Goal: Task Accomplishment & Management: Complete application form

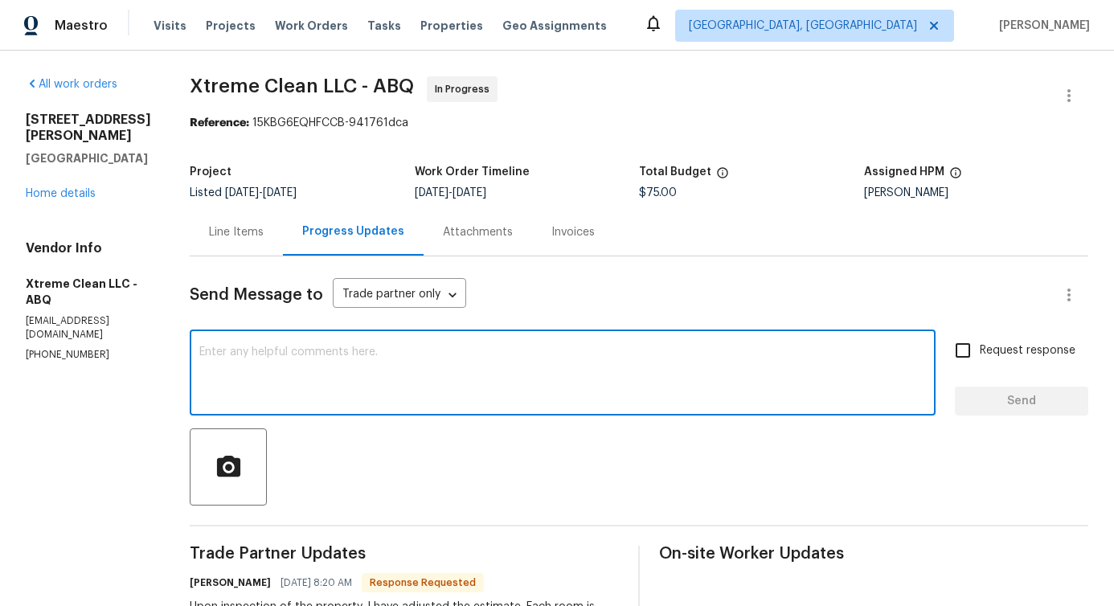
click at [347, 354] on textarea at bounding box center [562, 374] width 727 height 56
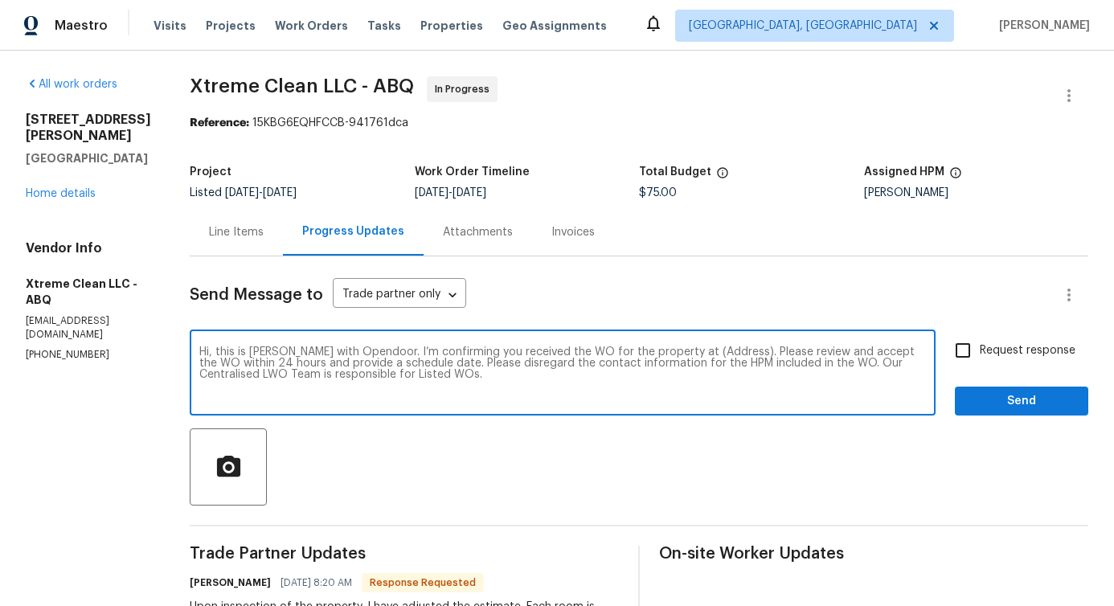
click at [698, 351] on textarea "Hi, this is Pavithra with Opendoor. I’m confirming you received the WO for the …" at bounding box center [562, 374] width 727 height 56
paste textarea "7110 Wasilla Dr NE, Rio Rancho, NM 87144"
type textarea "Hi, this is Pavithra with Opendoor. I’m confirming you received the WO for the …"
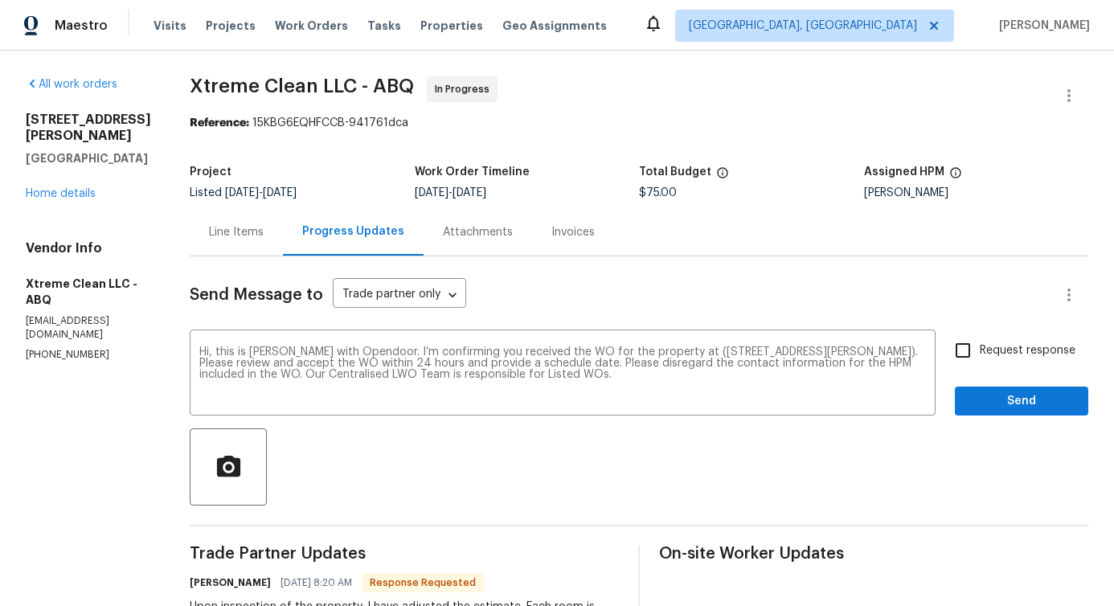
click at [980, 350] on span "Request response" at bounding box center [1028, 350] width 96 height 17
click at [977, 350] on input "Request response" at bounding box center [963, 351] width 34 height 34
checkbox input "true"
click at [986, 400] on span "Send" at bounding box center [1022, 401] width 108 height 20
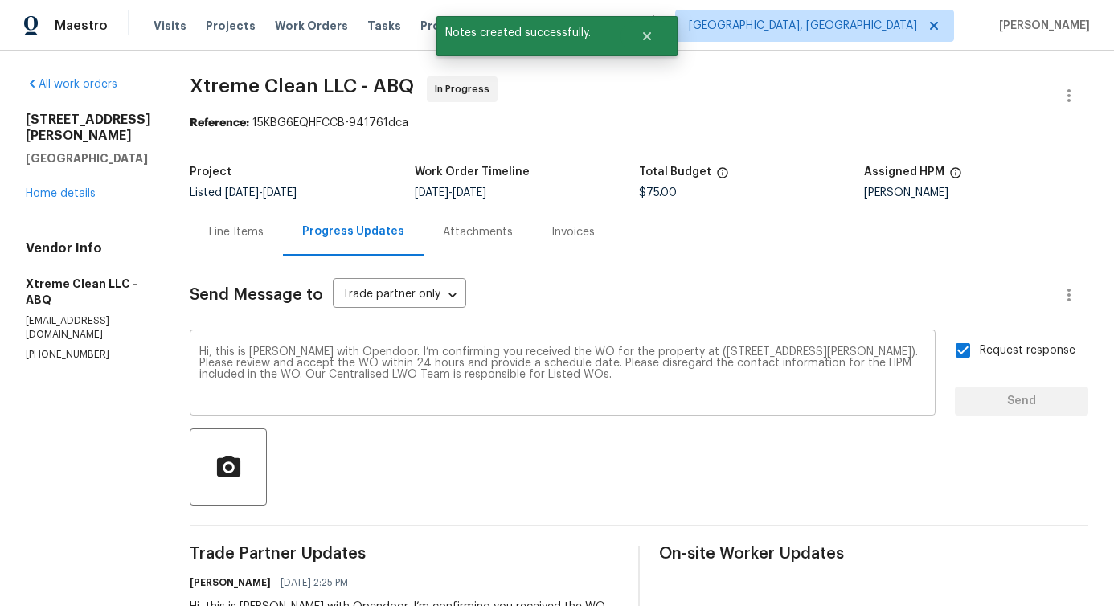
click at [409, 369] on textarea "Hi, this is Pavithra with Opendoor. I’m confirming you received the WO for the …" at bounding box center [562, 374] width 727 height 56
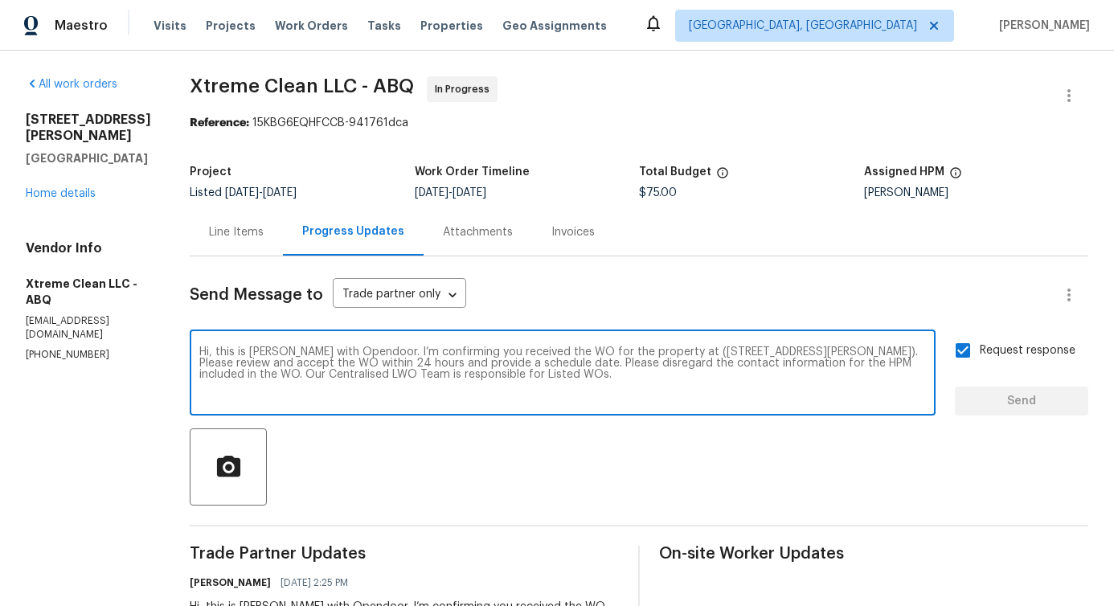
click at [380, 362] on textarea "Hi, this is Pavithra with Opendoor. I’m confirming you received the WO for the …" at bounding box center [562, 374] width 727 height 56
click at [356, 384] on textarea "Hi, this is Pavithra with Opendoor. I’m confirming you received the WO for the …" at bounding box center [562, 374] width 727 height 56
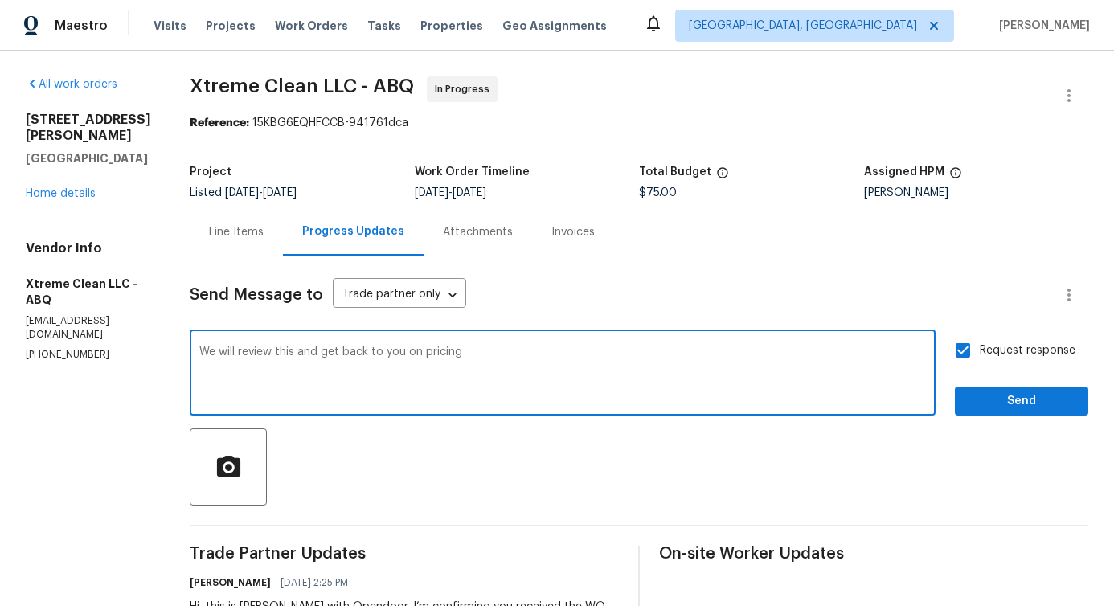
click at [0, 0] on span "pricing" at bounding box center [0, 0] width 0 height 0
type textarea "We will review this and get back to you on pricing."
click at [1006, 369] on div "Request response Send" at bounding box center [1021, 375] width 133 height 82
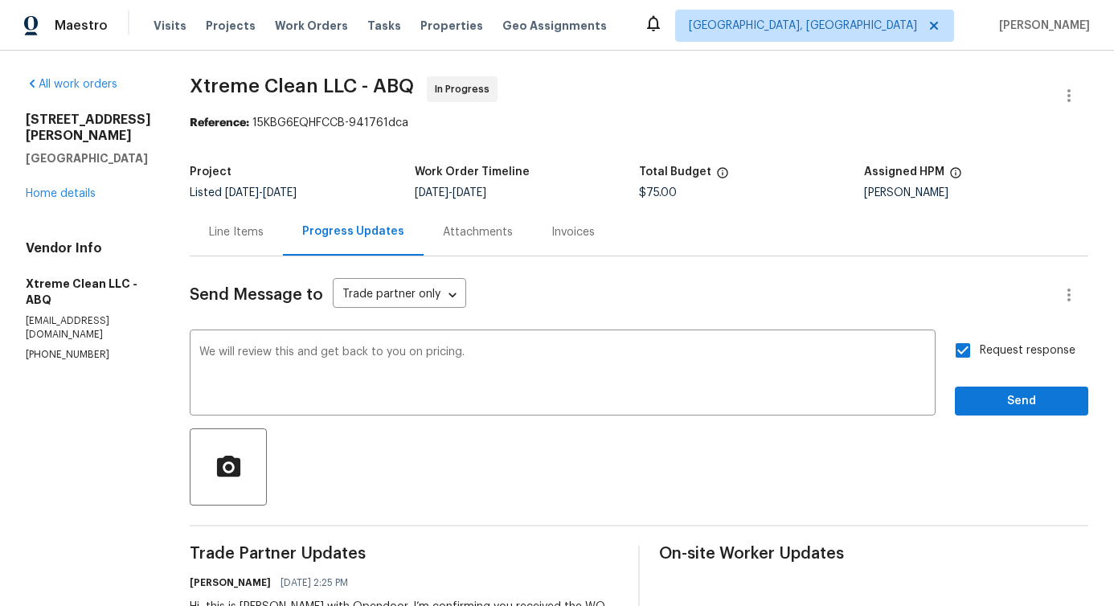
click at [1006, 359] on label "Request response" at bounding box center [1010, 351] width 129 height 34
click at [980, 359] on input "Request response" at bounding box center [963, 351] width 34 height 34
checkbox input "false"
click at [1007, 394] on span "Send" at bounding box center [1022, 401] width 108 height 20
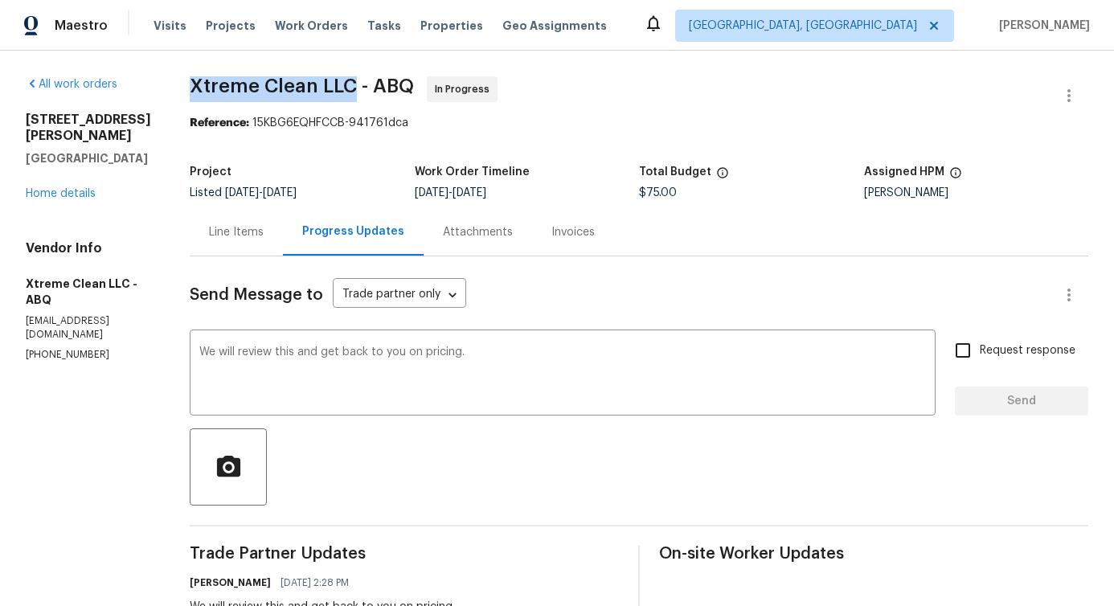
drag, startPoint x: 190, startPoint y: 84, endPoint x: 358, endPoint y: 84, distance: 168.0
copy span "Xtreme Clean LLC"
click at [240, 231] on div "Line Items" at bounding box center [236, 232] width 55 height 16
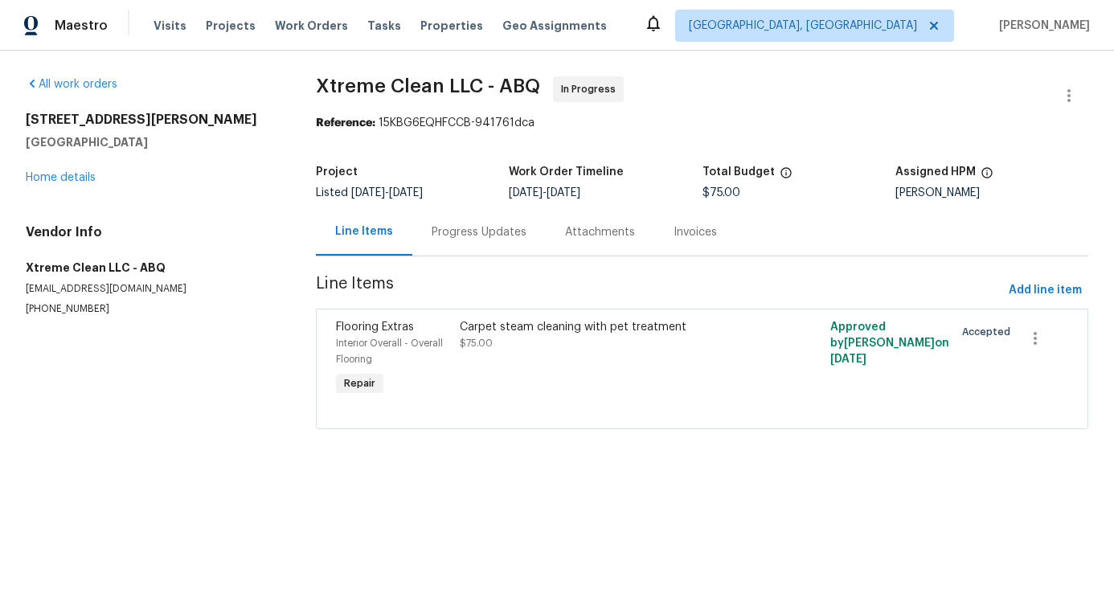
click at [440, 225] on div "Progress Updates" at bounding box center [479, 232] width 95 height 16
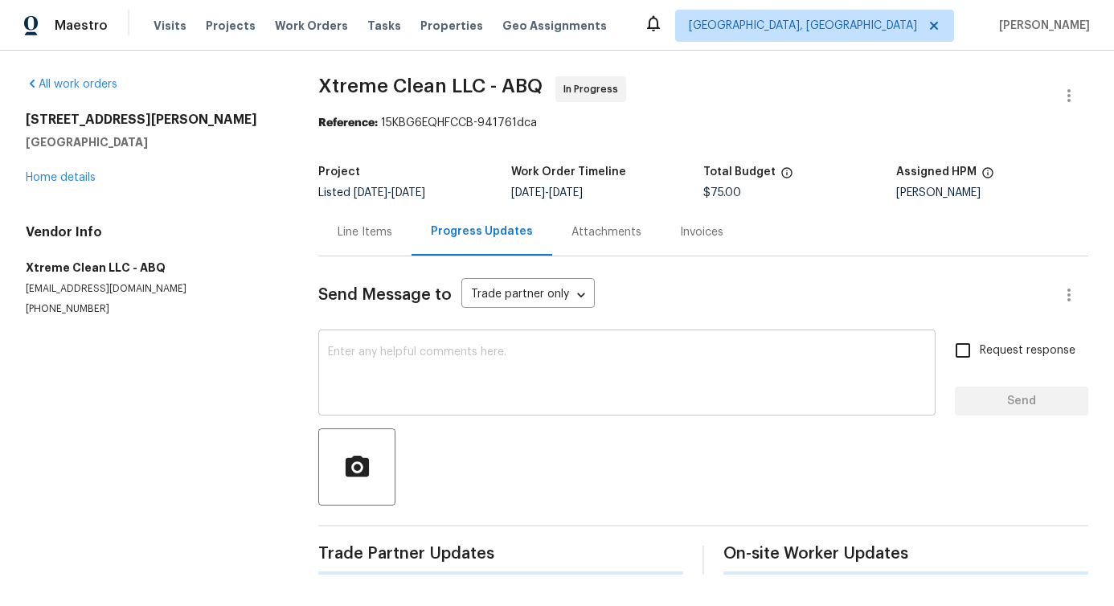
click at [418, 363] on textarea at bounding box center [627, 374] width 598 height 56
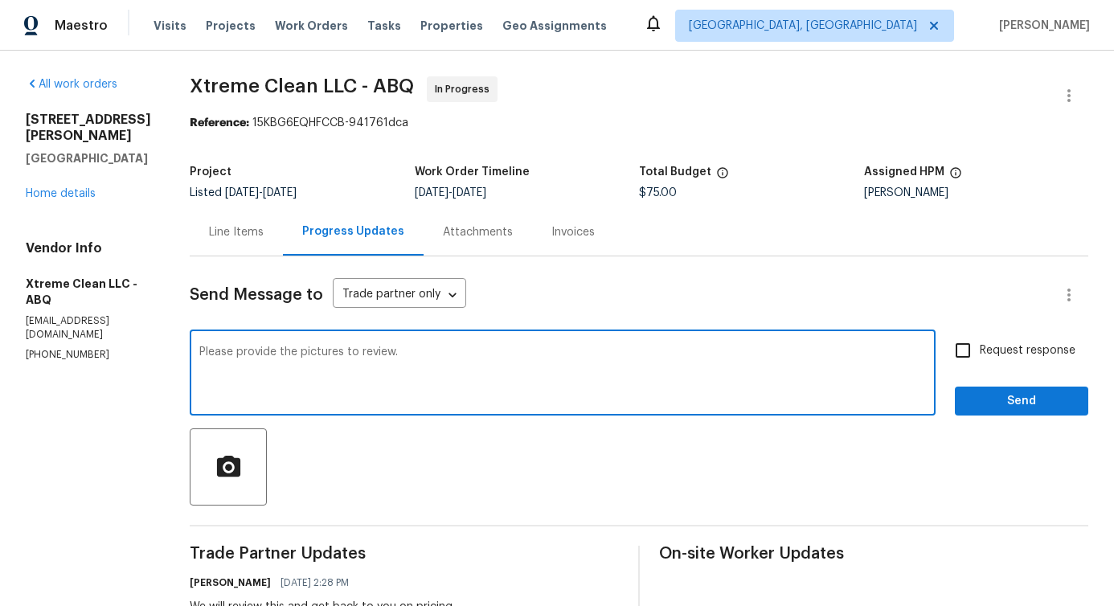
type textarea "Please provide the pictures to review."
click at [974, 340] on label "Request response" at bounding box center [1010, 351] width 129 height 34
click at [974, 340] on input "Request response" at bounding box center [963, 351] width 34 height 34
checkbox input "true"
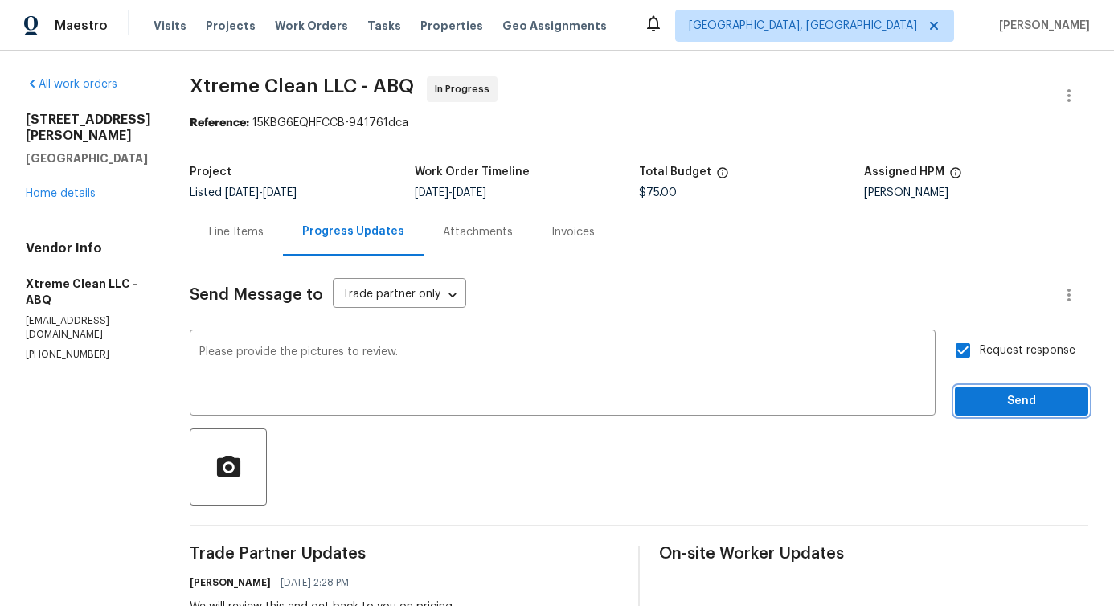
click at [988, 387] on button "Send" at bounding box center [1021, 402] width 133 height 30
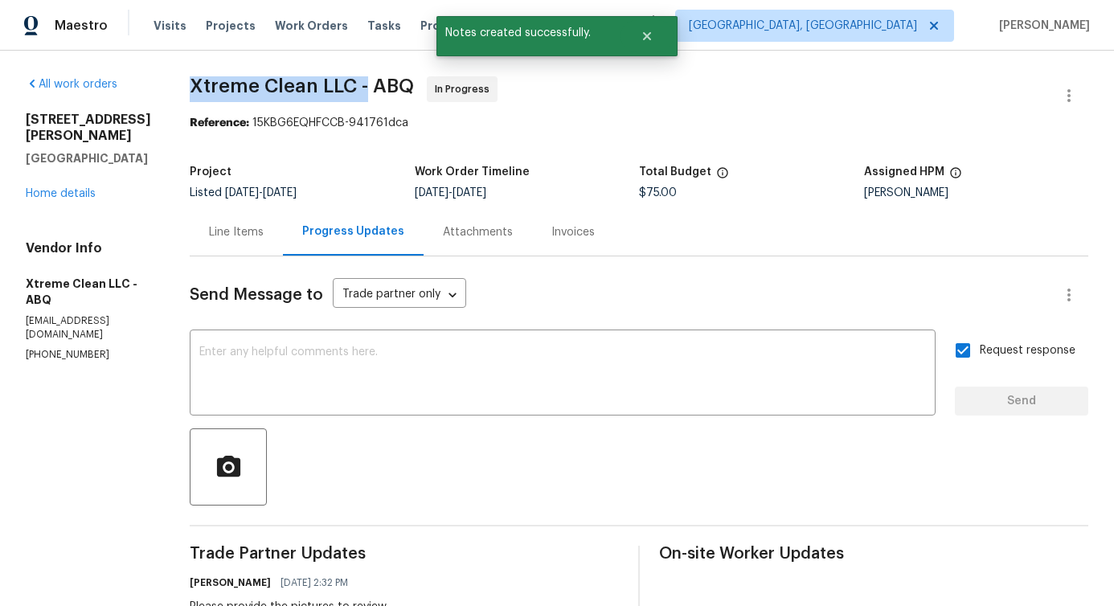
drag, startPoint x: 185, startPoint y: 82, endPoint x: 368, endPoint y: 90, distance: 183.4
copy span "Xtreme Clean LLC -"
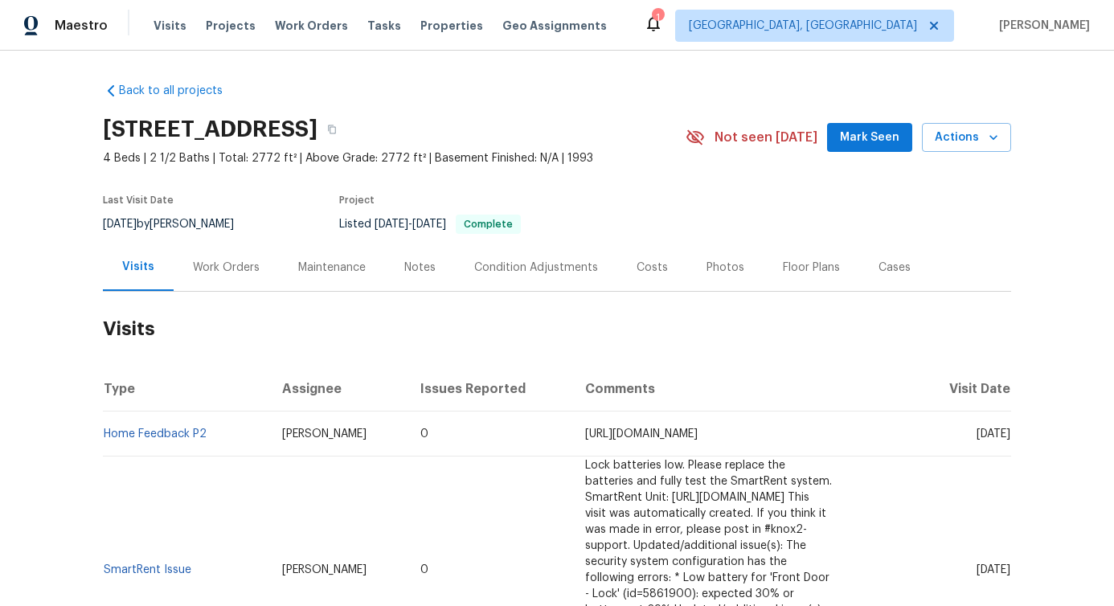
click at [193, 268] on div "Work Orders" at bounding box center [226, 268] width 67 height 16
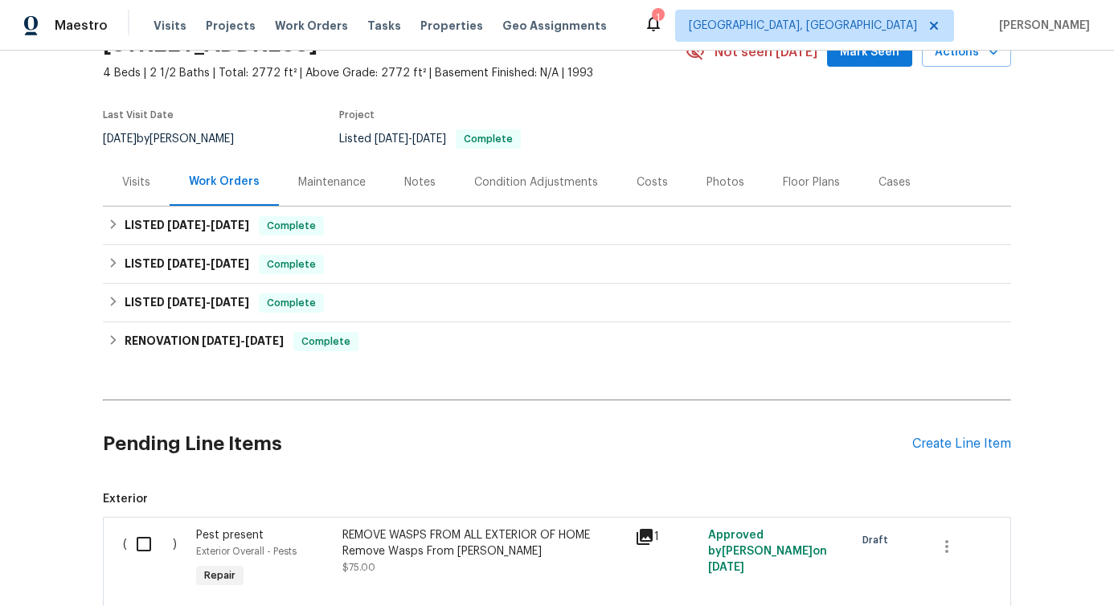
scroll to position [222, 0]
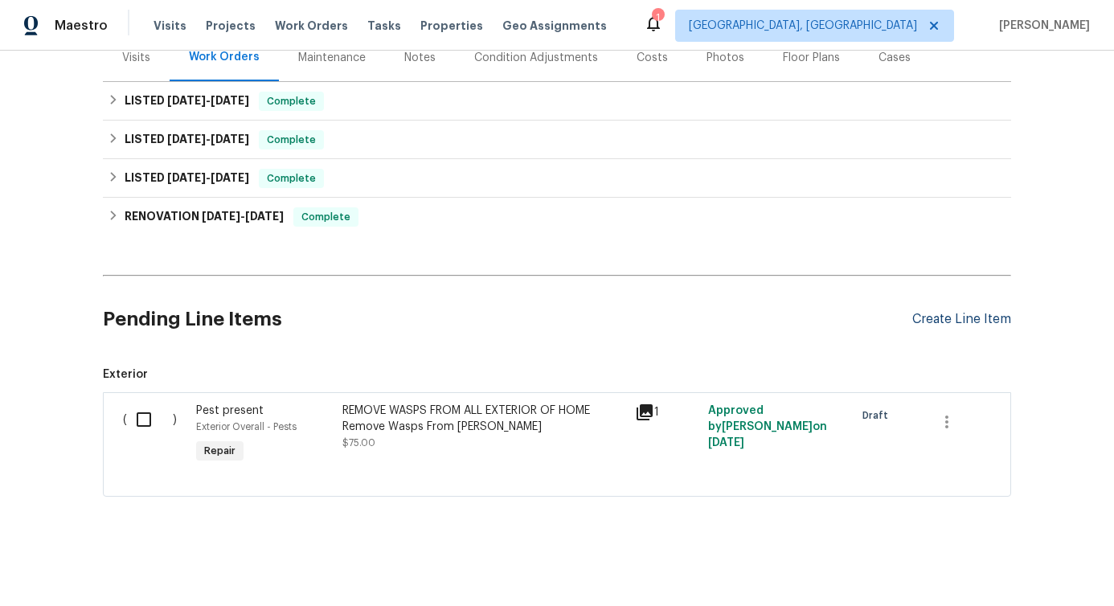
click at [924, 312] on div "Create Line Item" at bounding box center [961, 319] width 99 height 15
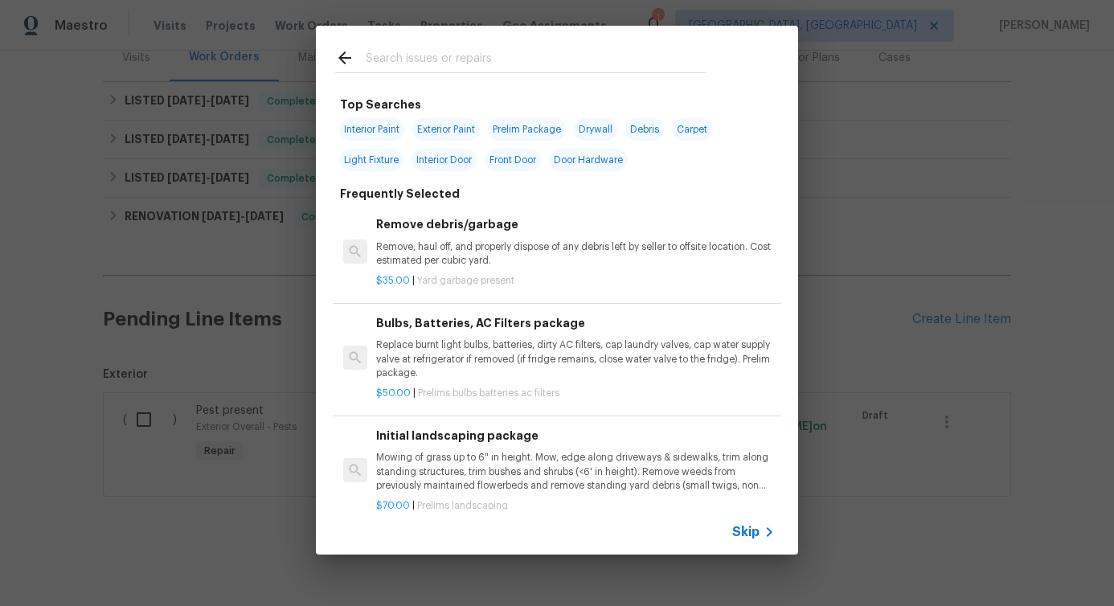
click at [390, 64] on input "text" at bounding box center [536, 60] width 341 height 24
type input "pest"
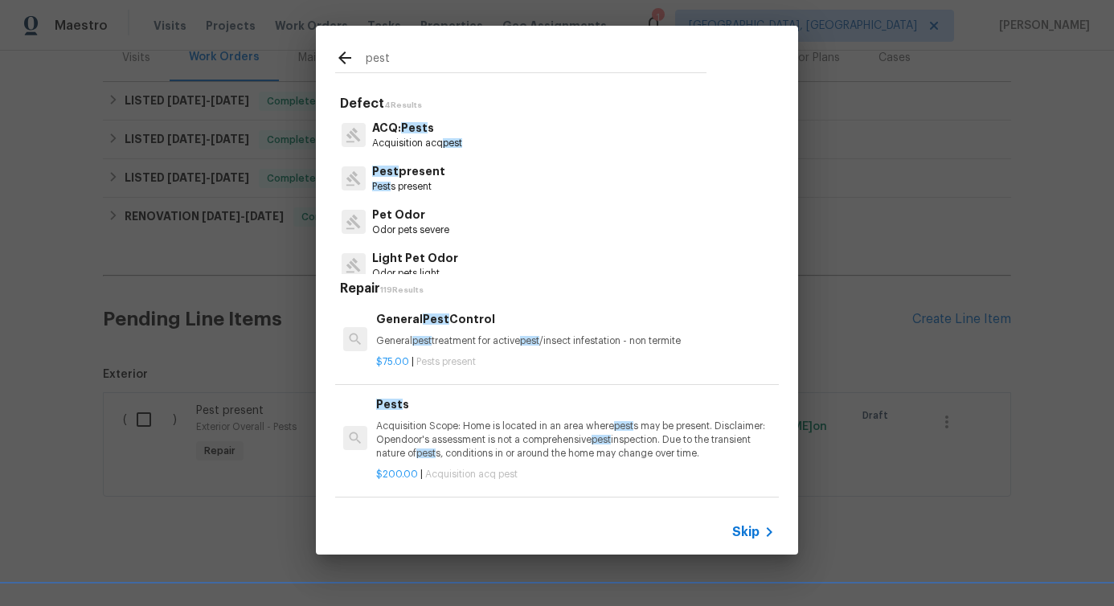
click at [411, 181] on p "Pest s present" at bounding box center [408, 187] width 73 height 14
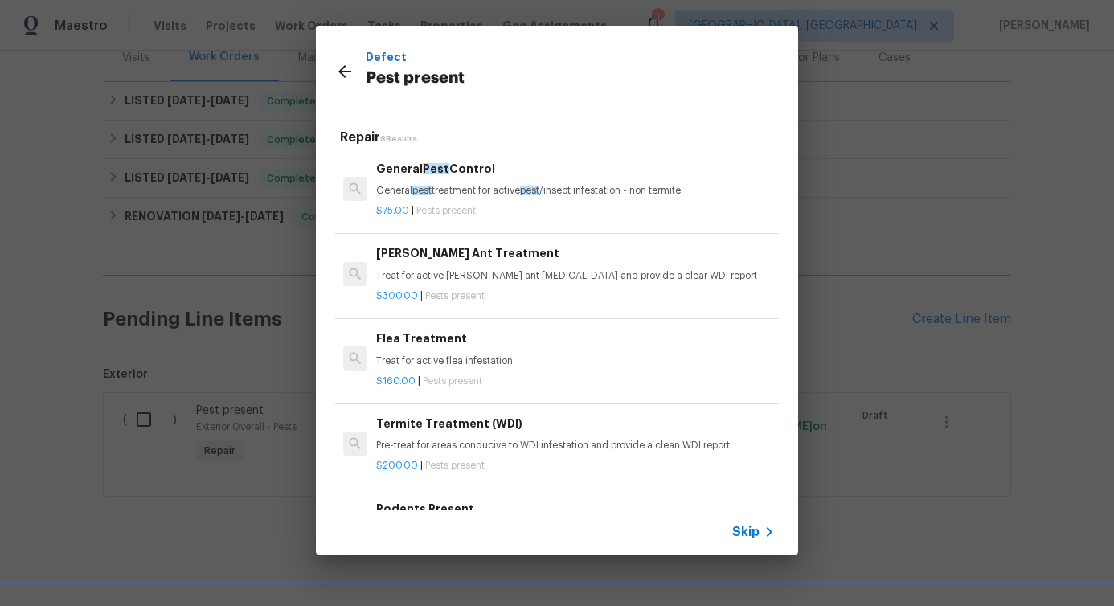
click at [443, 192] on p "General pest treatment for active pest /insect infestation - non termite" at bounding box center [575, 191] width 399 height 14
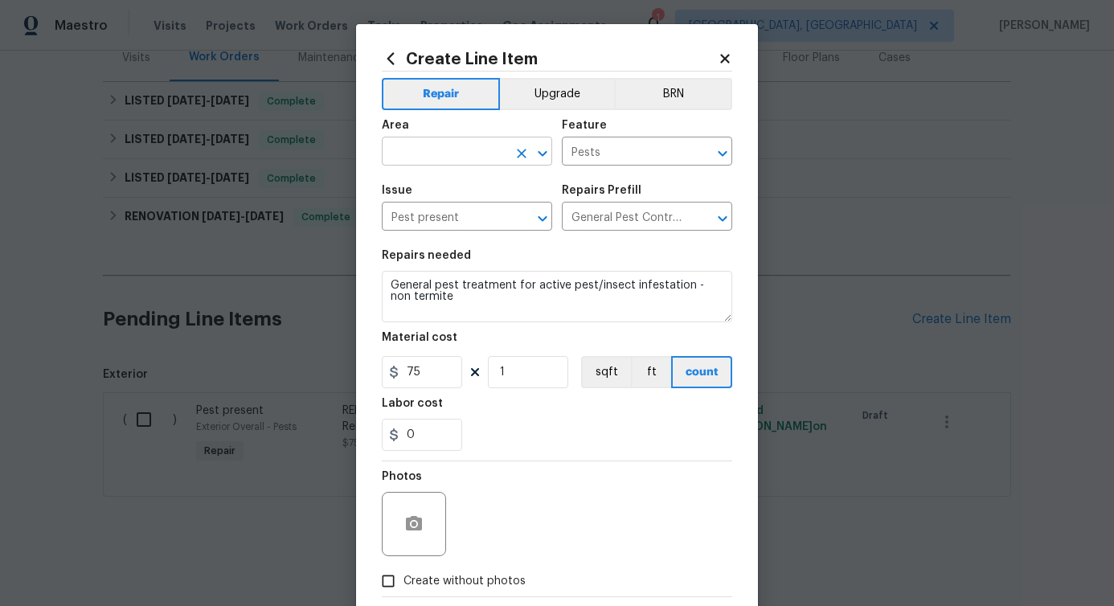
click at [420, 147] on input "text" at bounding box center [444, 153] width 125 height 25
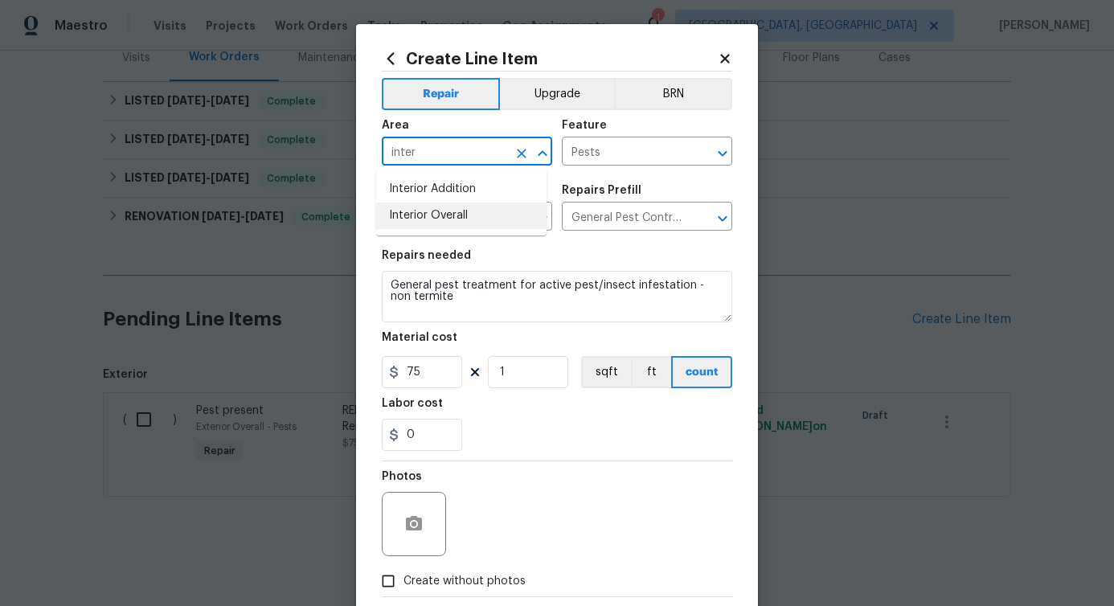
click at [401, 213] on li "Interior Overall" at bounding box center [461, 216] width 170 height 27
type input "Interior Overall"
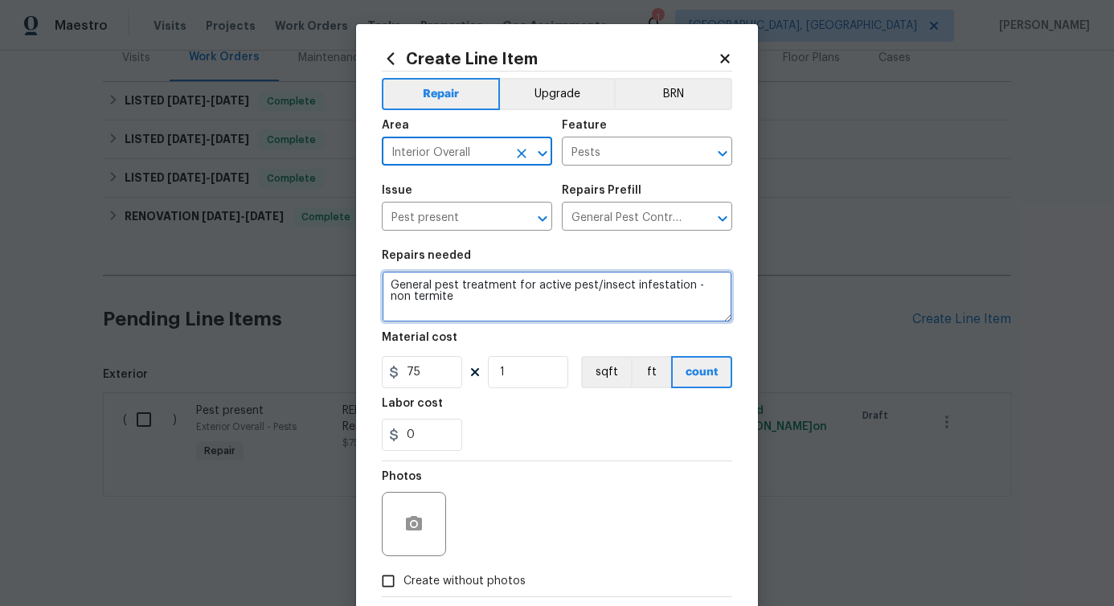
click at [404, 297] on textarea "General pest treatment for active pest/insect infestation - non termite" at bounding box center [557, 296] width 350 height 51
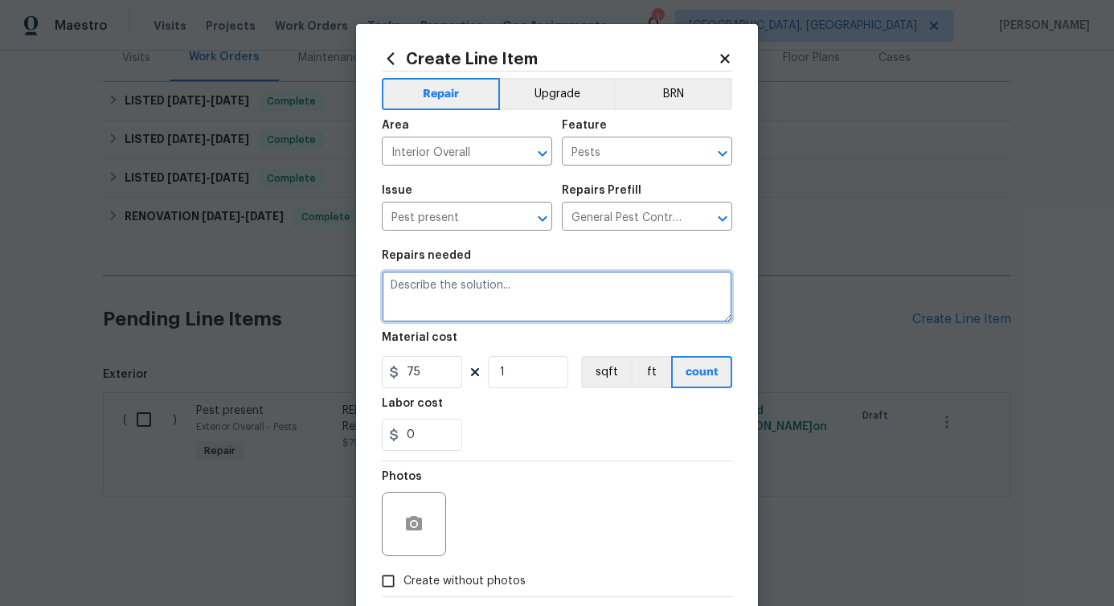
paste textarea "Rework: There is a wasp nest or wasps present near the back door. Please safely…"
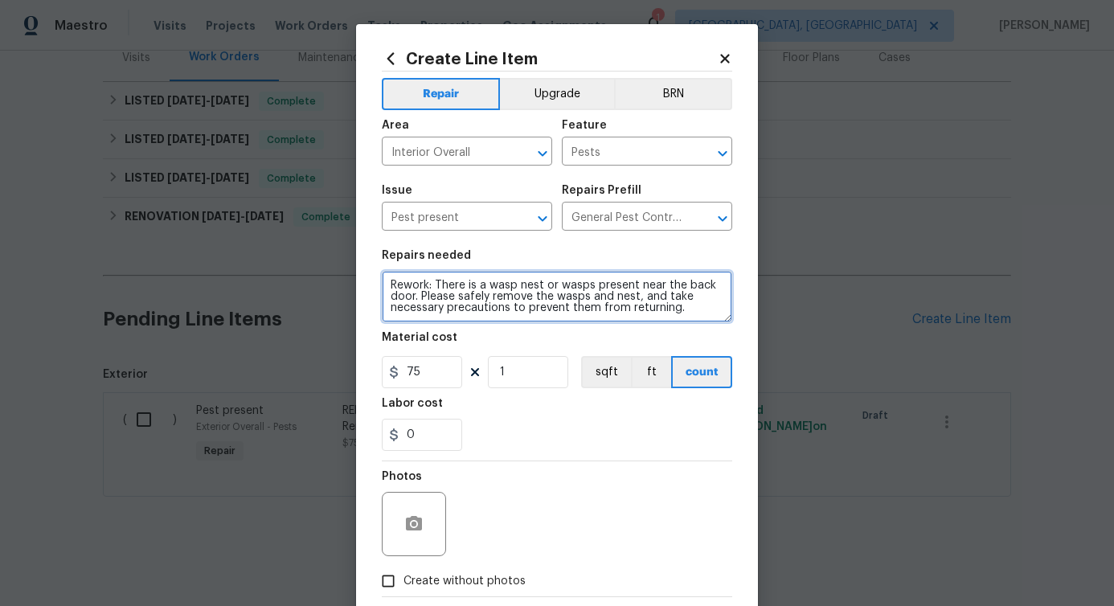
type textarea "Rework: There is a wasp nest or wasps present near the back door. Please safely…"
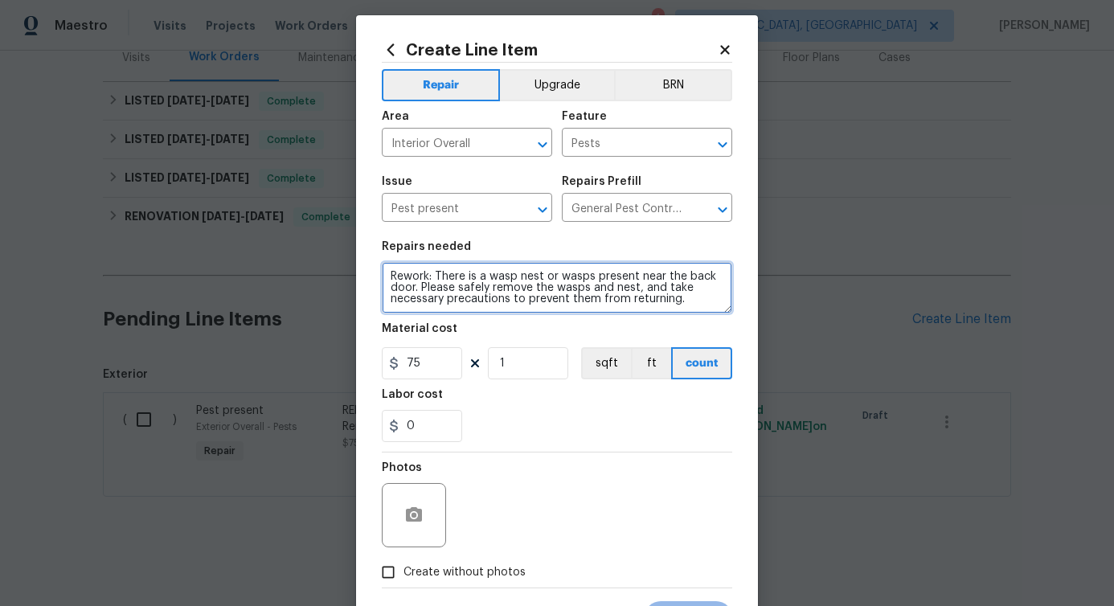
scroll to position [8, 0]
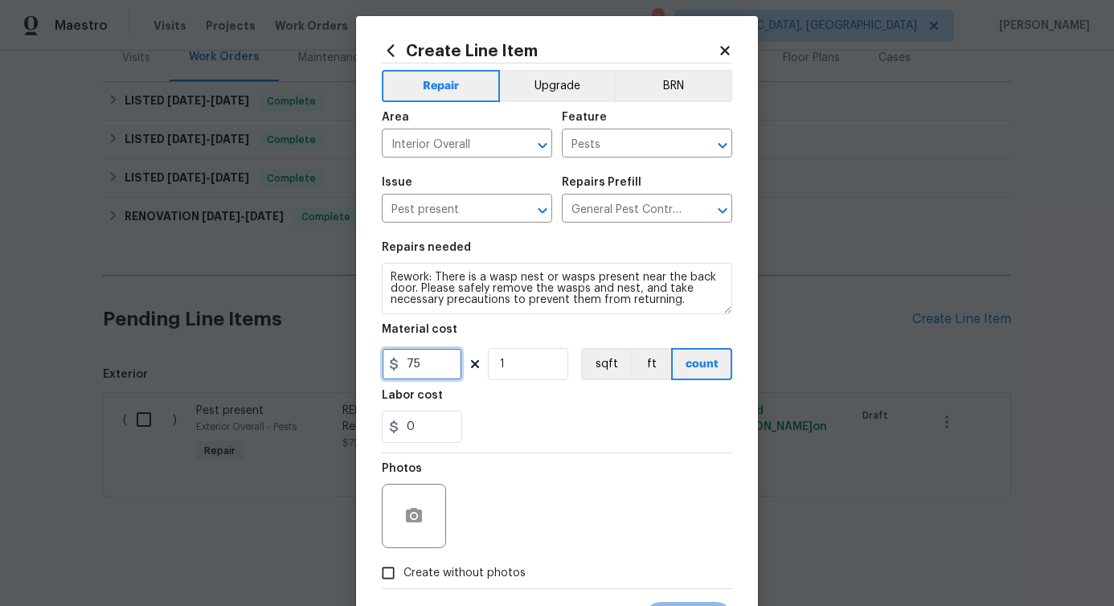
click at [406, 369] on input "75" at bounding box center [422, 364] width 80 height 32
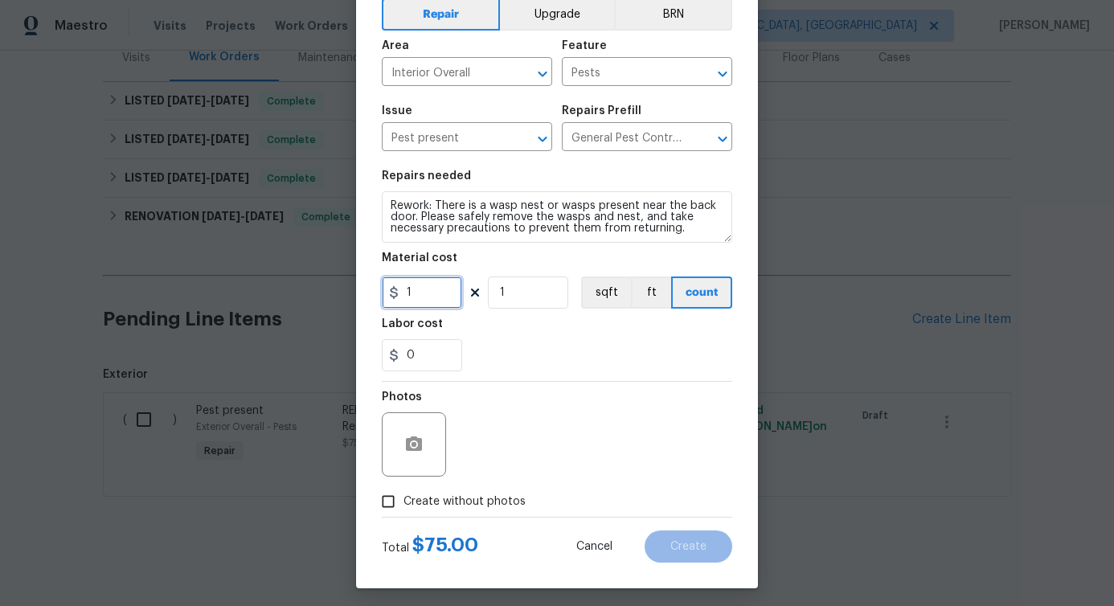
scroll to position [87, 0]
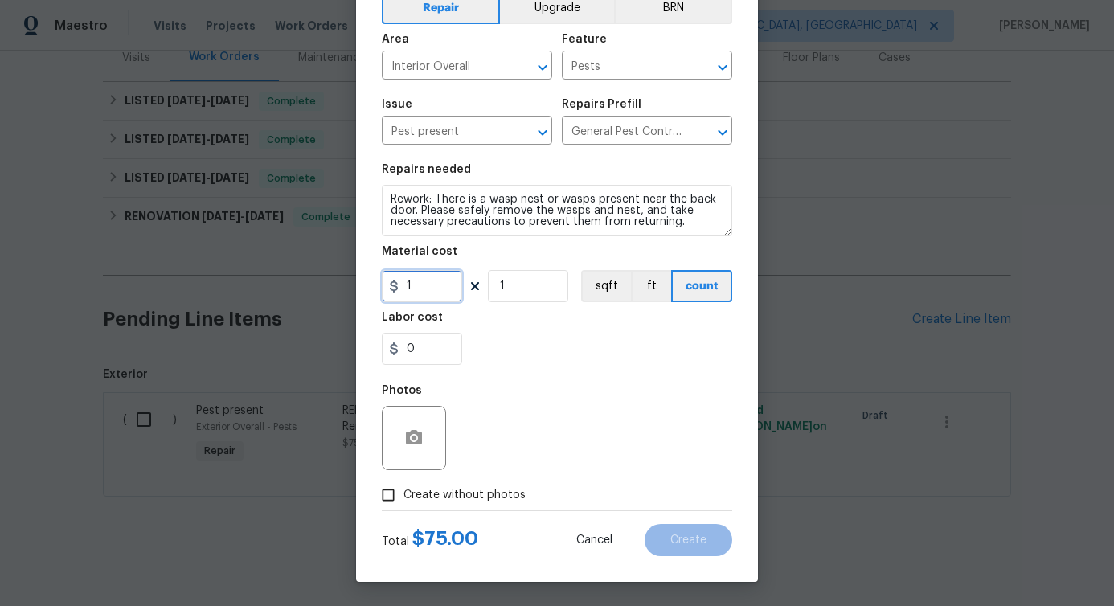
type input "1"
click at [444, 490] on span "Create without photos" at bounding box center [464, 495] width 122 height 17
click at [403, 490] on input "Create without photos" at bounding box center [388, 495] width 31 height 31
checkbox input "true"
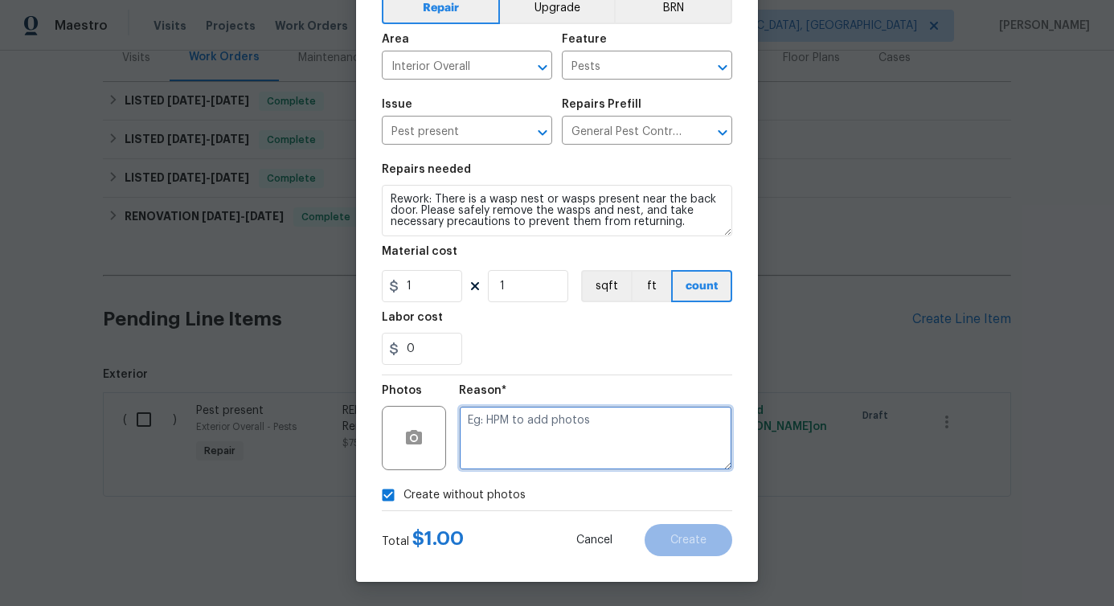
click at [522, 447] on textarea at bounding box center [595, 438] width 273 height 64
type textarea "verbiage updated"
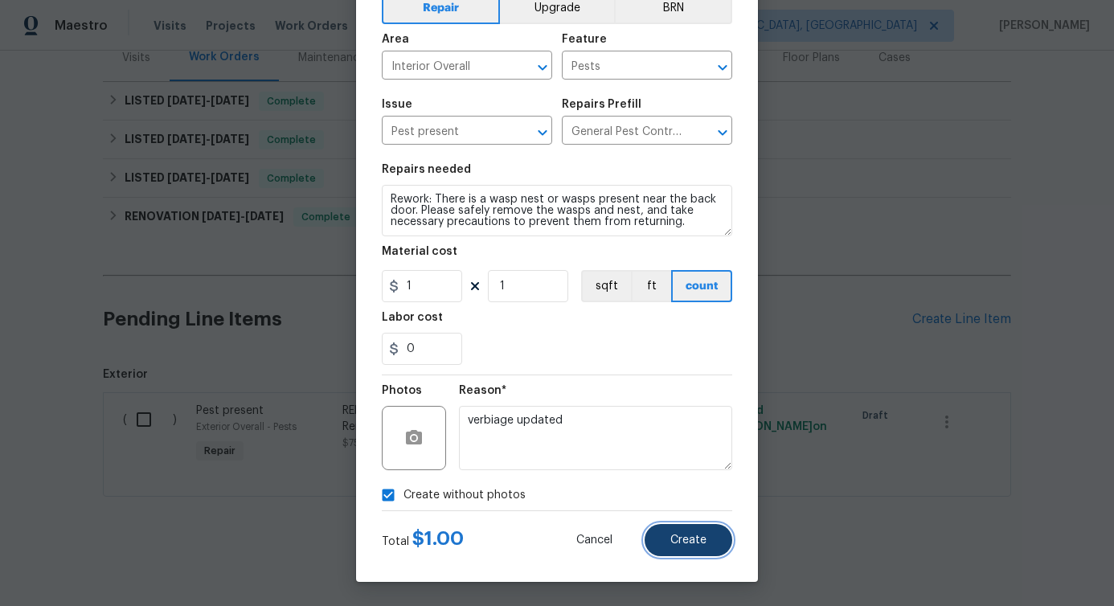
click at [690, 544] on span "Create" at bounding box center [688, 541] width 36 height 12
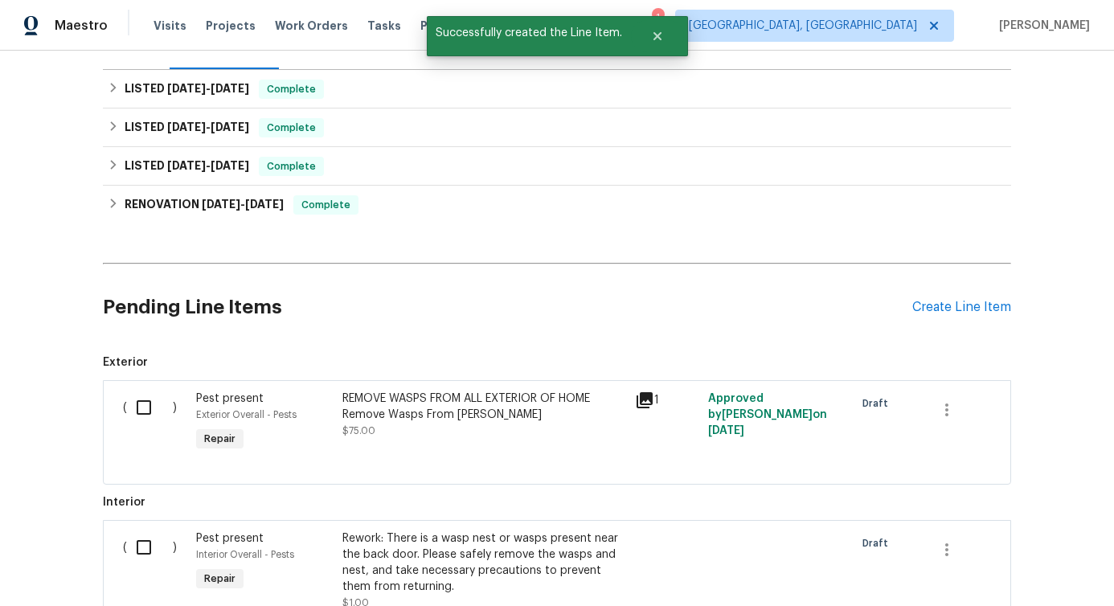
scroll to position [454, 0]
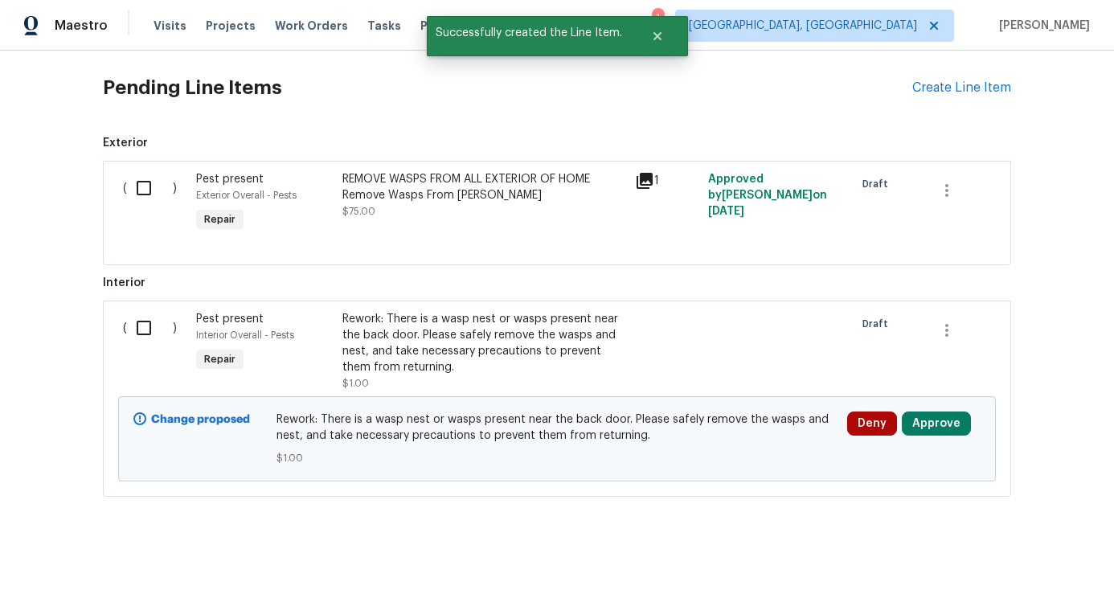
click at [131, 313] on input "checkbox" at bounding box center [150, 328] width 46 height 34
checkbox input "true"
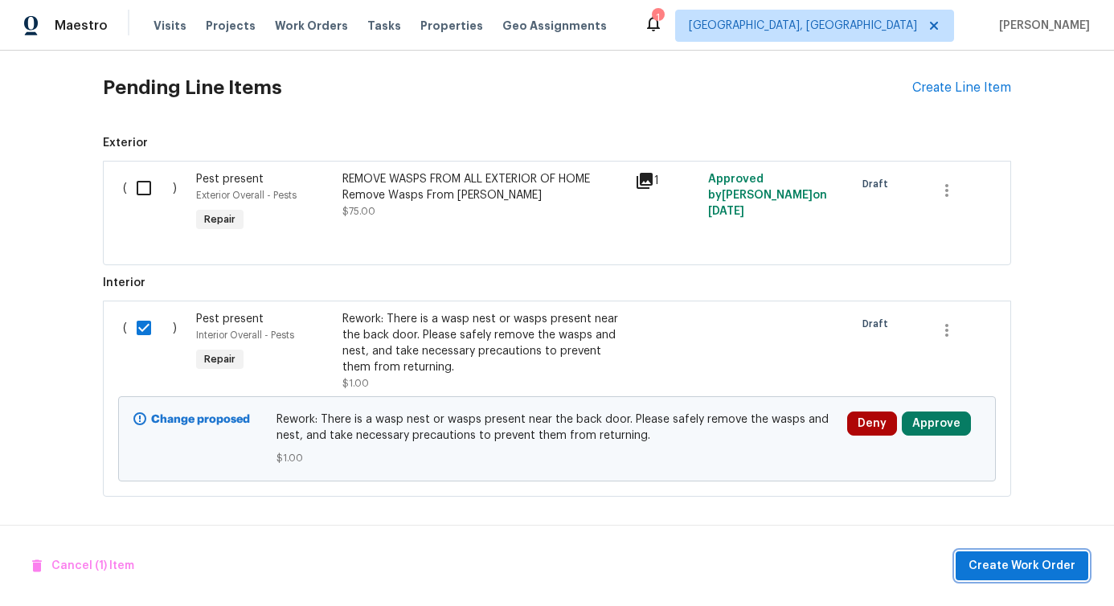
click at [1033, 577] on button "Create Work Order" at bounding box center [1022, 566] width 133 height 30
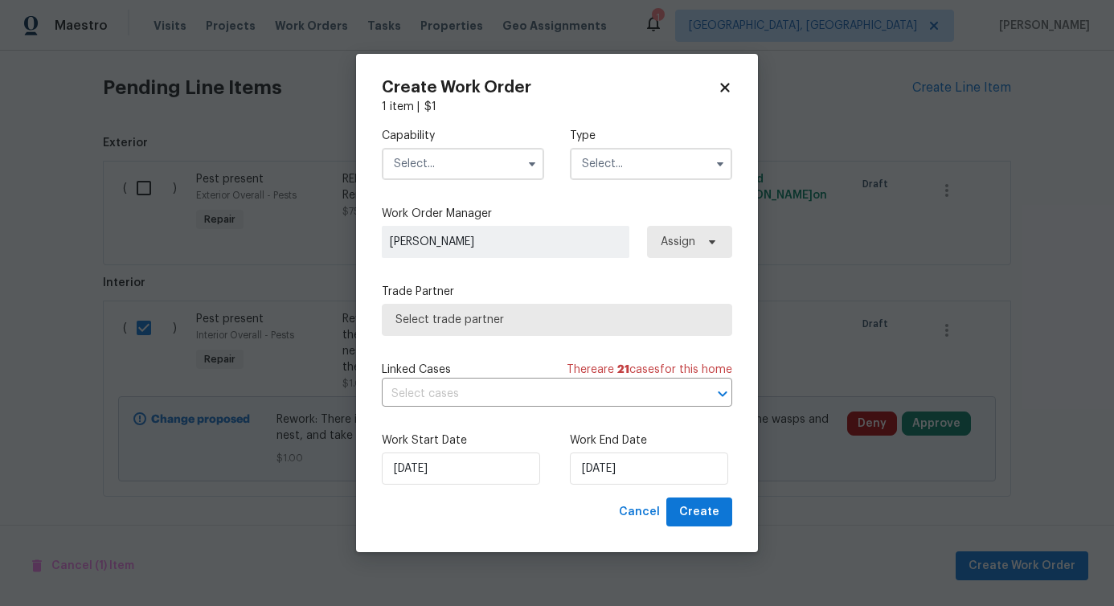
click at [468, 165] on input "text" at bounding box center [463, 164] width 162 height 32
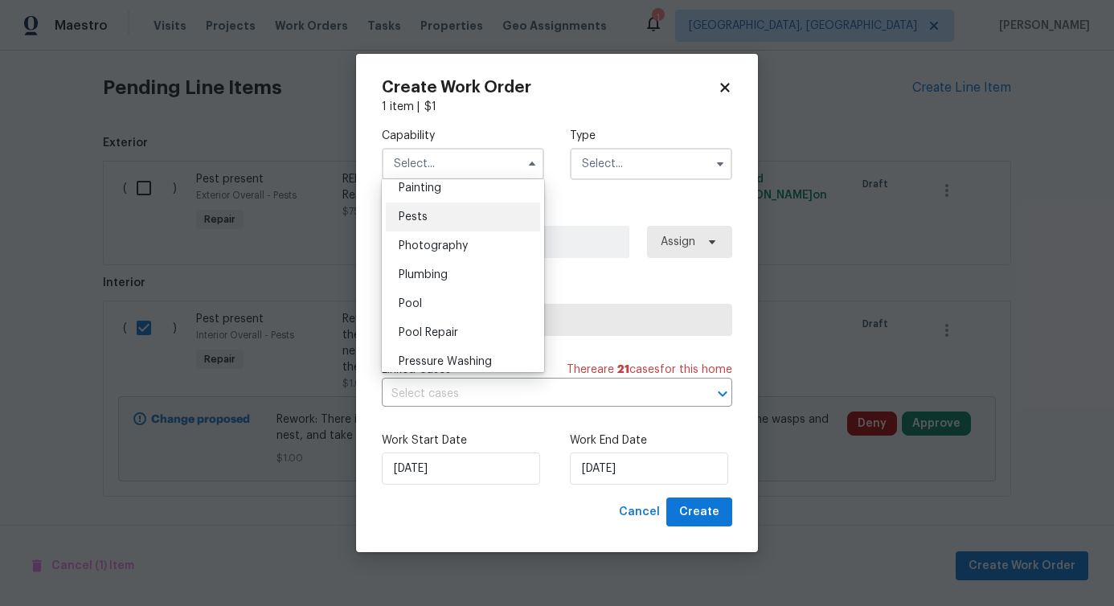
scroll to position [1358, 0]
click at [448, 233] on div "Pests" at bounding box center [463, 218] width 154 height 29
type input "Pests"
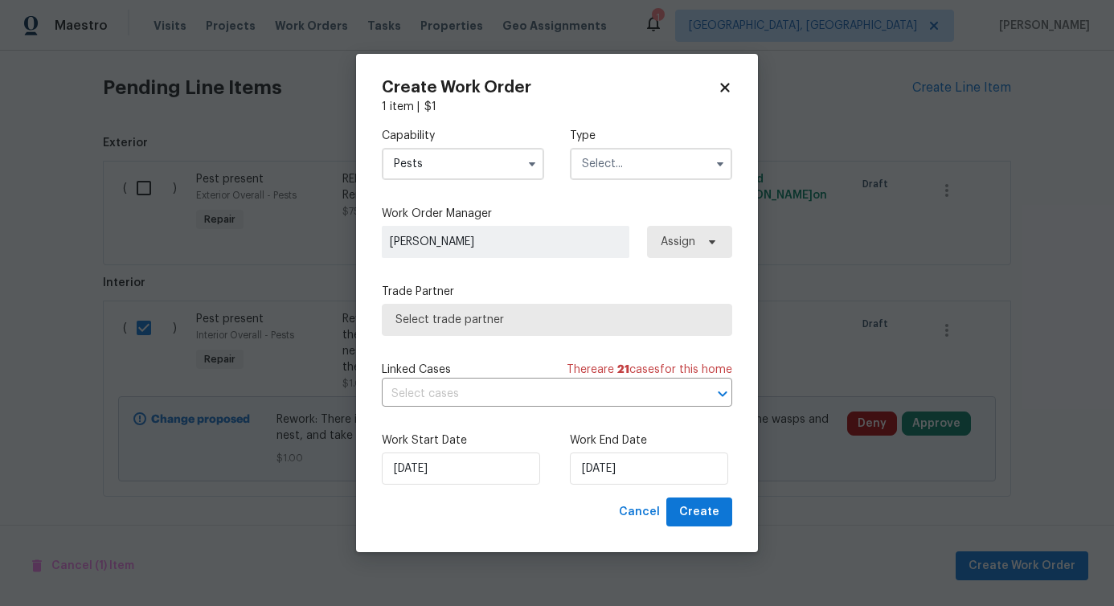
click at [625, 155] on input "text" at bounding box center [651, 164] width 162 height 32
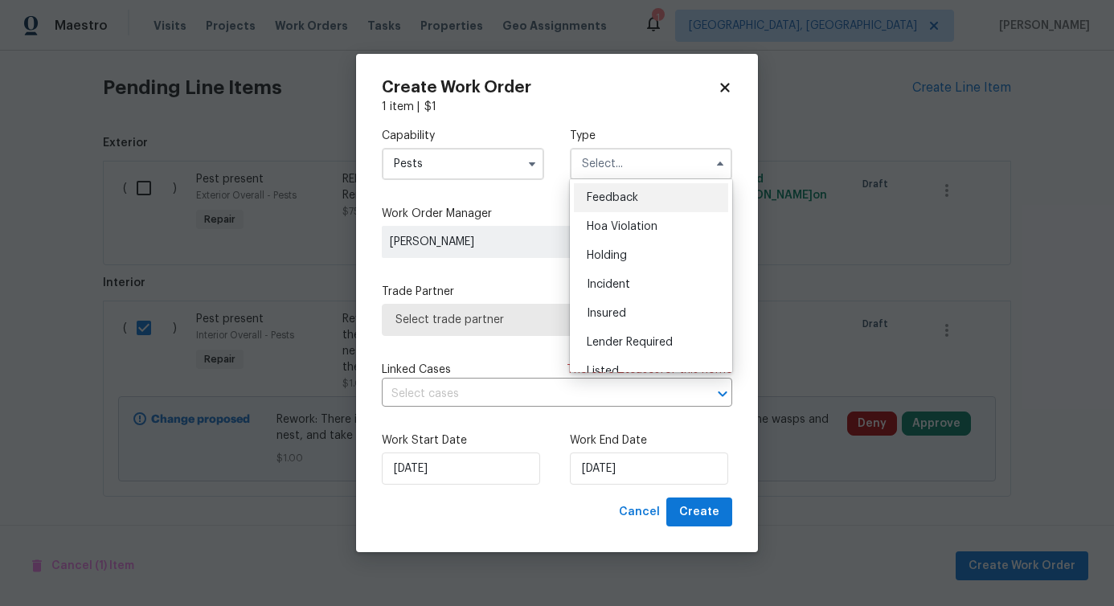
click at [612, 192] on span "Feedback" at bounding box center [612, 197] width 51 height 11
type input "Feedback"
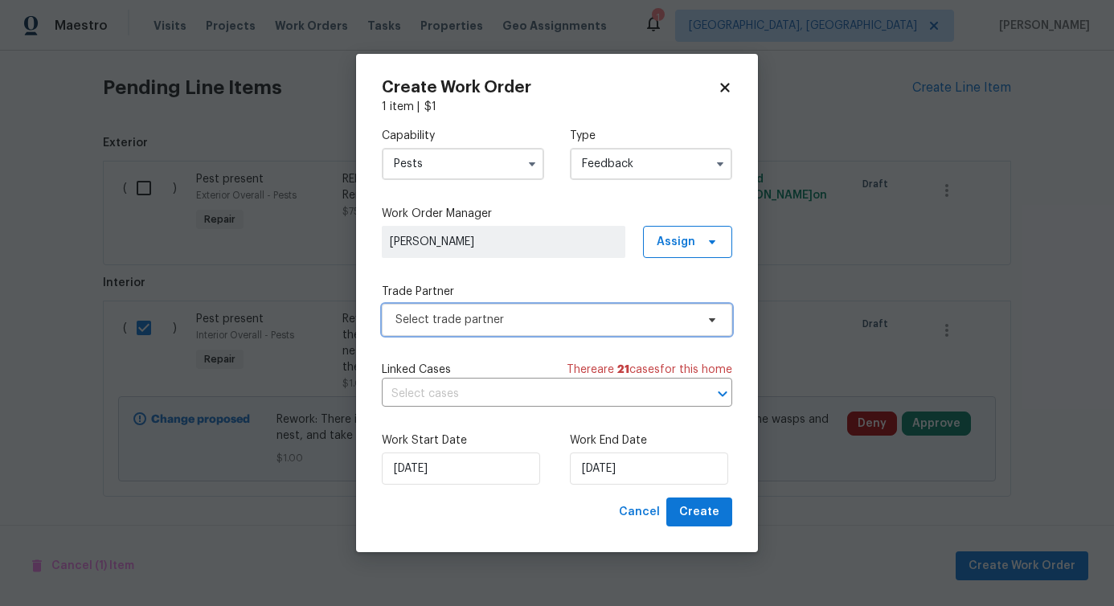
click at [469, 324] on span "Select trade partner" at bounding box center [545, 320] width 300 height 16
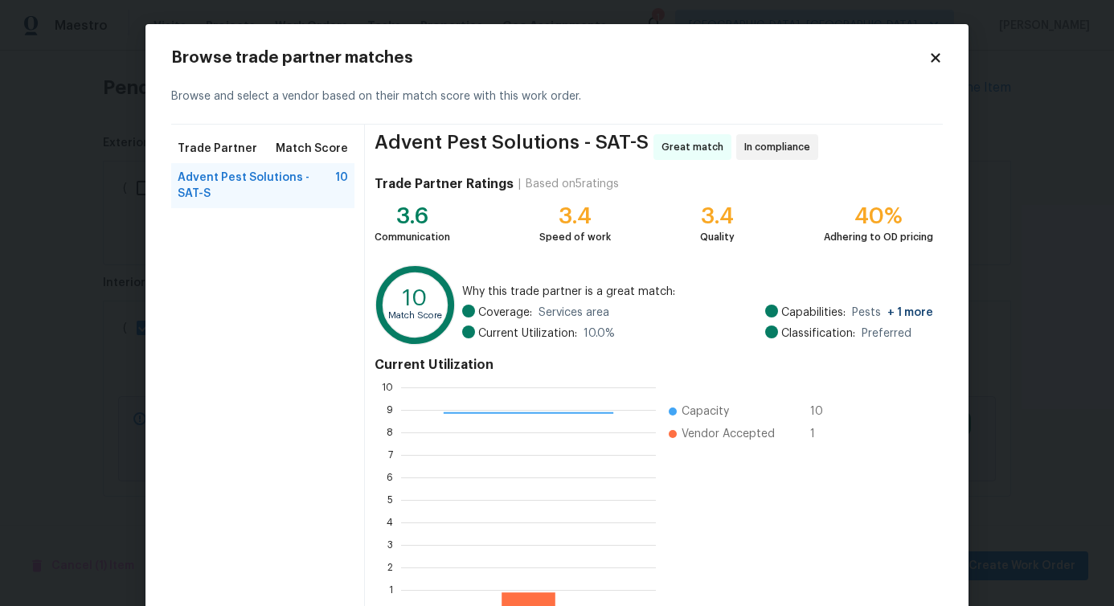
scroll to position [103, 0]
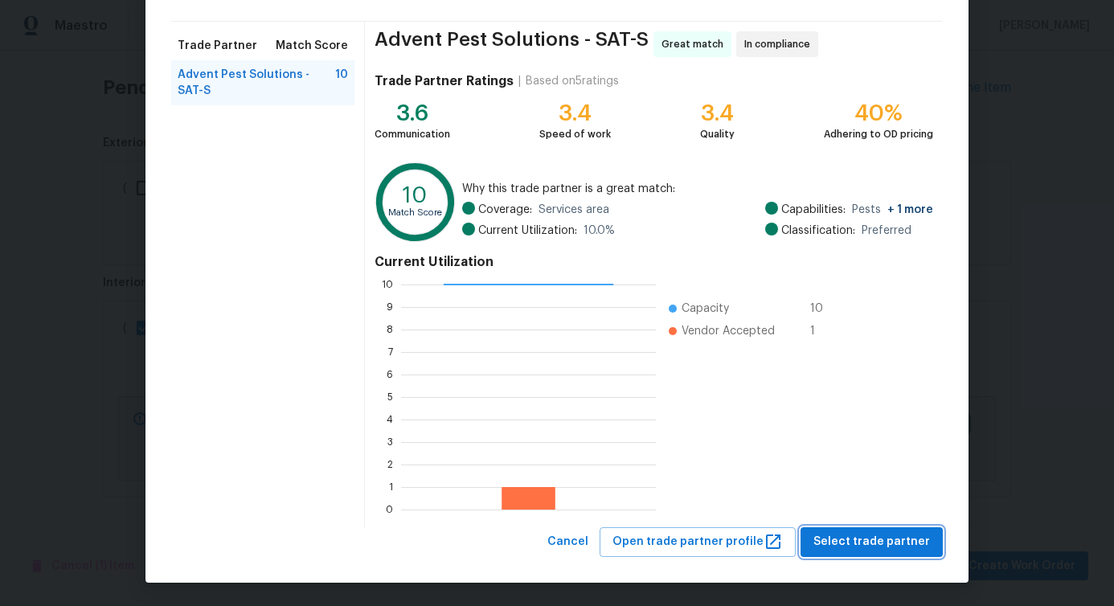
click at [870, 538] on span "Select trade partner" at bounding box center [871, 542] width 117 height 20
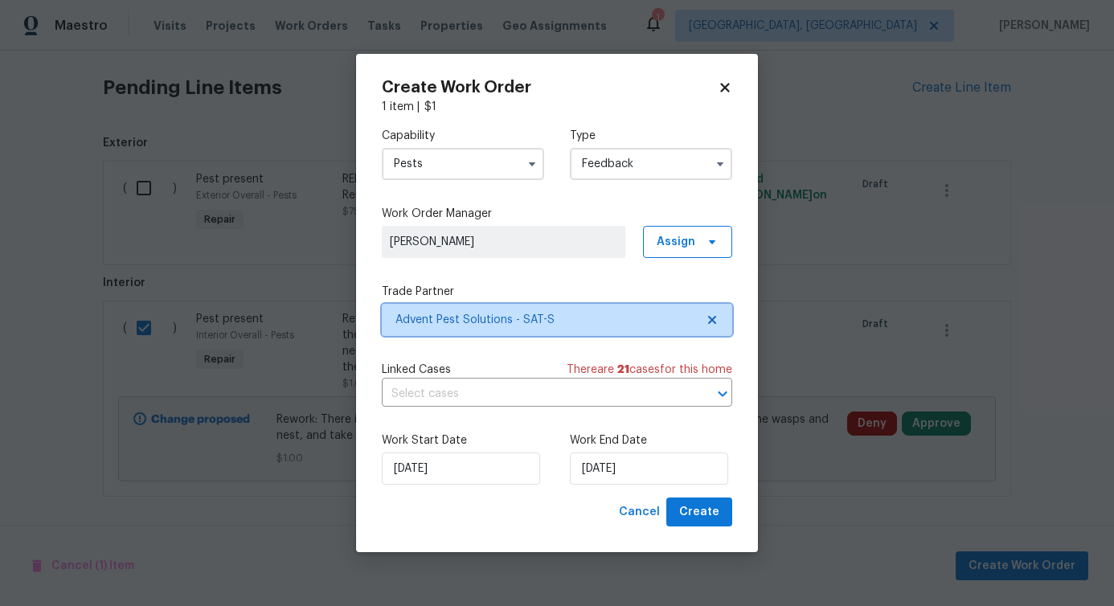
scroll to position [0, 0]
click at [449, 402] on input "text" at bounding box center [534, 394] width 305 height 25
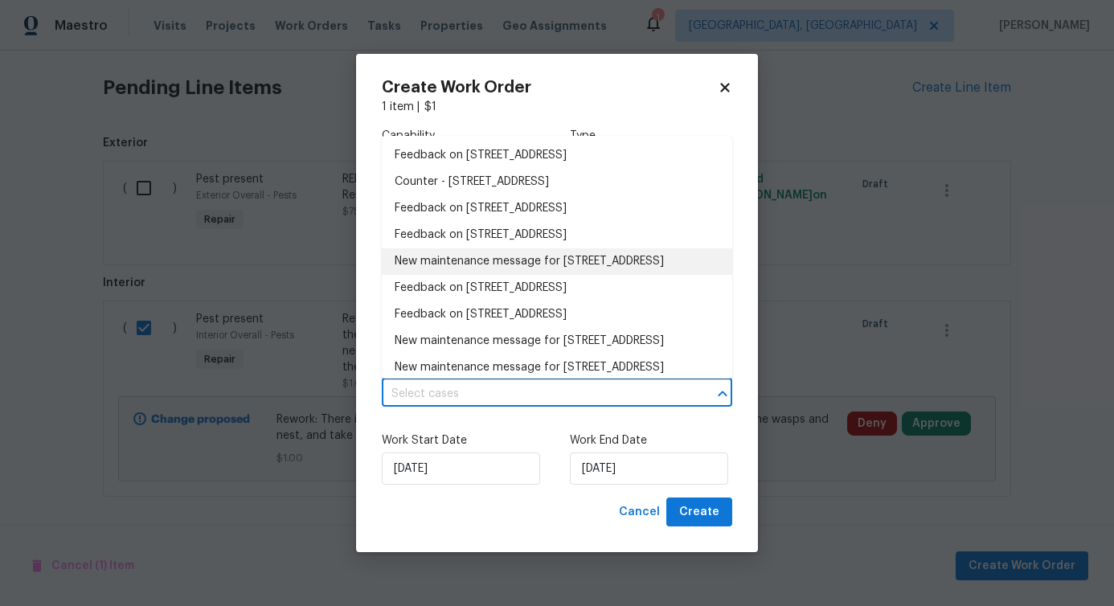
click at [457, 257] on li "New maintenance message for 18006 Green Knl , San Antonio, TX 78258" at bounding box center [557, 261] width 350 height 27
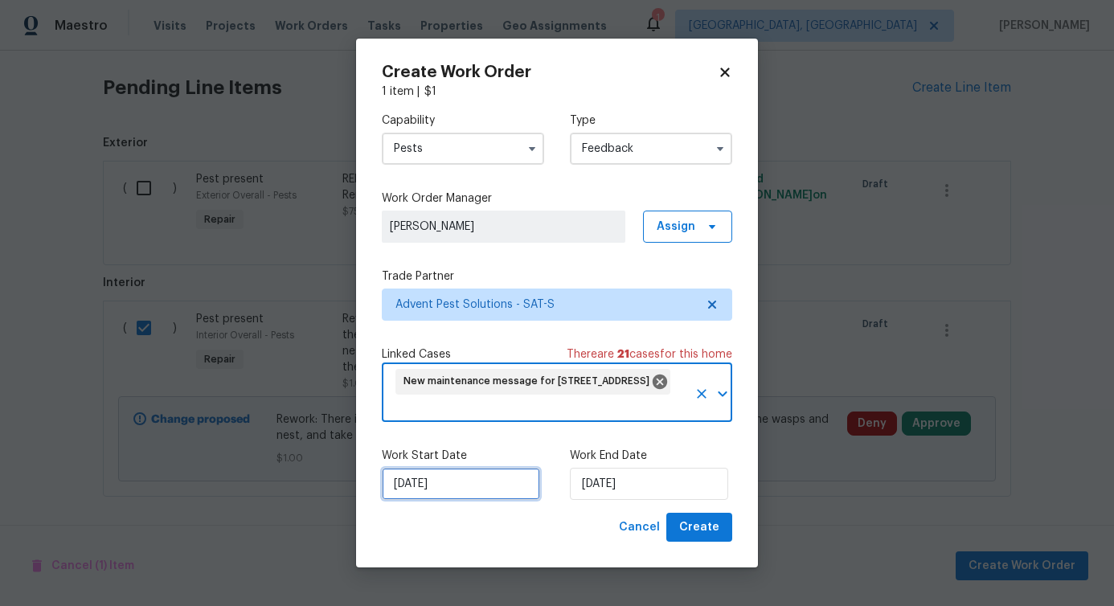
click at [494, 490] on input "[DATE]" at bounding box center [461, 484] width 158 height 32
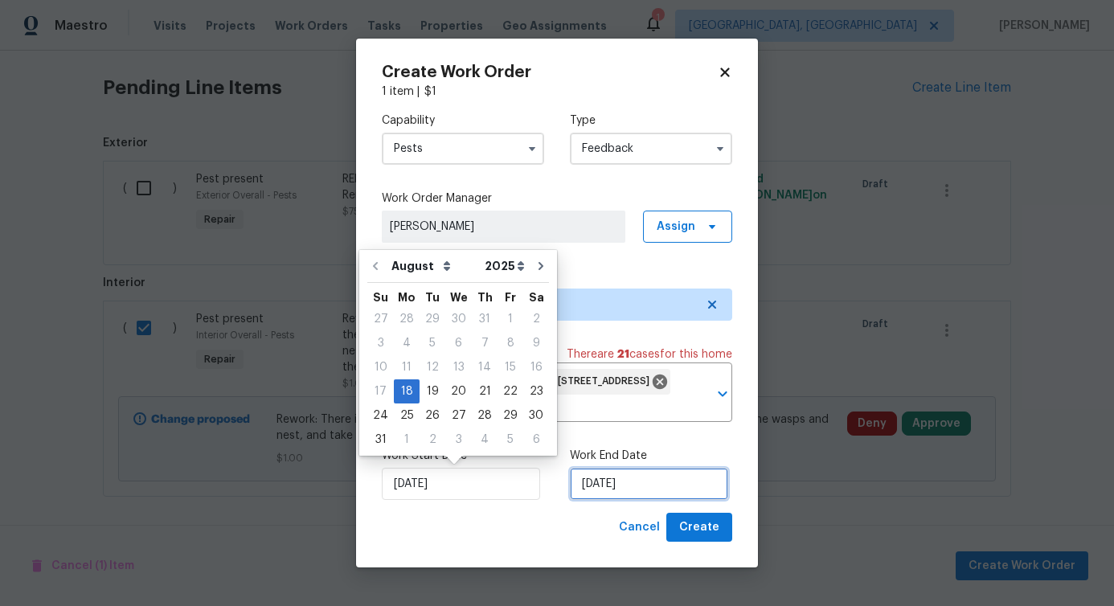
click at [589, 493] on input "[DATE]" at bounding box center [649, 484] width 158 height 32
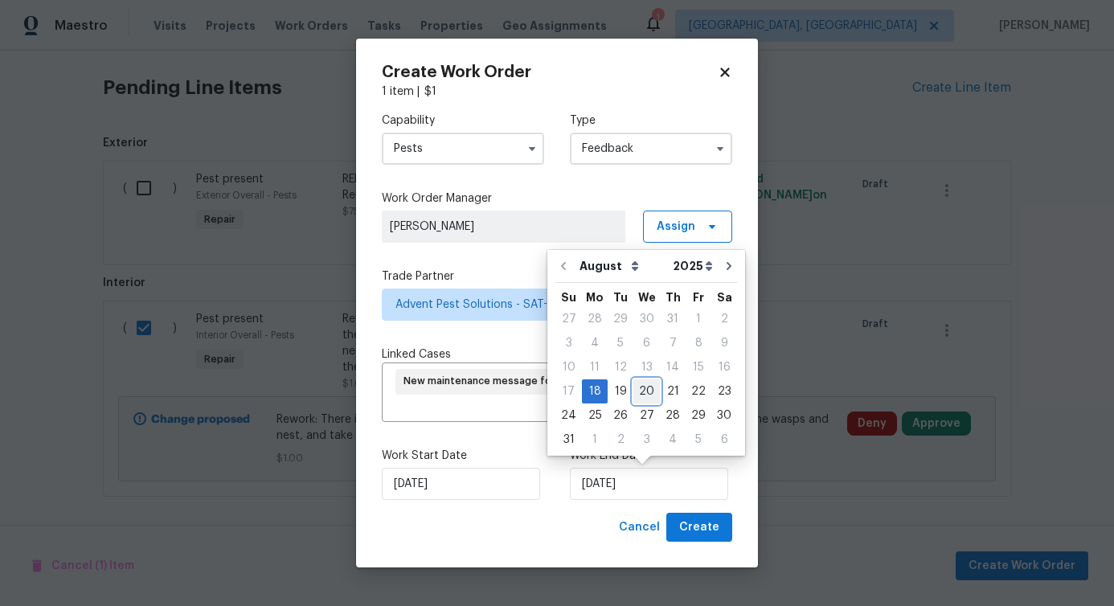
click at [645, 392] on div "20" at bounding box center [646, 391] width 27 height 23
type input "8/20/2025"
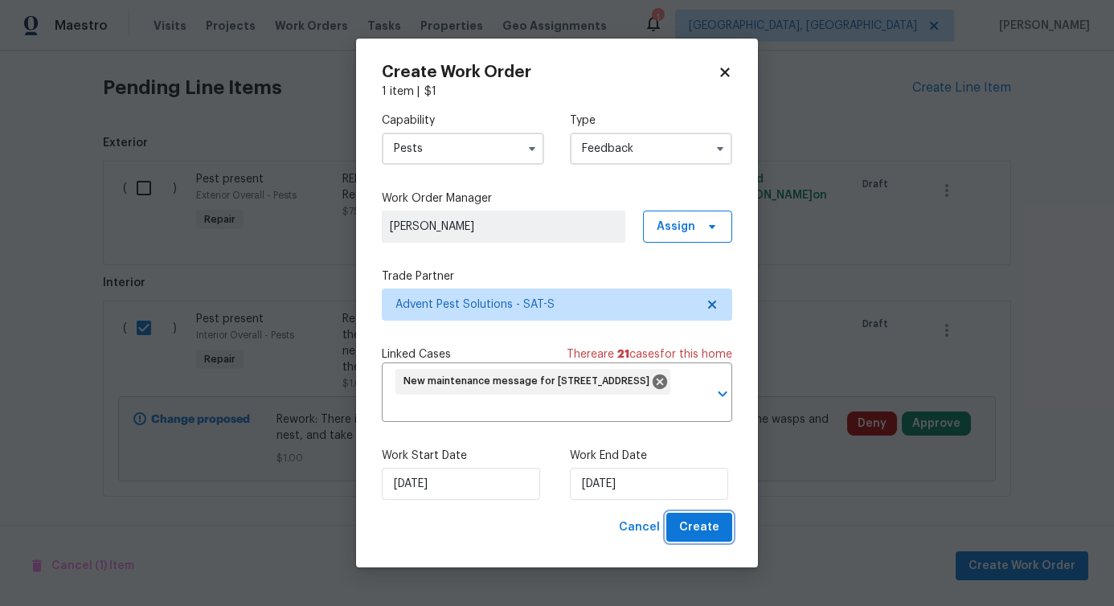
click at [715, 534] on span "Create" at bounding box center [699, 528] width 40 height 20
checkbox input "false"
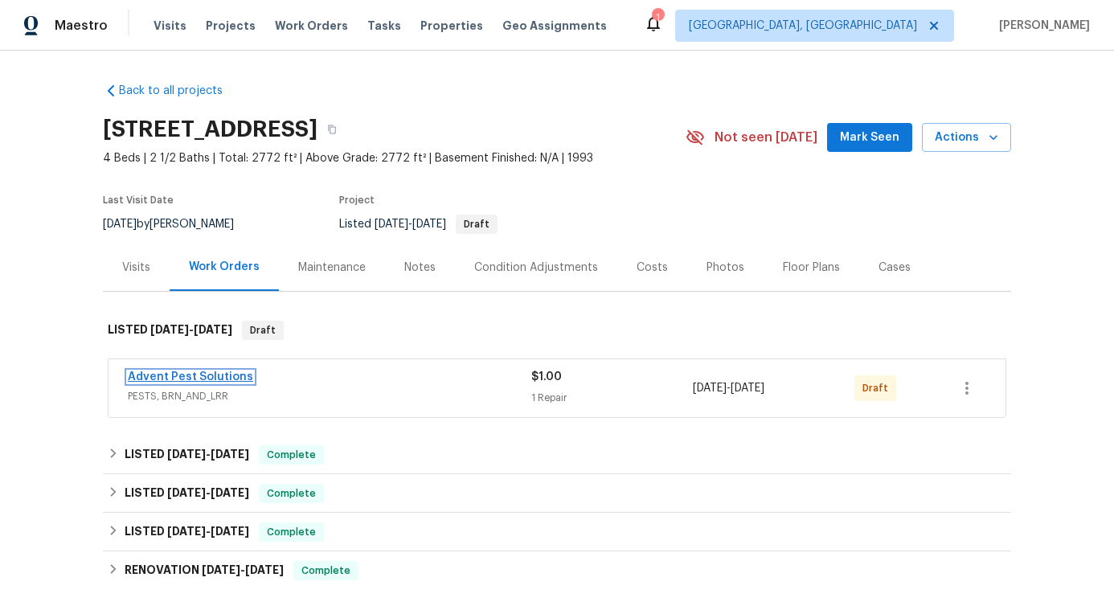
click at [207, 375] on link "Advent Pest Solutions" at bounding box center [190, 376] width 125 height 11
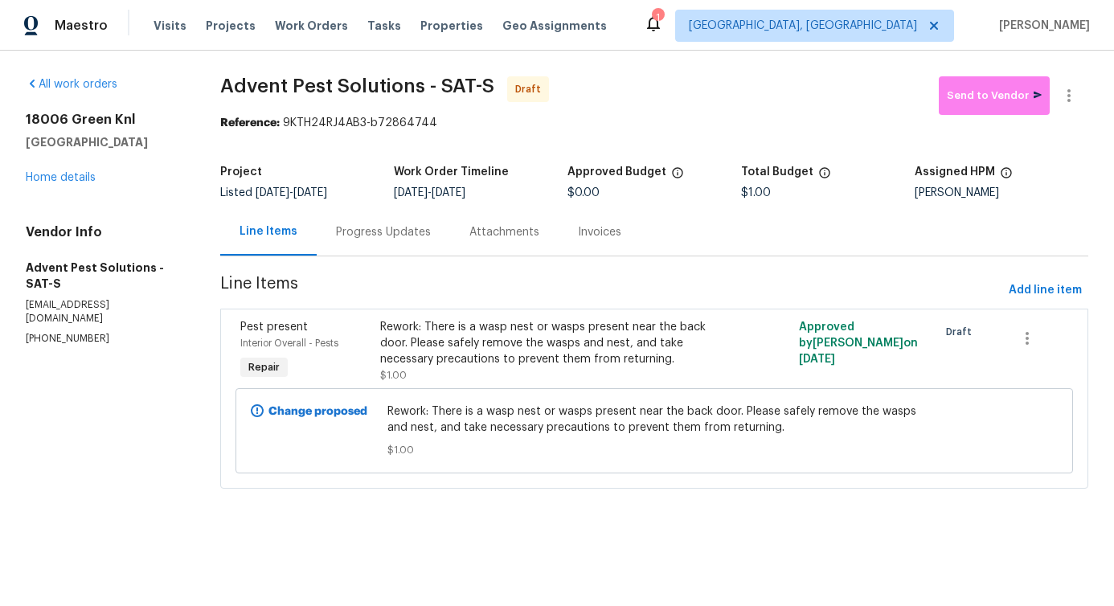
click at [399, 236] on div "Progress Updates" at bounding box center [383, 232] width 95 height 16
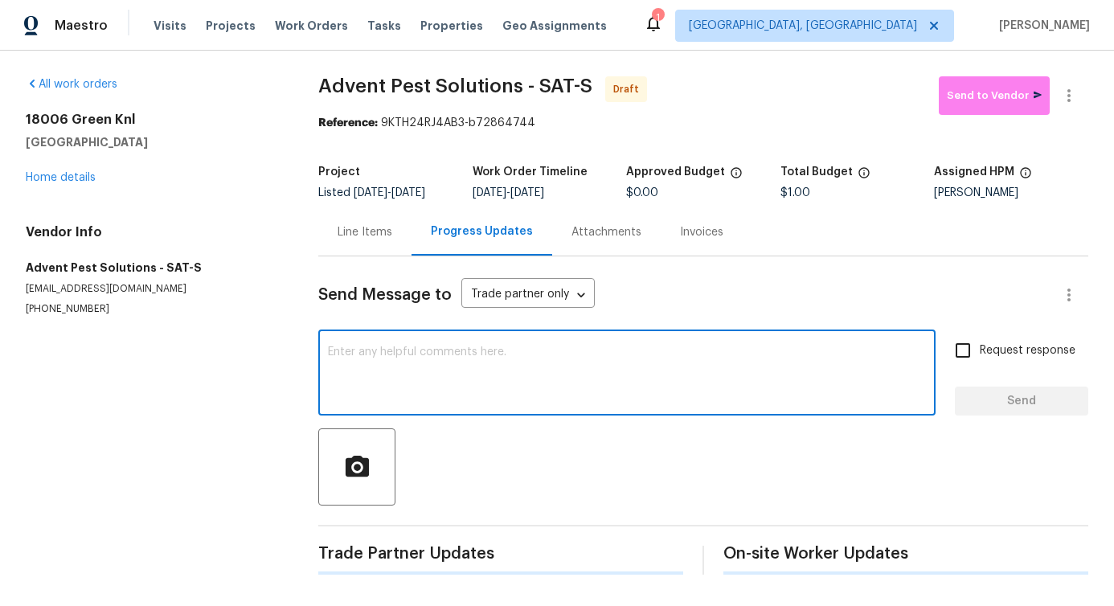
click at [402, 359] on textarea at bounding box center [627, 374] width 598 height 56
paste textarea "Hi, this is Pavithra with Opendoor. I’m confirming you received the WO for the …"
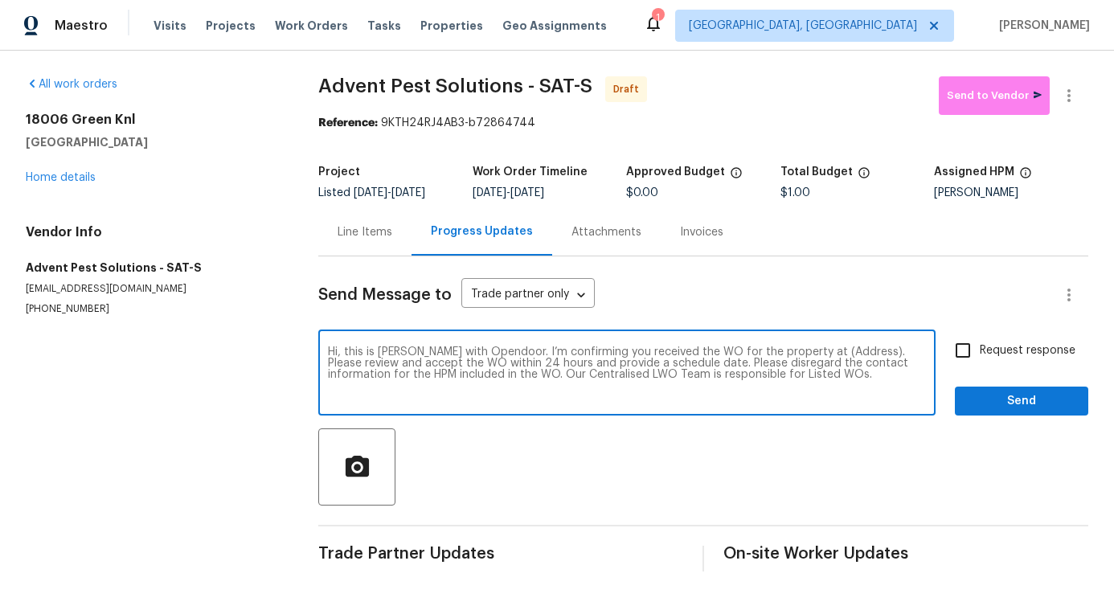
click at [817, 367] on textarea "Hi, this is Pavithra with Opendoor. I’m confirming you received the WO for the …" at bounding box center [627, 374] width 598 height 56
paste textarea "18006 Green Knl, San Antonio, TX 78258"
type textarea "Hi, this is Pavithra with Opendoor. I’m confirming you received the WO for the …"
click at [965, 363] on input "Request response" at bounding box center [963, 351] width 34 height 34
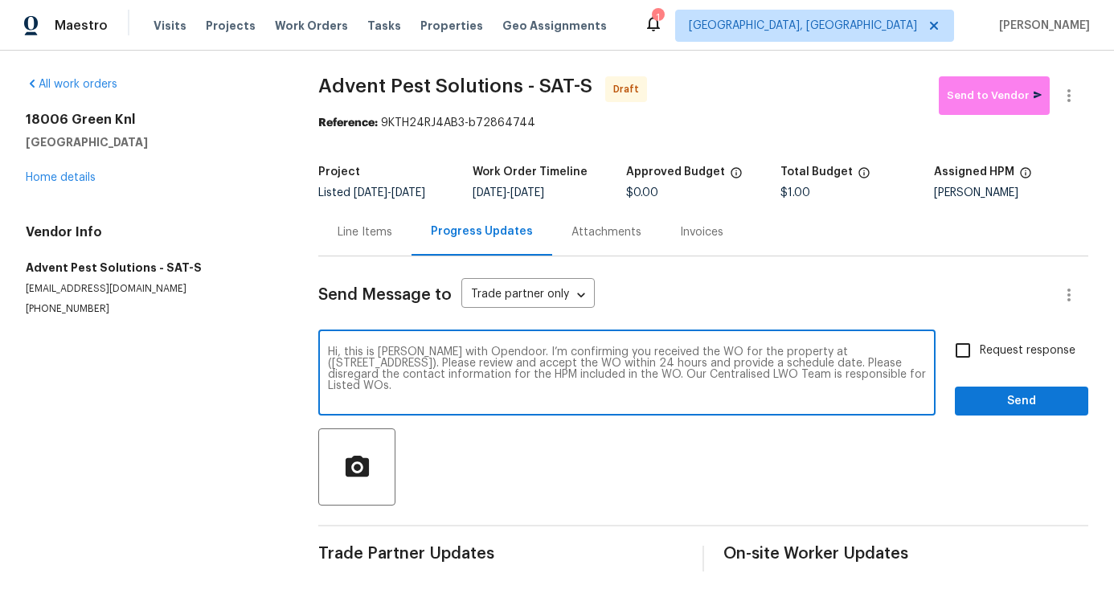
checkbox input "true"
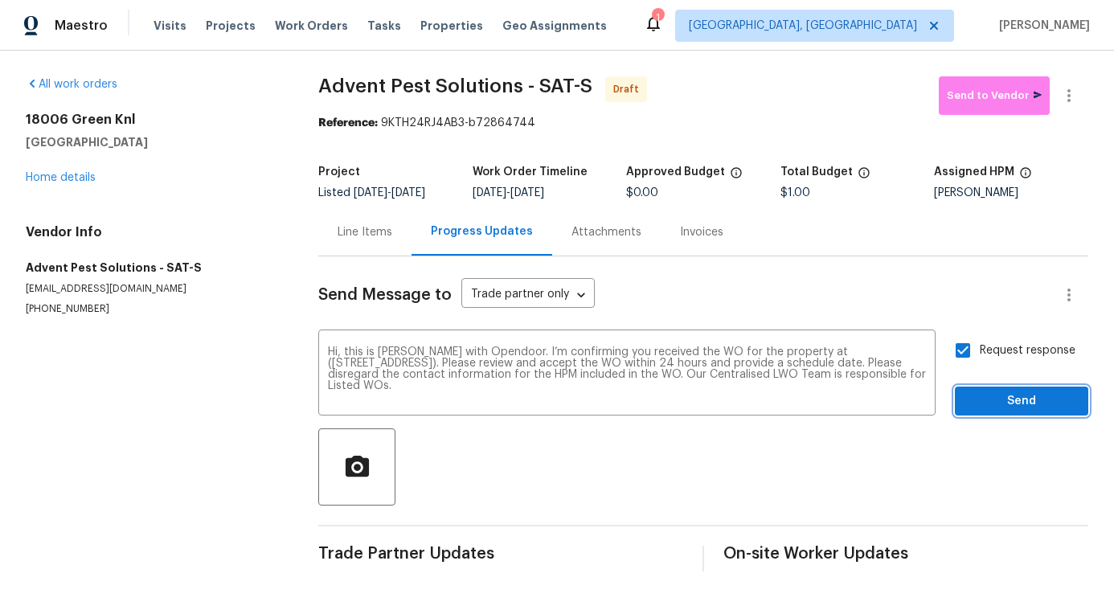
click at [978, 401] on button "Send" at bounding box center [1021, 402] width 133 height 30
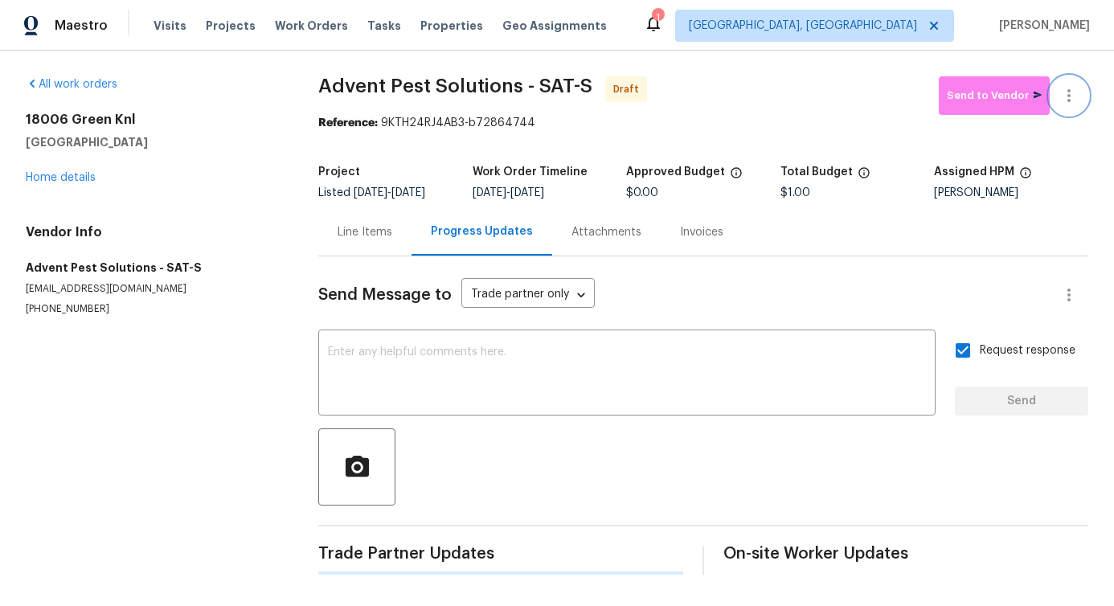
click at [1059, 93] on icon "button" at bounding box center [1068, 95] width 19 height 19
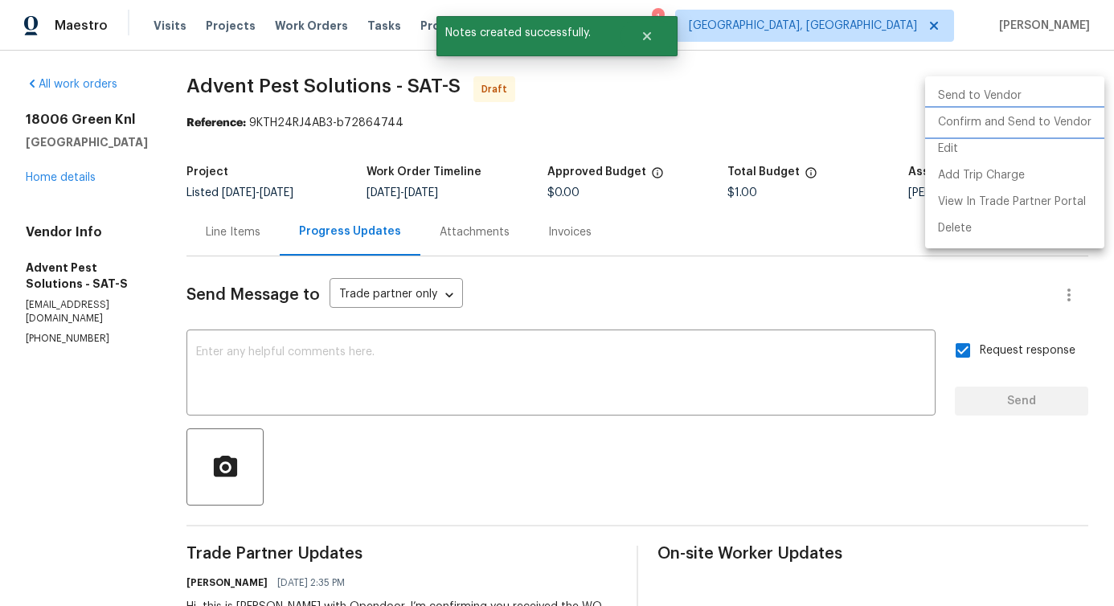
click at [954, 124] on li "Confirm and Send to Vendor" at bounding box center [1014, 122] width 179 height 27
click at [640, 164] on div at bounding box center [557, 303] width 1114 height 606
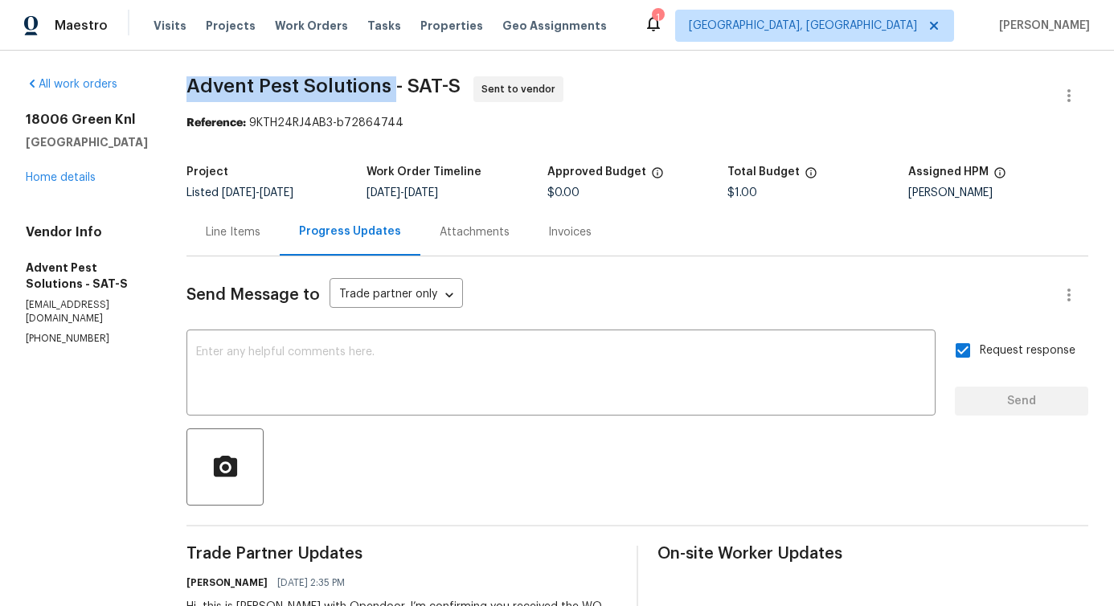
drag, startPoint x: 211, startPoint y: 90, endPoint x: 422, endPoint y: 90, distance: 211.4
click at [422, 90] on div "All work orders 18006 Green Knl San Antonio, TX 78258 Home details Vendor Info …" at bounding box center [557, 388] width 1114 height 674
copy span "Advent Pest Solutions"
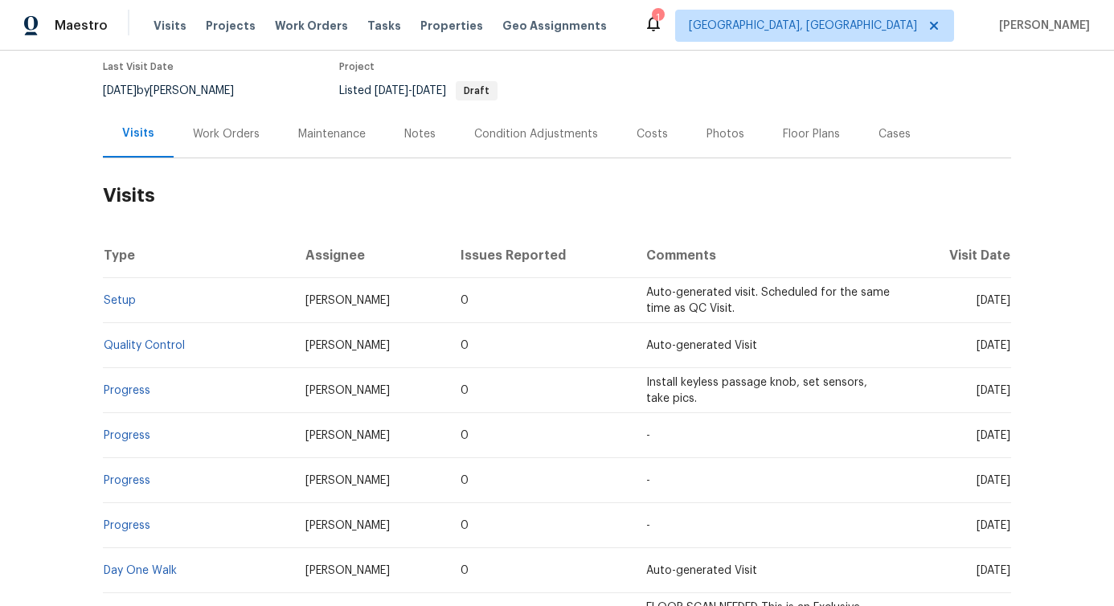
scroll to position [132, 0]
click at [220, 149] on div "Work Orders" at bounding box center [226, 135] width 105 height 47
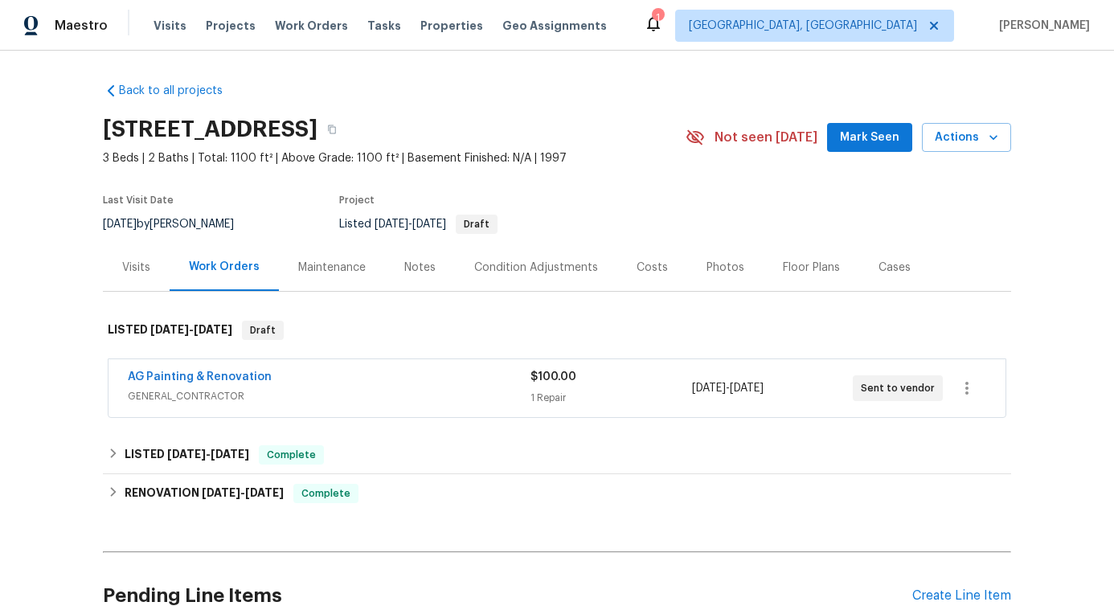
click at [235, 383] on span "AG Painting & Renovation" at bounding box center [200, 377] width 144 height 16
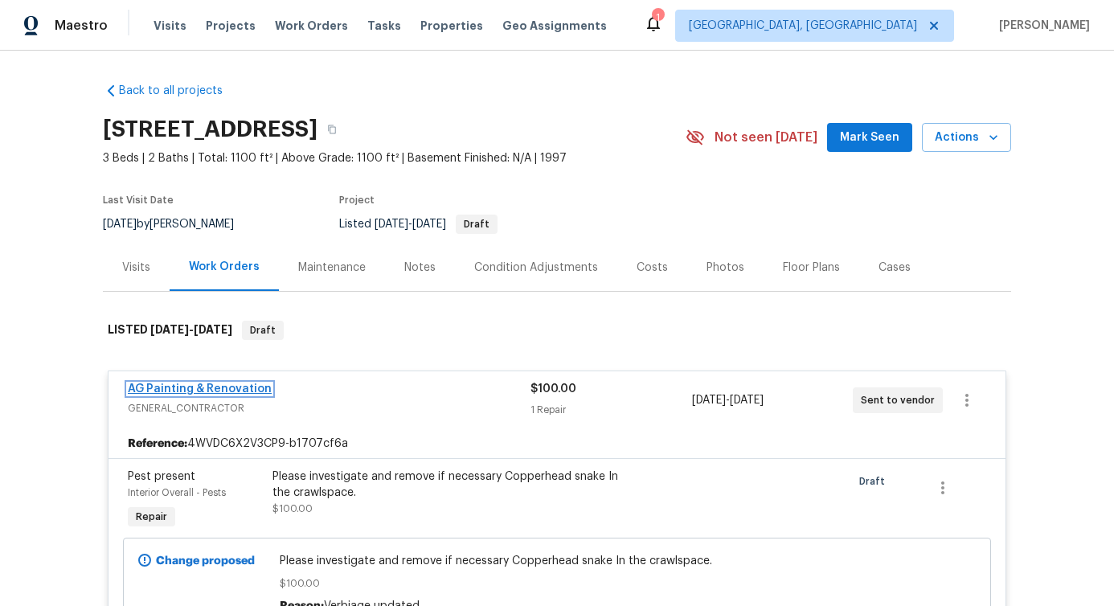
click at [208, 388] on link "AG Painting & Renovation" at bounding box center [200, 388] width 144 height 11
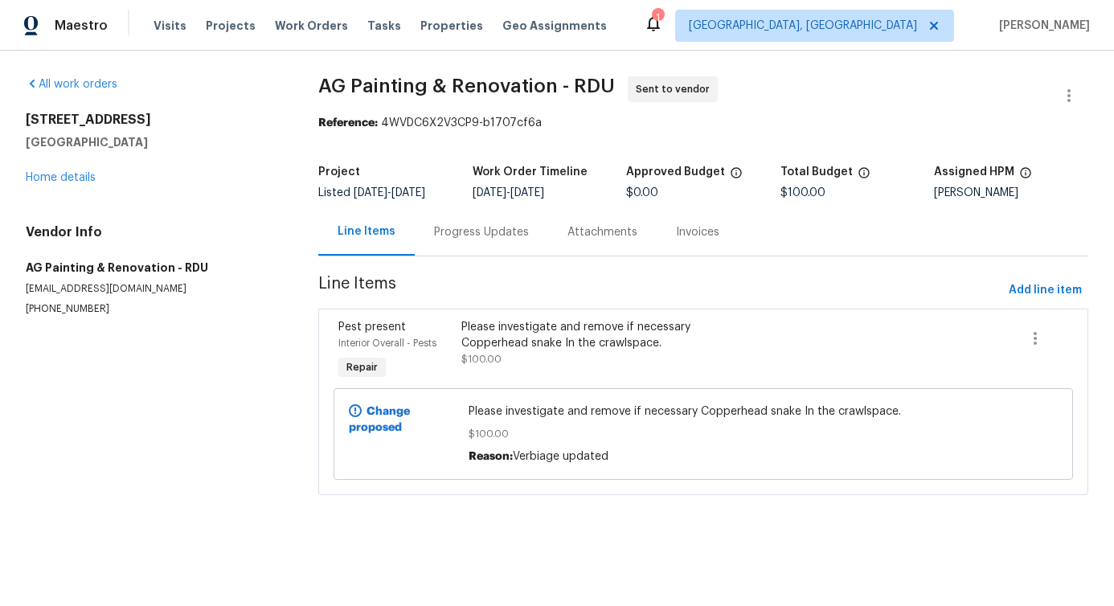
click at [468, 220] on div "Progress Updates" at bounding box center [481, 231] width 133 height 47
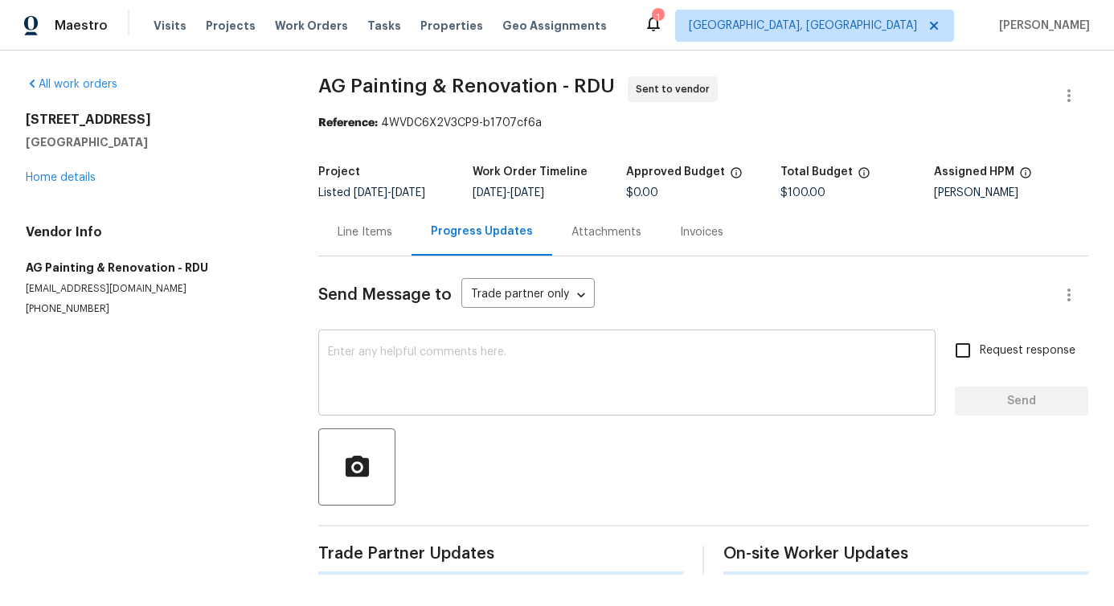
click at [466, 373] on textarea at bounding box center [627, 374] width 598 height 56
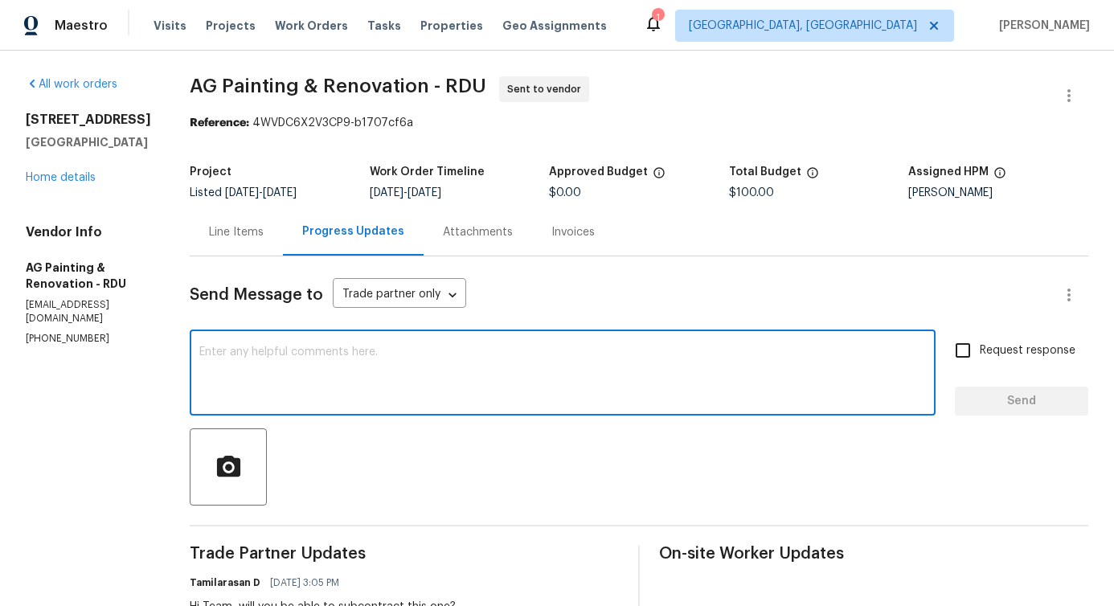
click at [264, 227] on div "Line Items" at bounding box center [236, 232] width 55 height 16
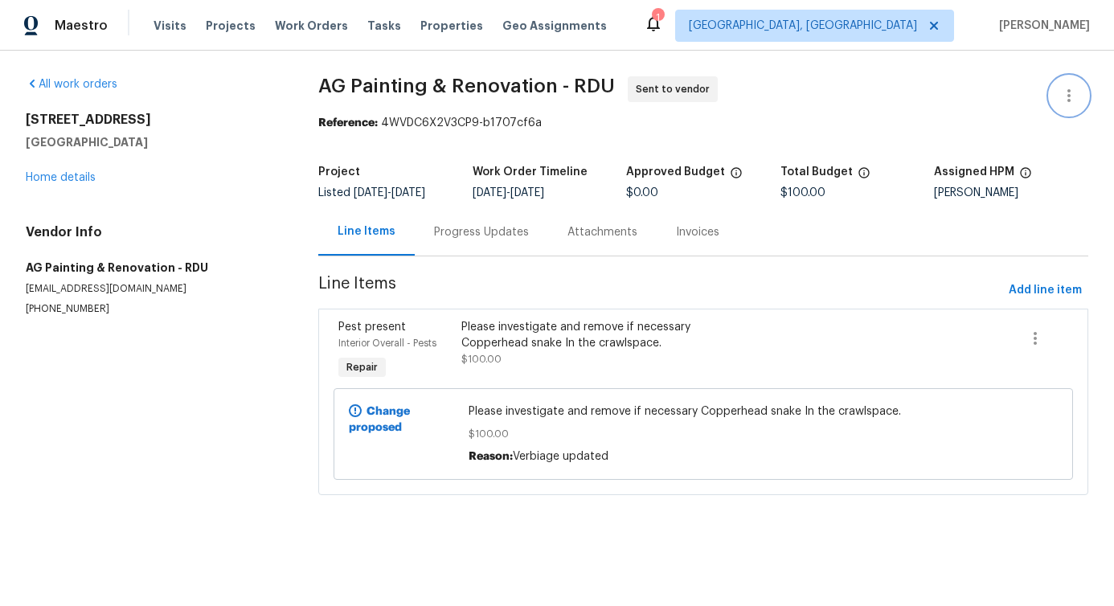
click at [1050, 95] on button "button" at bounding box center [1069, 95] width 39 height 39
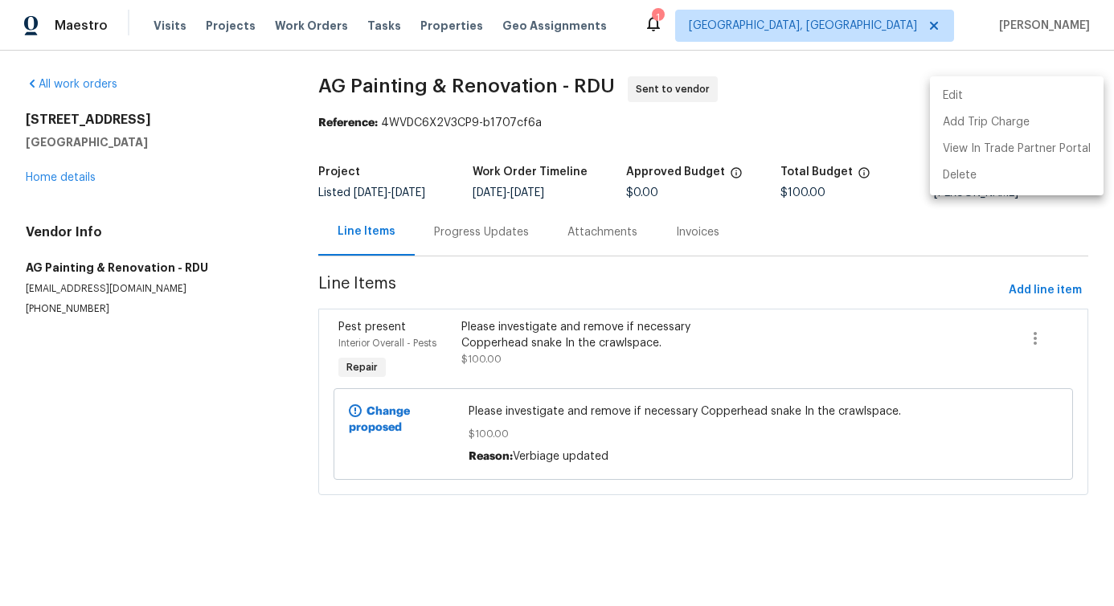
click at [944, 98] on li "Edit" at bounding box center [1017, 96] width 174 height 27
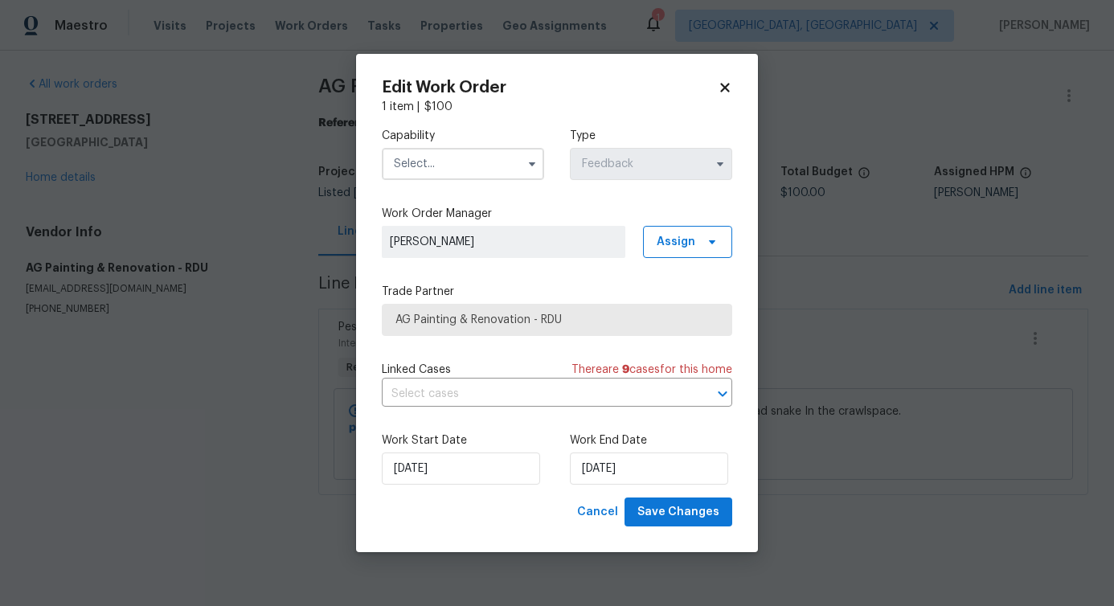
click at [489, 157] on input "text" at bounding box center [463, 164] width 162 height 32
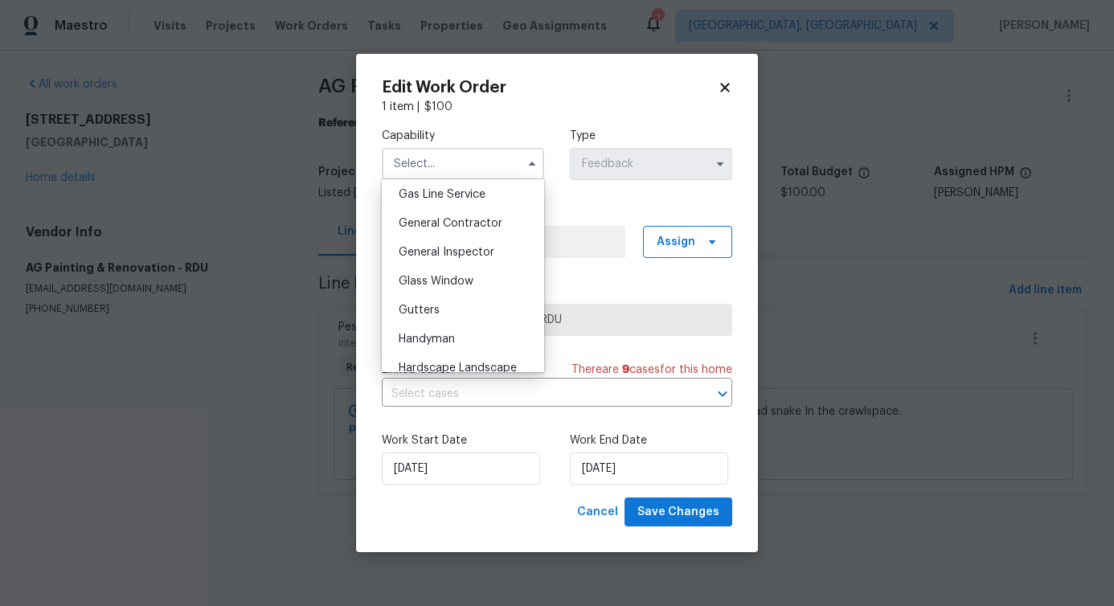
scroll to position [758, 0]
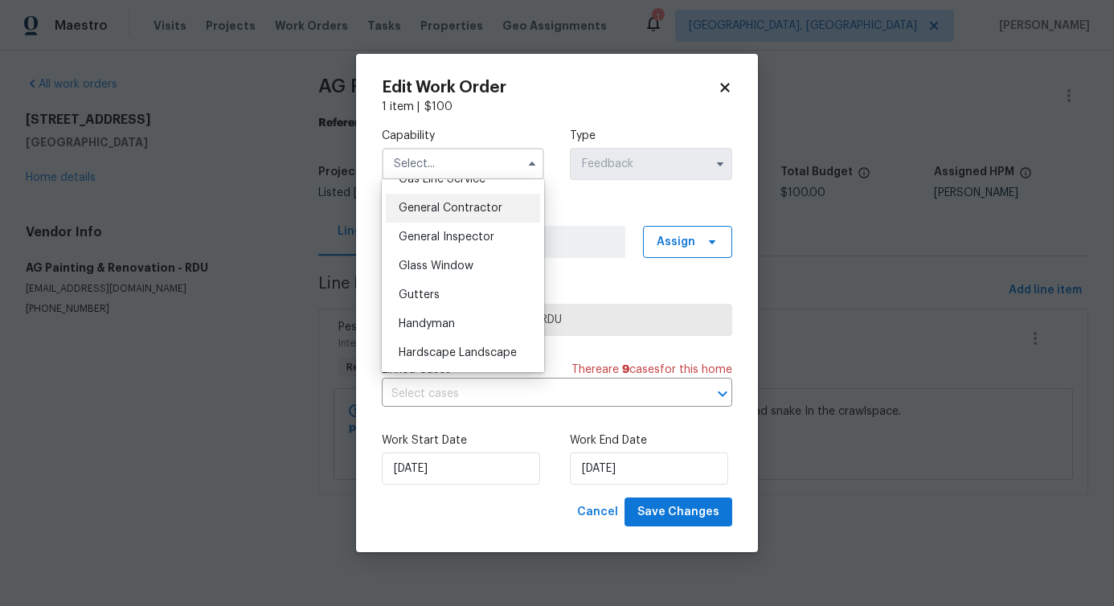
click at [471, 214] on span "General Contractor" at bounding box center [451, 208] width 104 height 11
type input "General Contractor"
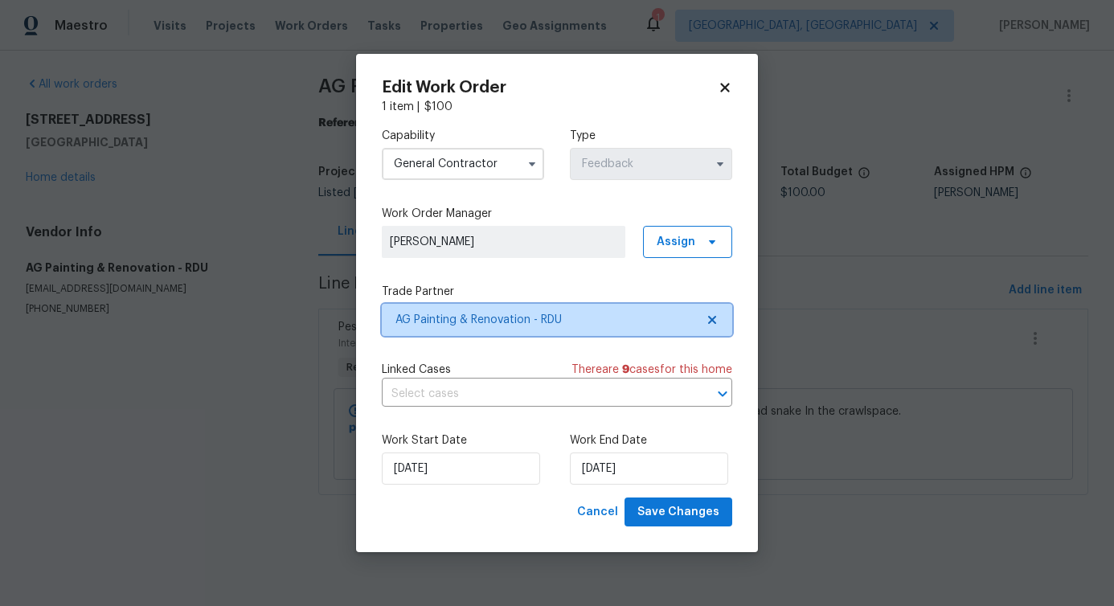
click at [515, 323] on span "AG Painting & Renovation - RDU" at bounding box center [545, 320] width 300 height 16
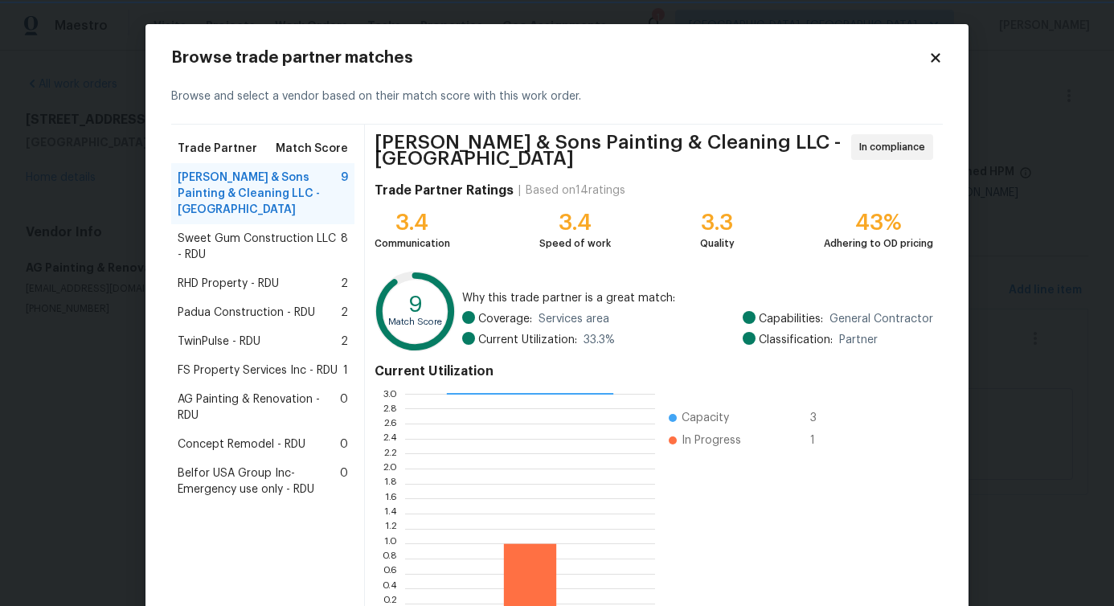
scroll to position [103, 0]
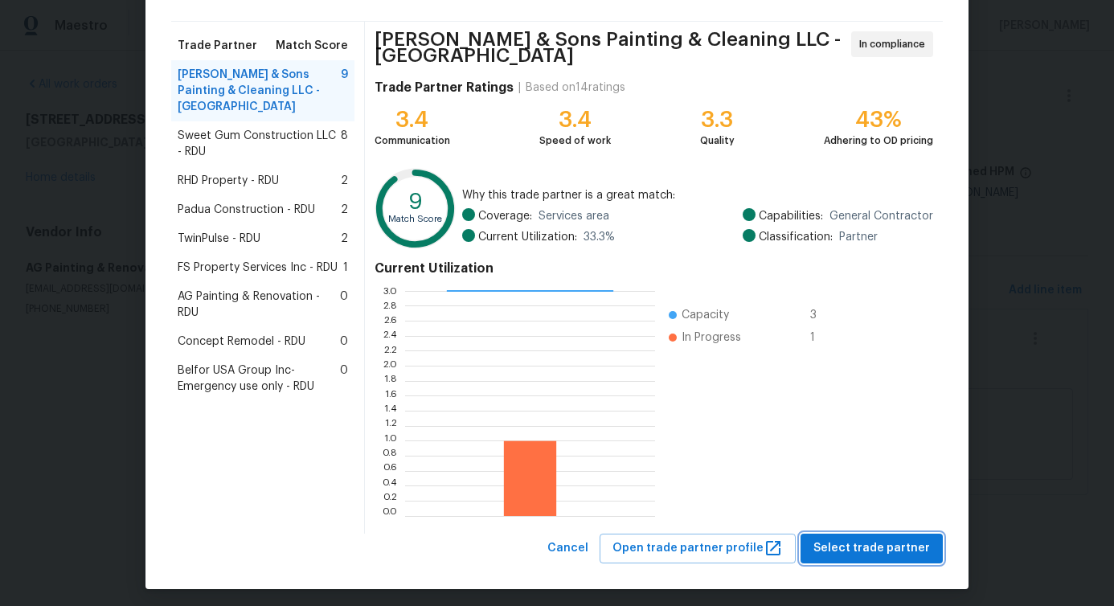
click at [840, 546] on span "Select trade partner" at bounding box center [871, 549] width 117 height 20
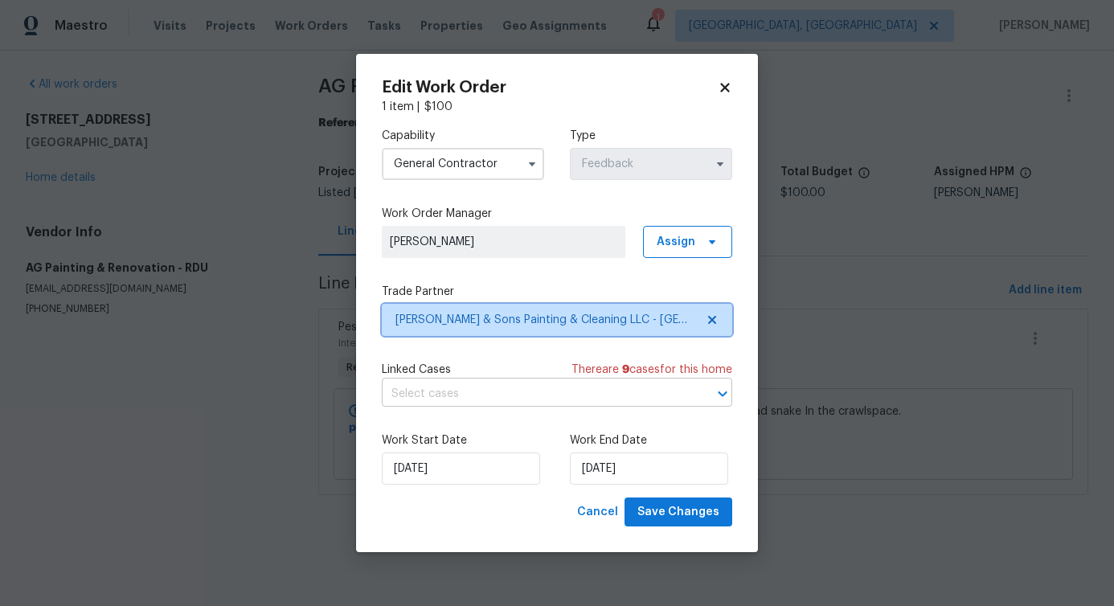
scroll to position [0, 0]
click at [484, 396] on input "text" at bounding box center [534, 394] width 305 height 25
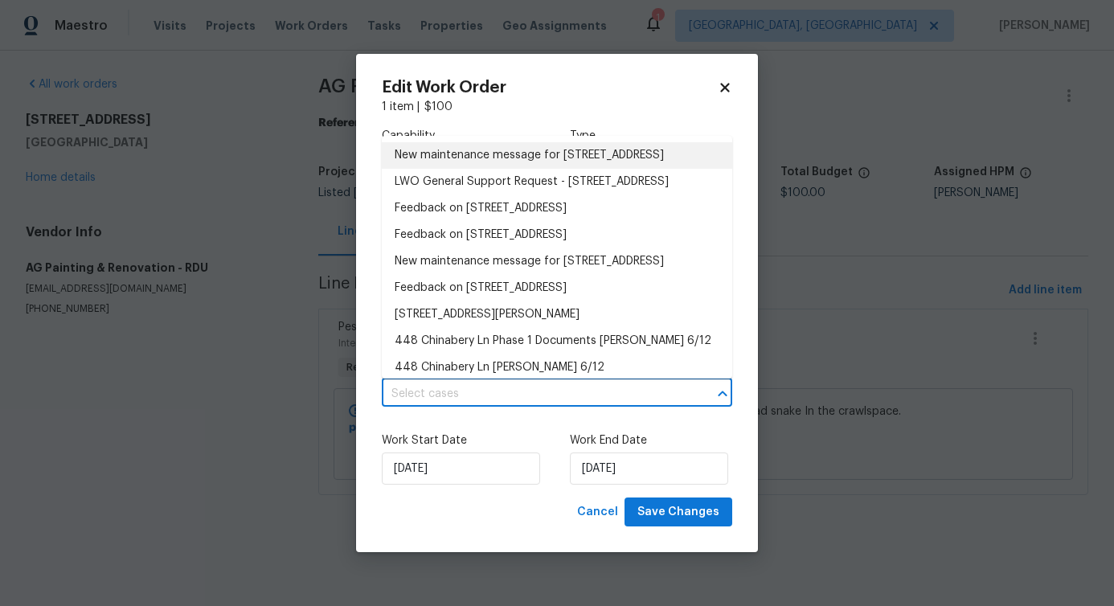
click at [524, 169] on li "New maintenance message for 448 Chinaberry Ln , Angier, NC 27501" at bounding box center [557, 155] width 350 height 27
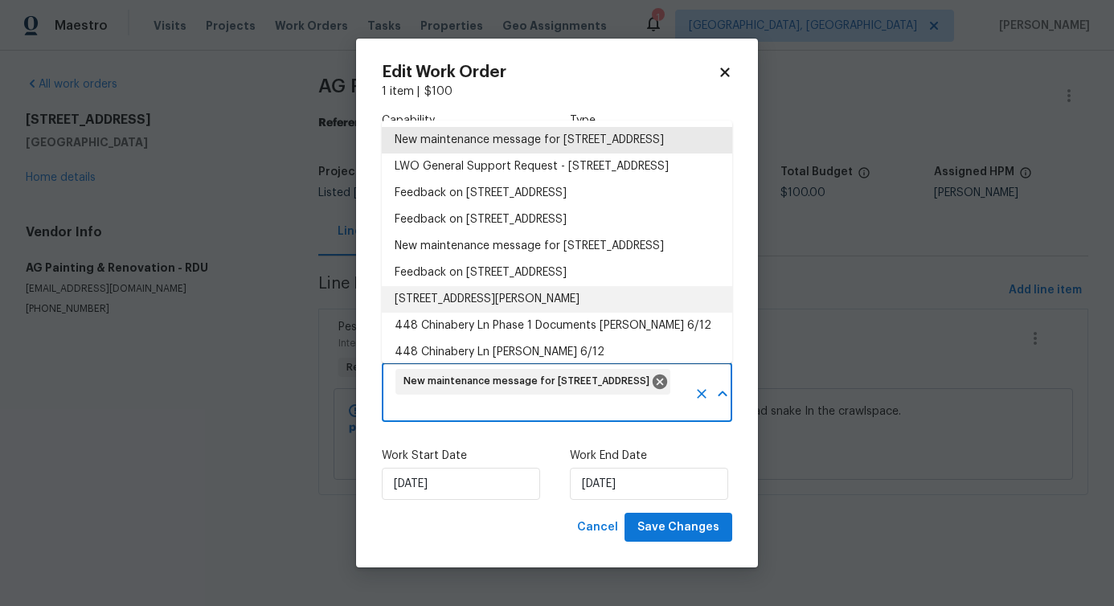
click at [542, 429] on div "Capability General Contractor Type Feedback Work Order Manager Pavithra Sekar A…" at bounding box center [557, 306] width 350 height 413
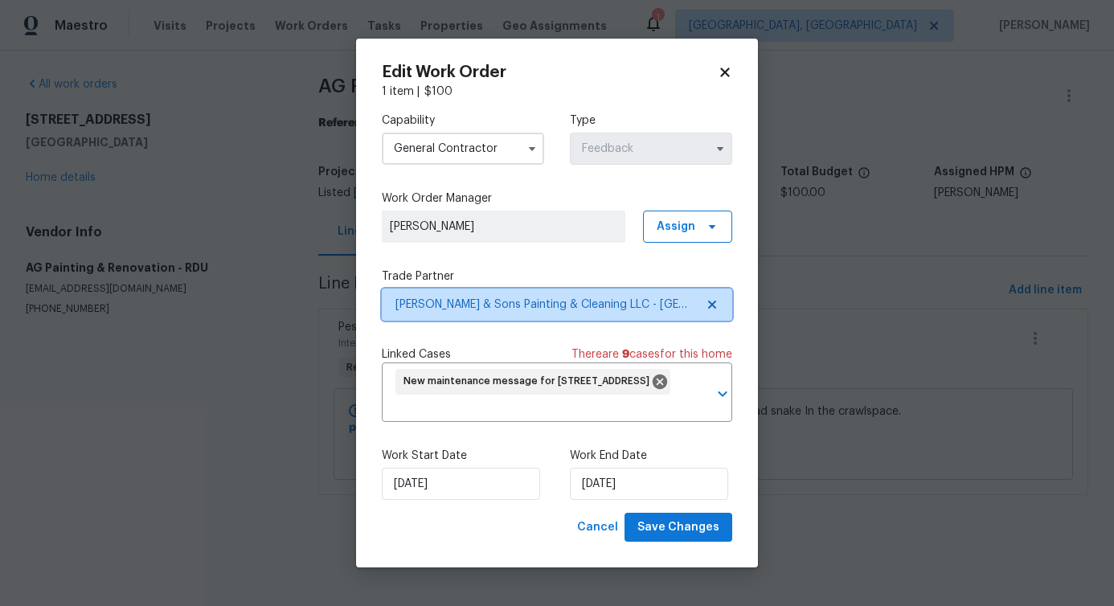
click at [461, 301] on span "Hodge & Sons Painting & Cleaning LLC - RDU" at bounding box center [545, 305] width 300 height 16
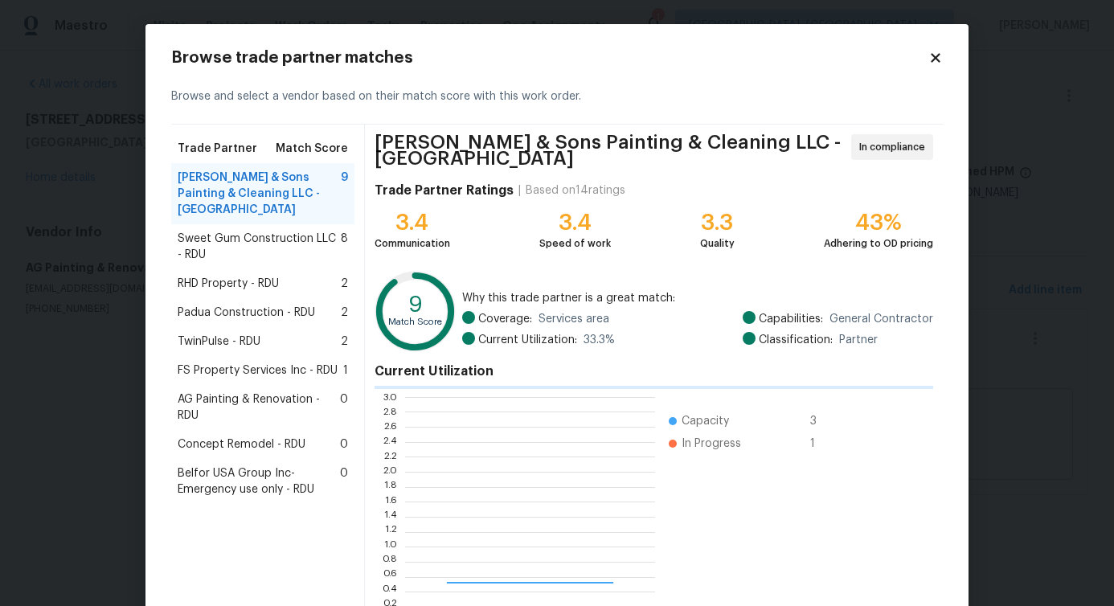
scroll to position [213, 238]
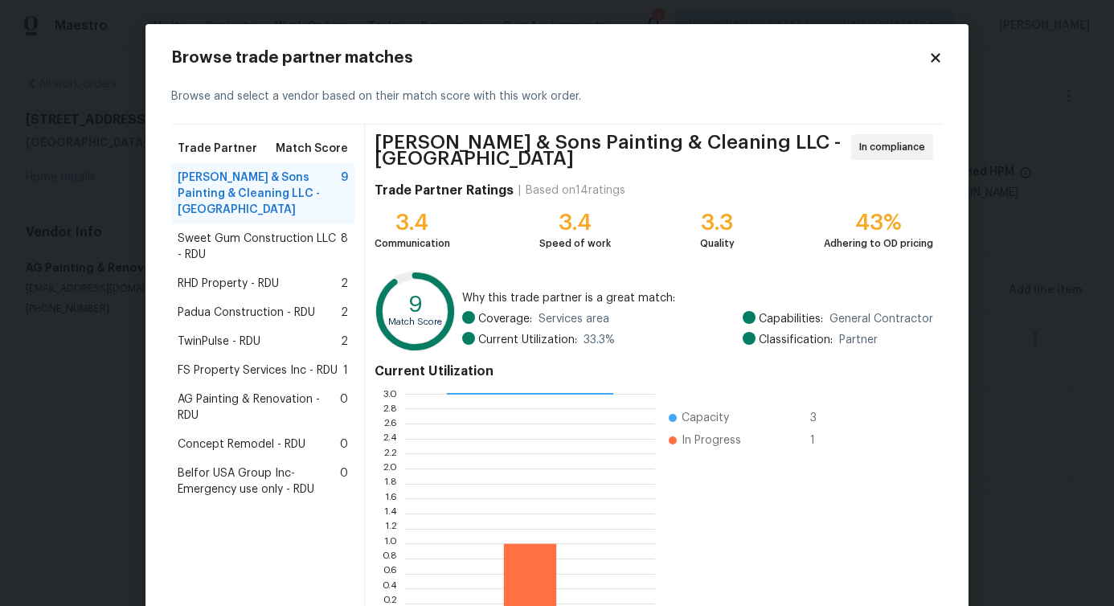
click at [252, 236] on span "Sweet Gum Construction LLC - RDU" at bounding box center [259, 247] width 163 height 32
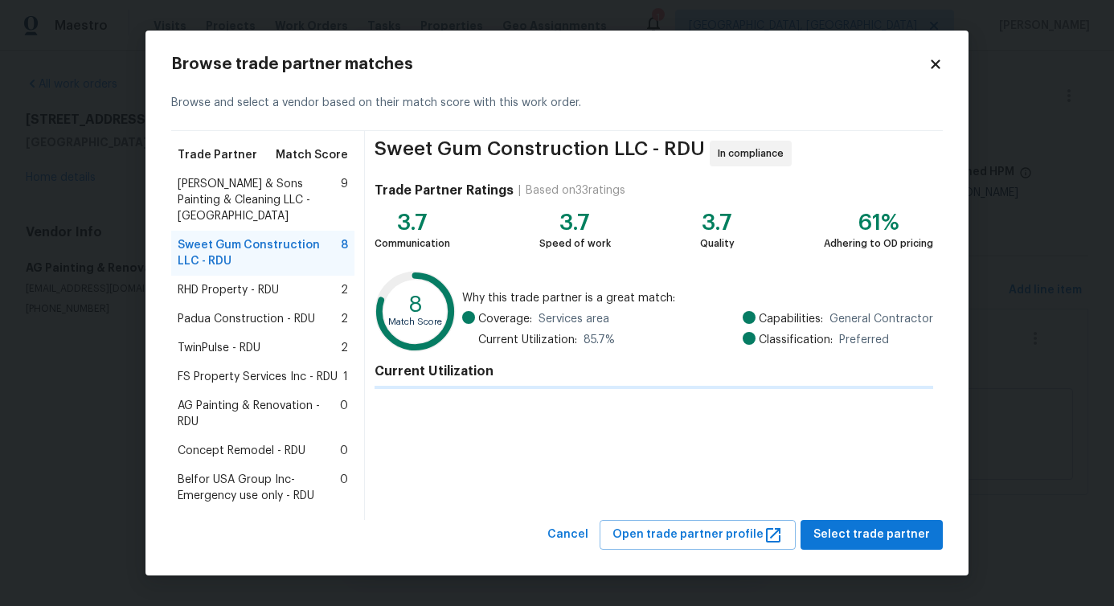
click at [251, 305] on div "Padua Construction - RDU 2" at bounding box center [262, 319] width 183 height 29
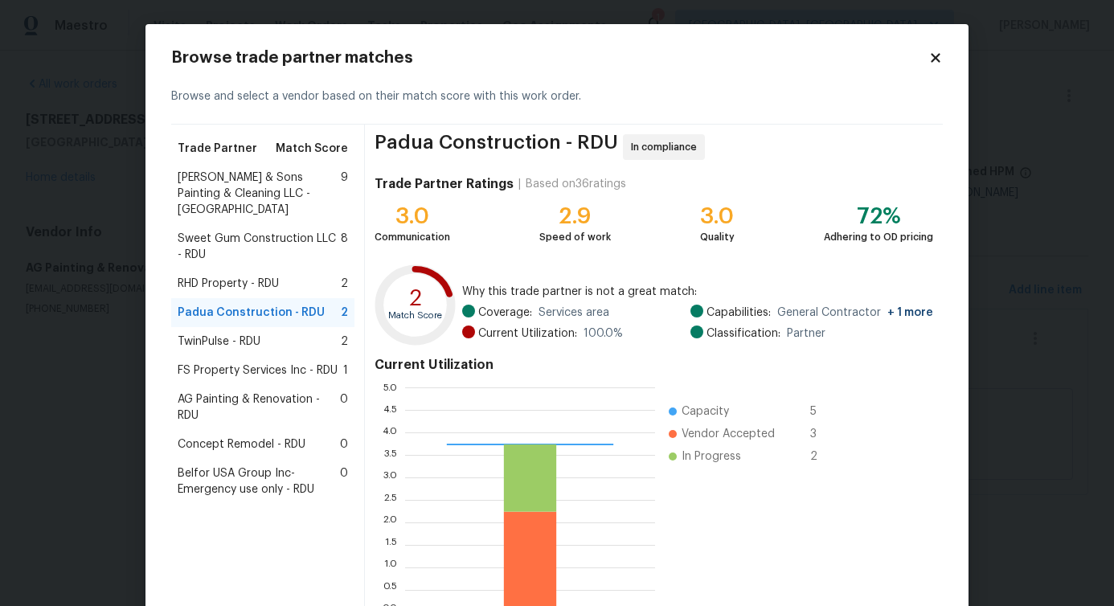
click at [251, 276] on span "RHD Property - RDU" at bounding box center [228, 284] width 101 height 16
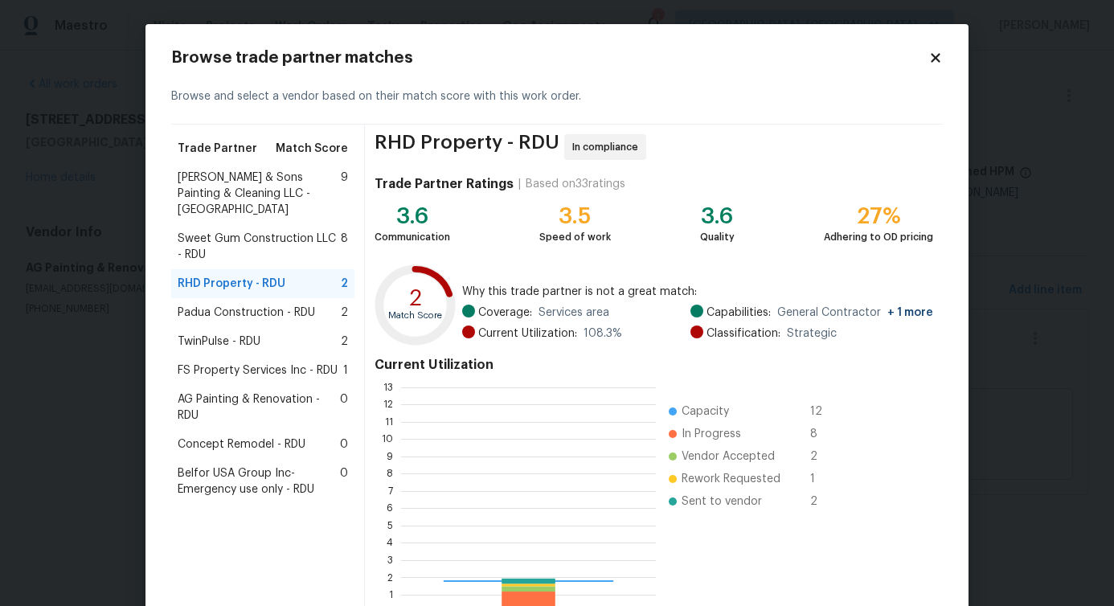
scroll to position [213, 243]
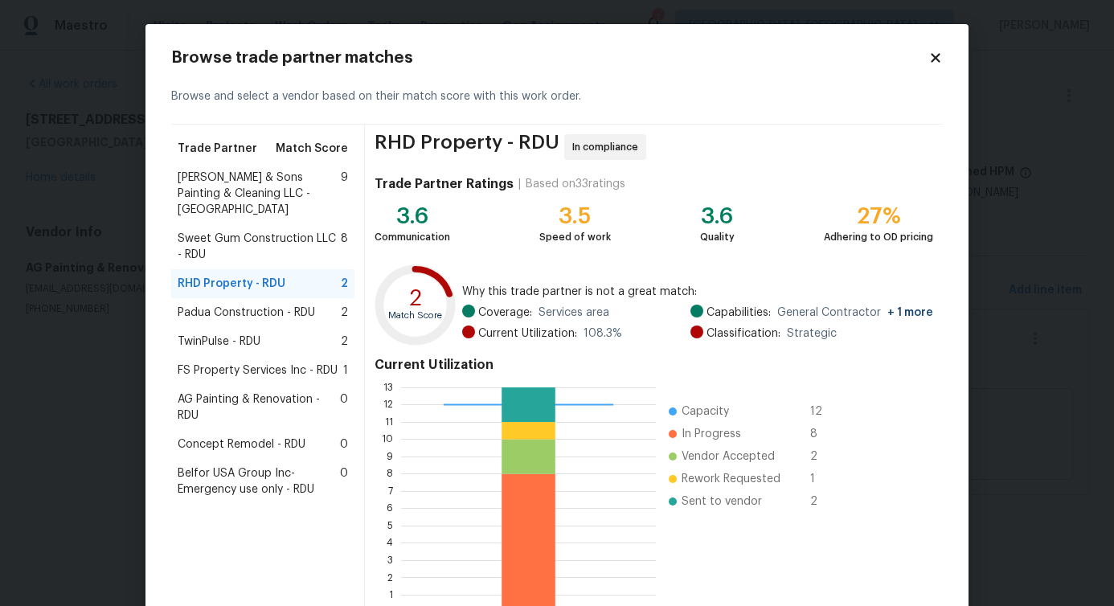
click at [240, 366] on div "FS Property Services Inc - RDU 1" at bounding box center [262, 370] width 183 height 29
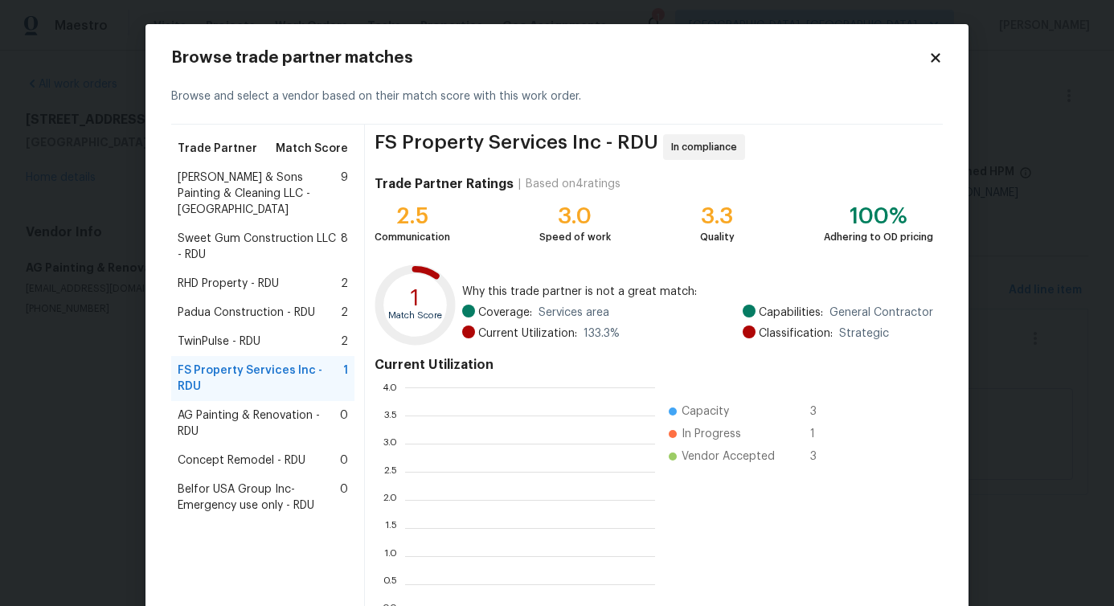
scroll to position [213, 238]
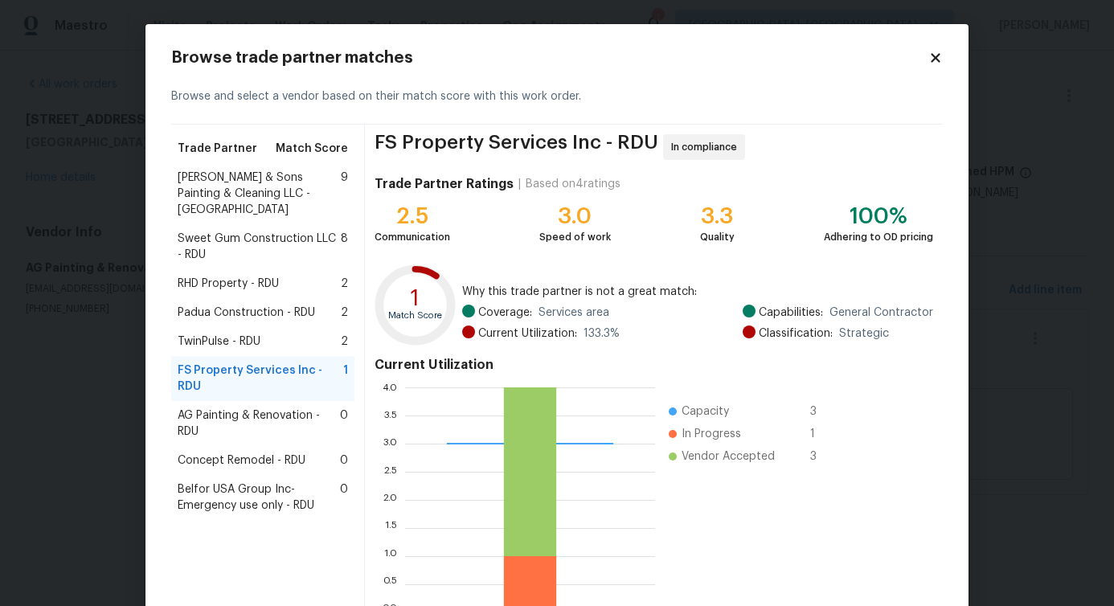
click at [240, 453] on span "Concept Remodel - RDU" at bounding box center [242, 461] width 128 height 16
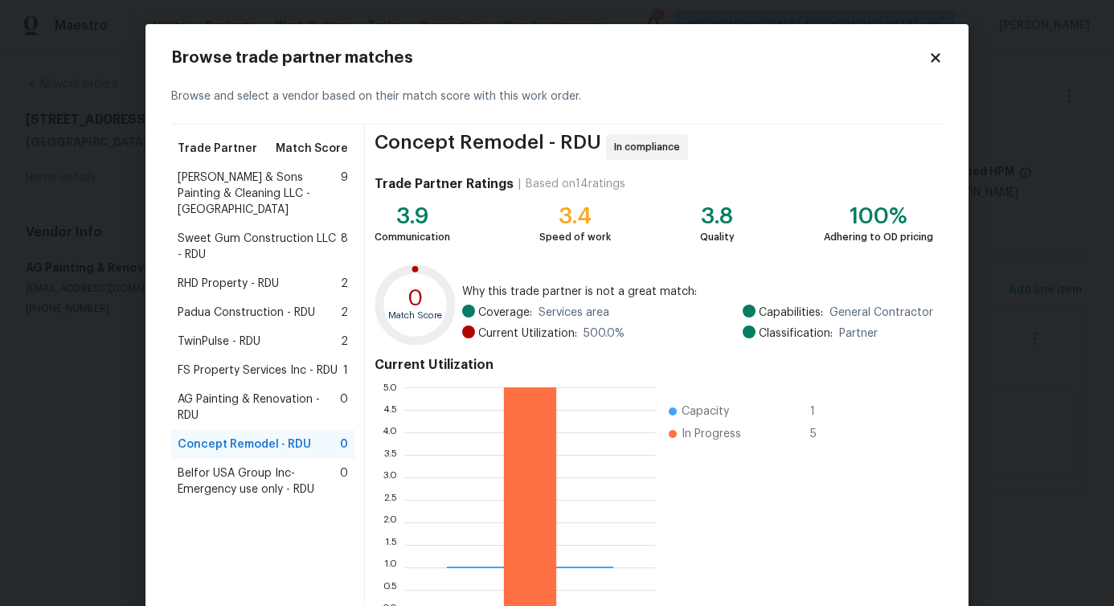
scroll to position [103, 0]
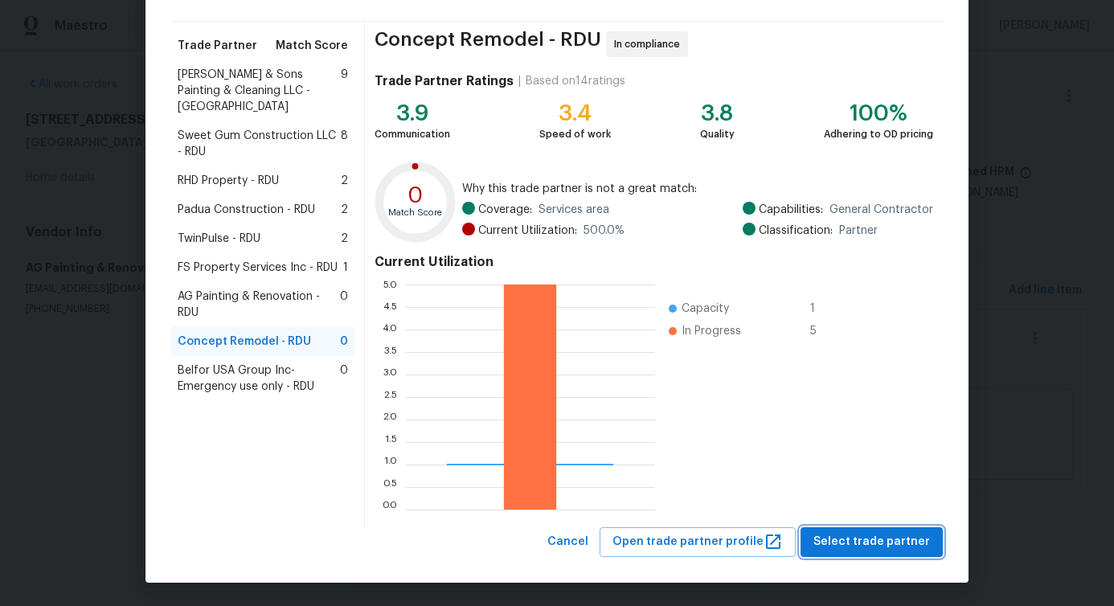
click at [821, 535] on span "Select trade partner" at bounding box center [871, 542] width 117 height 20
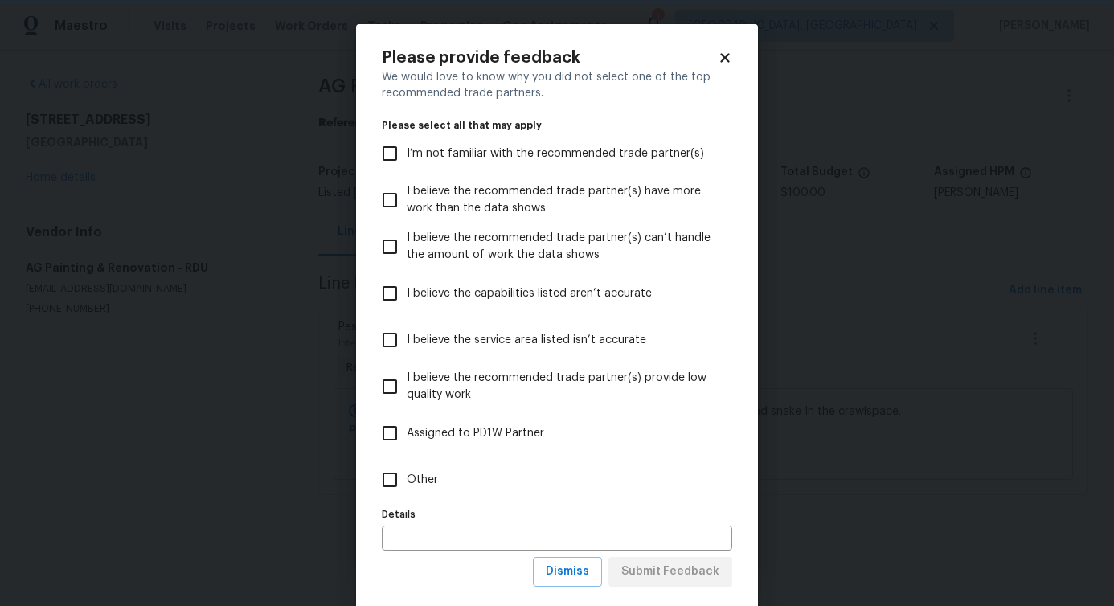
scroll to position [0, 0]
click at [424, 472] on span "Other" at bounding box center [422, 480] width 31 height 17
click at [407, 471] on input "Other" at bounding box center [390, 480] width 34 height 34
checkbox input "true"
click at [670, 577] on span "Submit Feedback" at bounding box center [670, 572] width 98 height 20
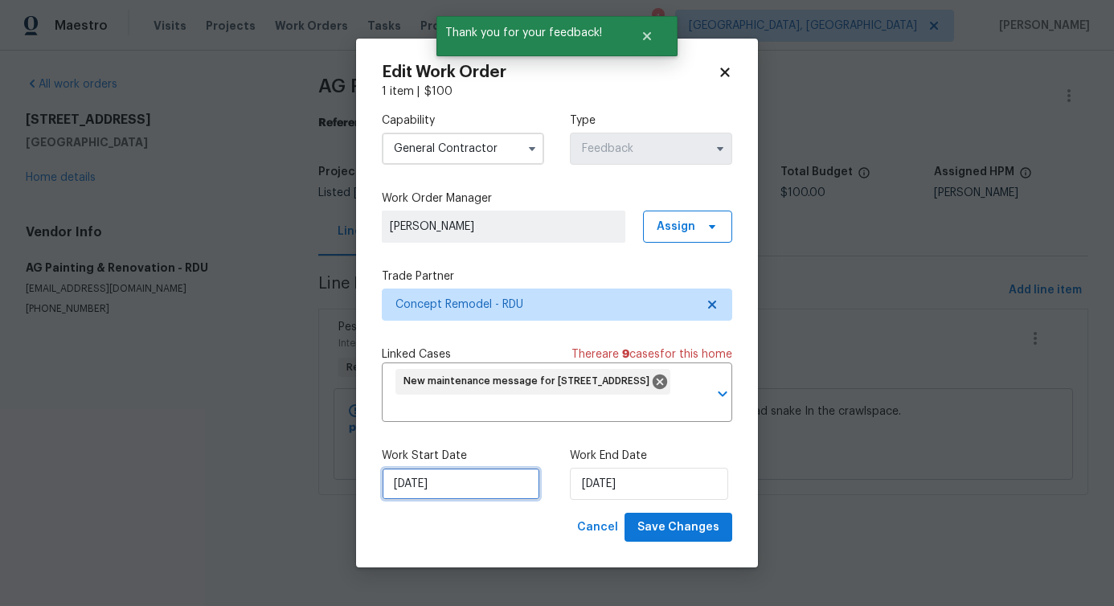
click at [416, 490] on input "[DATE]" at bounding box center [461, 484] width 158 height 32
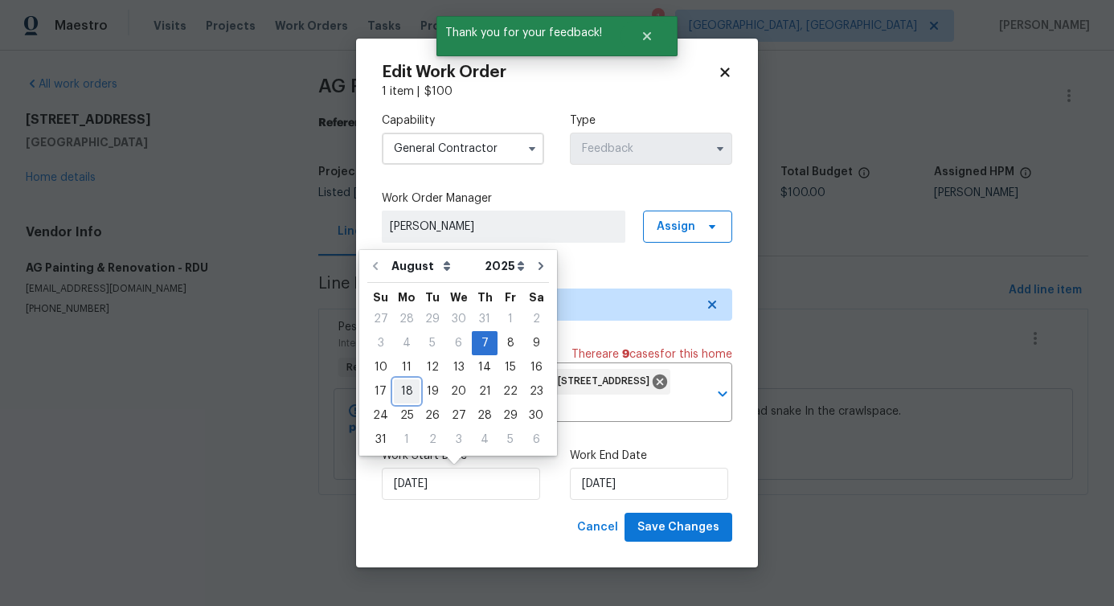
click at [412, 387] on div "18" at bounding box center [407, 391] width 26 height 23
type input "8/18/2025"
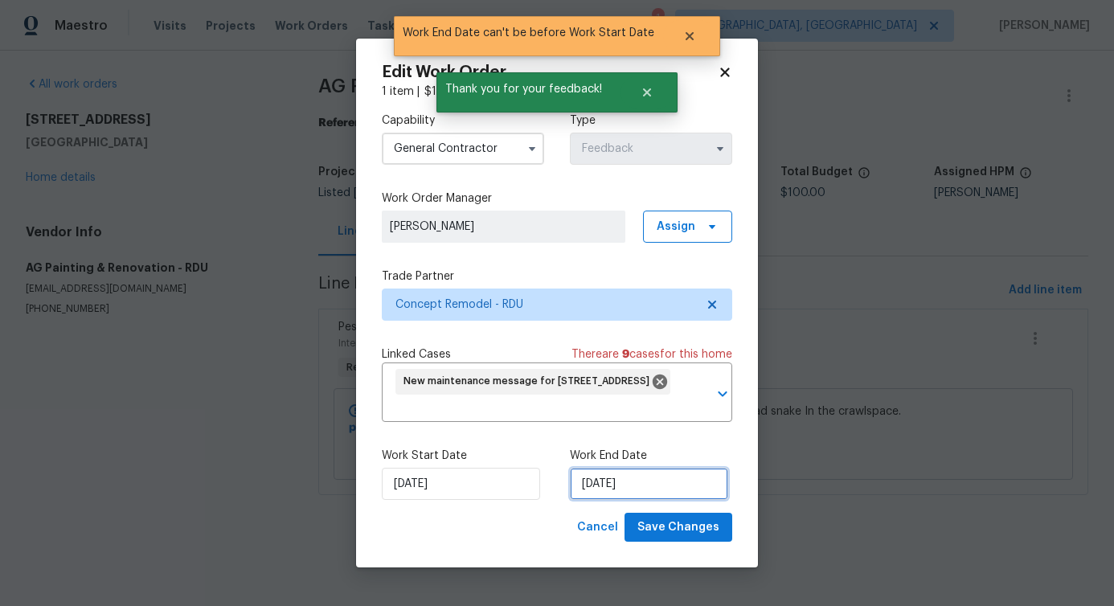
click at [631, 487] on input "8/18/2025" at bounding box center [649, 484] width 158 height 32
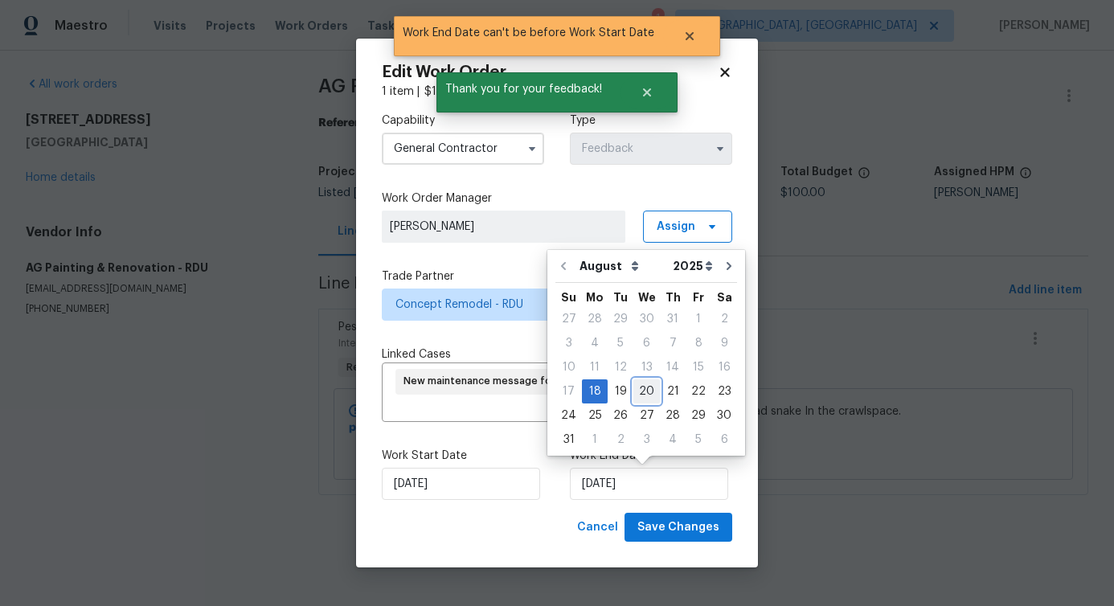
click at [642, 394] on div "20" at bounding box center [646, 391] width 27 height 23
type input "8/20/2025"
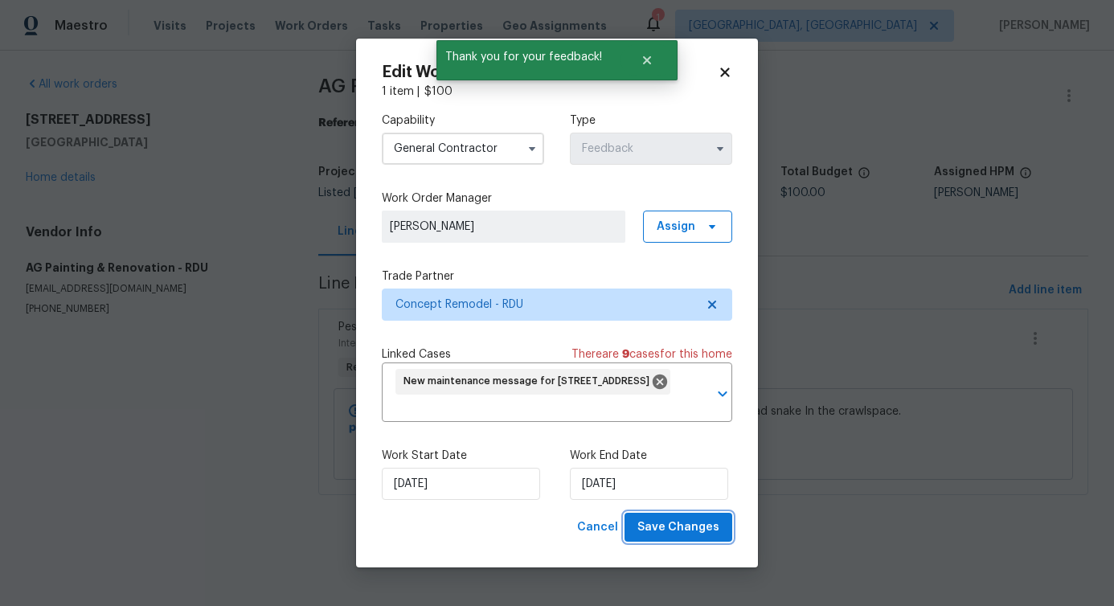
click at [690, 517] on button "Save Changes" at bounding box center [679, 528] width 108 height 30
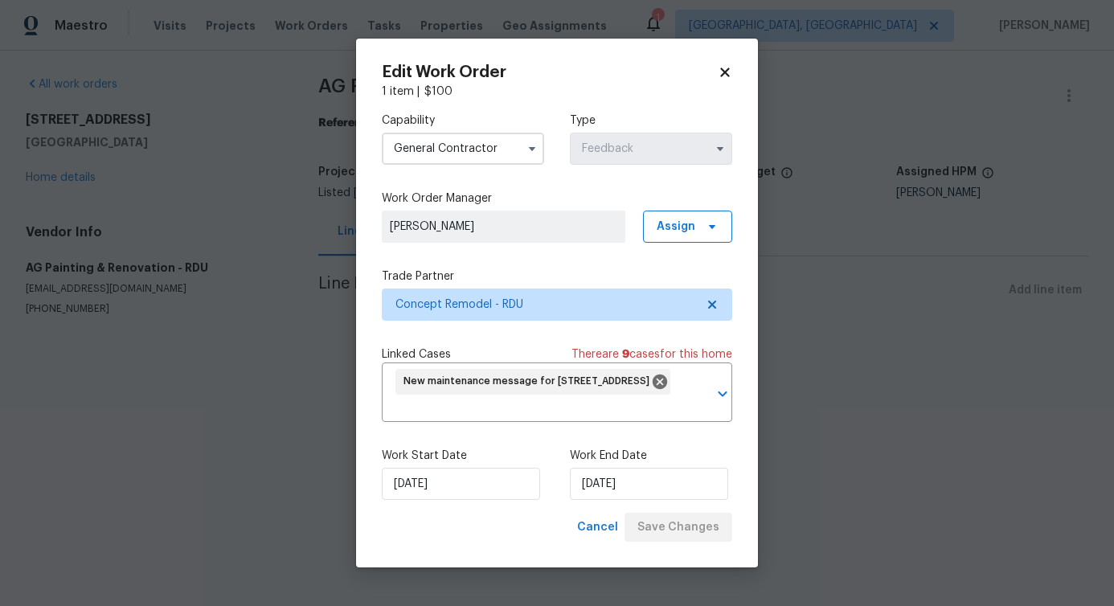
click at [276, 380] on html "Maestro Visits Projects Work Orders Tasks Properties Geo Assignments 1 Albuquer…" at bounding box center [557, 190] width 1114 height 380
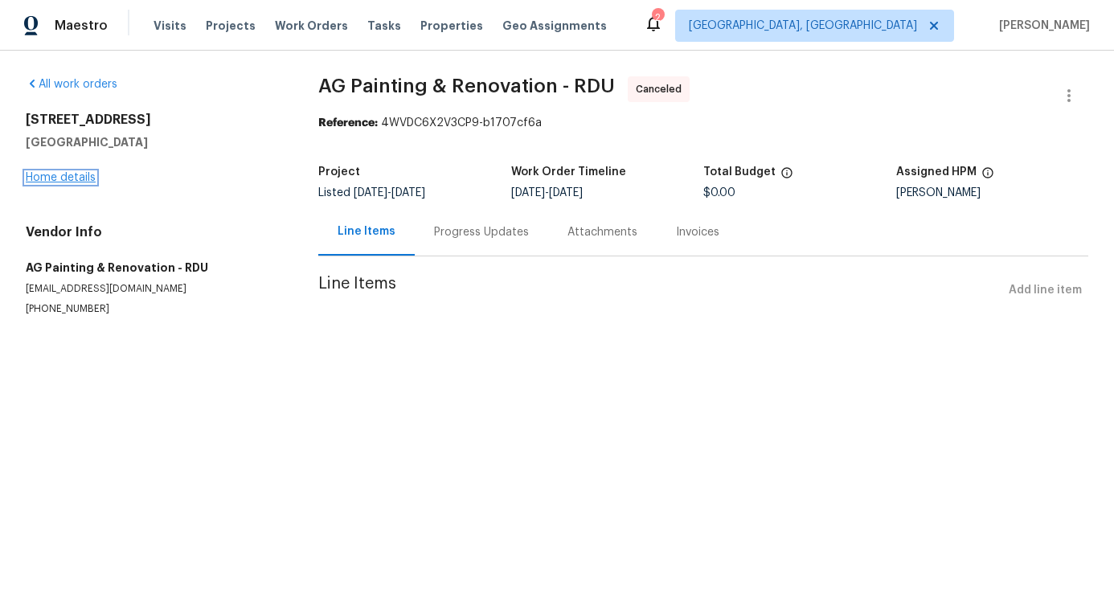
click at [70, 176] on link "Home details" at bounding box center [61, 177] width 70 height 11
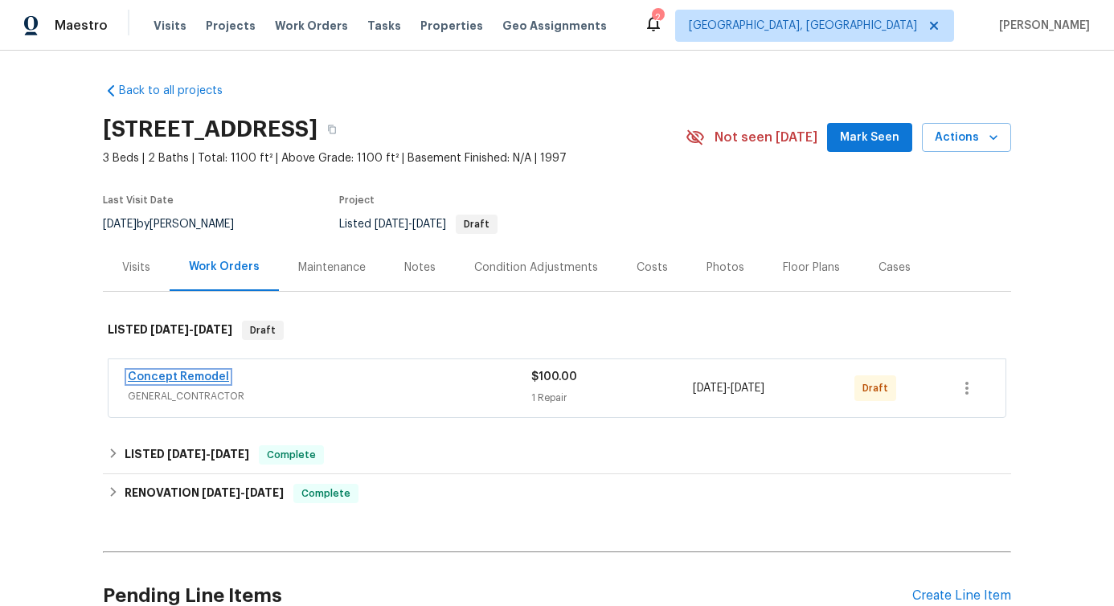
click at [183, 377] on link "Concept Remodel" at bounding box center [178, 376] width 101 height 11
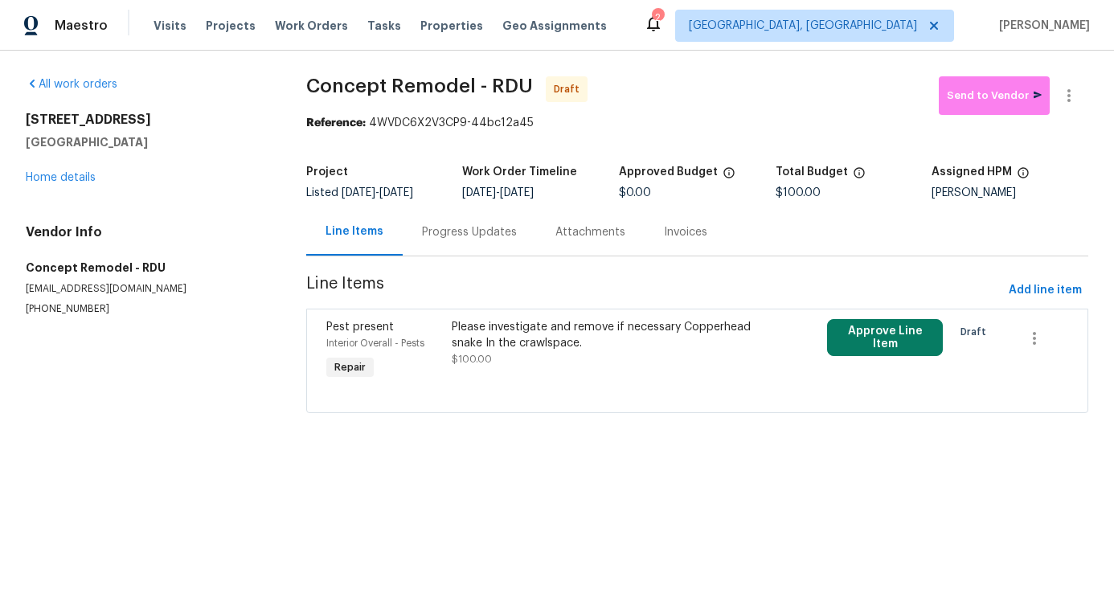
click at [519, 330] on div "Please investigate and remove if necessary Copperhead snake In the crawlspace." at bounding box center [604, 335] width 304 height 32
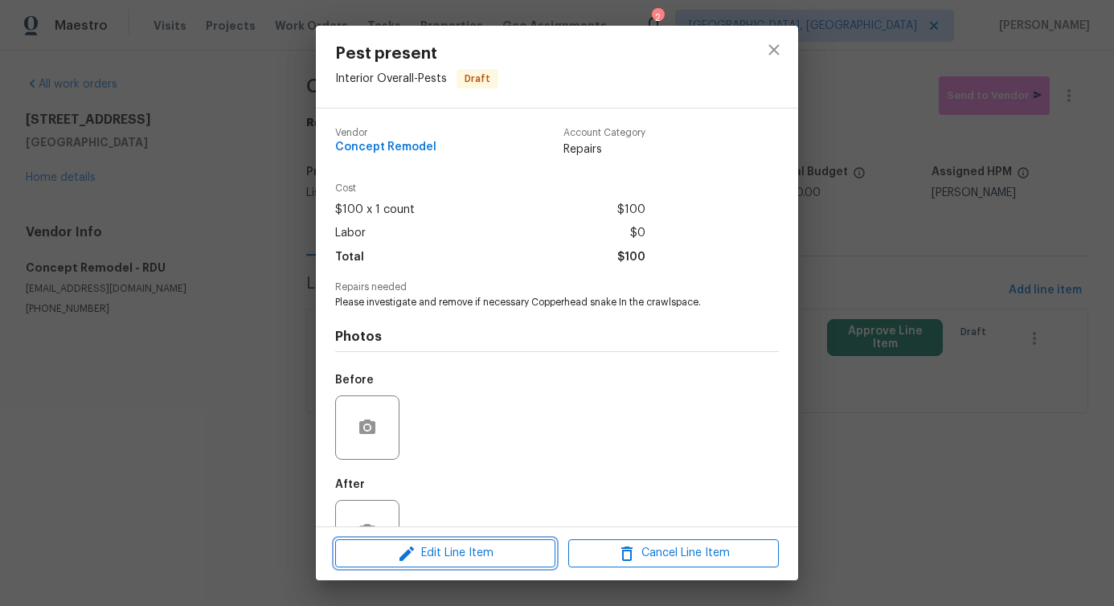
click at [460, 558] on span "Edit Line Item" at bounding box center [445, 553] width 211 height 20
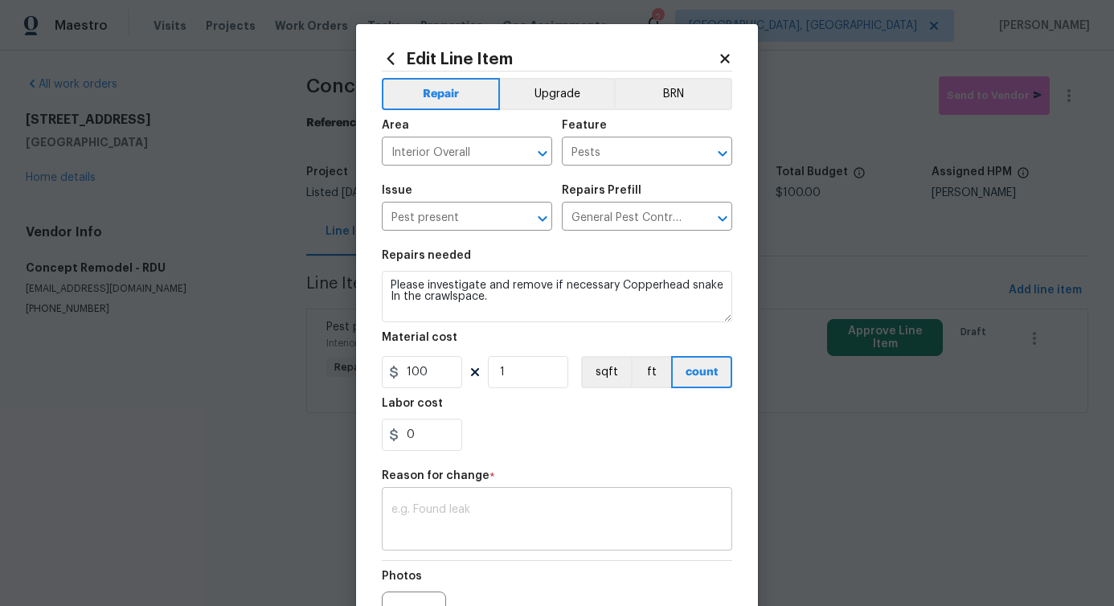
click at [448, 522] on textarea at bounding box center [556, 521] width 331 height 34
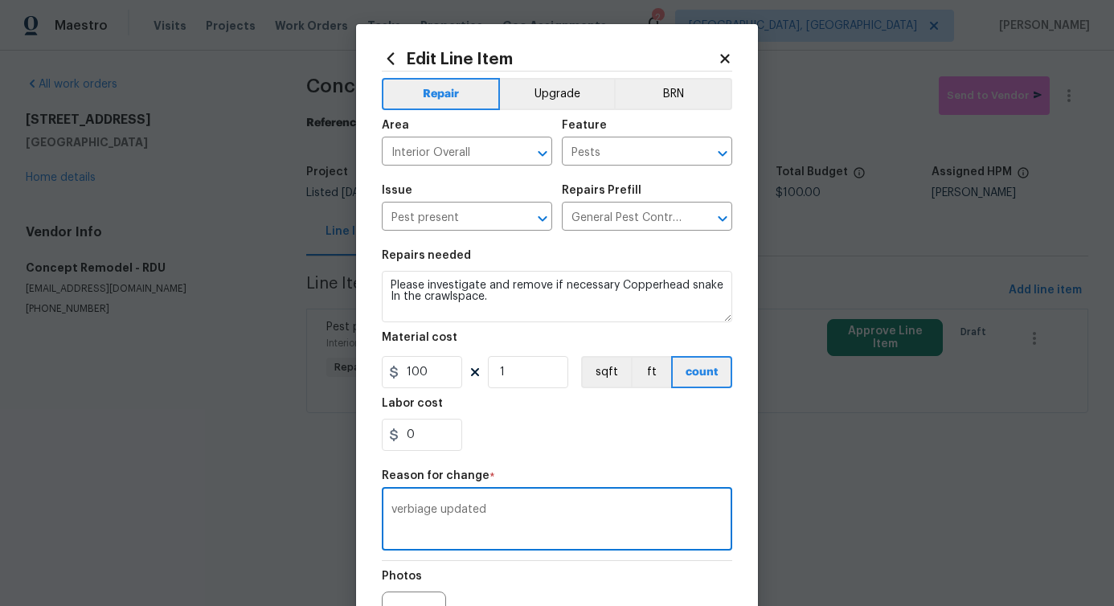
scroll to position [159, 0]
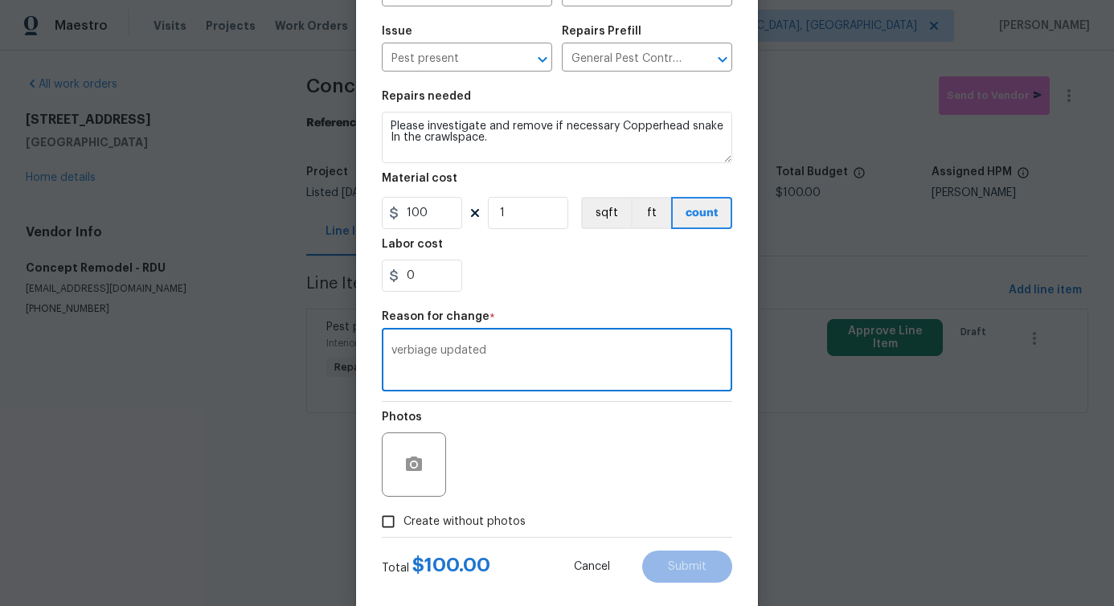
type textarea "verbiage updated"
click at [501, 514] on span "Create without photos" at bounding box center [464, 522] width 122 height 17
click at [403, 514] on input "Create without photos" at bounding box center [388, 521] width 31 height 31
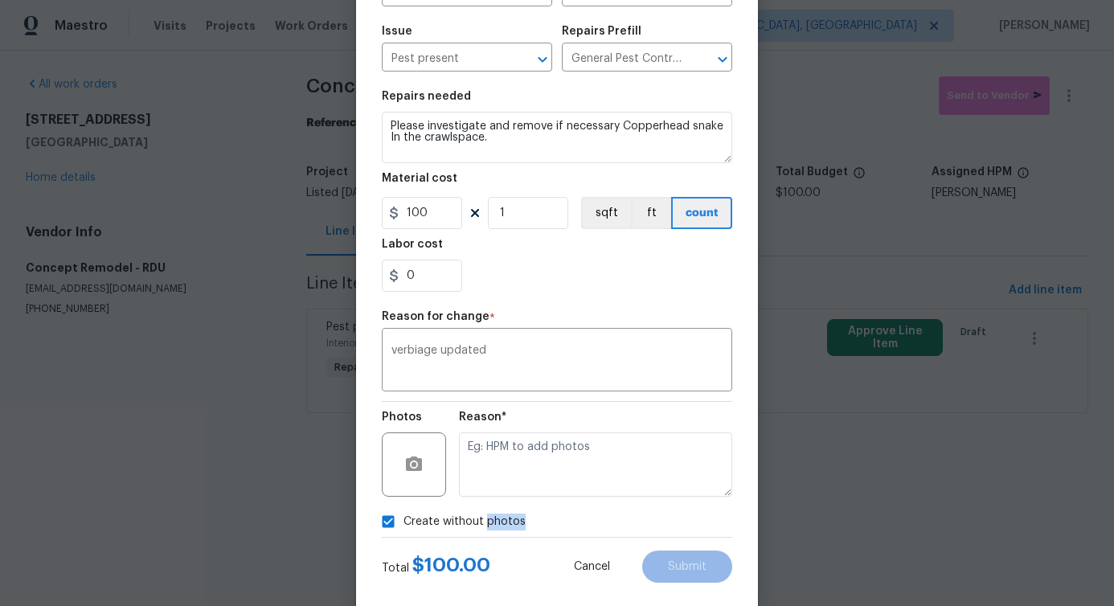
click at [501, 514] on span "Create without photos" at bounding box center [464, 522] width 122 height 17
click at [403, 514] on input "Create without photos" at bounding box center [388, 521] width 31 height 31
click at [476, 518] on span "Create without photos" at bounding box center [464, 522] width 122 height 17
click at [403, 518] on input "Create without photos" at bounding box center [388, 521] width 31 height 31
checkbox input "true"
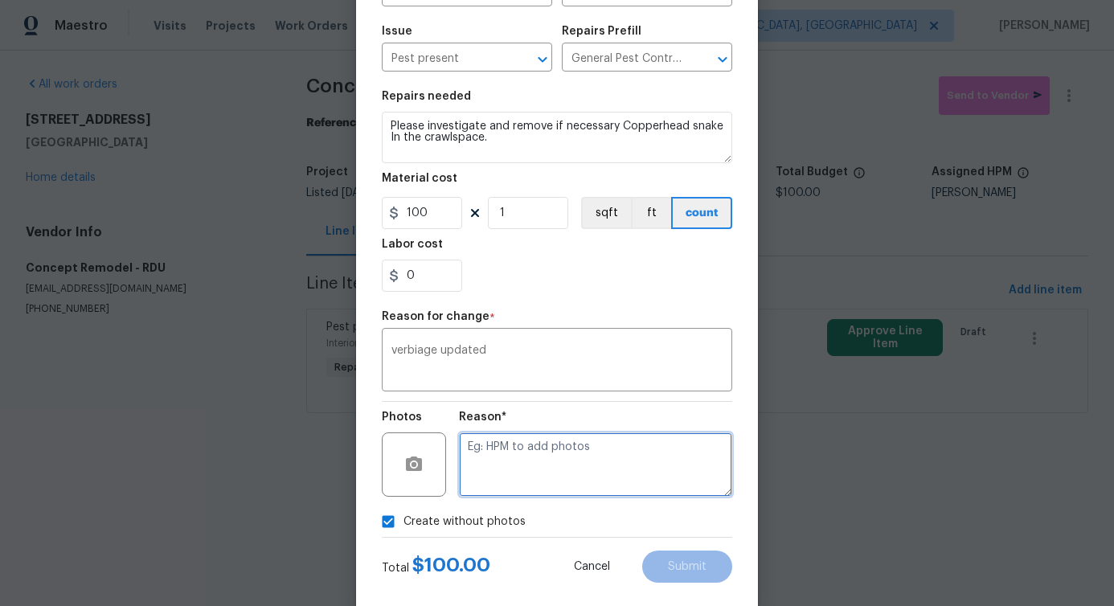
click at [519, 477] on textarea at bounding box center [595, 464] width 273 height 64
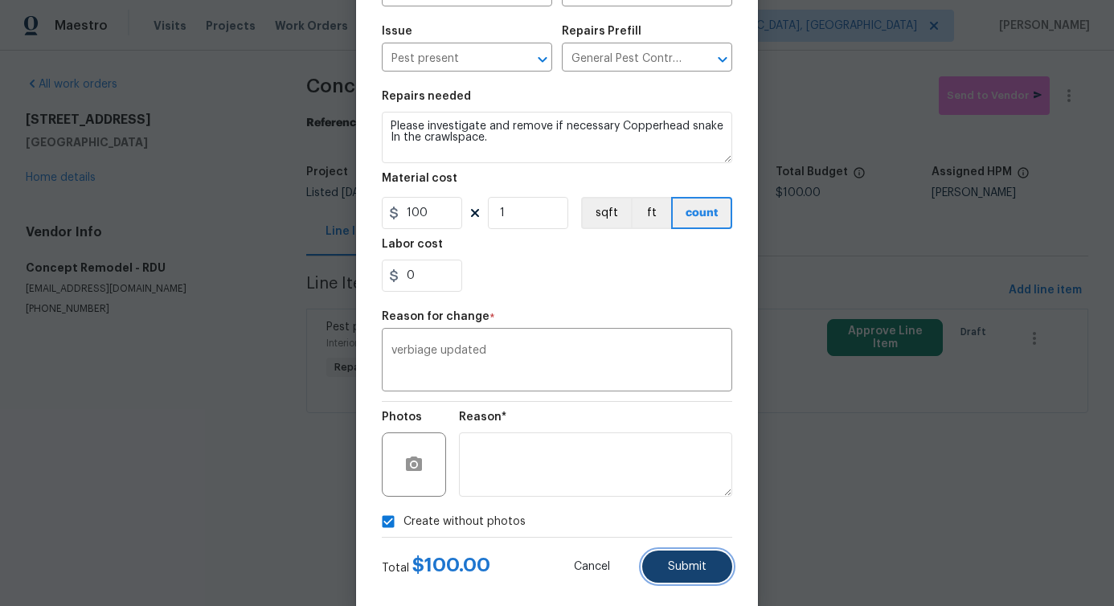
click at [690, 565] on span "Submit" at bounding box center [687, 567] width 39 height 12
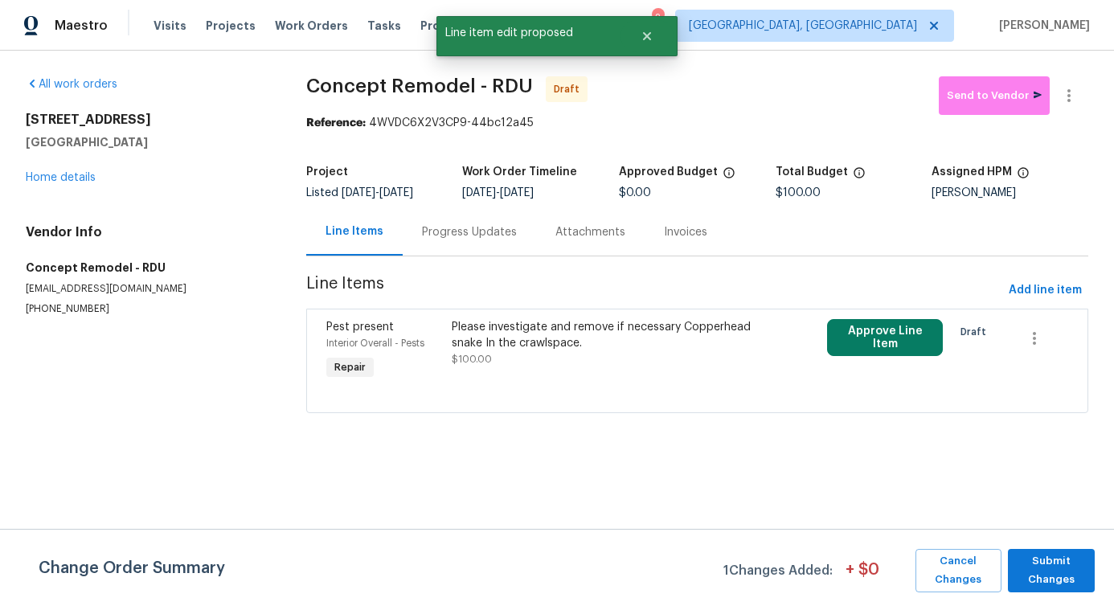
scroll to position [0, 0]
click at [1063, 580] on span "Submit Changes" at bounding box center [1051, 570] width 71 height 37
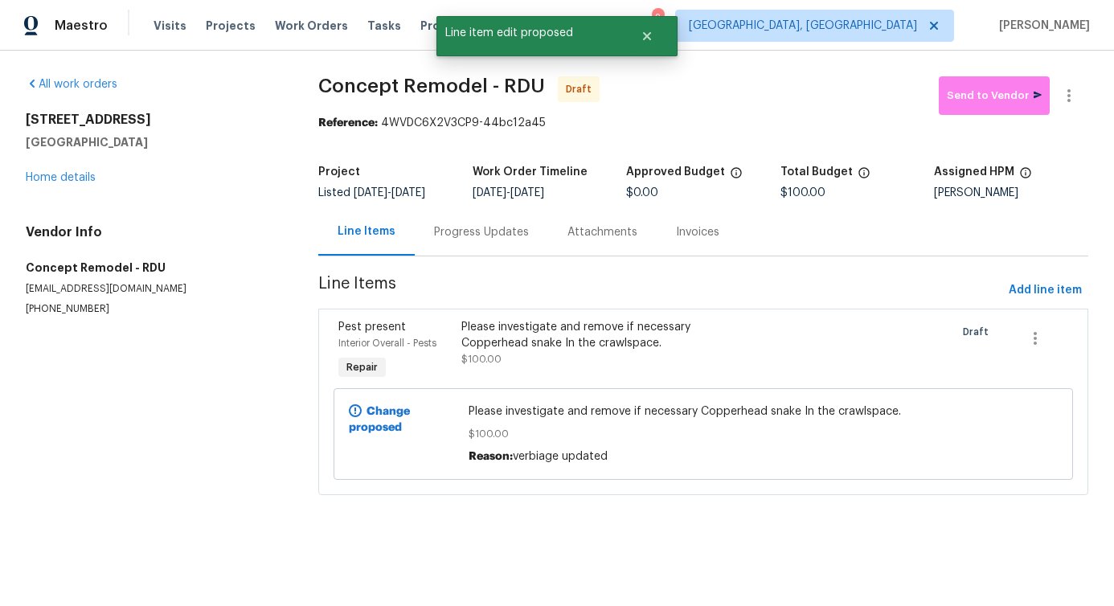
click at [462, 235] on div "Progress Updates" at bounding box center [481, 232] width 95 height 16
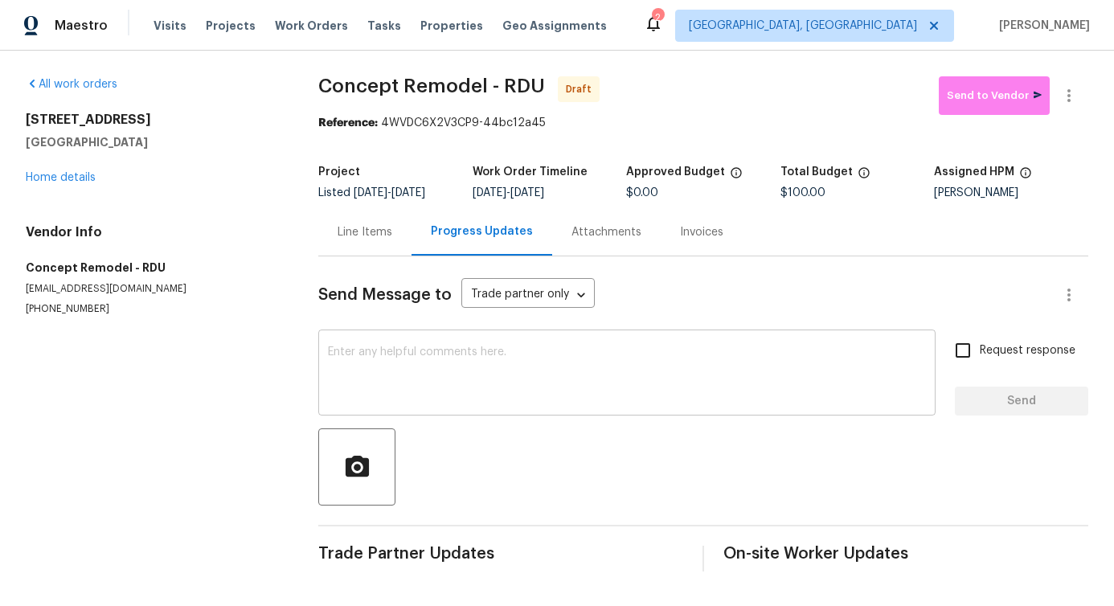
click at [570, 345] on div "x ​" at bounding box center [626, 375] width 617 height 82
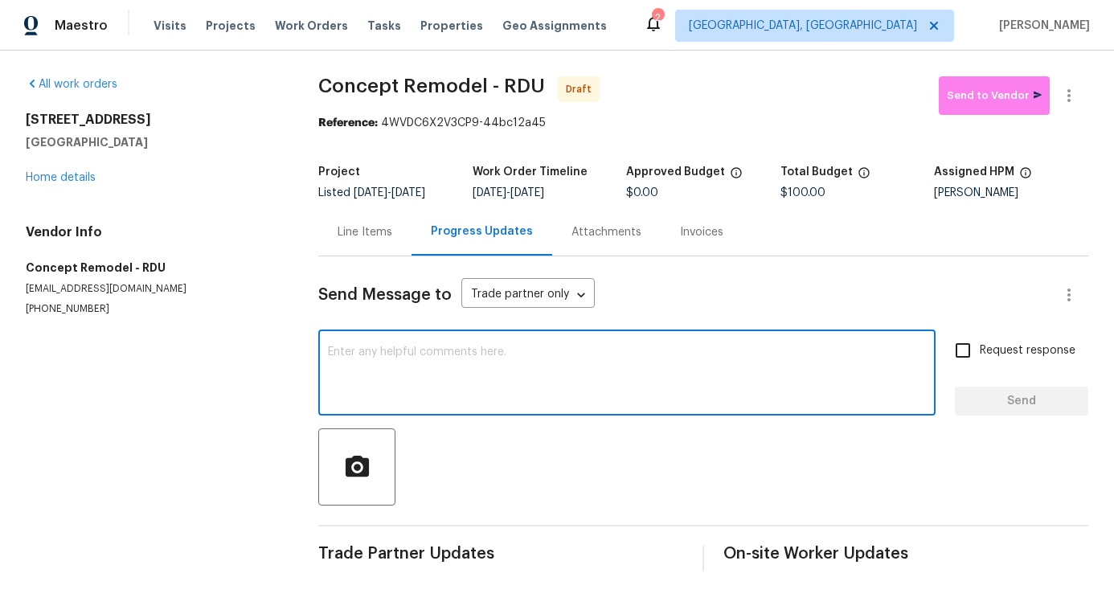
paste textarea "Hi, this is Pavithra with Opendoor. I’m confirming you received the WO for the …"
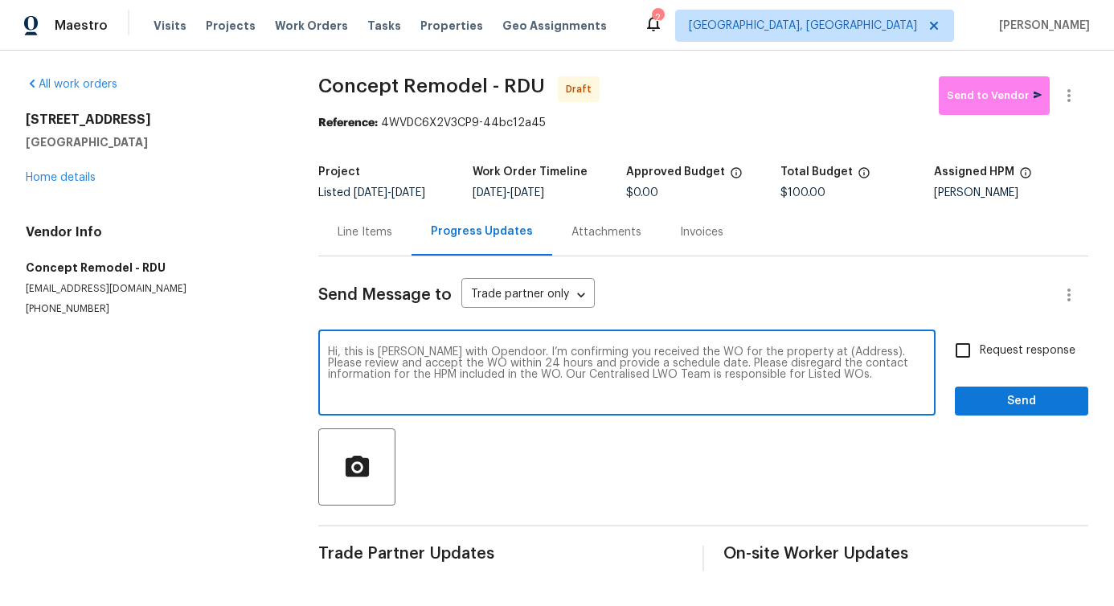
click at [821, 352] on textarea "Hi, this is Pavithra with Opendoor. I’m confirming you received the WO for the …" at bounding box center [627, 374] width 598 height 56
paste textarea "448 Chinaberry Ln, Angier, NC 27501"
type textarea "Hi, this is Pavithra with Opendoor. I’m confirming you received the WO for the …"
click at [991, 356] on span "Request response" at bounding box center [1028, 350] width 96 height 17
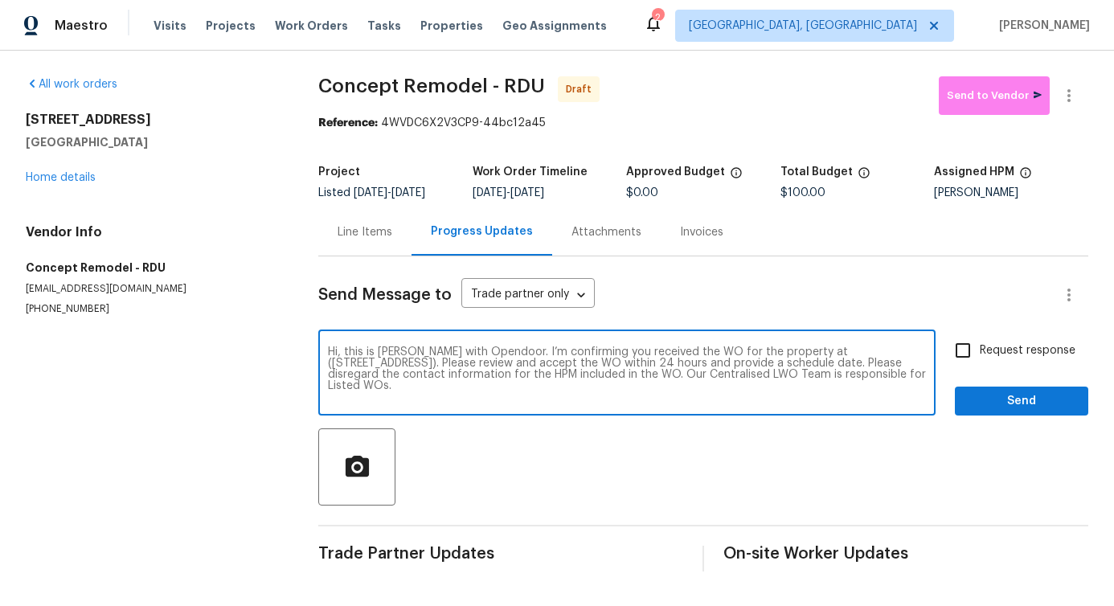
click at [980, 356] on input "Request response" at bounding box center [963, 351] width 34 height 34
checkbox input "true"
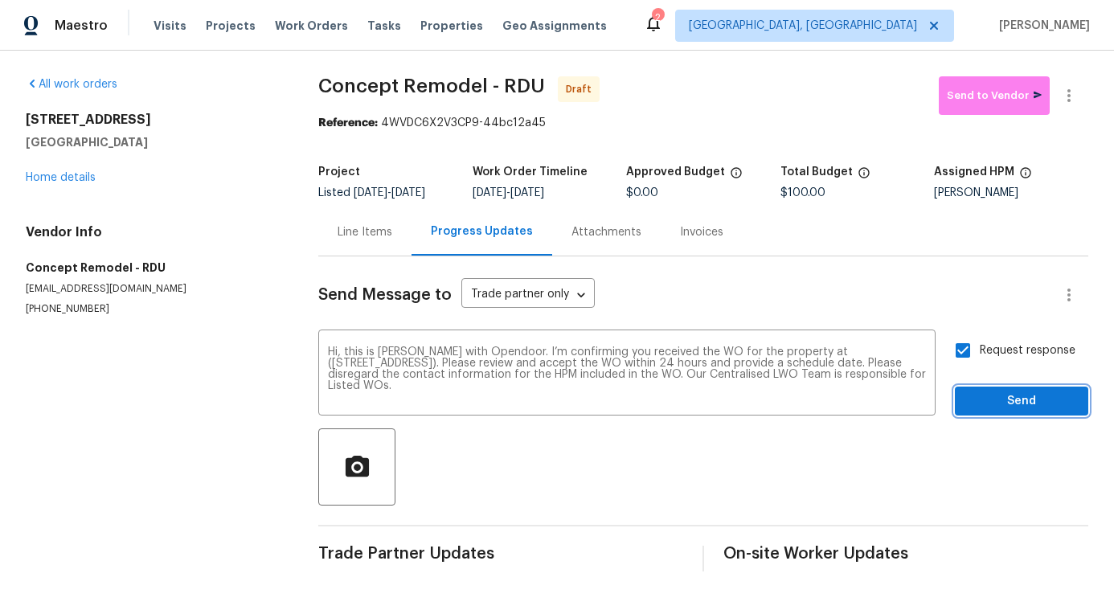
click at [1001, 413] on button "Send" at bounding box center [1021, 402] width 133 height 30
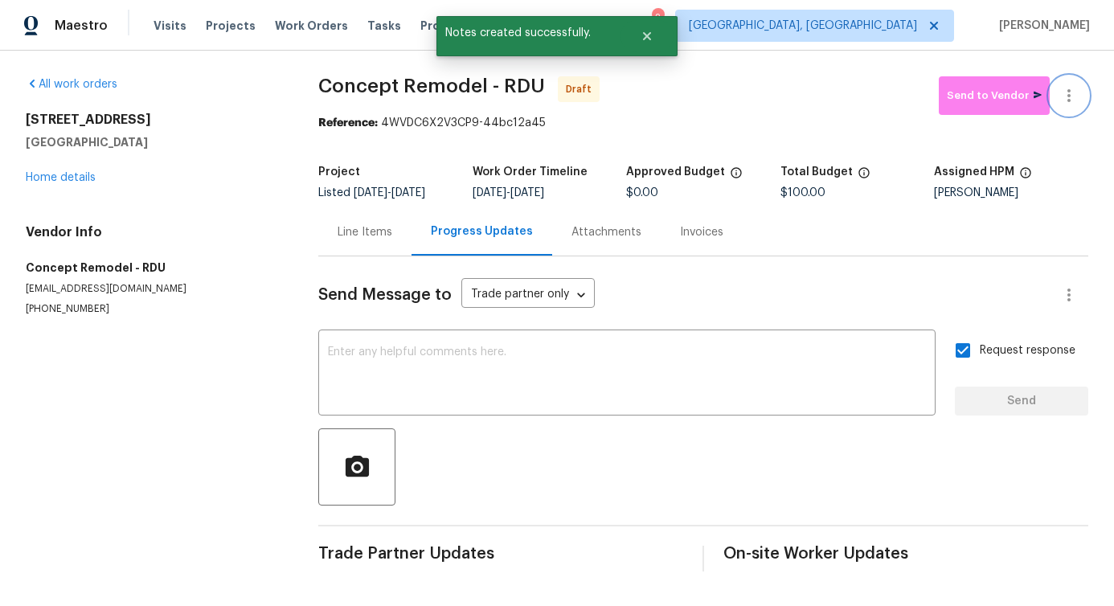
click at [1050, 102] on button "button" at bounding box center [1069, 95] width 39 height 39
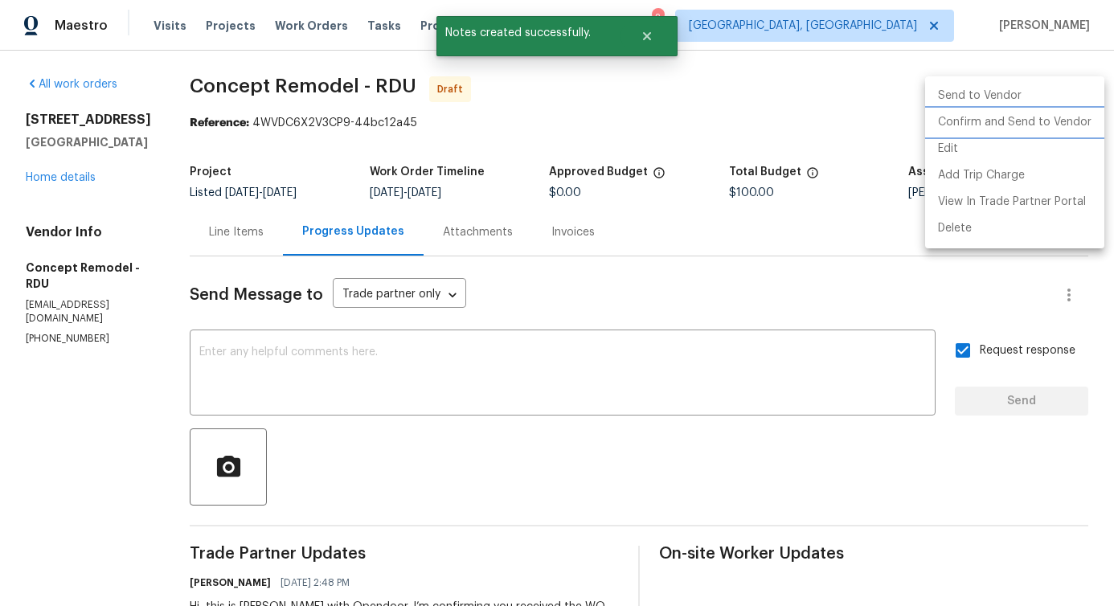
click at [985, 127] on li "Confirm and Send to Vendor" at bounding box center [1014, 122] width 179 height 27
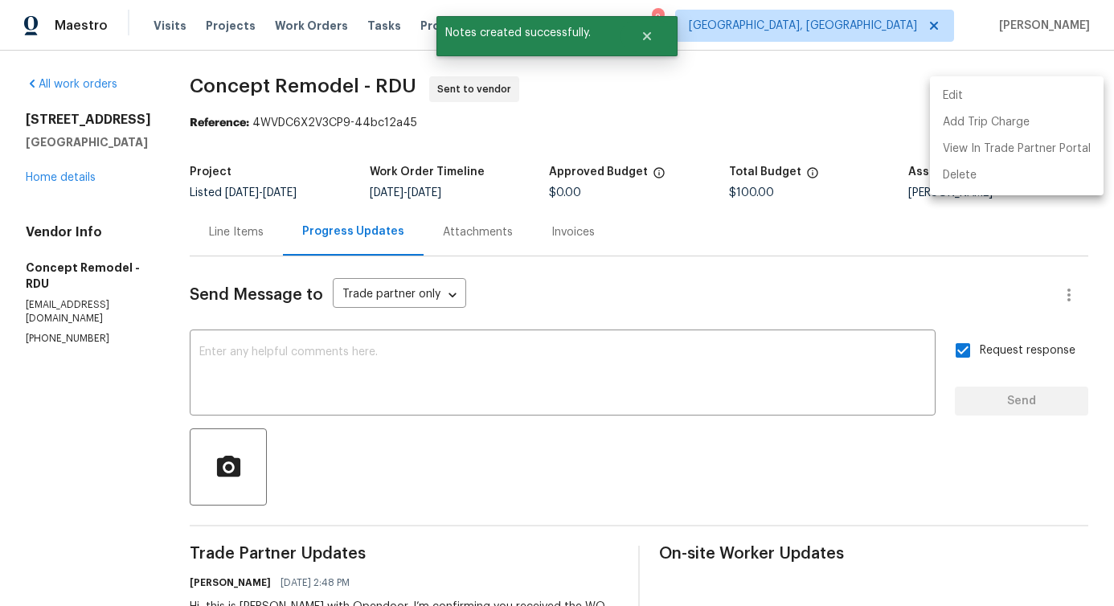
click at [487, 405] on div at bounding box center [557, 303] width 1114 height 606
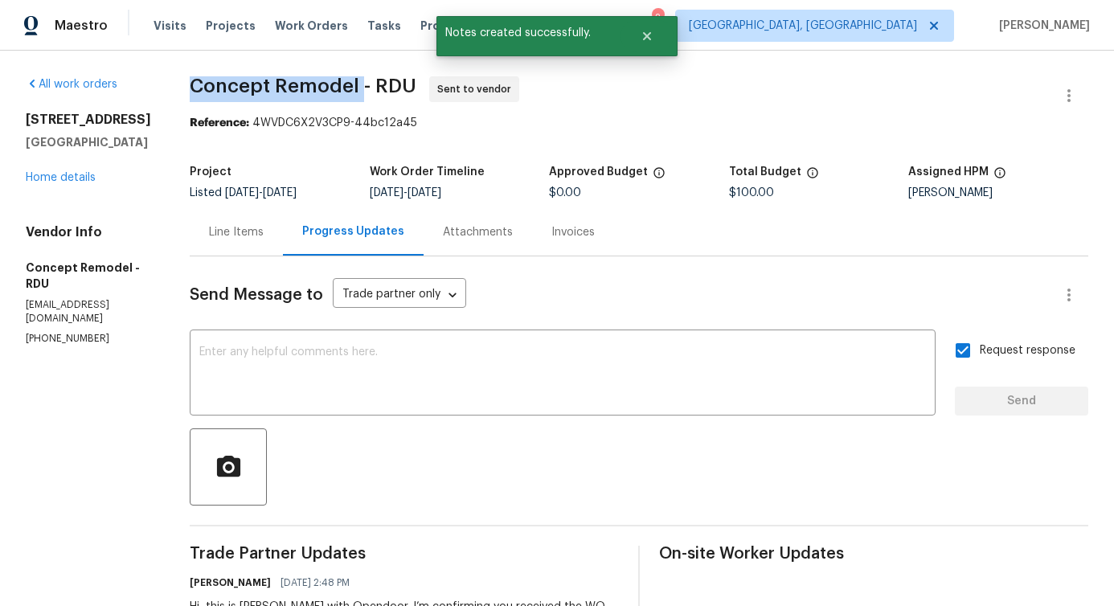
drag, startPoint x: 174, startPoint y: 83, endPoint x: 348, endPoint y: 89, distance: 173.7
click at [348, 89] on div "All work orders 448 Chinaberry Ln Angier, NC 27501 Home details Vendor Info Con…" at bounding box center [557, 388] width 1114 height 674
copy span "Concept Remodel"
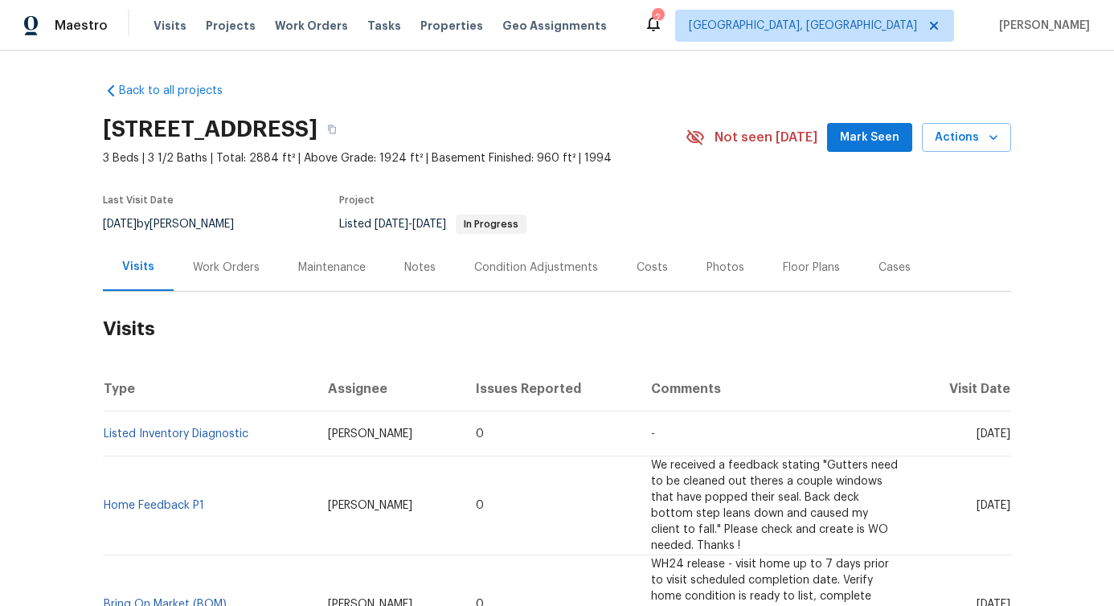
click at [214, 268] on div "Work Orders" at bounding box center [226, 268] width 67 height 16
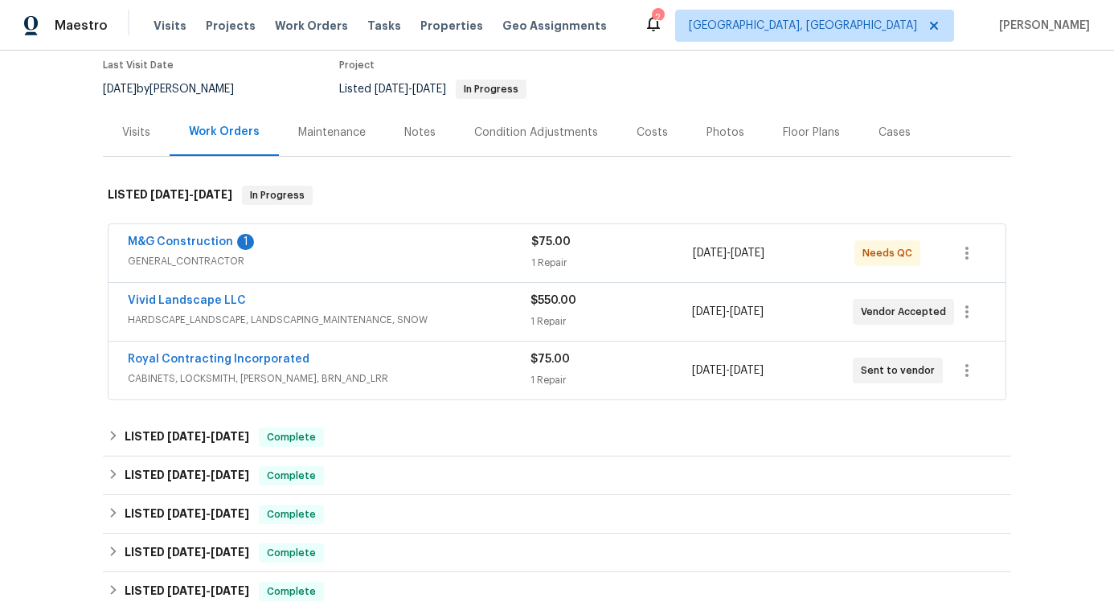
scroll to position [178, 0]
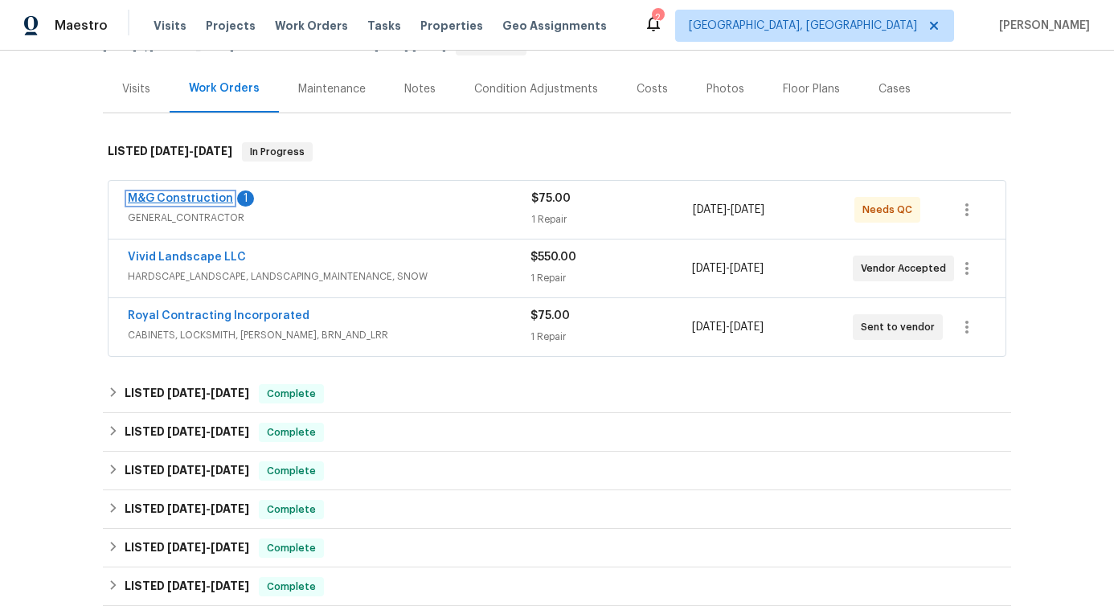
click at [152, 202] on link "M&G Construction" at bounding box center [180, 198] width 105 height 11
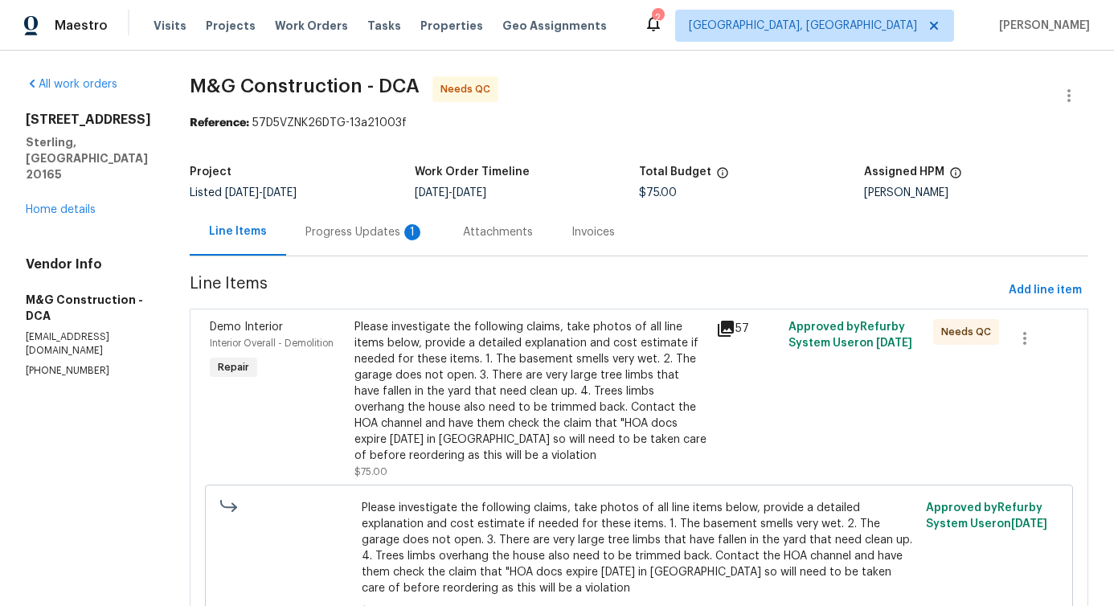
click at [425, 238] on div "Progress Updates 1" at bounding box center [365, 231] width 158 height 47
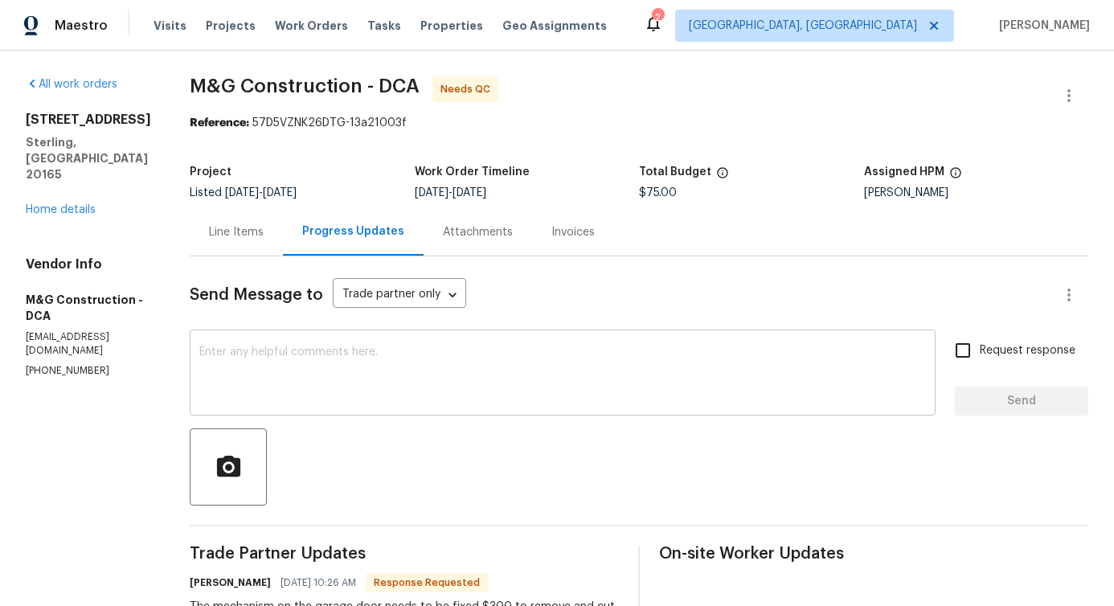
click at [405, 362] on textarea at bounding box center [562, 374] width 727 height 56
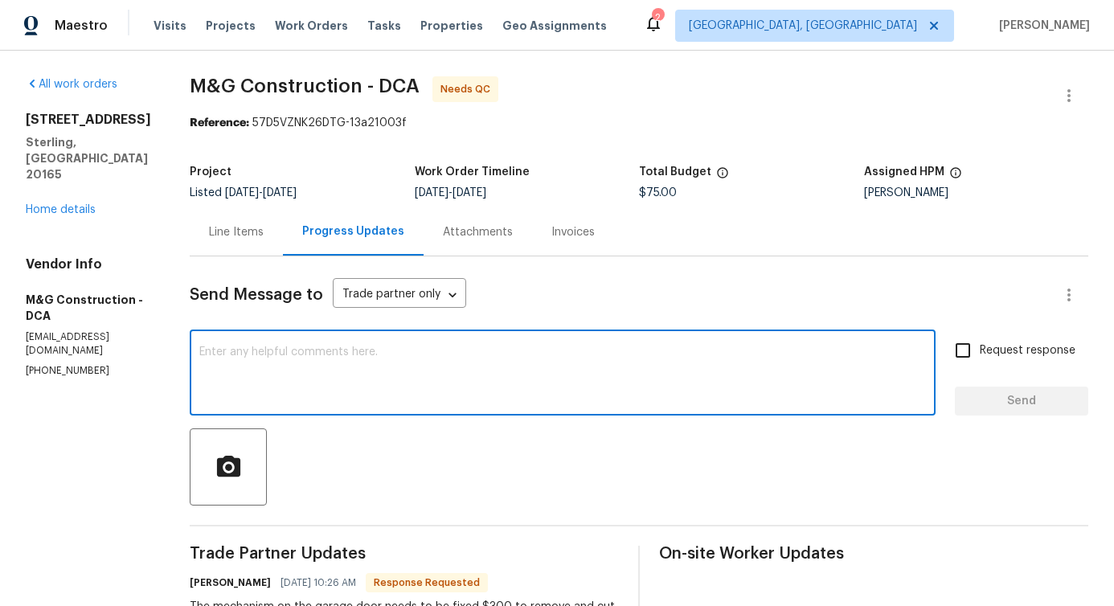
click at [215, 236] on div "Line Items" at bounding box center [236, 232] width 55 height 16
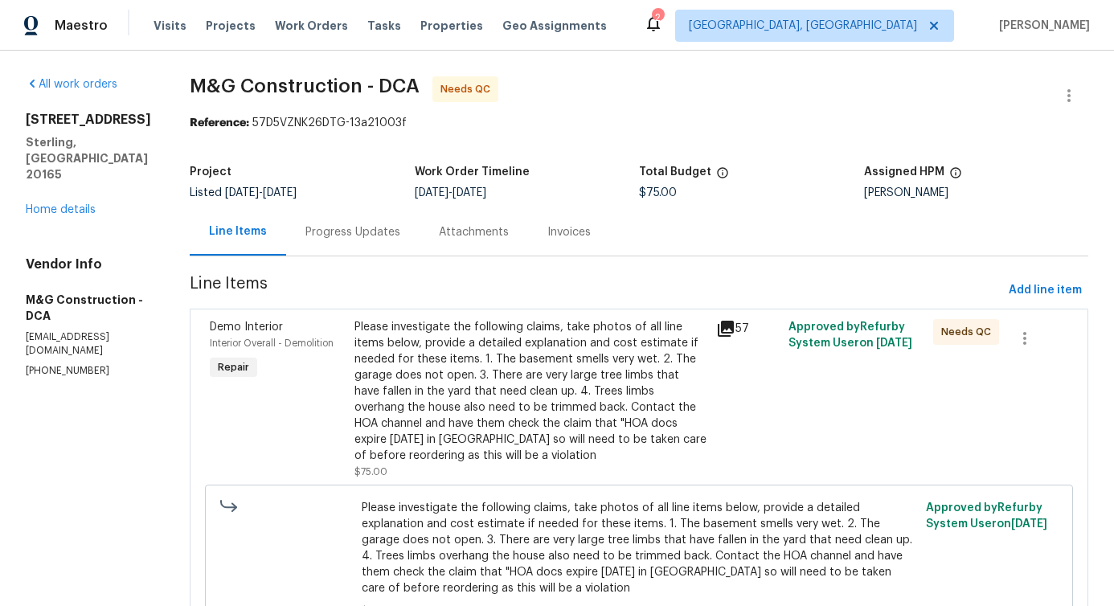
click at [367, 227] on div "Progress Updates" at bounding box center [352, 232] width 95 height 16
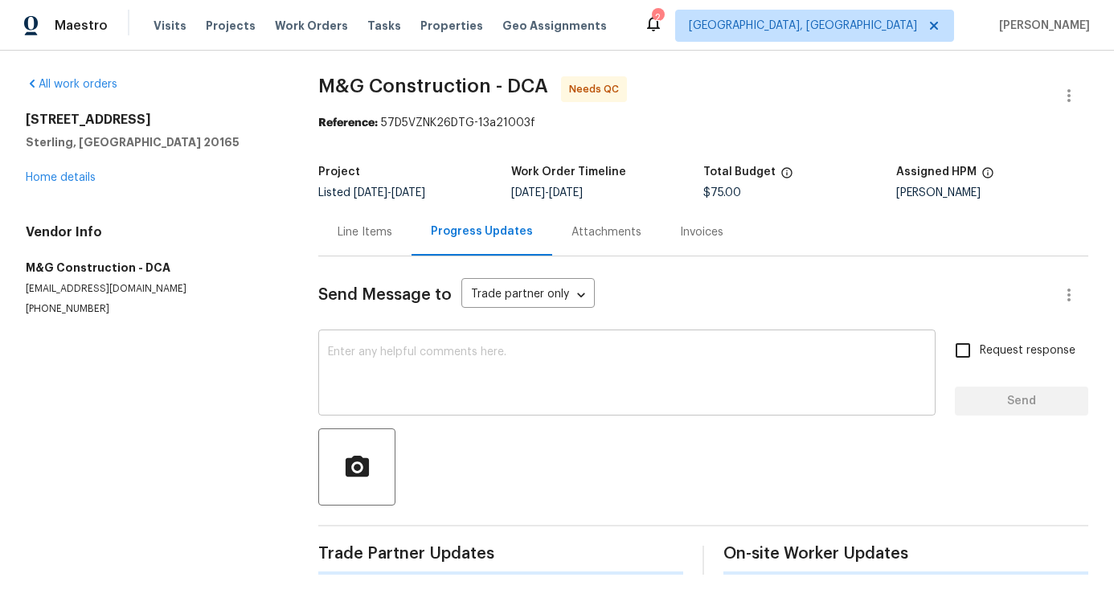
click at [384, 353] on textarea at bounding box center [627, 374] width 598 height 56
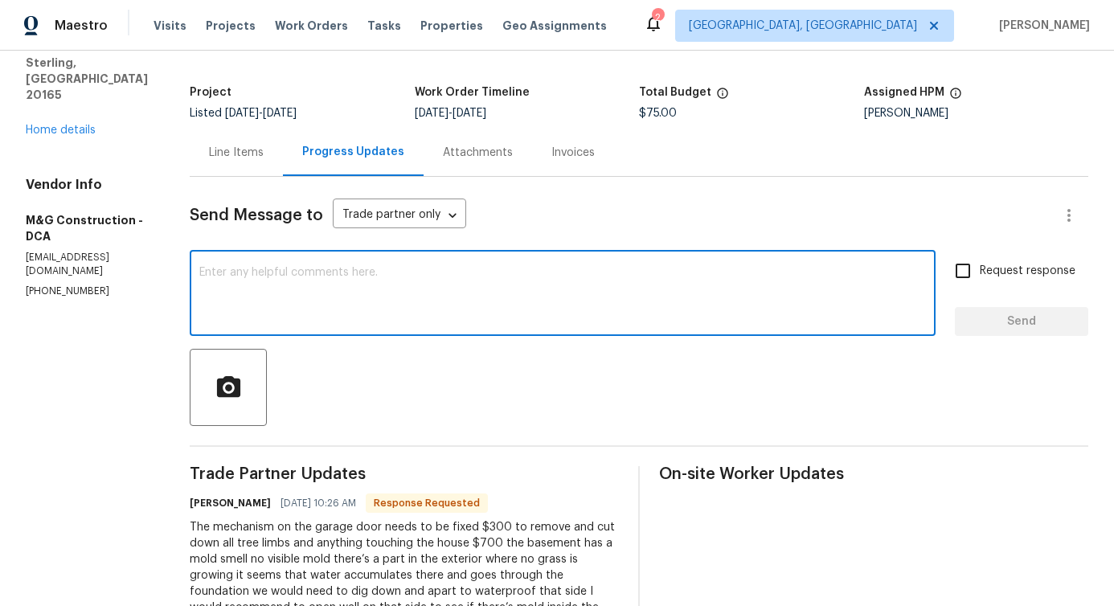
scroll to position [217, 0]
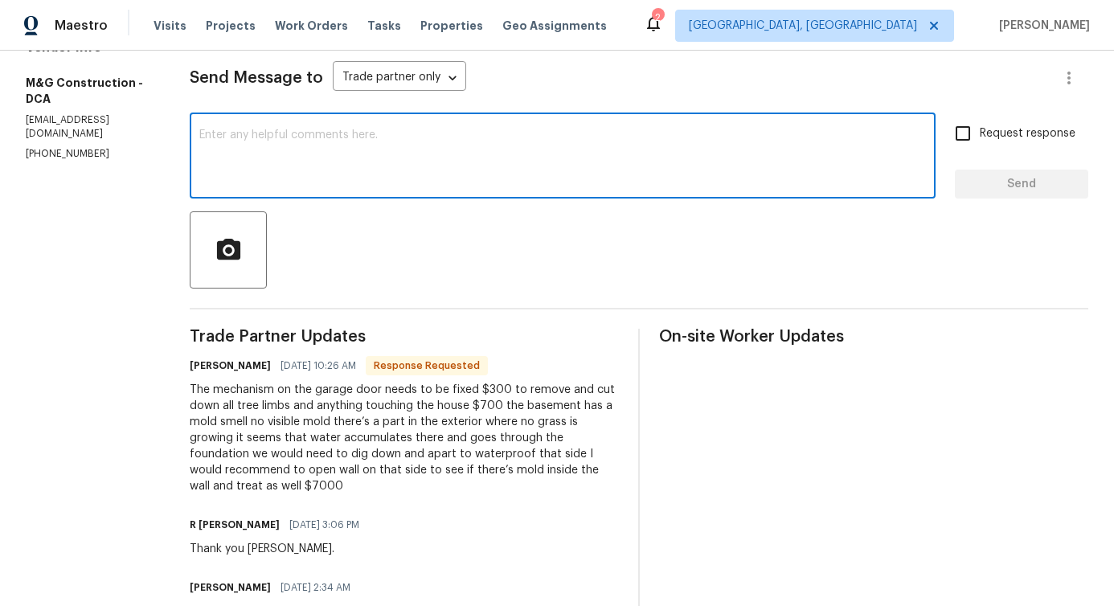
click at [455, 154] on textarea at bounding box center [562, 157] width 727 height 56
type textarea "Please provide the pictures to review."
click at [1008, 145] on label "Request response" at bounding box center [1010, 134] width 129 height 34
click at [980, 145] on input "Request response" at bounding box center [963, 134] width 34 height 34
checkbox input "true"
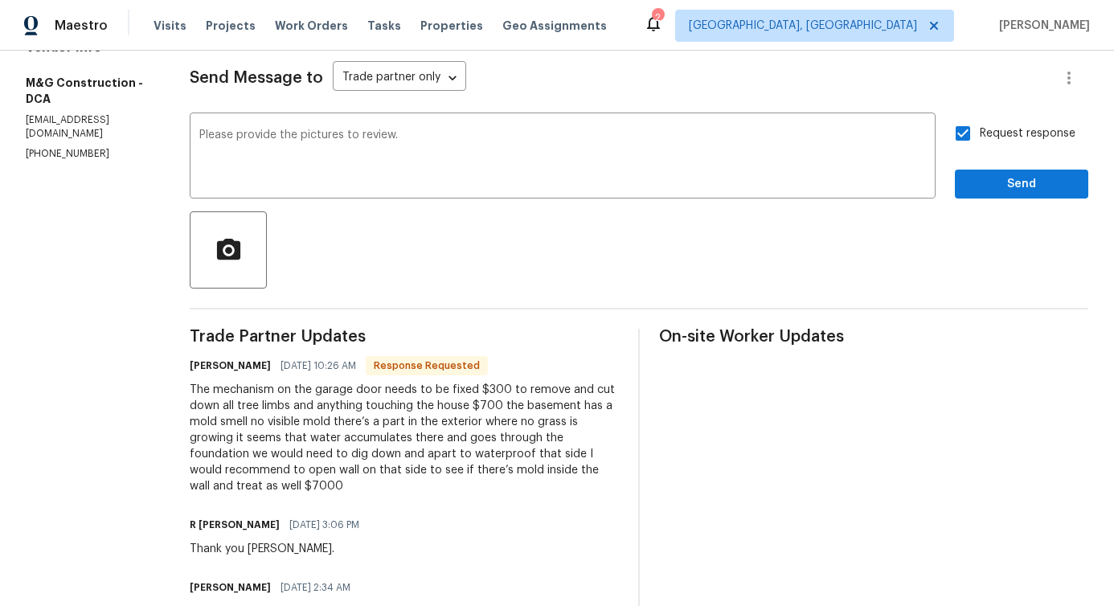
click at [1007, 166] on div "Request response Send" at bounding box center [1021, 158] width 133 height 82
click at [1006, 168] on div "Request response Send" at bounding box center [1021, 158] width 133 height 82
click at [1002, 178] on span "Send" at bounding box center [1022, 184] width 108 height 20
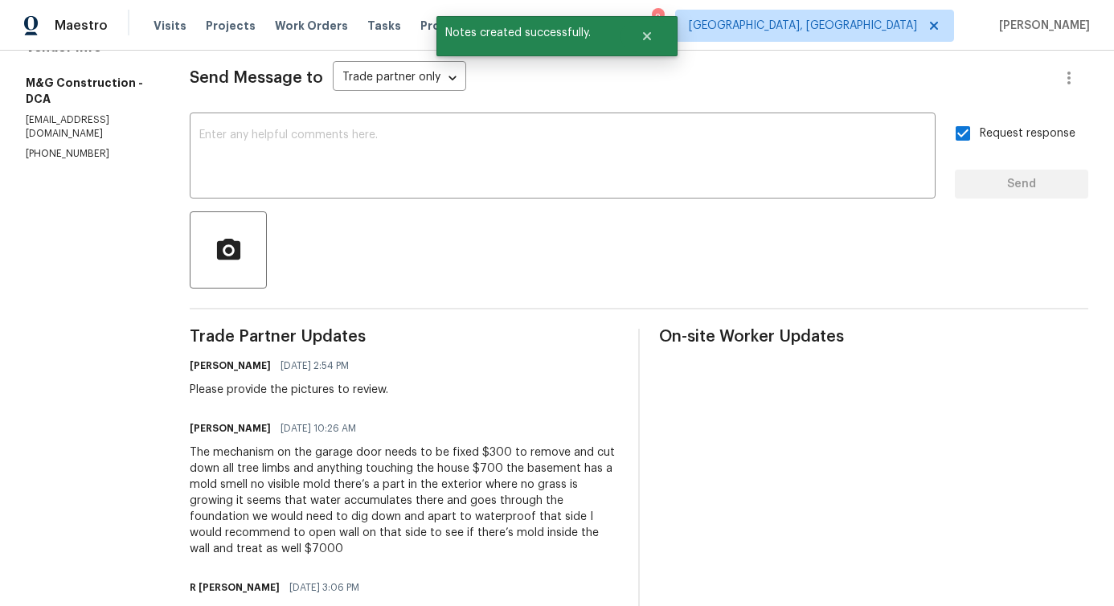
scroll to position [0, 0]
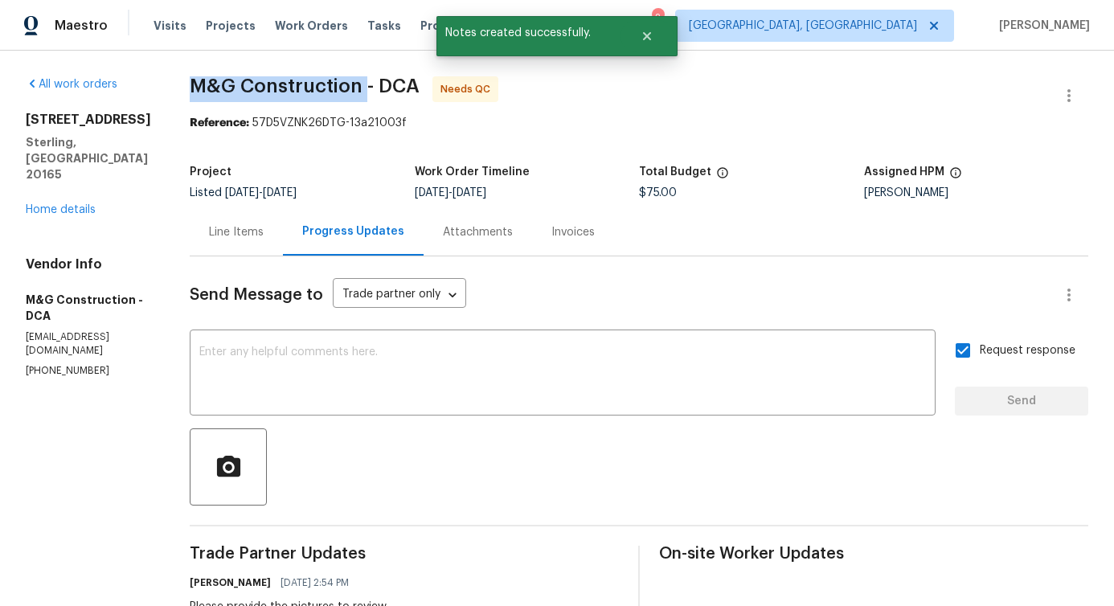
drag, startPoint x: 186, startPoint y: 84, endPoint x: 368, endPoint y: 92, distance: 182.6
click at [368, 92] on div "All work orders [STREET_ADDRESS] Home details Vendor Info M&G Construction - DC…" at bounding box center [557, 592] width 1114 height 1083
click at [235, 89] on span "M&G Construction - DCA" at bounding box center [305, 85] width 230 height 19
drag, startPoint x: 191, startPoint y: 78, endPoint x: 377, endPoint y: 81, distance: 185.7
click at [377, 81] on span "M&G Construction - DCA" at bounding box center [305, 85] width 230 height 19
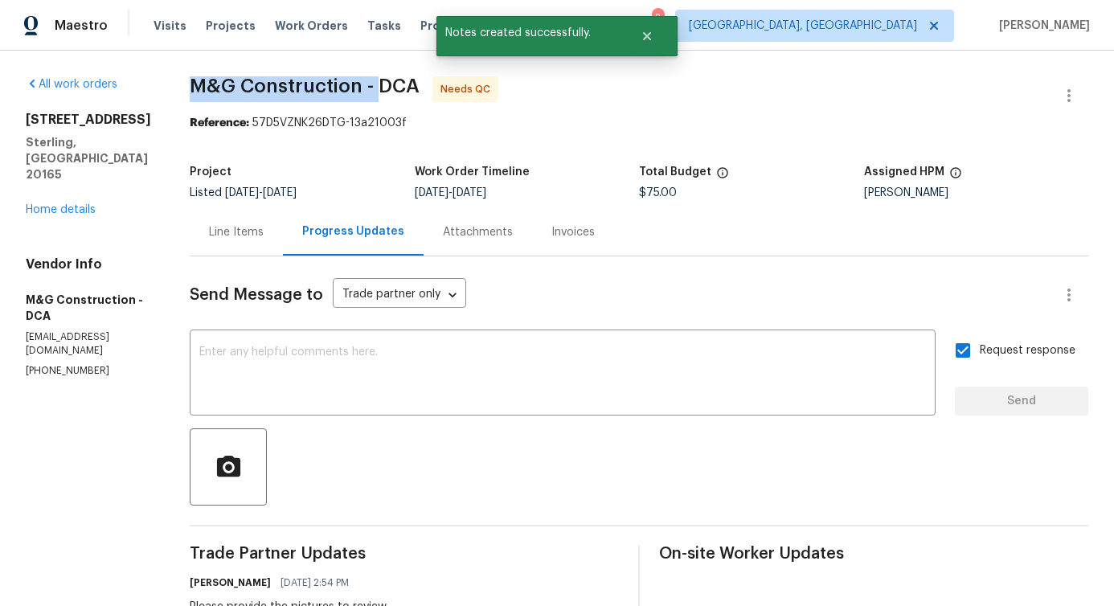
copy span "M&G Construction -"
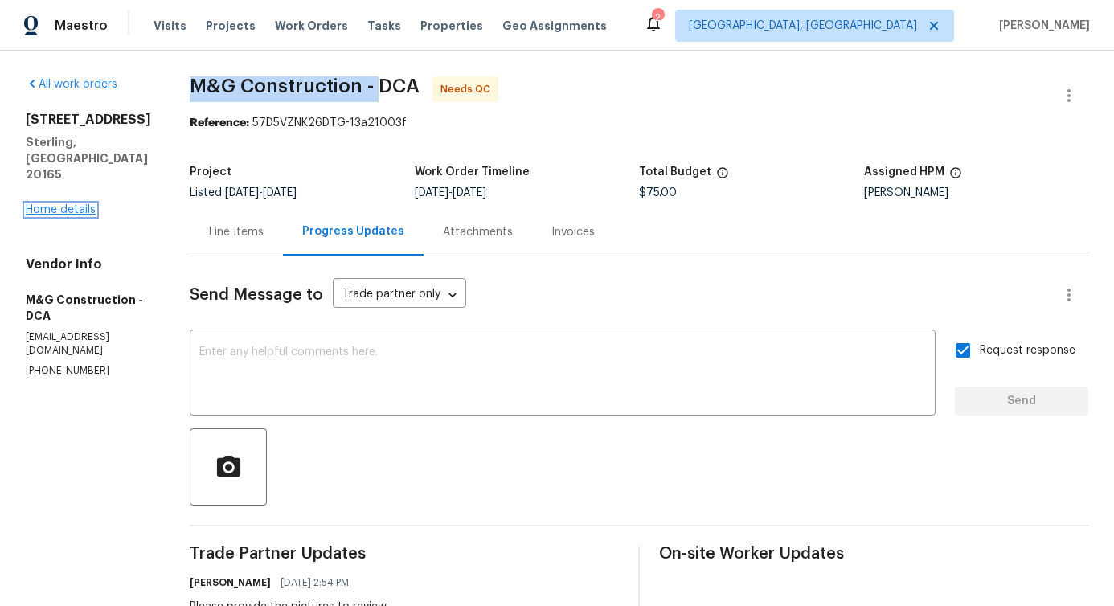
click at [56, 204] on link "Home details" at bounding box center [61, 209] width 70 height 11
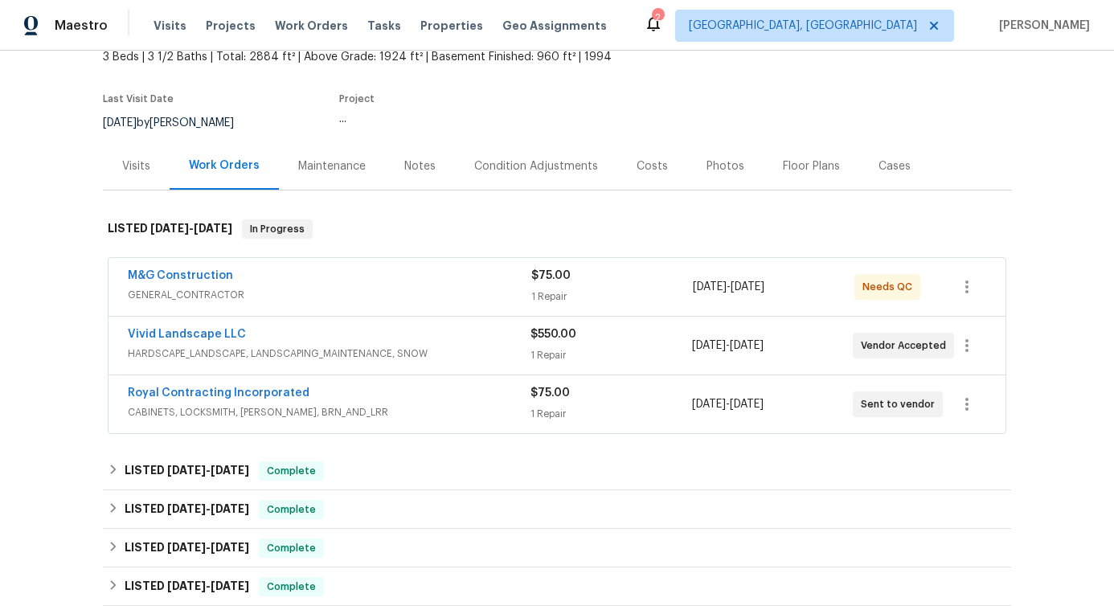
scroll to position [103, 0]
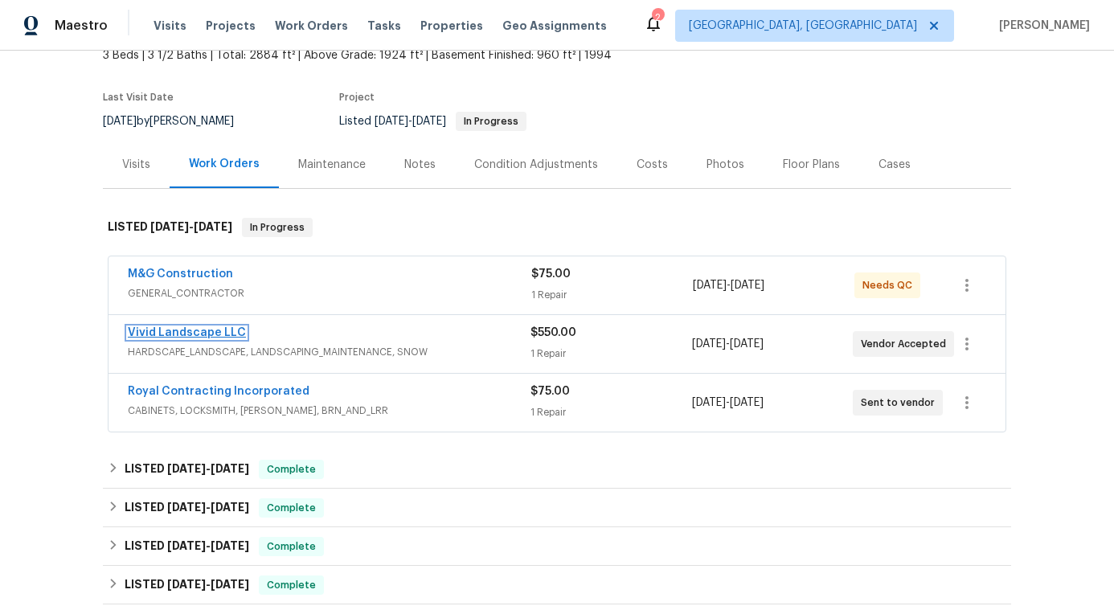
click at [190, 334] on link "Vivid Landscape LLC" at bounding box center [187, 332] width 118 height 11
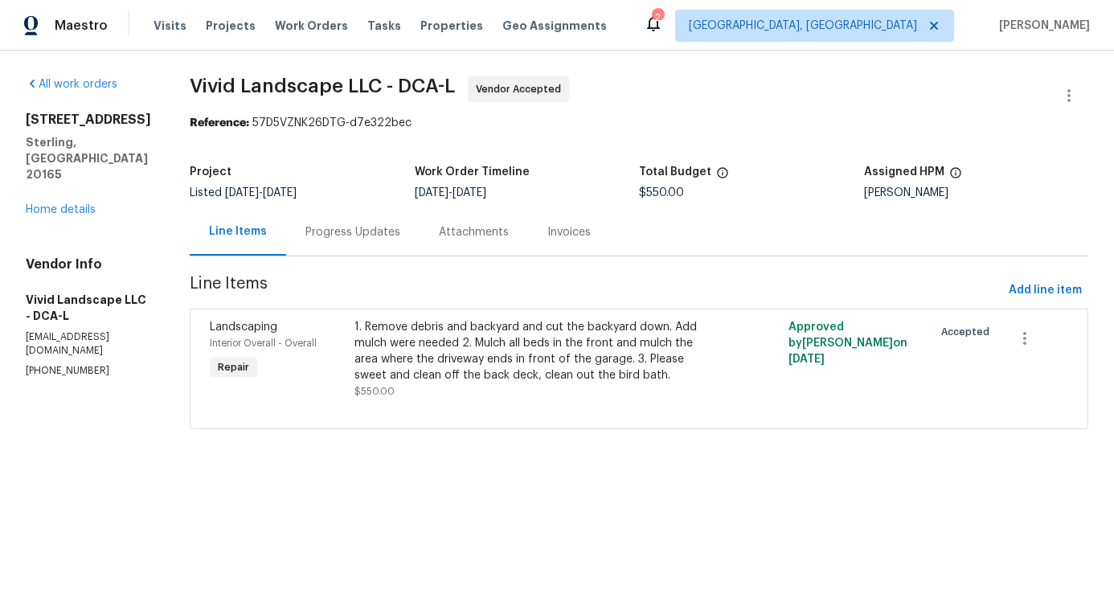
click at [400, 230] on div "Progress Updates" at bounding box center [352, 232] width 95 height 16
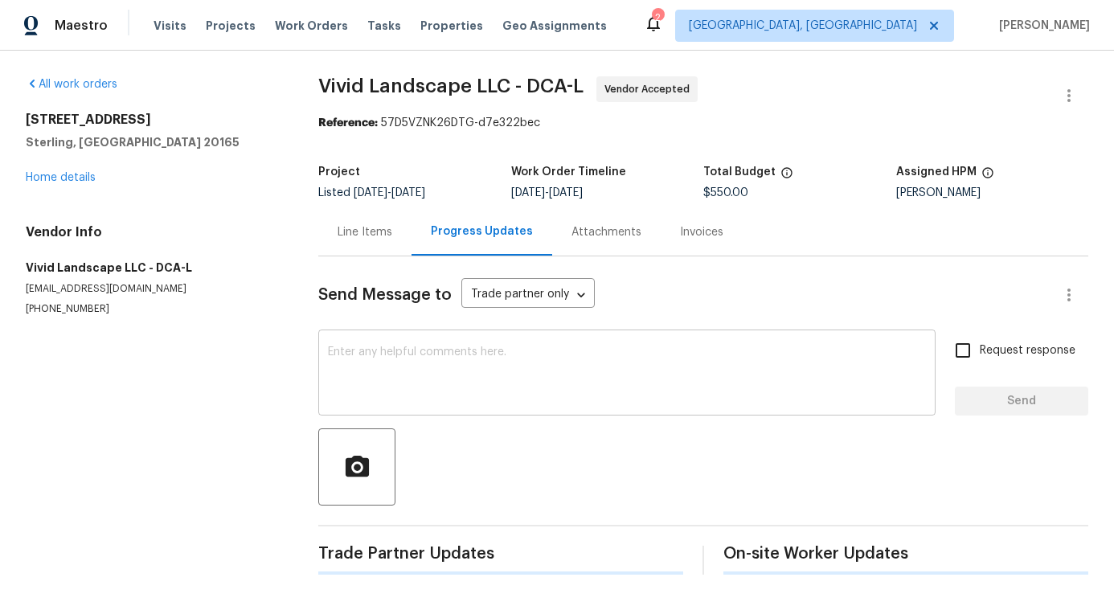
click at [403, 356] on textarea at bounding box center [627, 374] width 598 height 56
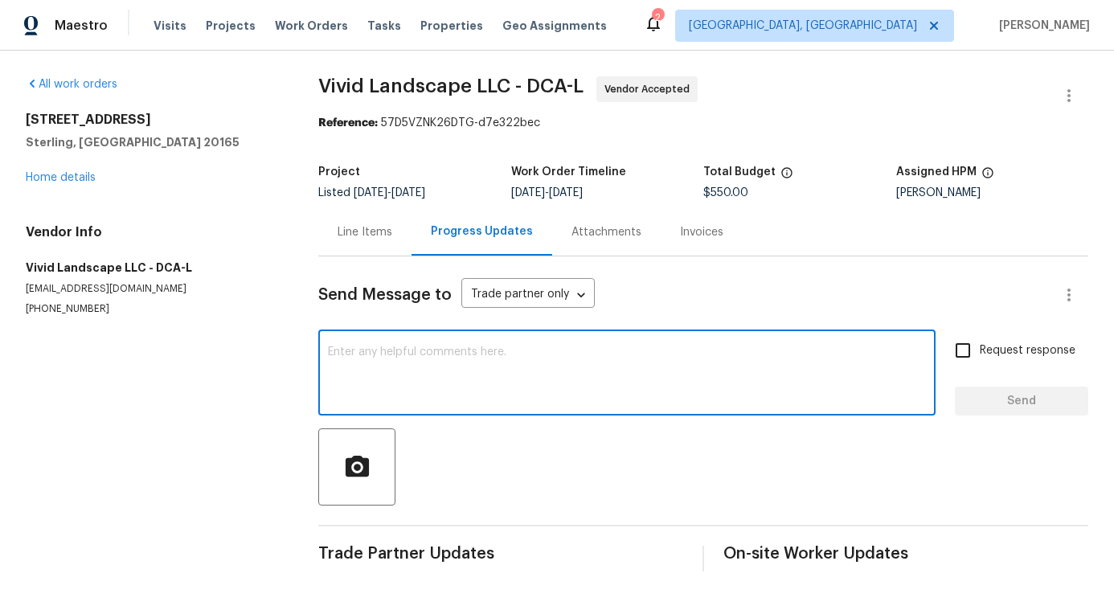
scroll to position [3, 0]
click at [34, 172] on link "Home details" at bounding box center [61, 177] width 70 height 11
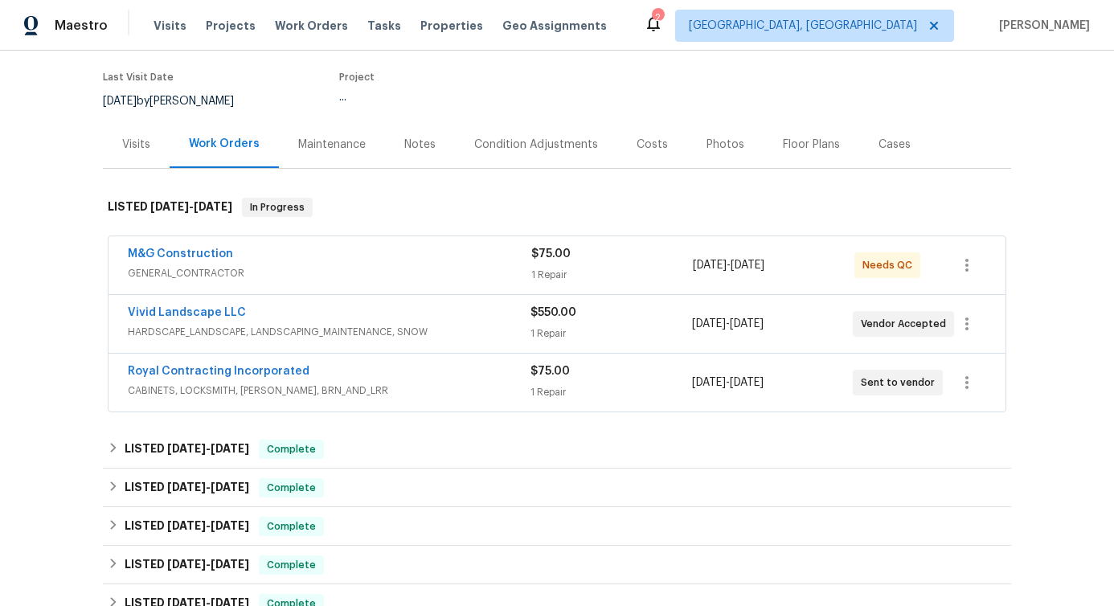
scroll to position [138, 0]
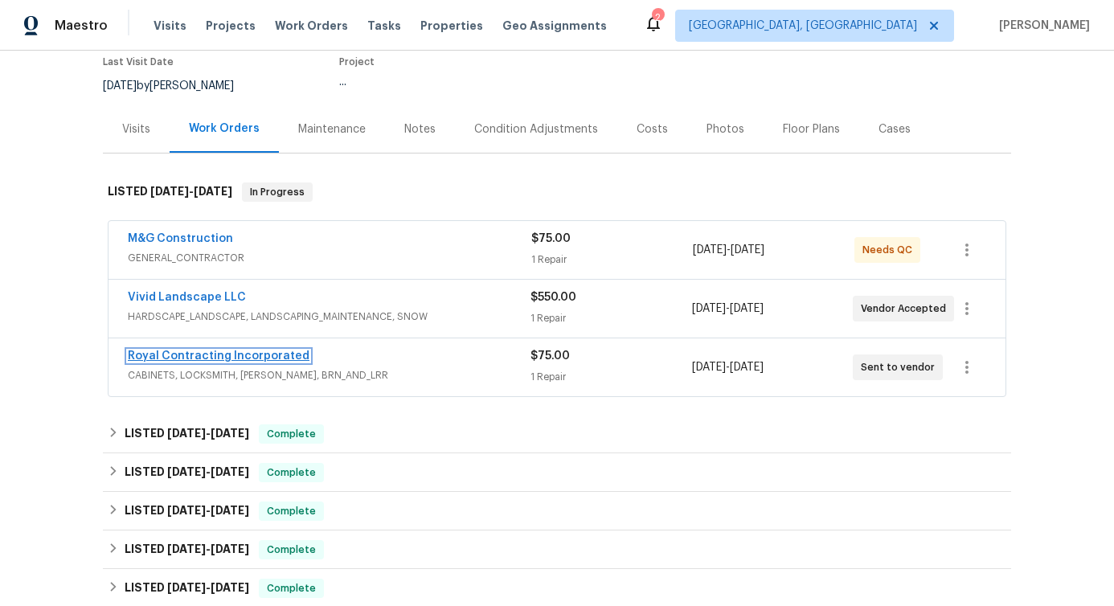
click at [185, 355] on link "Royal Contracting Incorporated" at bounding box center [219, 355] width 182 height 11
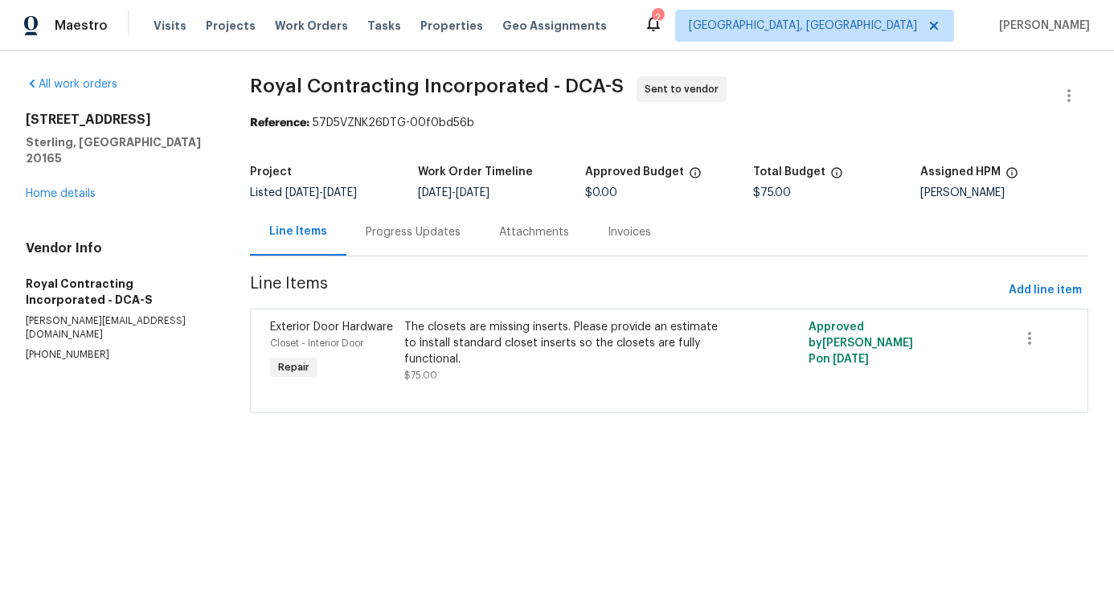
click at [415, 236] on div "Progress Updates" at bounding box center [413, 232] width 95 height 16
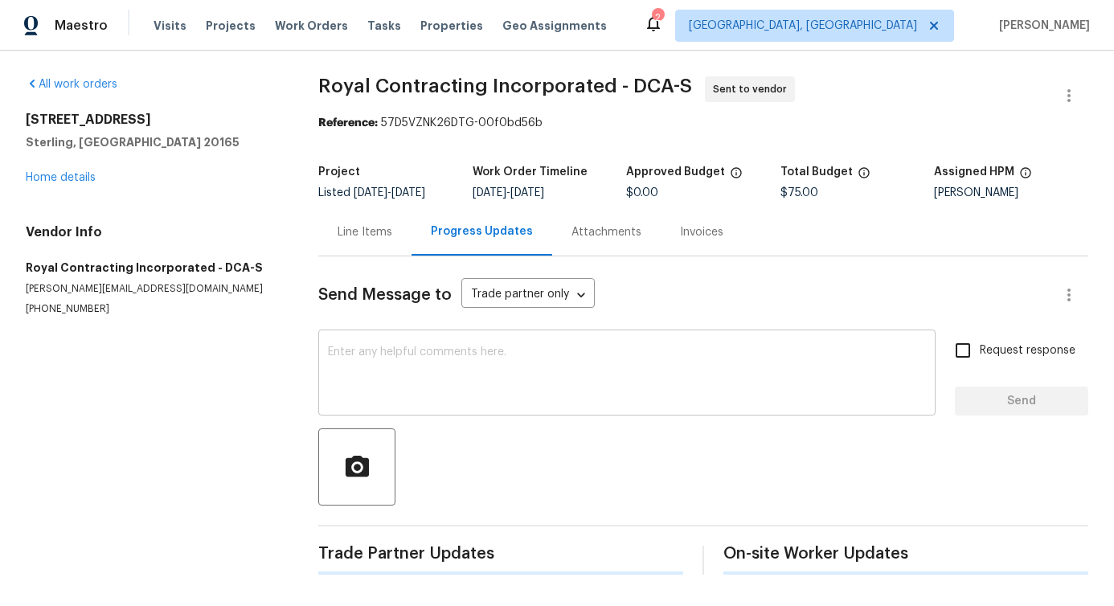
click at [434, 360] on textarea at bounding box center [627, 374] width 598 height 56
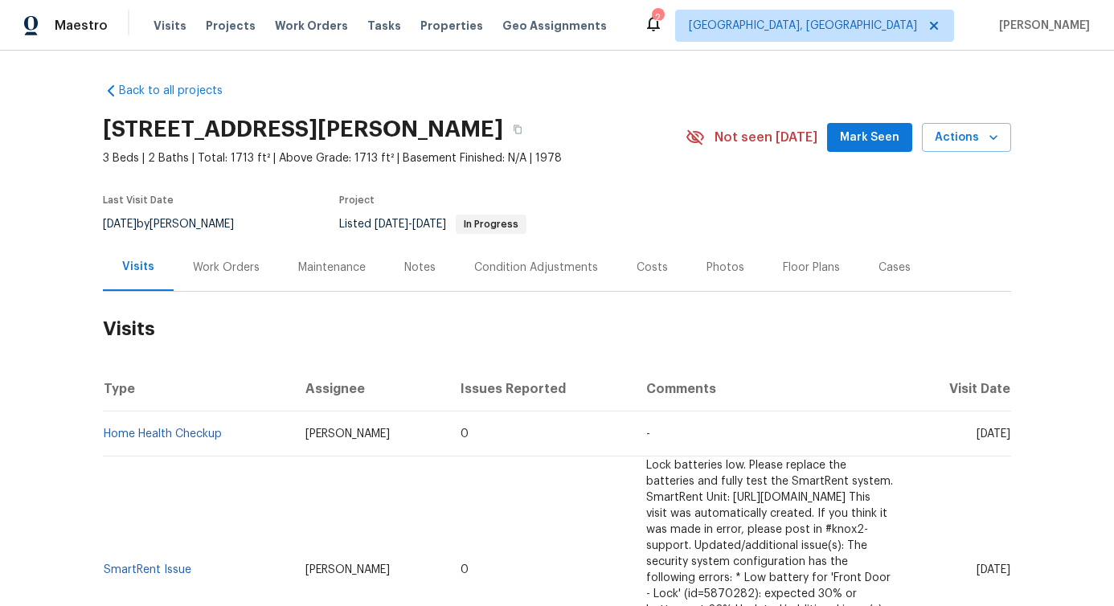
click at [231, 272] on div "Work Orders" at bounding box center [226, 268] width 67 height 16
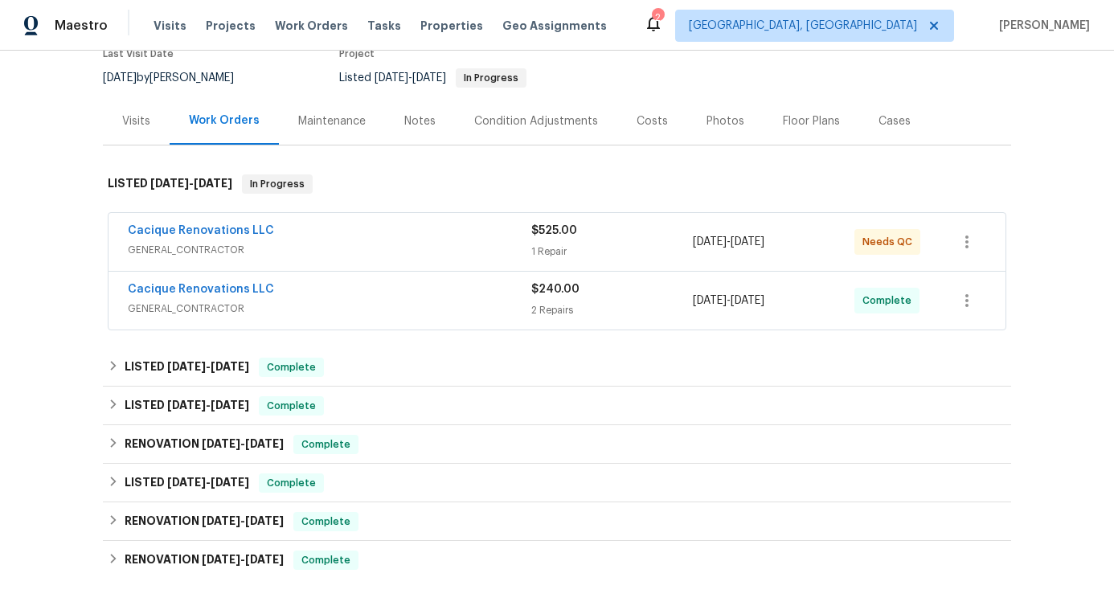
scroll to position [147, 0]
click at [219, 230] on link "Cacique Renovations LLC" at bounding box center [201, 229] width 146 height 11
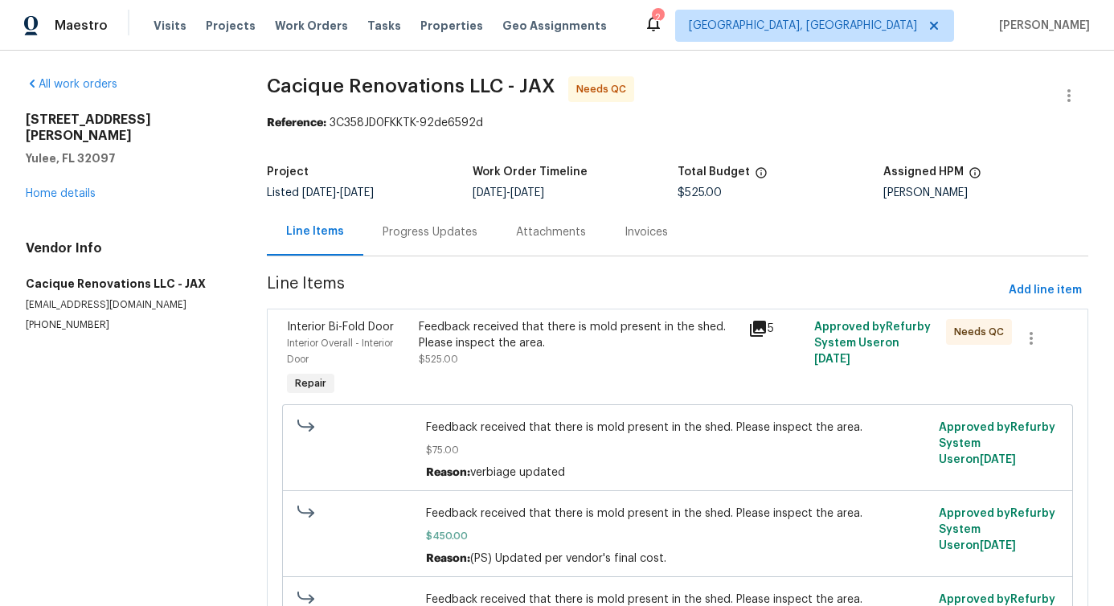
click at [416, 258] on section "Cacique Renovations LLC - JAX Needs QC Reference: 3C358JD0FKKTK-92de6592d Proje…" at bounding box center [677, 389] width 821 height 626
click at [419, 245] on div "Progress Updates" at bounding box center [429, 231] width 133 height 47
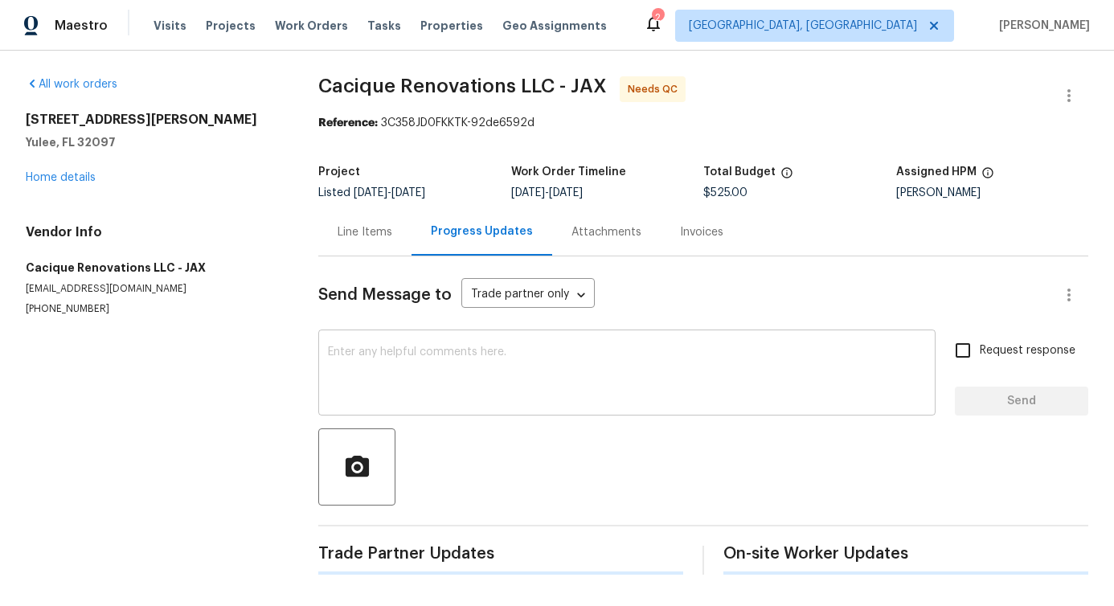
click at [420, 373] on textarea at bounding box center [627, 374] width 598 height 56
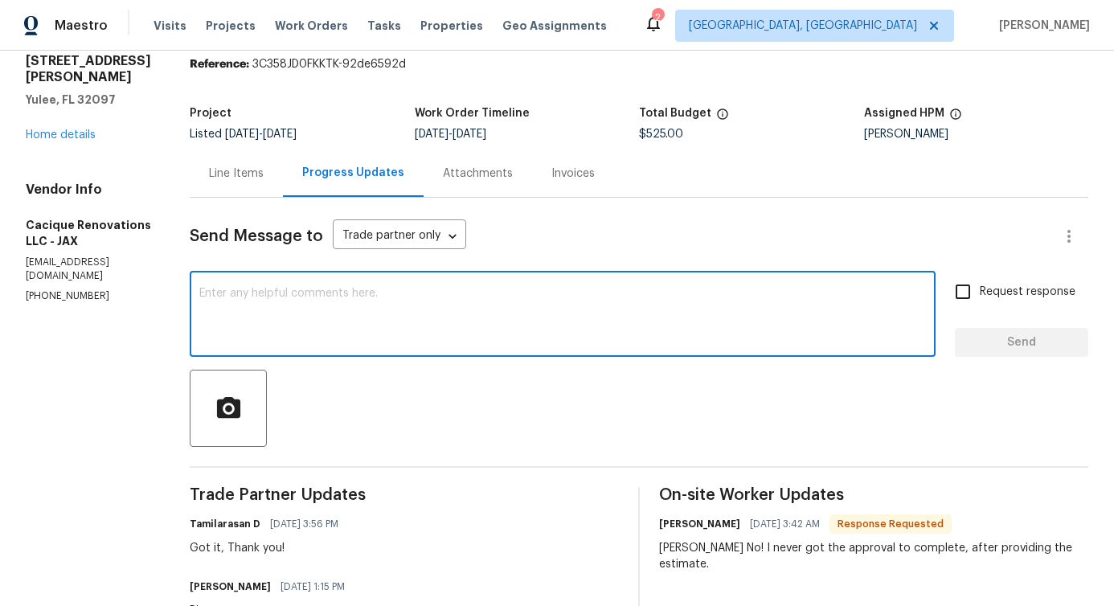
scroll to position [9, 0]
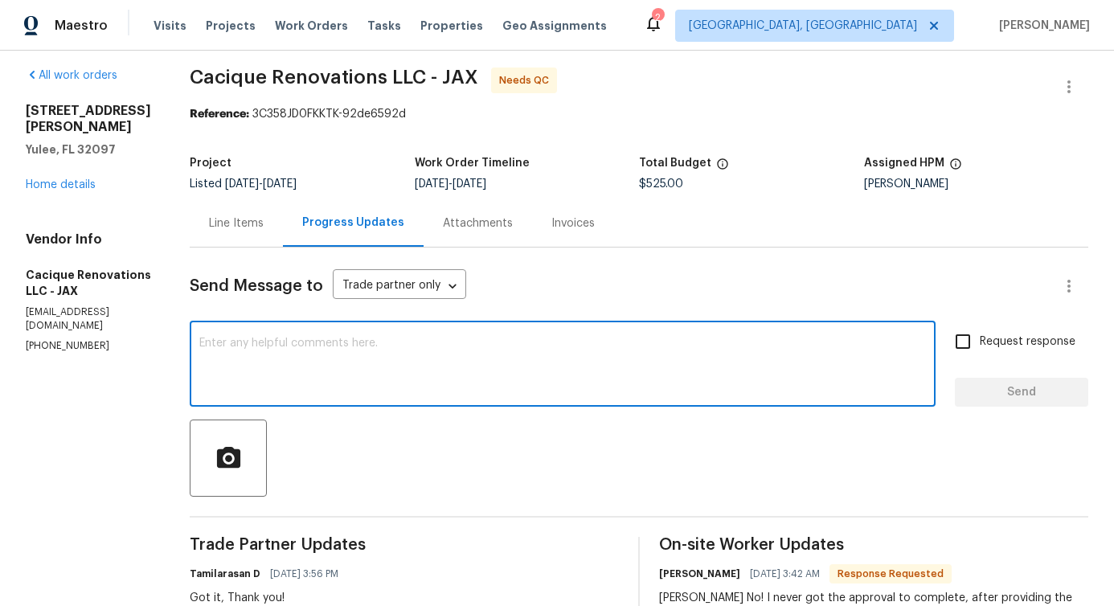
click at [276, 240] on div "Line Items" at bounding box center [236, 222] width 93 height 47
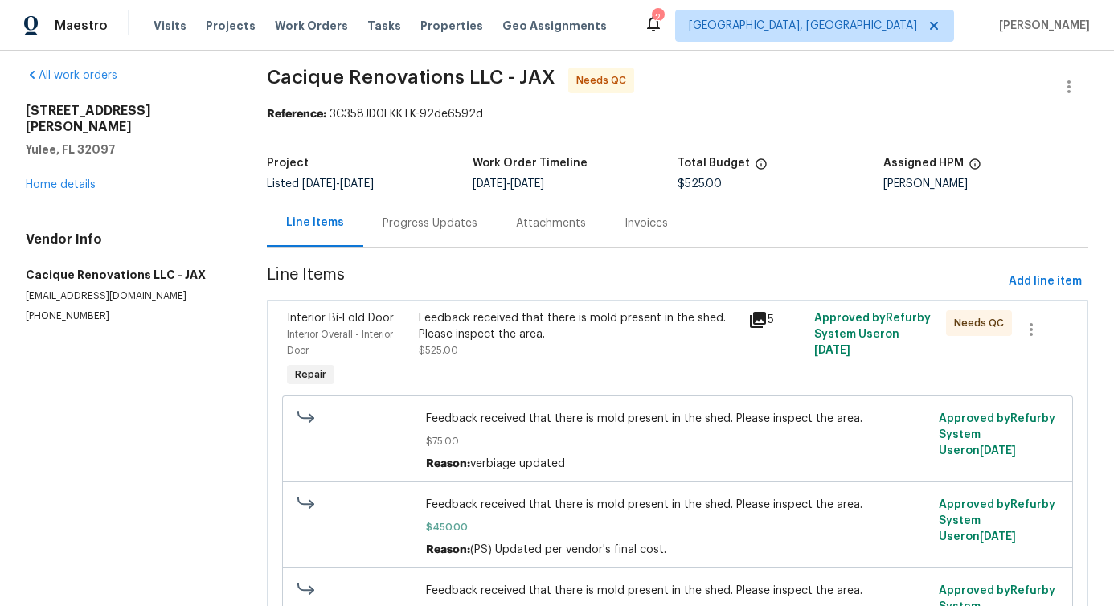
click at [399, 231] on div "Progress Updates" at bounding box center [429, 222] width 133 height 47
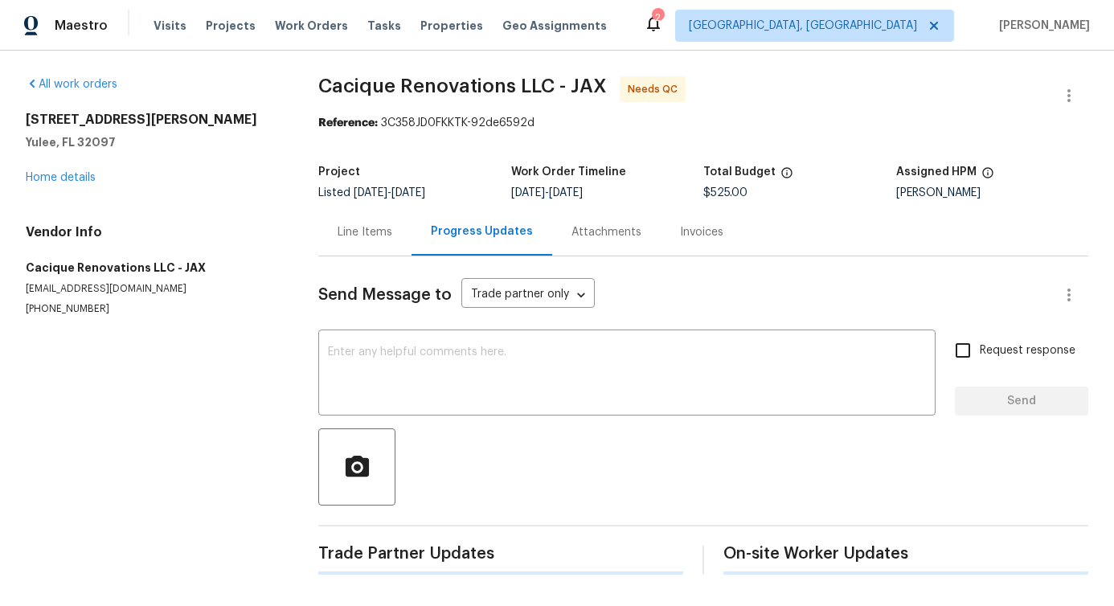
click at [399, 231] on div "Line Items" at bounding box center [364, 231] width 93 height 47
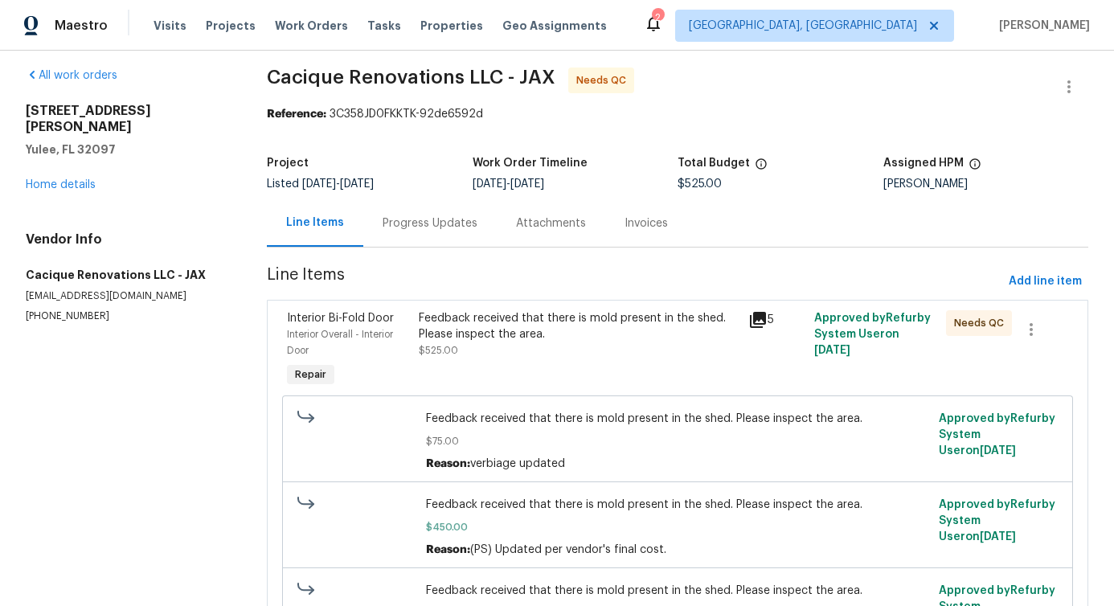
click at [408, 217] on div "Progress Updates" at bounding box center [430, 223] width 95 height 16
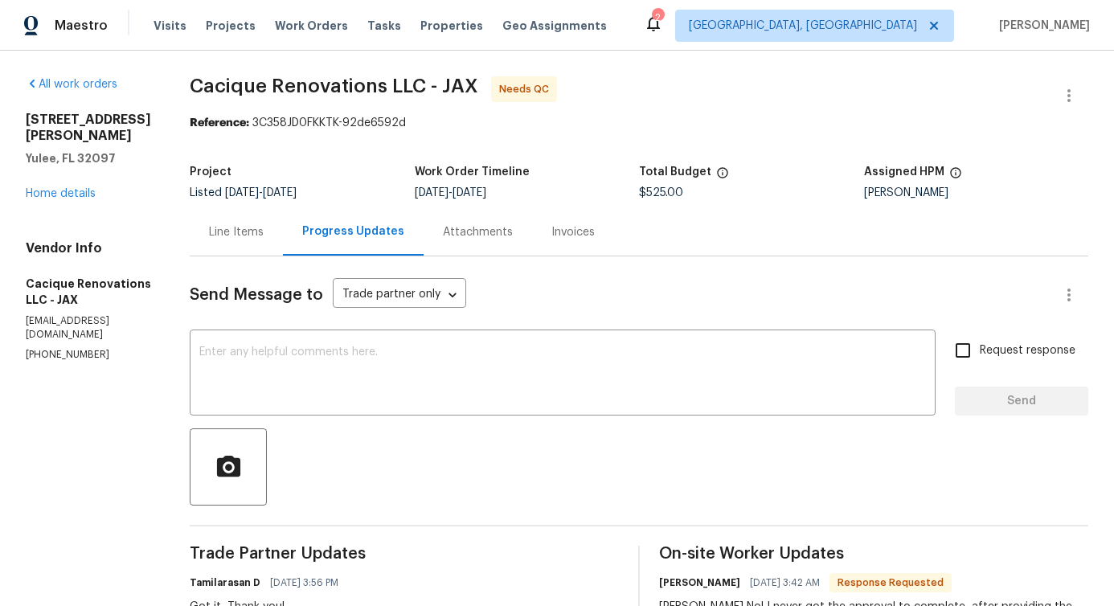
click at [248, 240] on div "Line Items" at bounding box center [236, 232] width 55 height 16
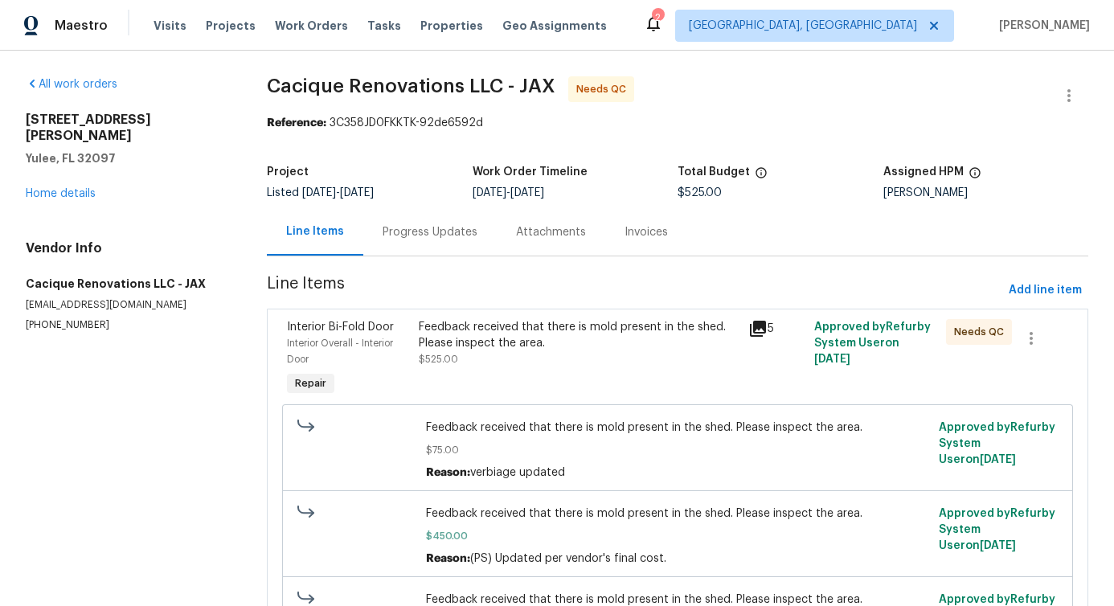
click at [558, 355] on div "Feedback received that there is mold present in the shed. Please inspect the ar…" at bounding box center [579, 343] width 320 height 48
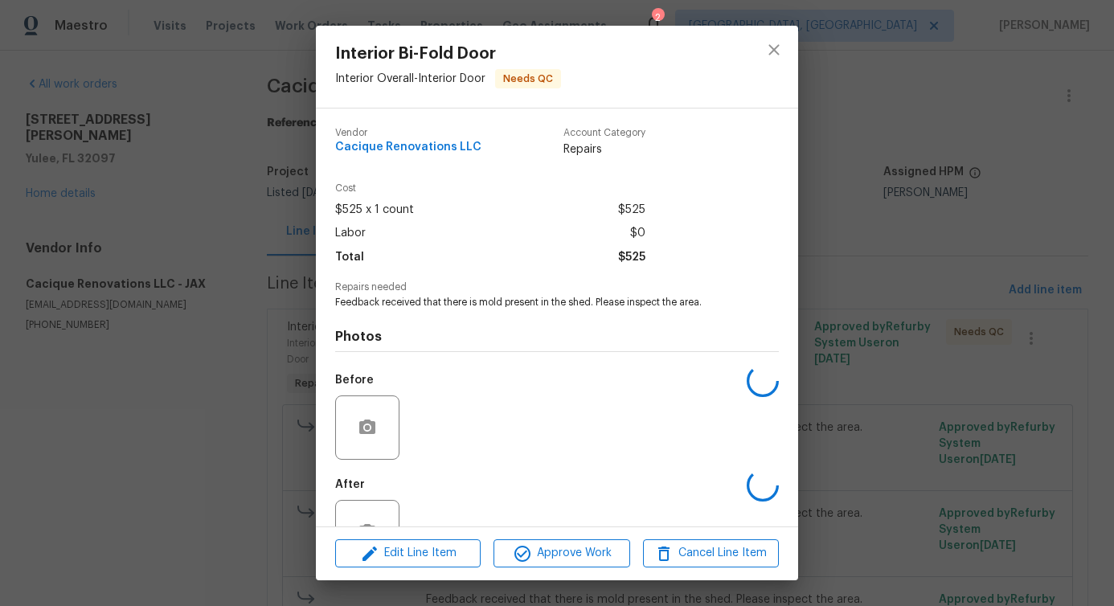
scroll to position [54, 0]
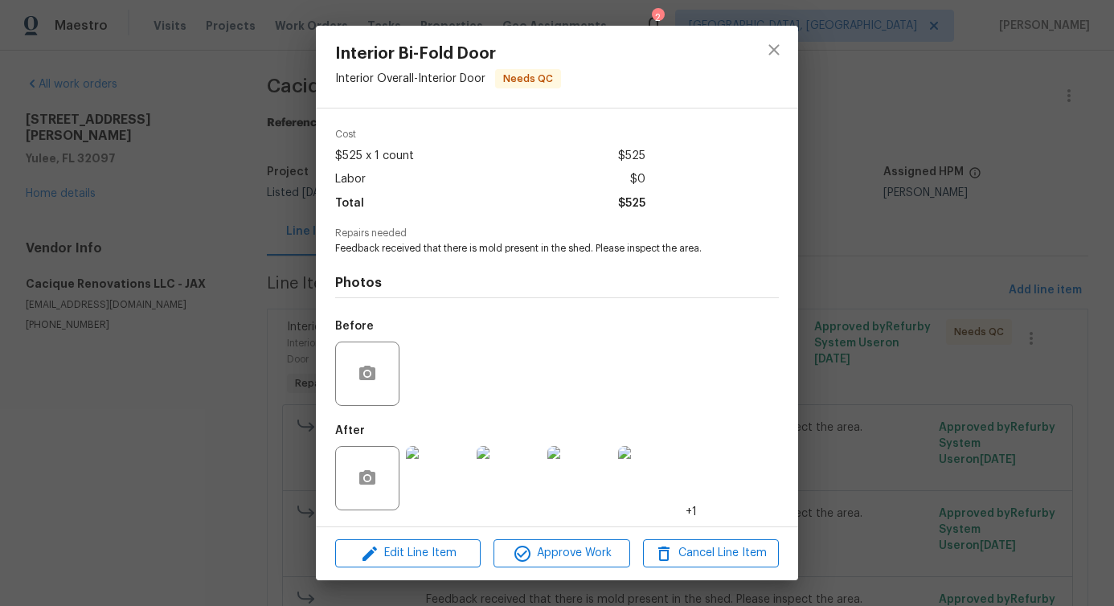
click at [437, 485] on img at bounding box center [438, 478] width 64 height 64
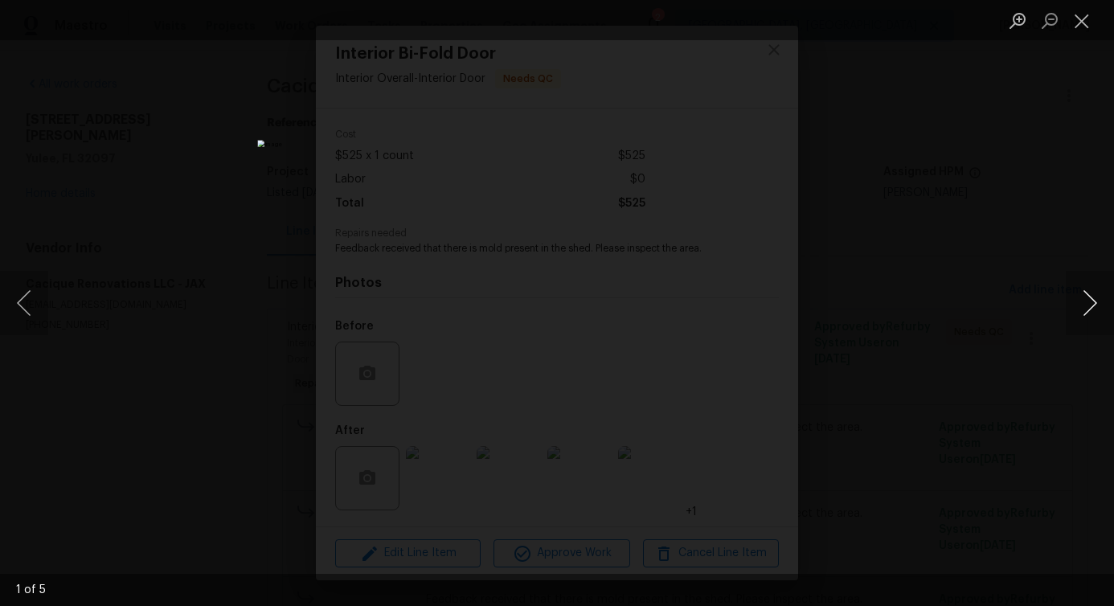
click at [1094, 305] on button "Next image" at bounding box center [1090, 303] width 48 height 64
click at [1071, 23] on button "Close lightbox" at bounding box center [1082, 20] width 32 height 28
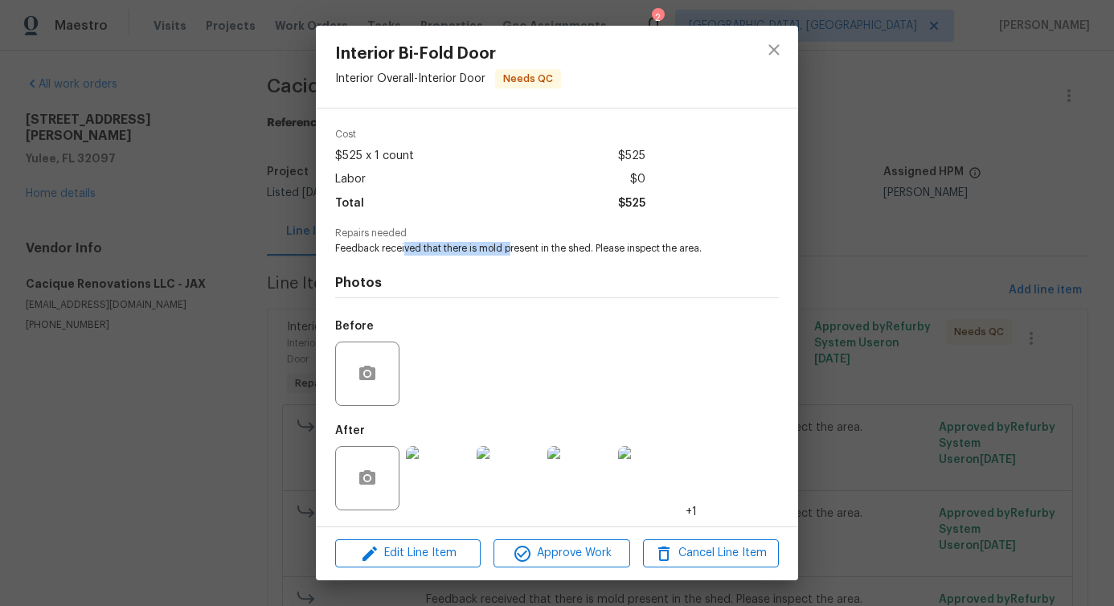
drag, startPoint x: 406, startPoint y: 249, endPoint x: 512, endPoint y: 251, distance: 106.1
click at [512, 251] on span "Feedback received that there is mold present in the shed. Please inspect the ar…" at bounding box center [534, 249] width 399 height 14
click at [445, 497] on img at bounding box center [438, 478] width 64 height 64
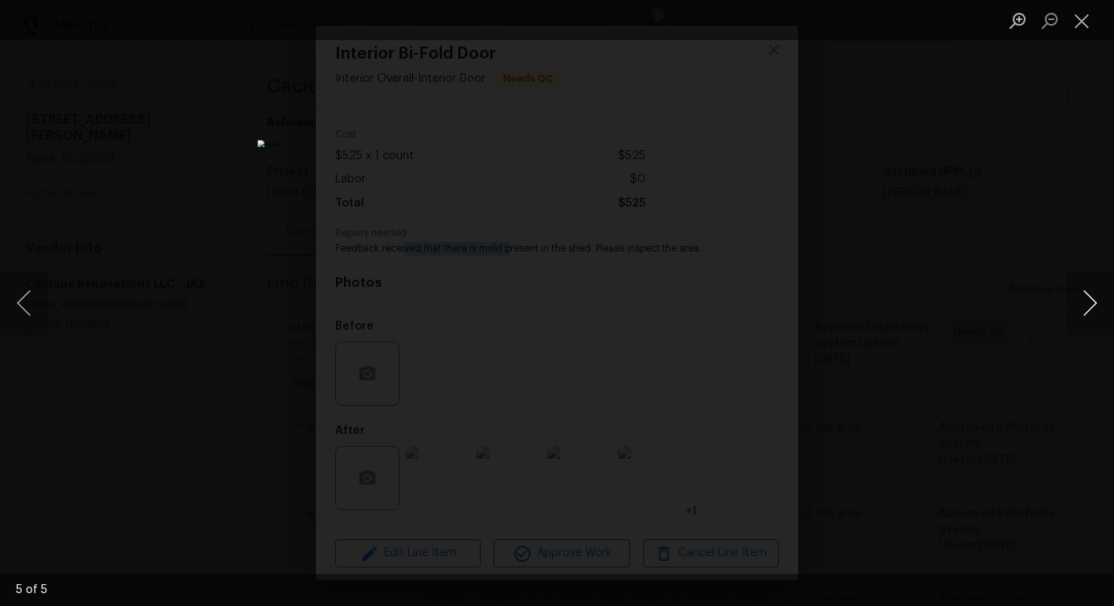
click at [1087, 305] on button "Next image" at bounding box center [1090, 303] width 48 height 64
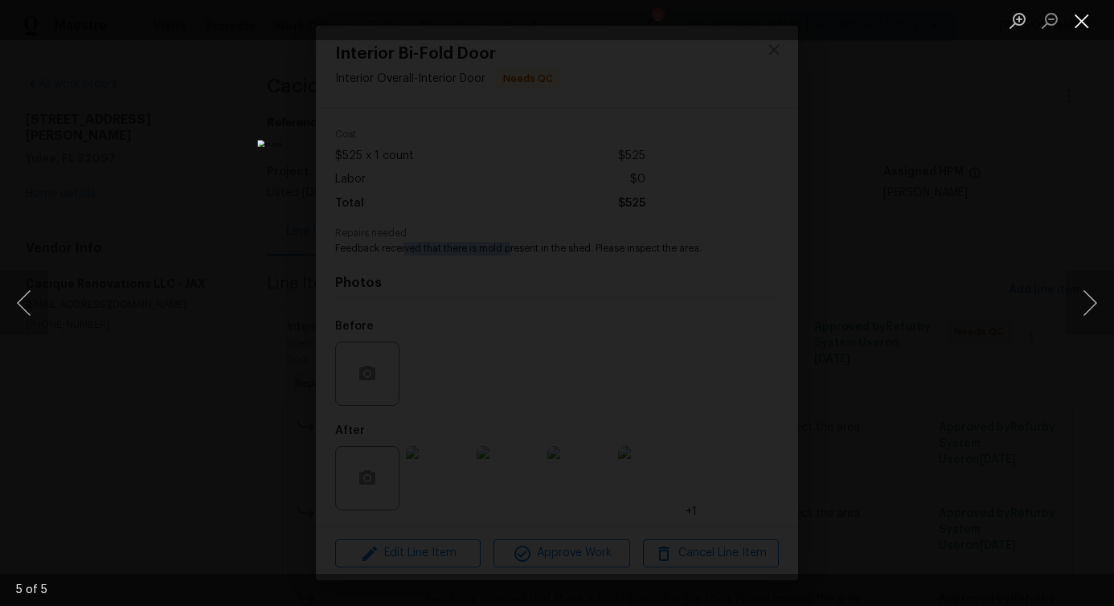
click at [1072, 18] on button "Close lightbox" at bounding box center [1082, 20] width 32 height 28
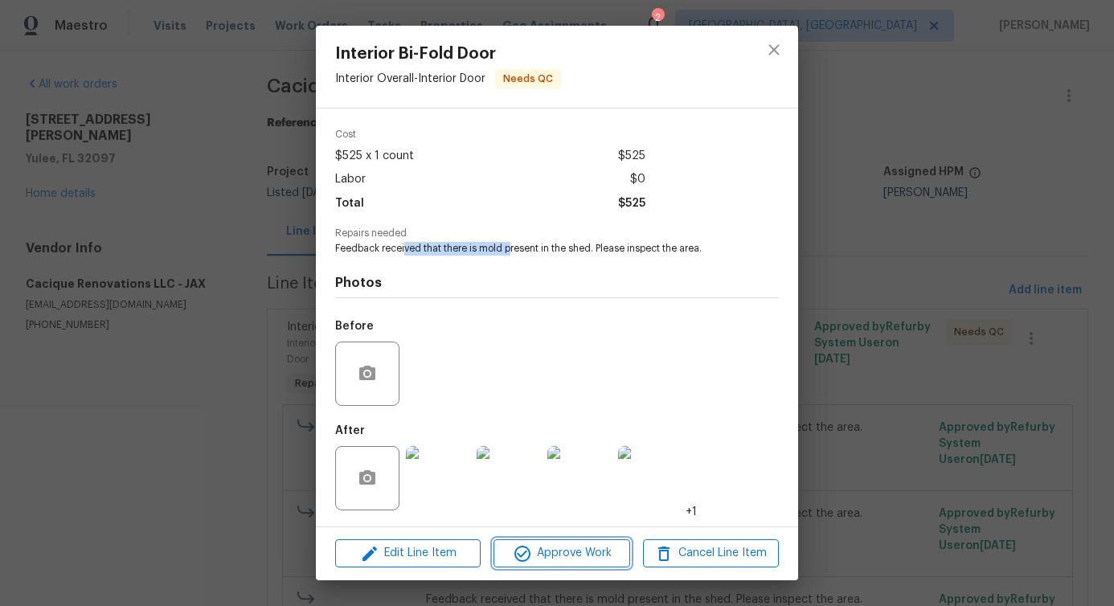
click at [581, 552] on span "Approve Work" at bounding box center [561, 553] width 126 height 20
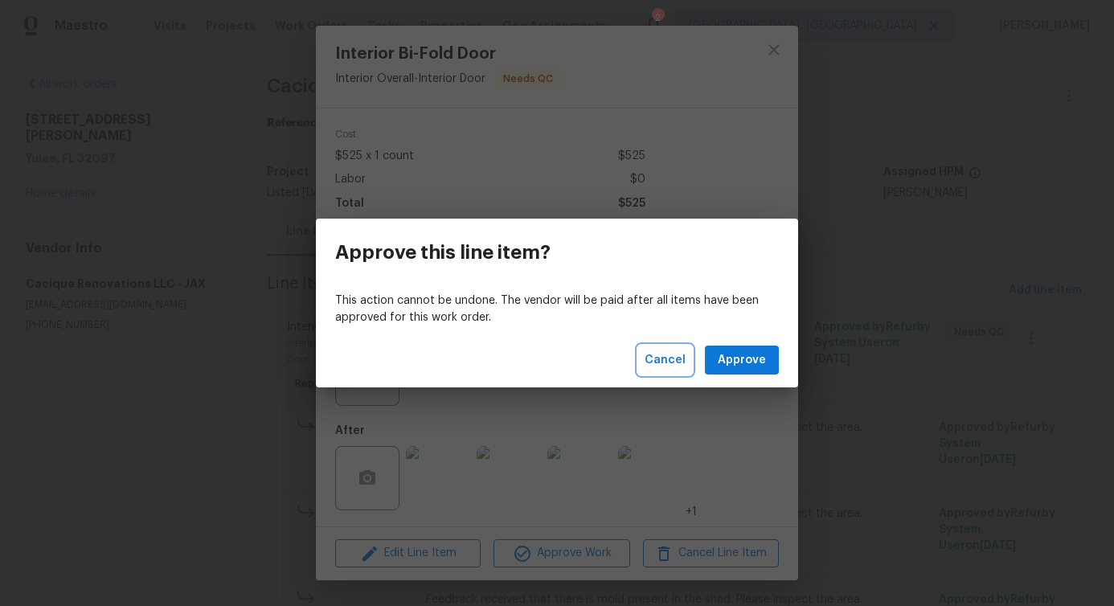
click at [654, 360] on span "Cancel" at bounding box center [665, 360] width 41 height 20
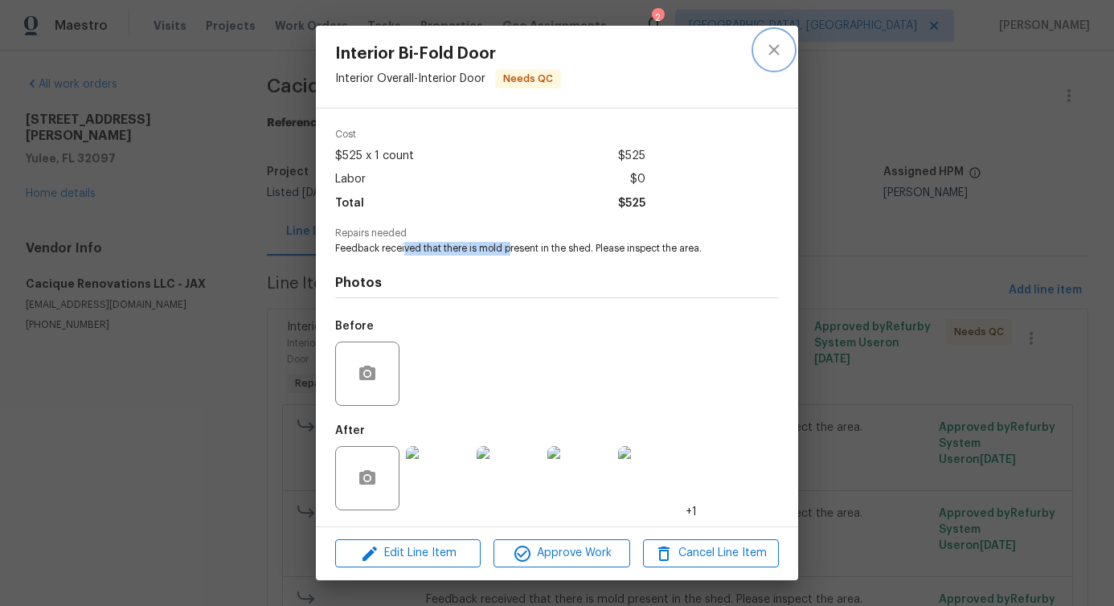
click at [771, 48] on icon "close" at bounding box center [773, 49] width 19 height 19
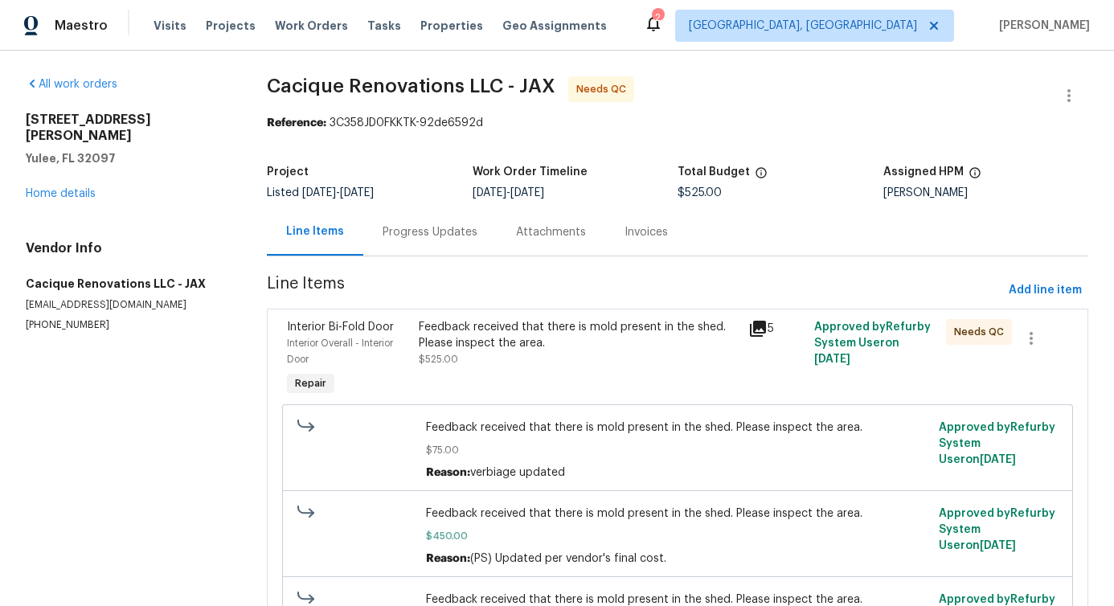
click at [420, 228] on div "Progress Updates" at bounding box center [430, 232] width 95 height 16
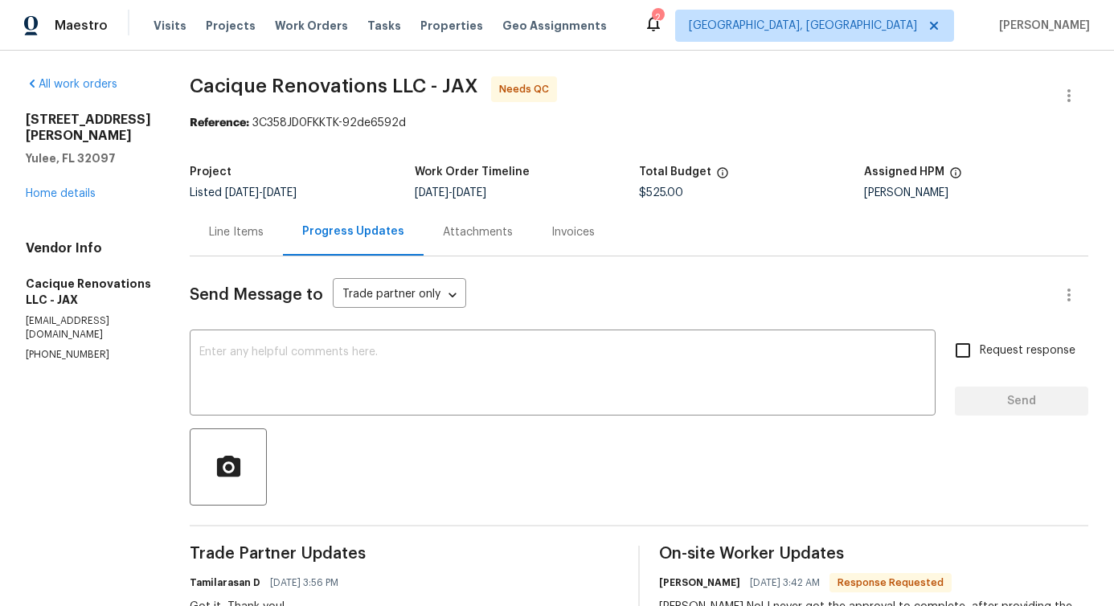
click at [251, 243] on div "Line Items" at bounding box center [236, 231] width 93 height 47
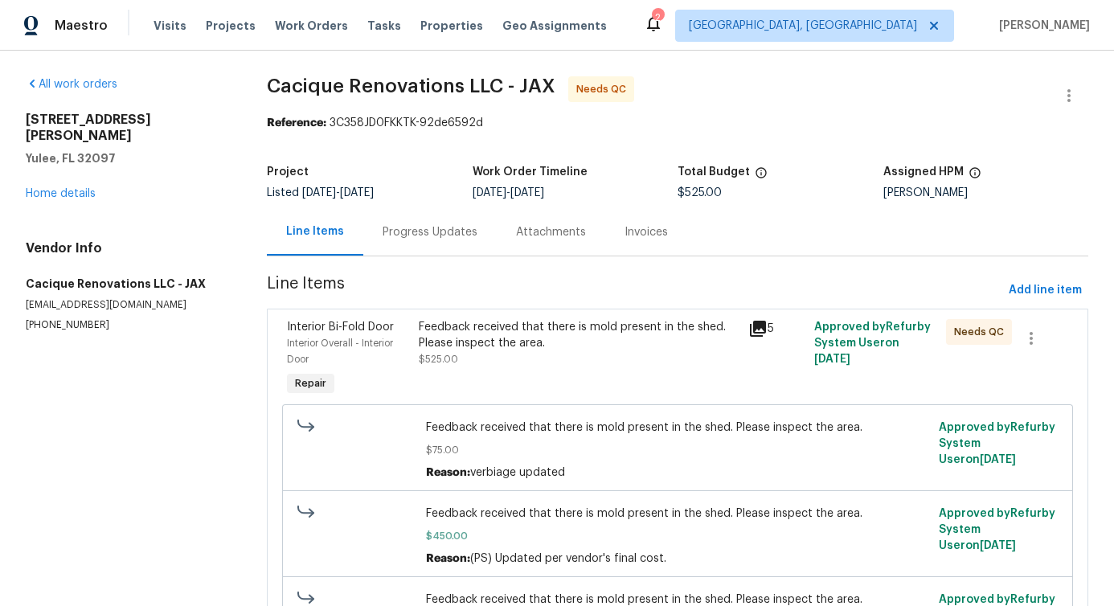
click at [588, 358] on div "Feedback received that there is mold present in the shed. Please inspect the ar…" at bounding box center [579, 343] width 320 height 48
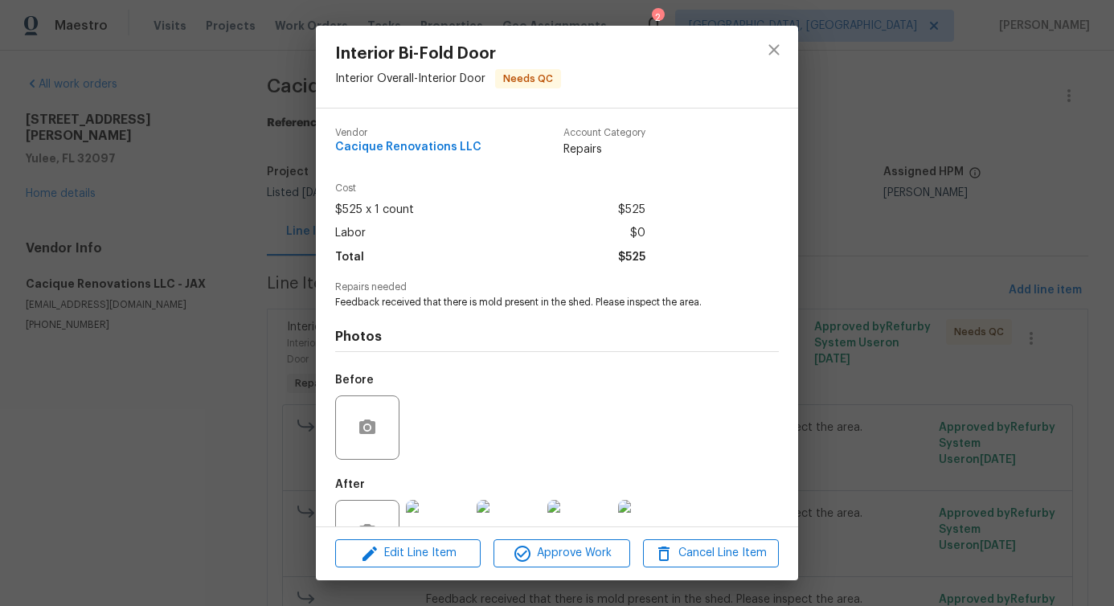
scroll to position [54, 0]
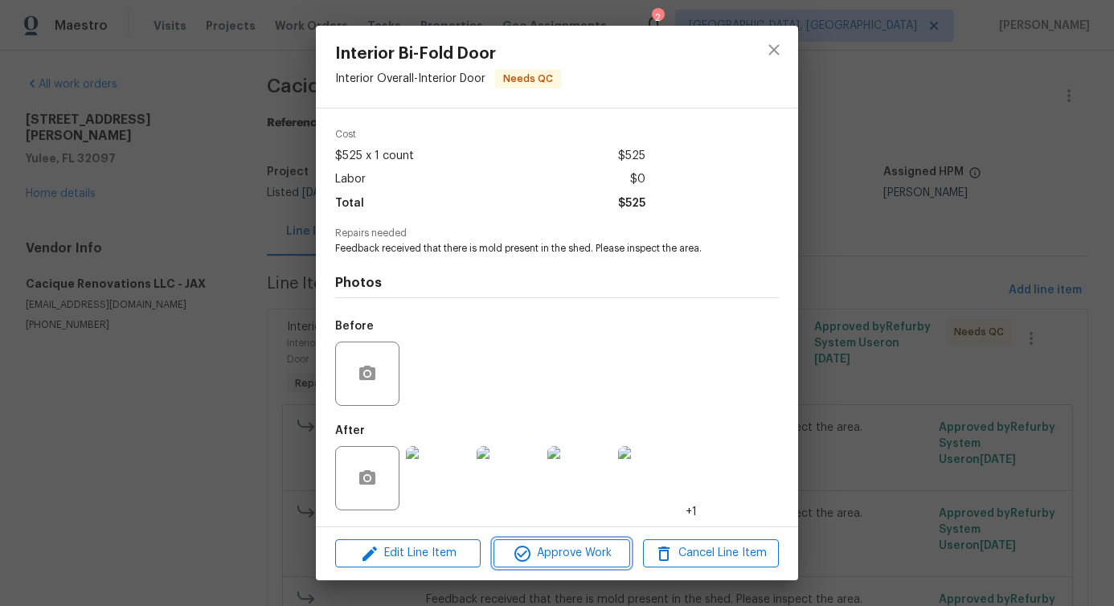
click at [563, 553] on span "Approve Work" at bounding box center [561, 553] width 126 height 20
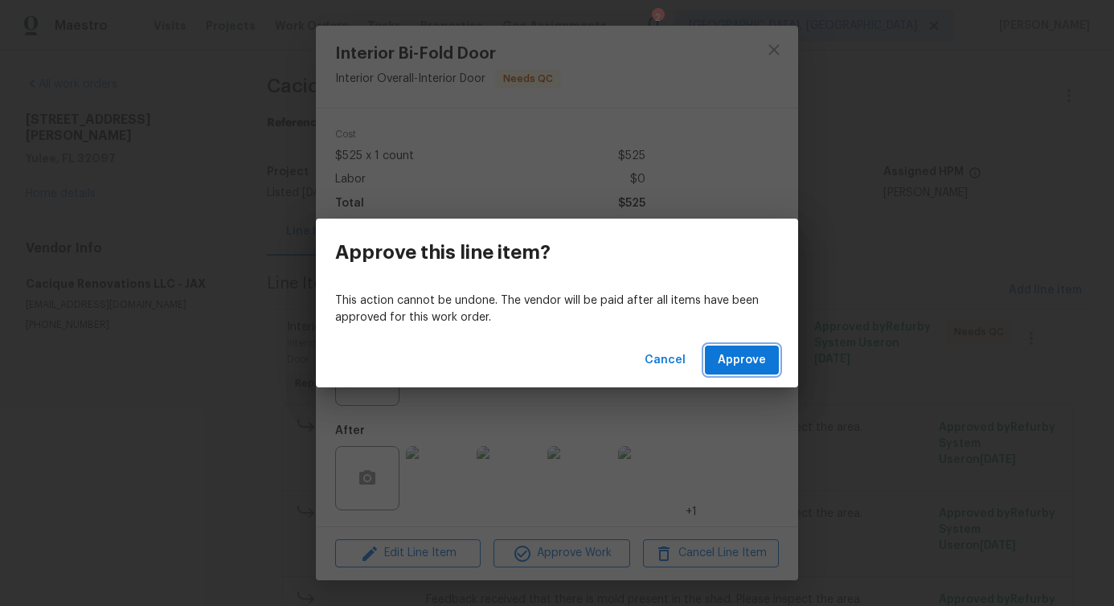
click at [739, 354] on span "Approve" at bounding box center [742, 360] width 48 height 20
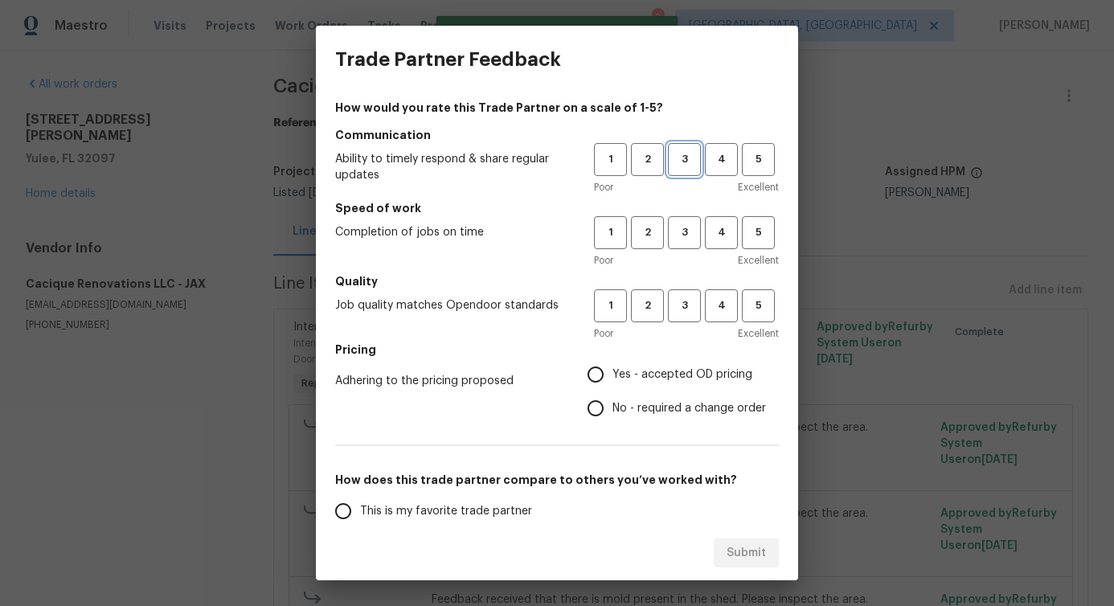
click at [673, 169] on button "3" at bounding box center [684, 159] width 33 height 33
click at [669, 242] on button "3" at bounding box center [684, 232] width 33 height 33
click at [679, 320] on button "3" at bounding box center [684, 305] width 33 height 33
click at [628, 404] on span "No - required a change order" at bounding box center [689, 408] width 154 height 17
click at [612, 404] on input "No - required a change order" at bounding box center [596, 408] width 34 height 34
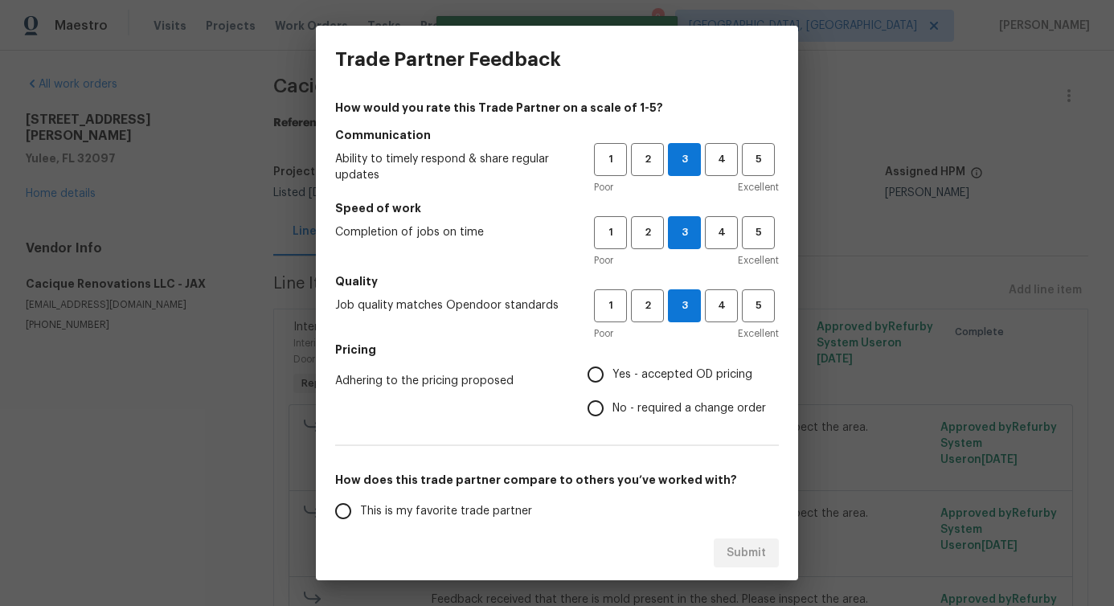
radio input "true"
click at [628, 404] on span "No - required a change order" at bounding box center [689, 408] width 154 height 17
click at [612, 404] on input "No - required a change order" at bounding box center [596, 408] width 34 height 34
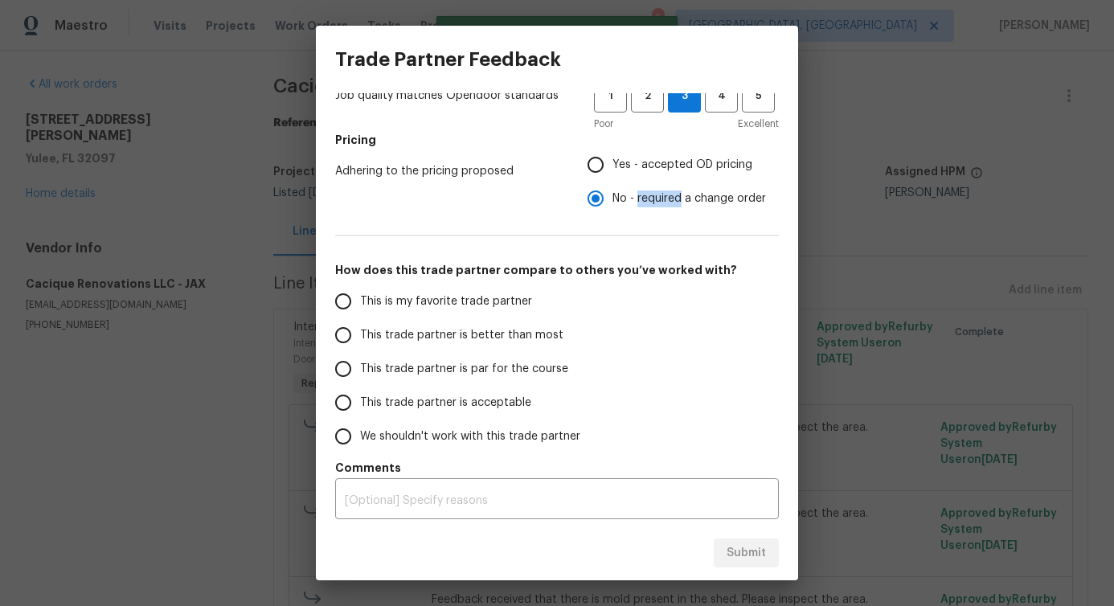
click at [507, 315] on label "This is my favorite trade partner" at bounding box center [453, 302] width 254 height 34
click at [360, 315] on input "This is my favorite trade partner" at bounding box center [343, 302] width 34 height 34
radio input "false"
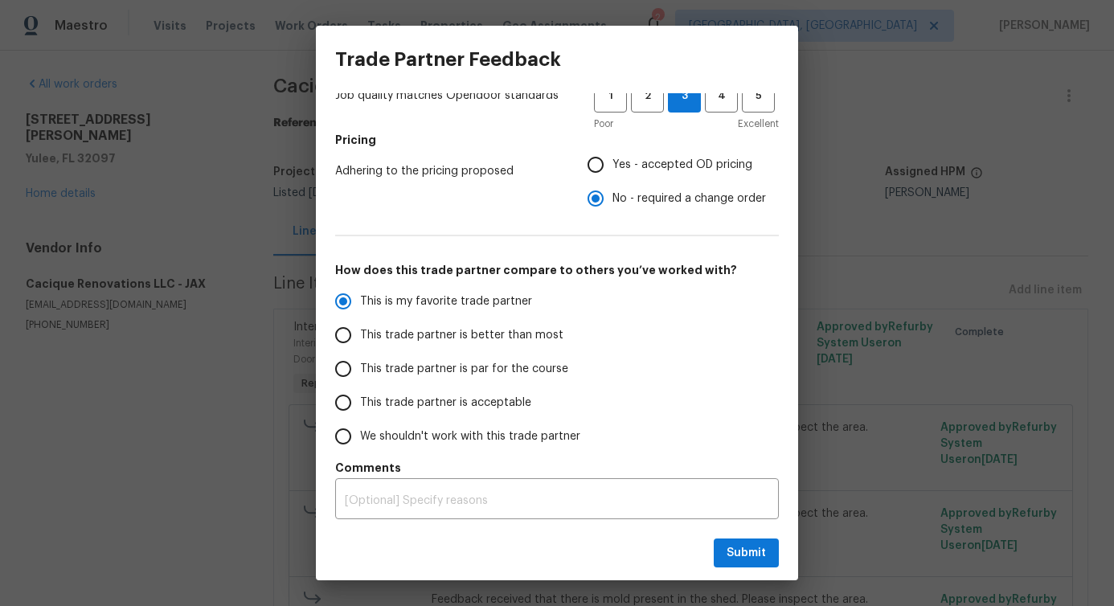
click at [502, 336] on span "This trade partner is better than most" at bounding box center [461, 335] width 203 height 17
click at [360, 336] on input "This trade partner is better than most" at bounding box center [343, 335] width 34 height 34
click at [745, 557] on span "Submit" at bounding box center [746, 553] width 39 height 20
radio input "true"
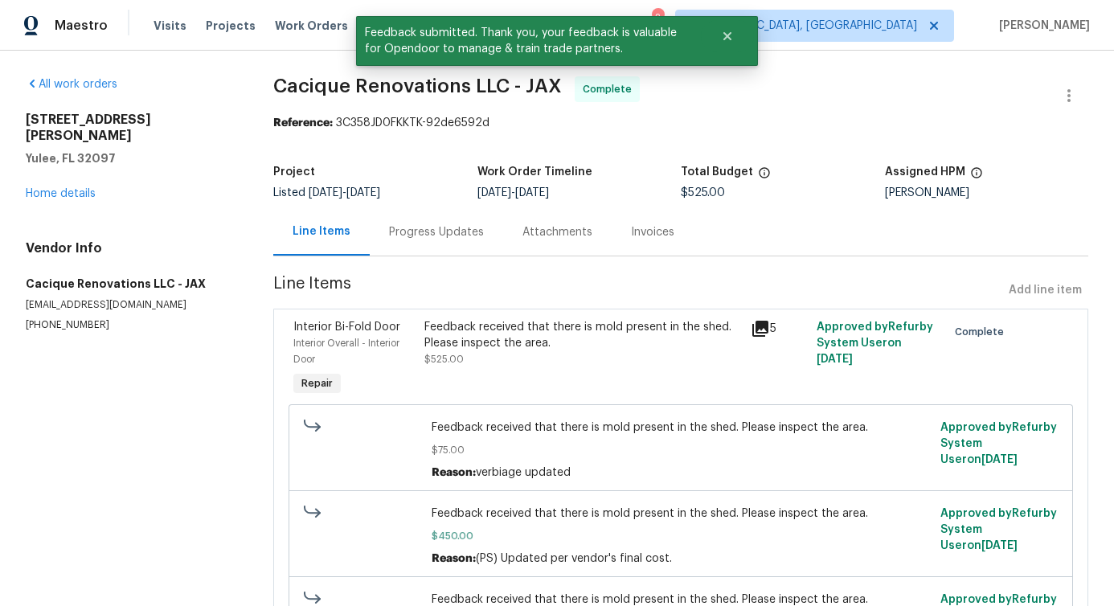
click at [428, 236] on div "Progress Updates" at bounding box center [436, 232] width 95 height 16
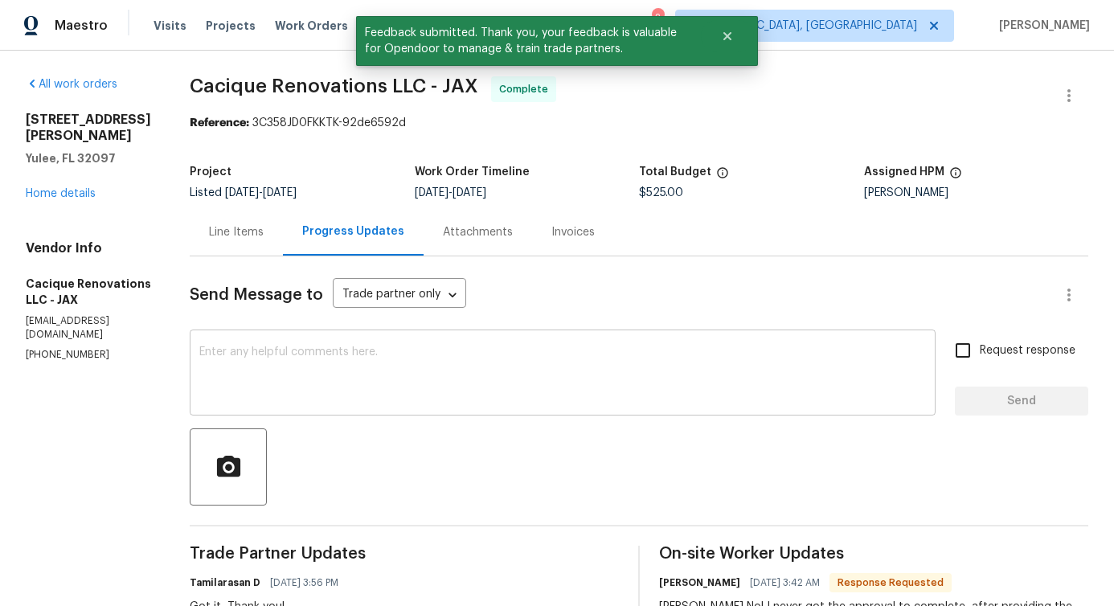
click at [466, 408] on div "x ​" at bounding box center [563, 375] width 746 height 82
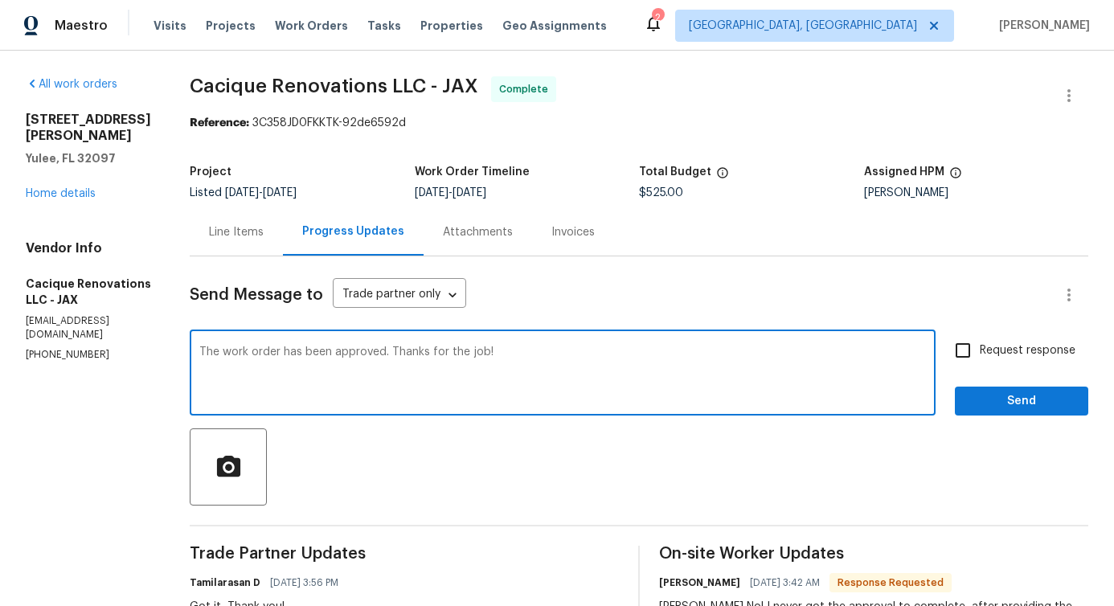
type textarea "The work order has been approved. Thanks for the job!"
click at [998, 407] on span "Send" at bounding box center [1022, 401] width 108 height 20
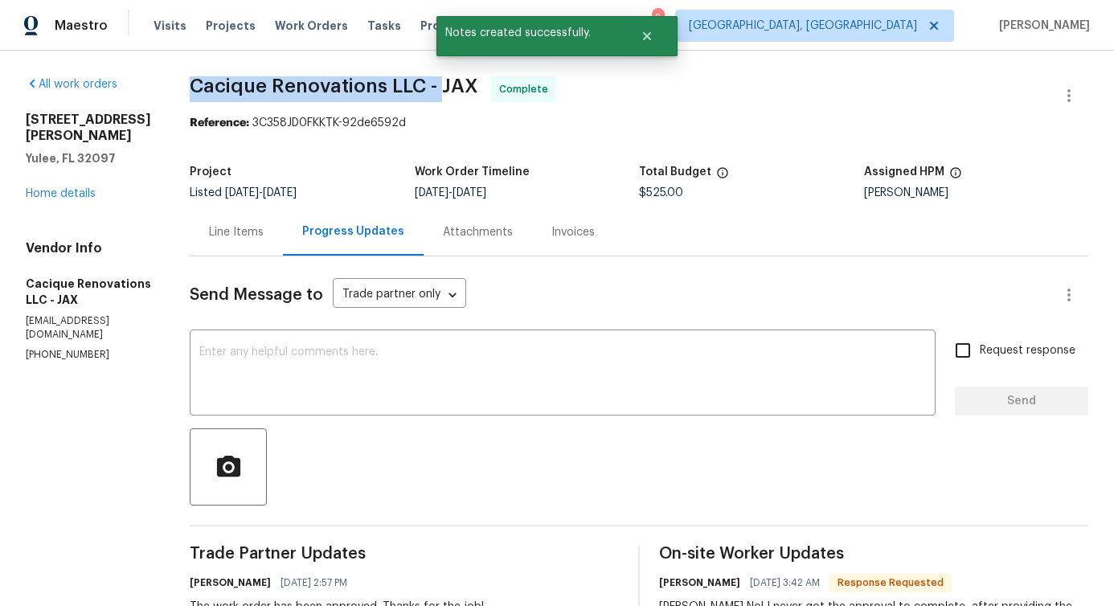
drag, startPoint x: 224, startPoint y: 92, endPoint x: 469, endPoint y: 88, distance: 245.2
click at [469, 88] on span "Cacique Renovations LLC - JAX" at bounding box center [334, 85] width 289 height 19
copy span "Cacique Renovations LLC -"
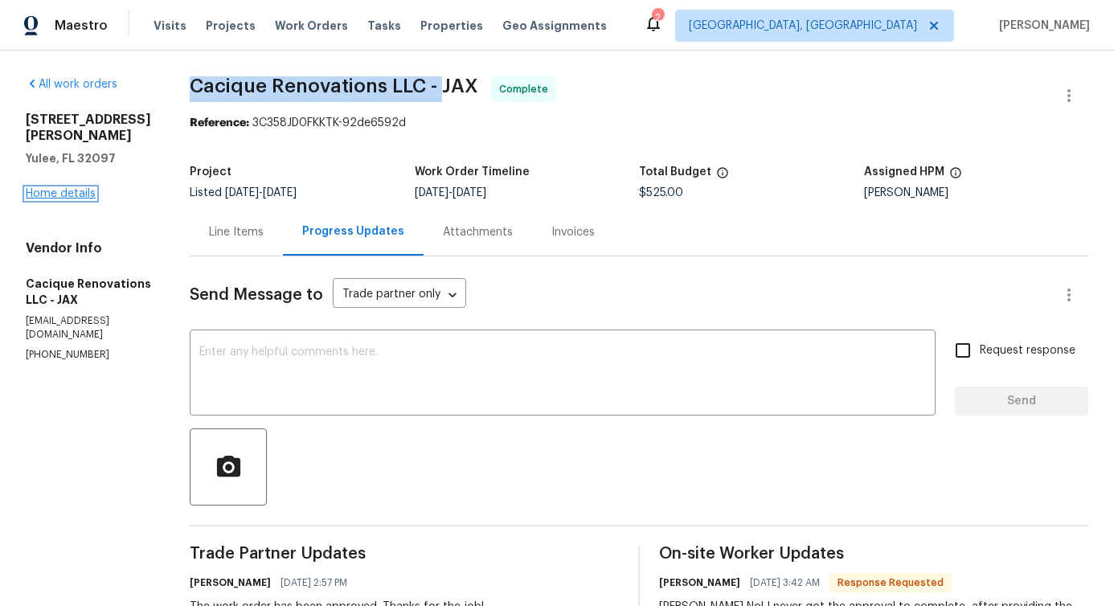
click at [76, 188] on link "Home details" at bounding box center [61, 193] width 70 height 11
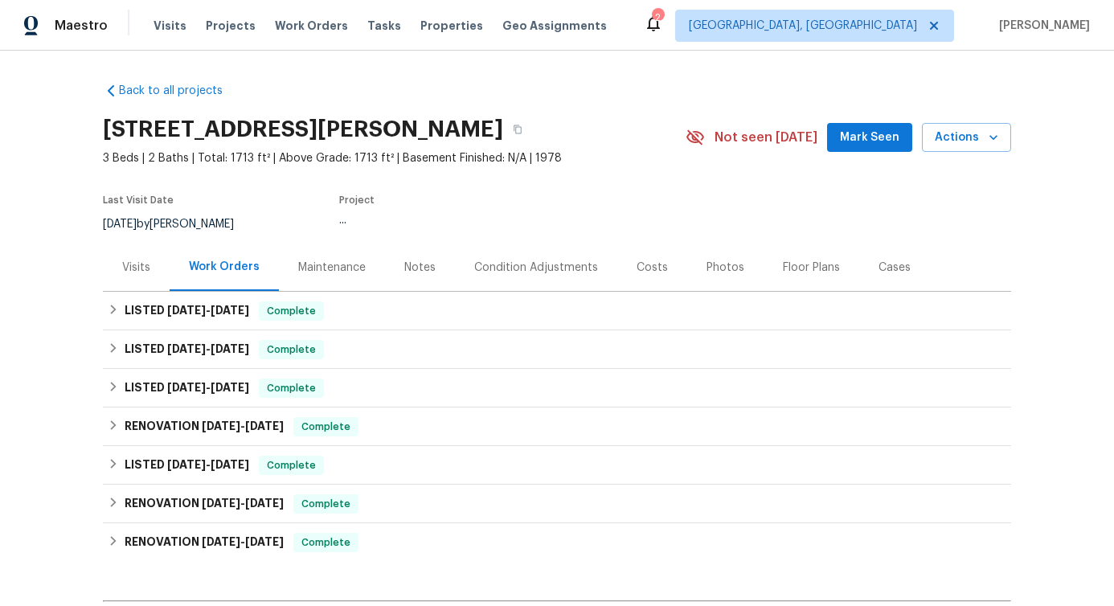
scroll to position [214, 0]
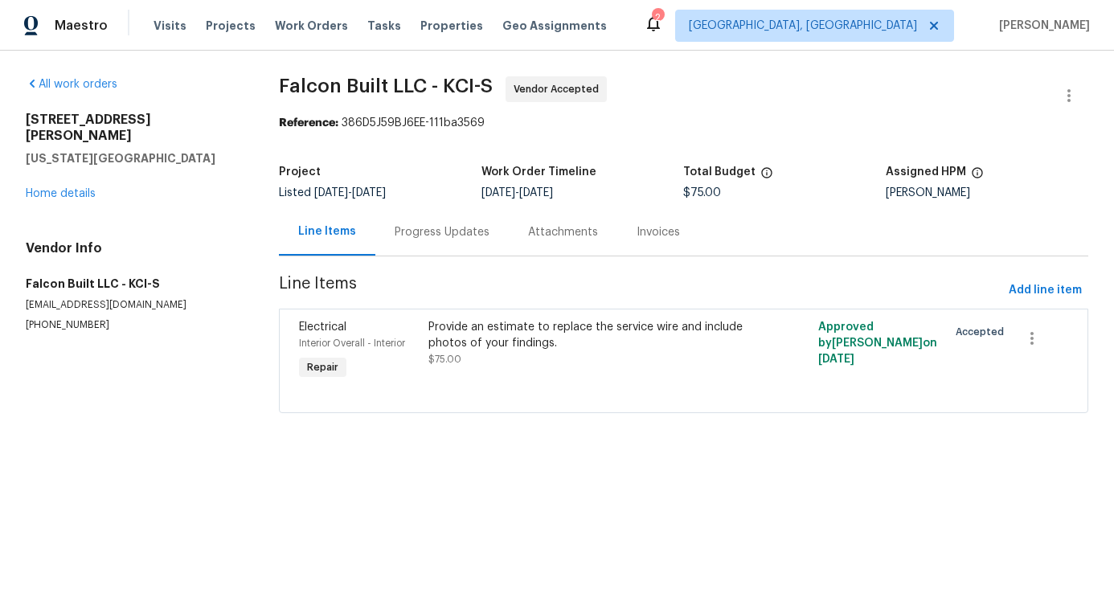
click at [454, 242] on div "Progress Updates" at bounding box center [441, 231] width 133 height 47
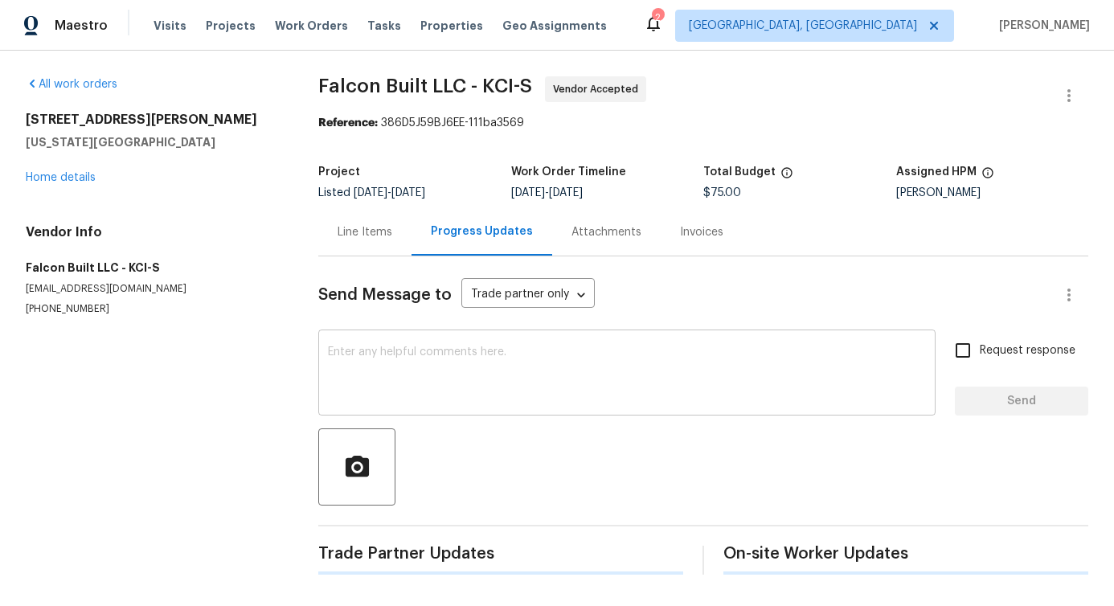
click at [445, 397] on textarea at bounding box center [627, 374] width 598 height 56
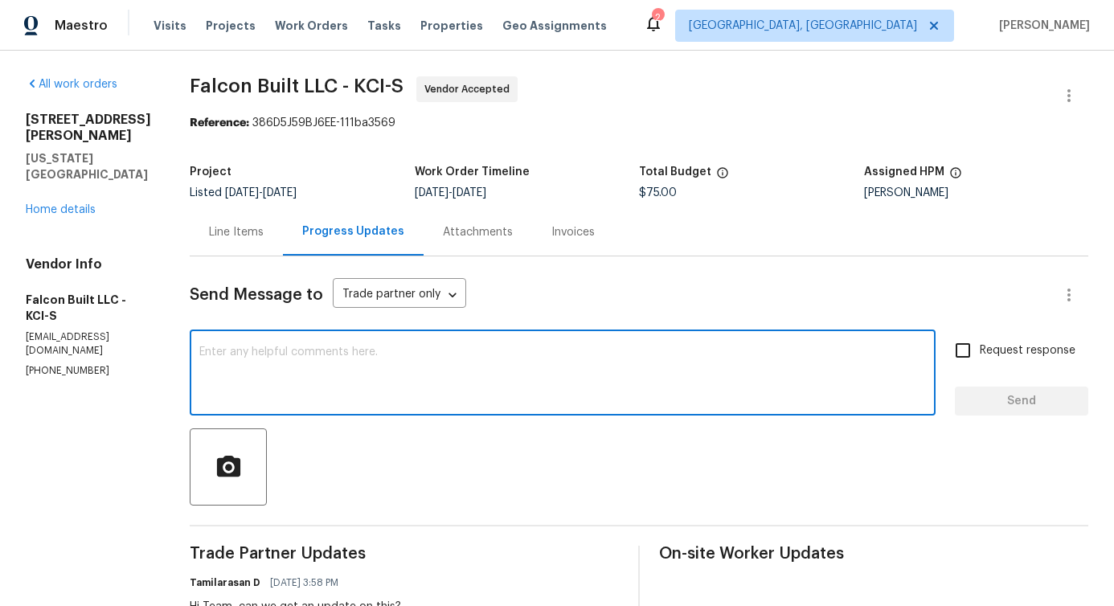
click at [48, 364] on p "[PHONE_NUMBER]" at bounding box center [88, 371] width 125 height 14
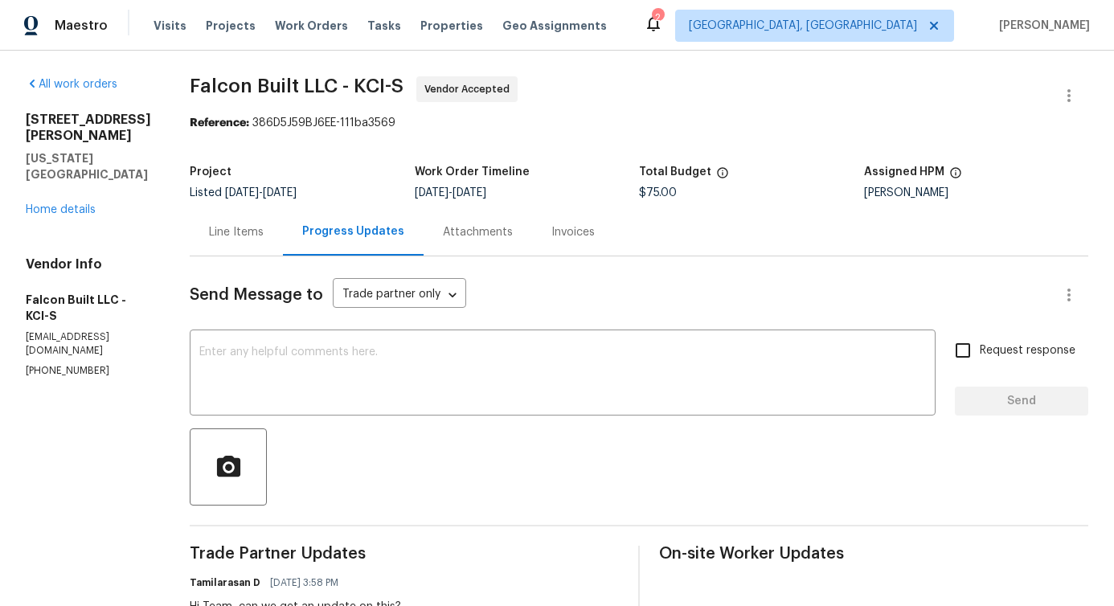
click at [48, 364] on p "[PHONE_NUMBER]" at bounding box center [88, 371] width 125 height 14
copy p "[PHONE_NUMBER]"
click at [533, 353] on textarea at bounding box center [562, 374] width 727 height 56
paste textarea "Although we were unable to reach you when we tried calling this number [PHONE_N…"
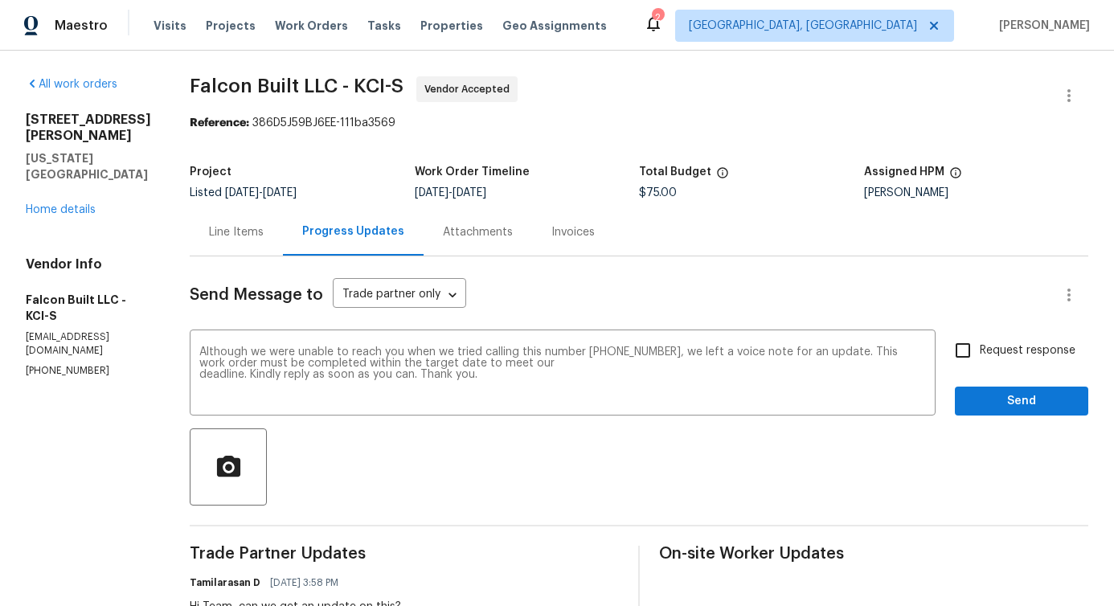
copy p "(816) 255-3457"
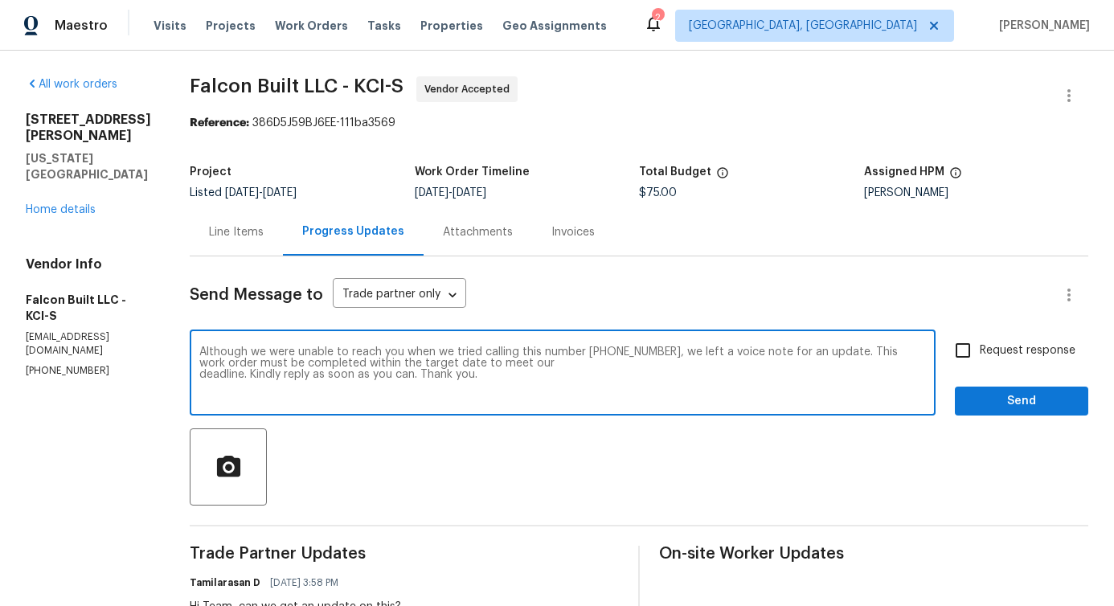
drag, startPoint x: 602, startPoint y: 351, endPoint x: 678, endPoint y: 356, distance: 75.7
click at [678, 356] on textarea "Although we were unable to reach you when we tried calling this number (404) 21…" at bounding box center [562, 374] width 727 height 56
paste textarea "816) 255-3457"
type textarea "Although we were unable to reach you when we tried calling this number (816) 25…"
click at [963, 357] on input "Request response" at bounding box center [963, 351] width 34 height 34
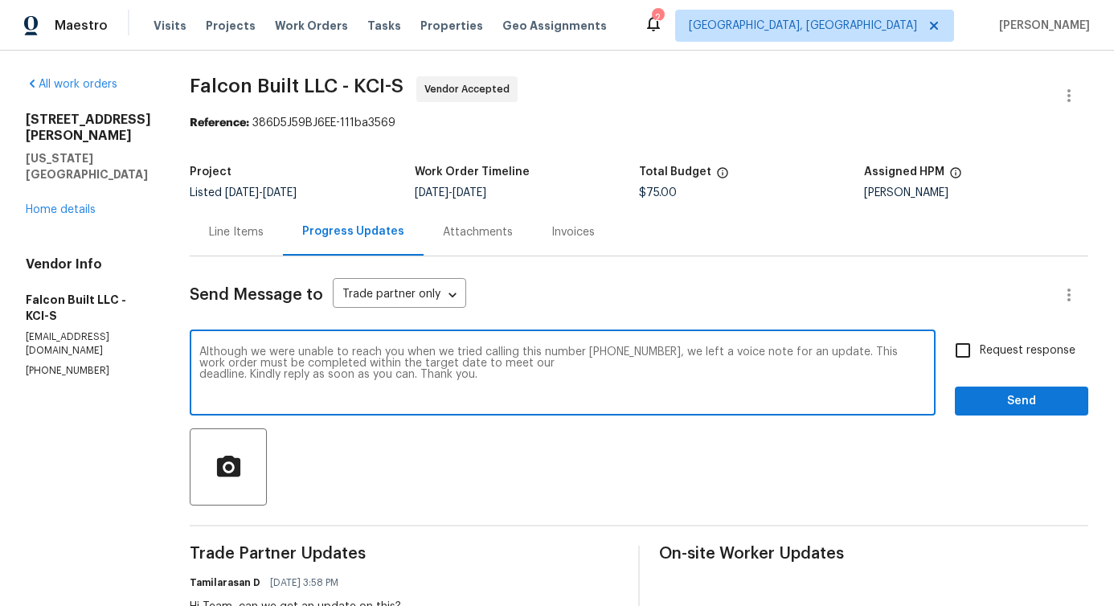
checkbox input "true"
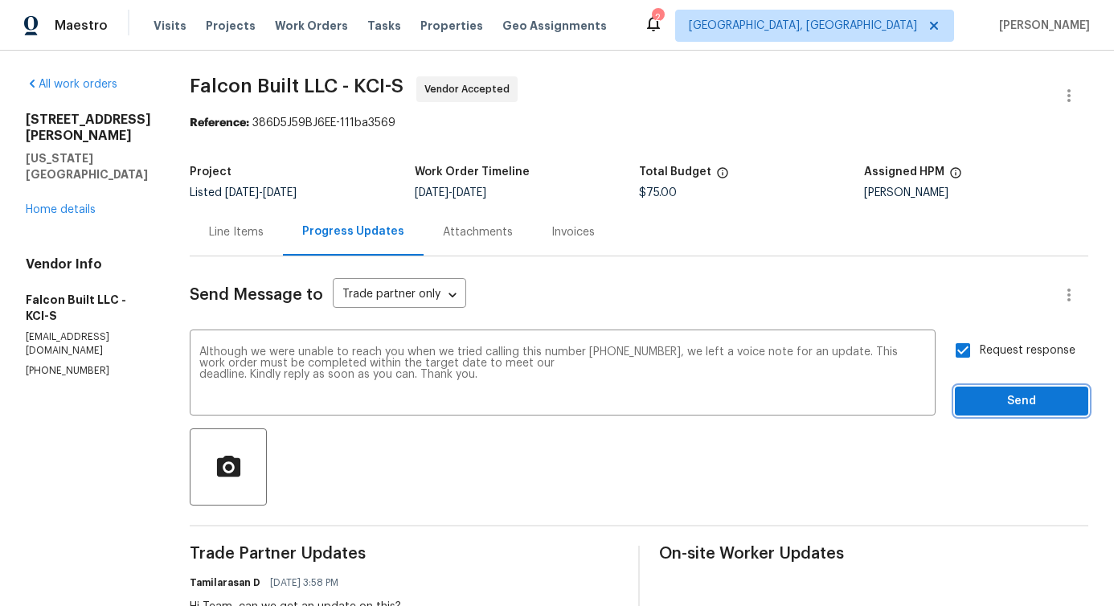
click at [983, 389] on button "Send" at bounding box center [1021, 402] width 133 height 30
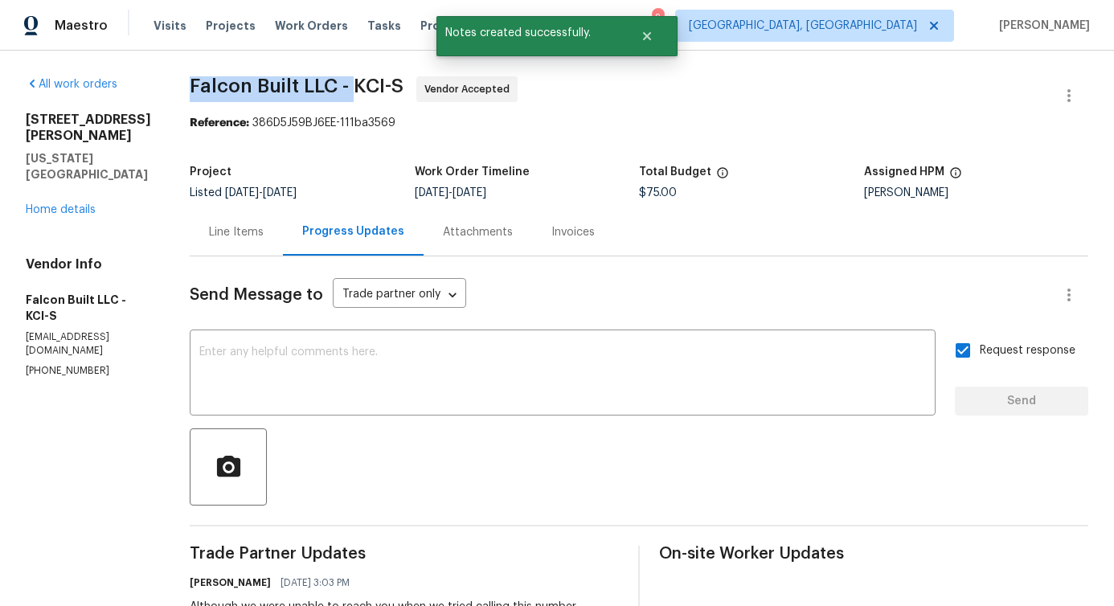
drag, startPoint x: 188, startPoint y: 78, endPoint x: 367, endPoint y: 88, distance: 179.5
copy span "Falcon Built LLC -"
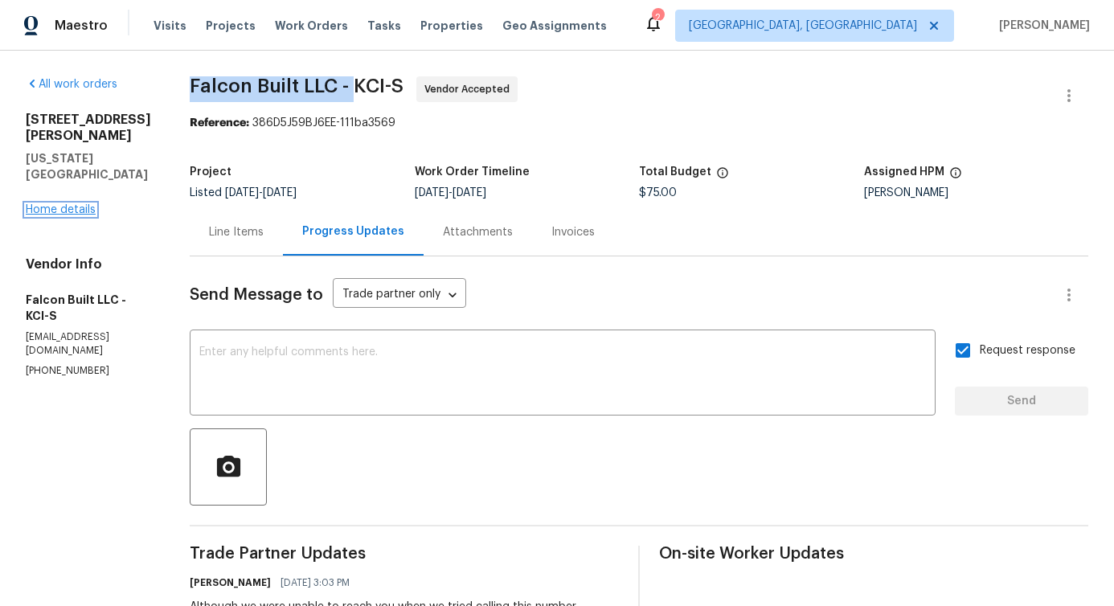
click at [51, 204] on link "Home details" at bounding box center [61, 209] width 70 height 11
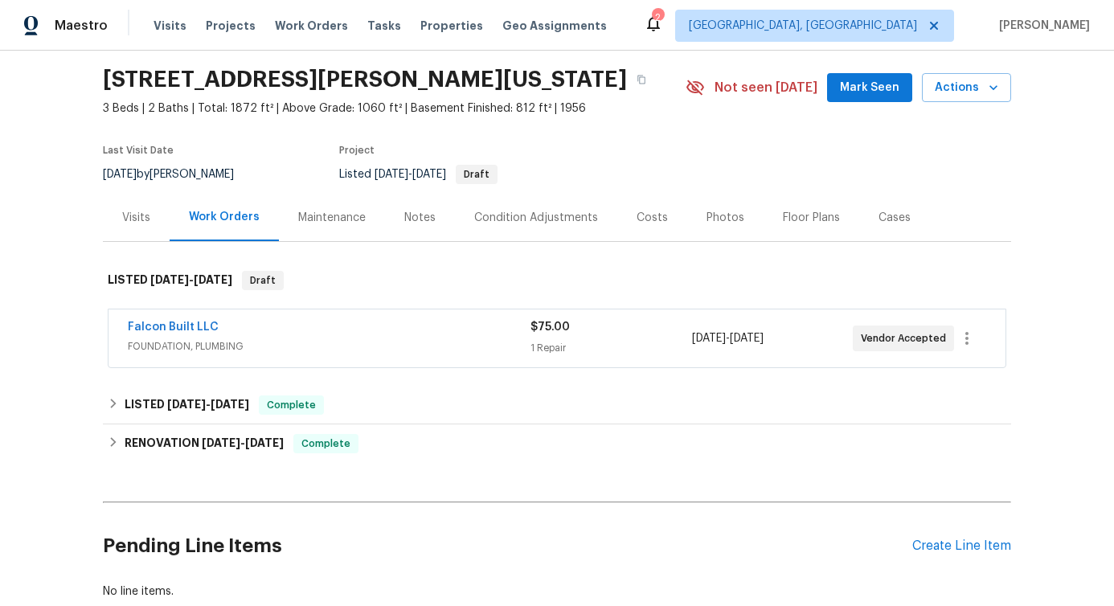
scroll to position [23, 0]
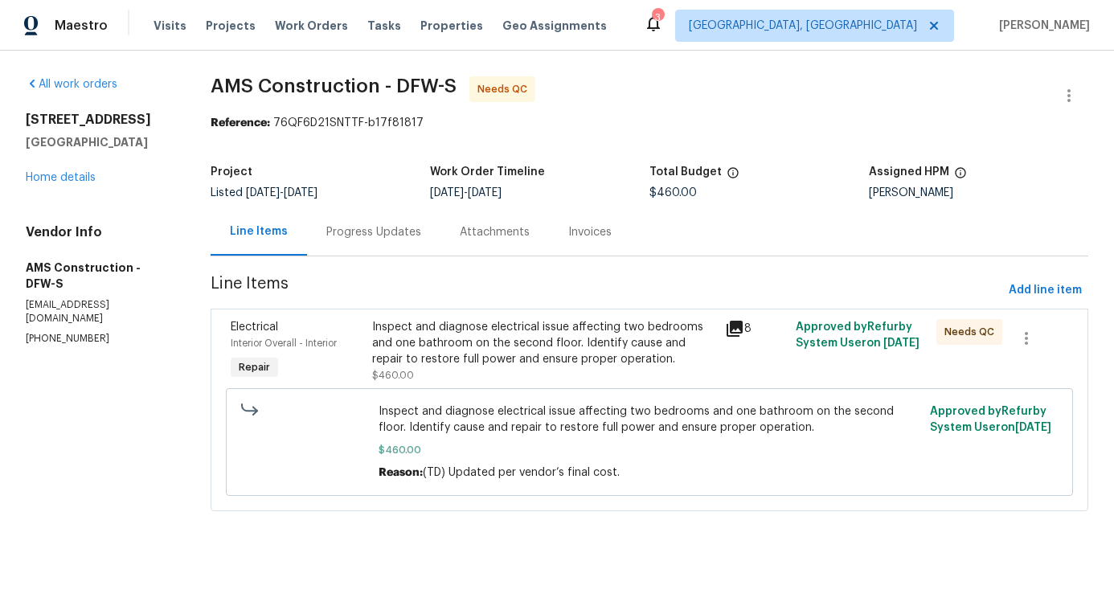
click at [395, 247] on div "Progress Updates" at bounding box center [373, 231] width 133 height 47
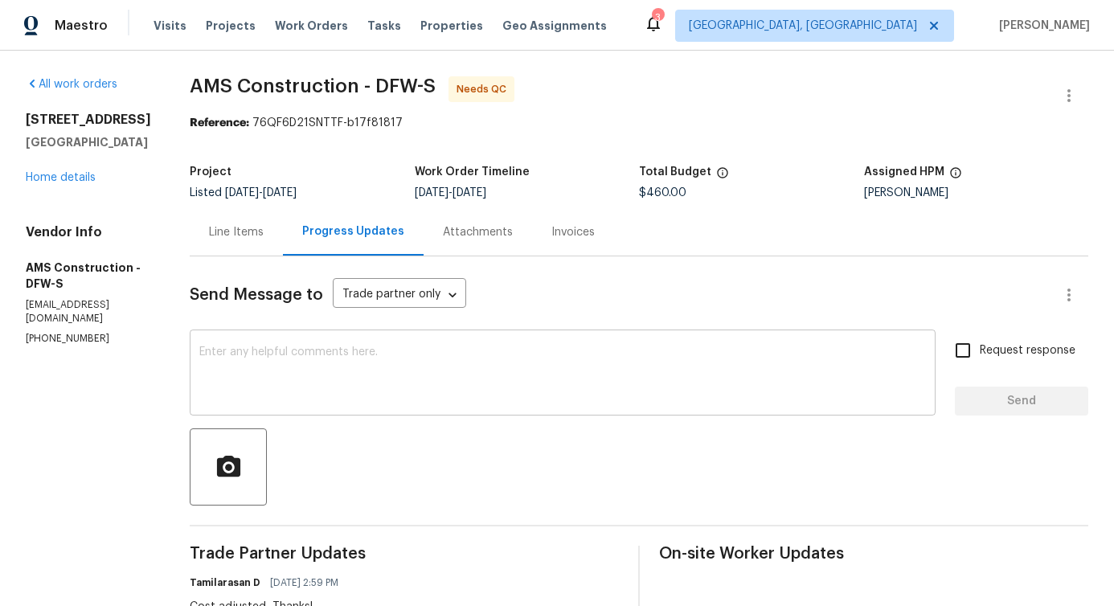
click at [397, 383] on textarea at bounding box center [562, 374] width 727 height 56
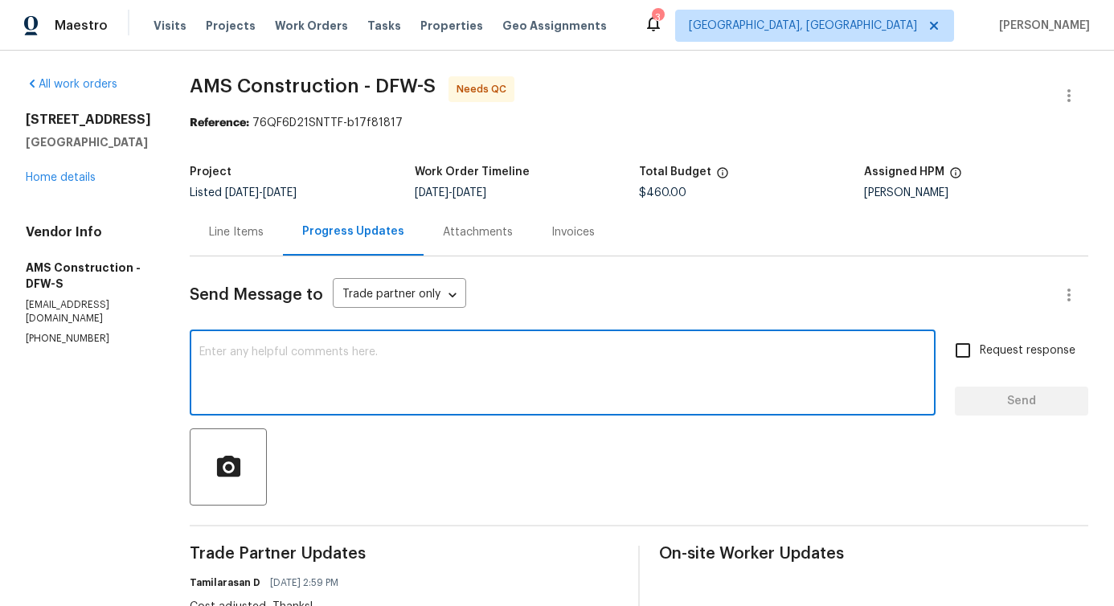
click at [229, 229] on div "Line Items" at bounding box center [236, 232] width 55 height 16
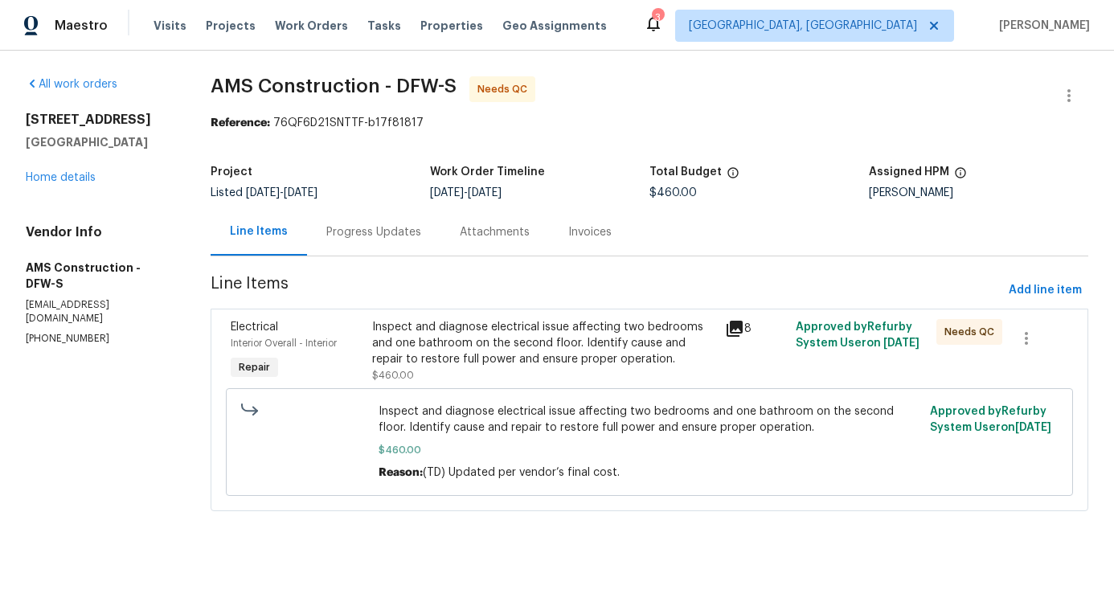
click at [579, 350] on div "Inspect and diagnose electrical issue affecting two bedrooms and one bathroom o…" at bounding box center [543, 343] width 343 height 48
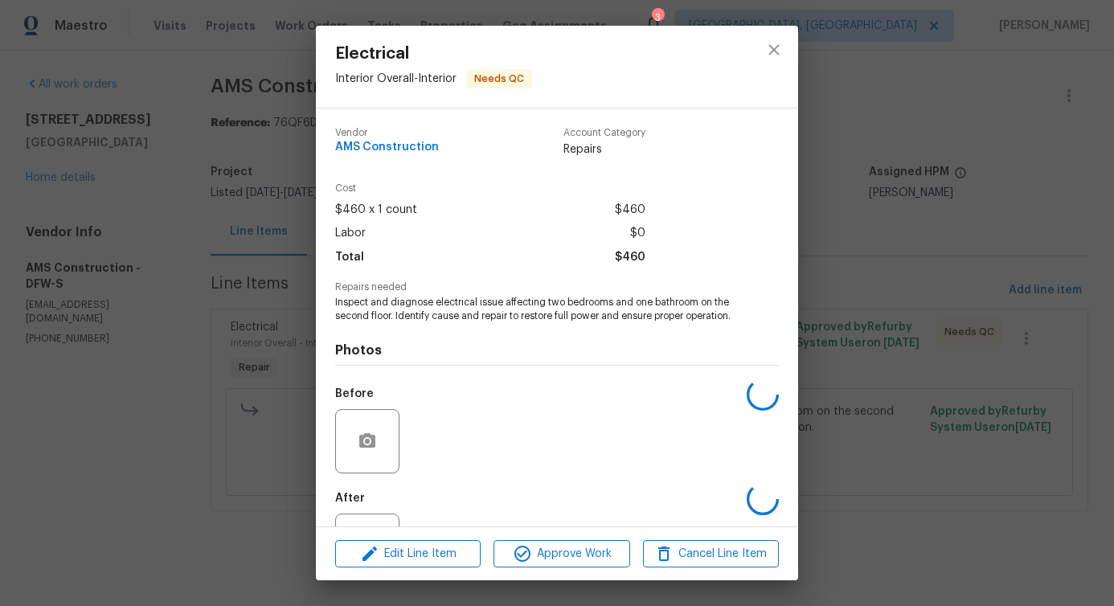
scroll to position [80, 0]
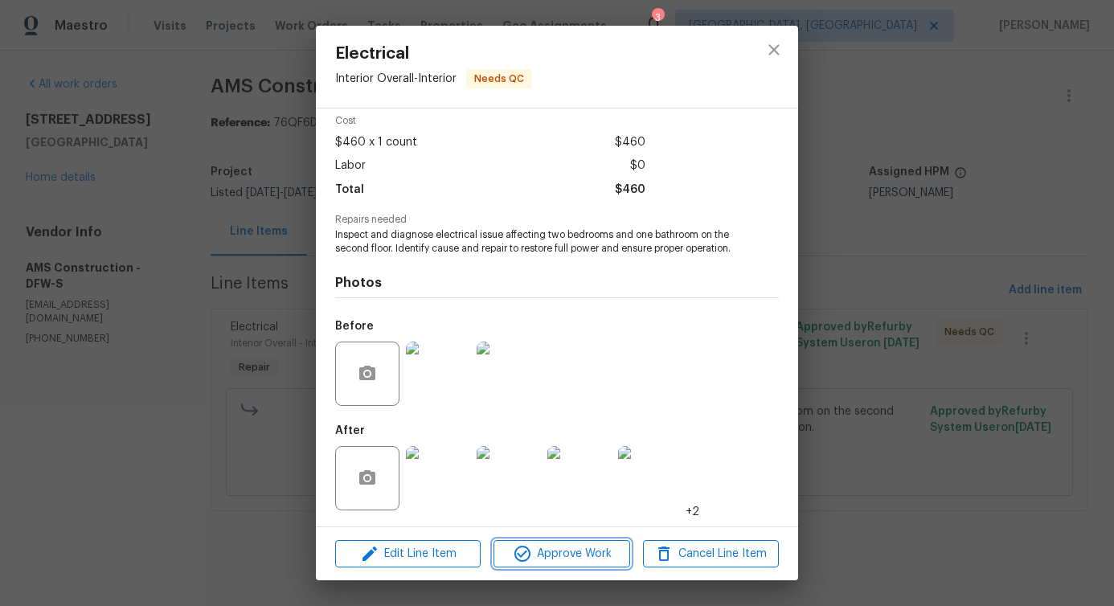
click at [590, 550] on span "Approve Work" at bounding box center [561, 554] width 126 height 20
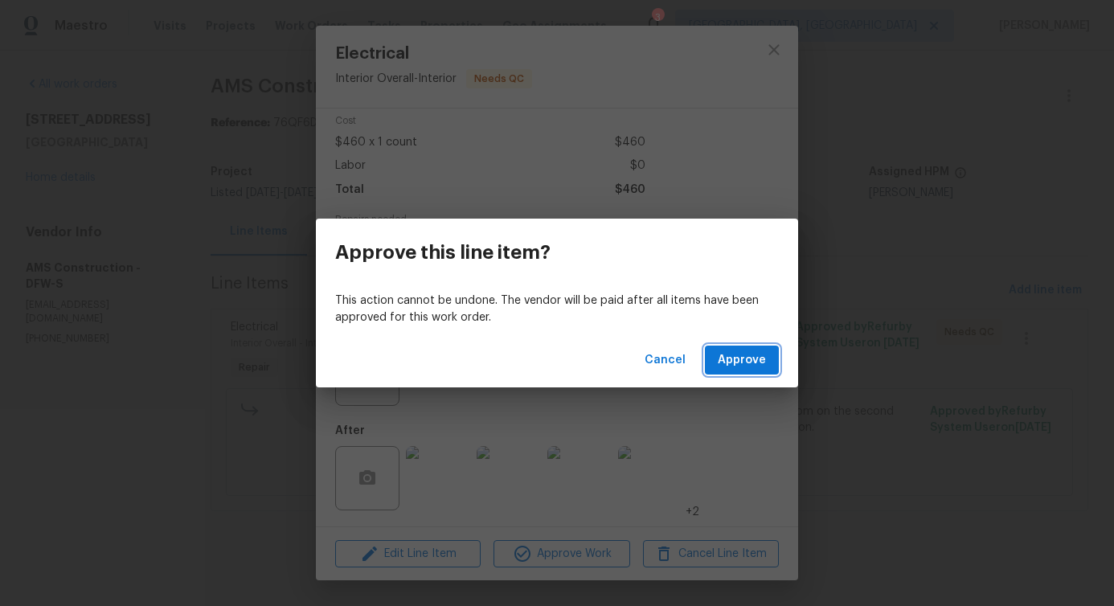
click at [729, 368] on span "Approve" at bounding box center [742, 360] width 48 height 20
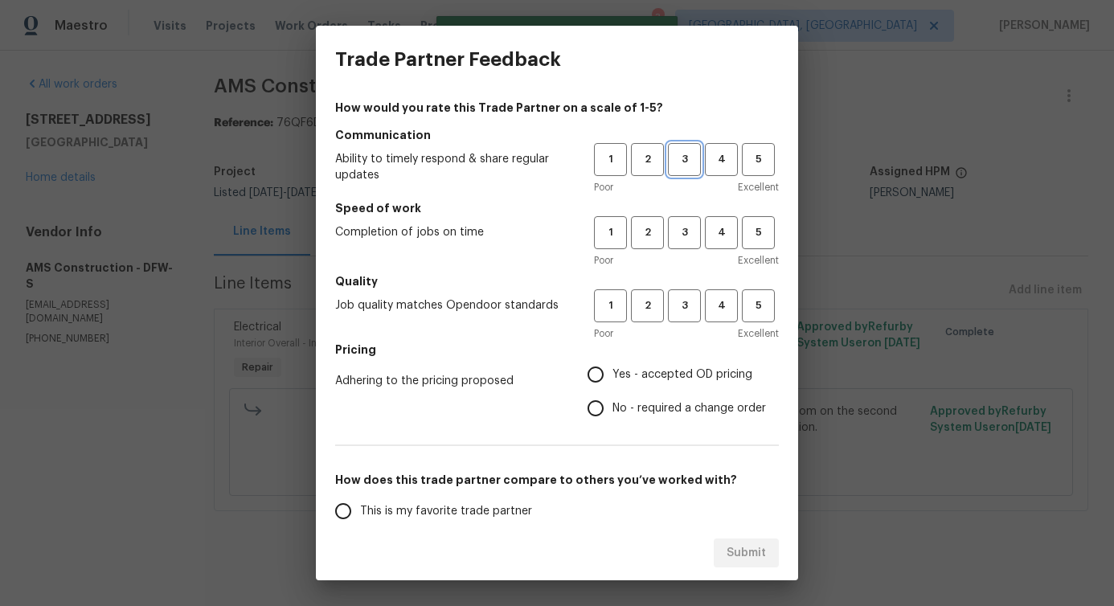
click at [674, 166] on span "3" at bounding box center [685, 159] width 30 height 18
click at [670, 241] on span "3" at bounding box center [685, 232] width 30 height 18
click at [673, 305] on span "3" at bounding box center [685, 306] width 30 height 18
click at [639, 407] on span "No - required a change order" at bounding box center [689, 408] width 154 height 17
click at [612, 407] on input "No - required a change order" at bounding box center [596, 408] width 34 height 34
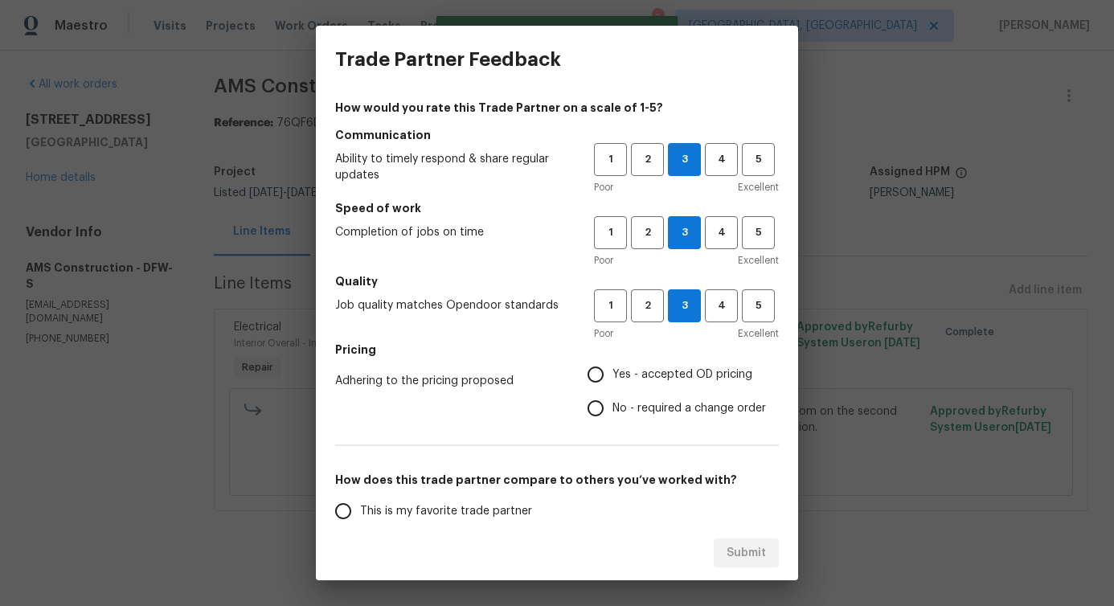
radio input "true"
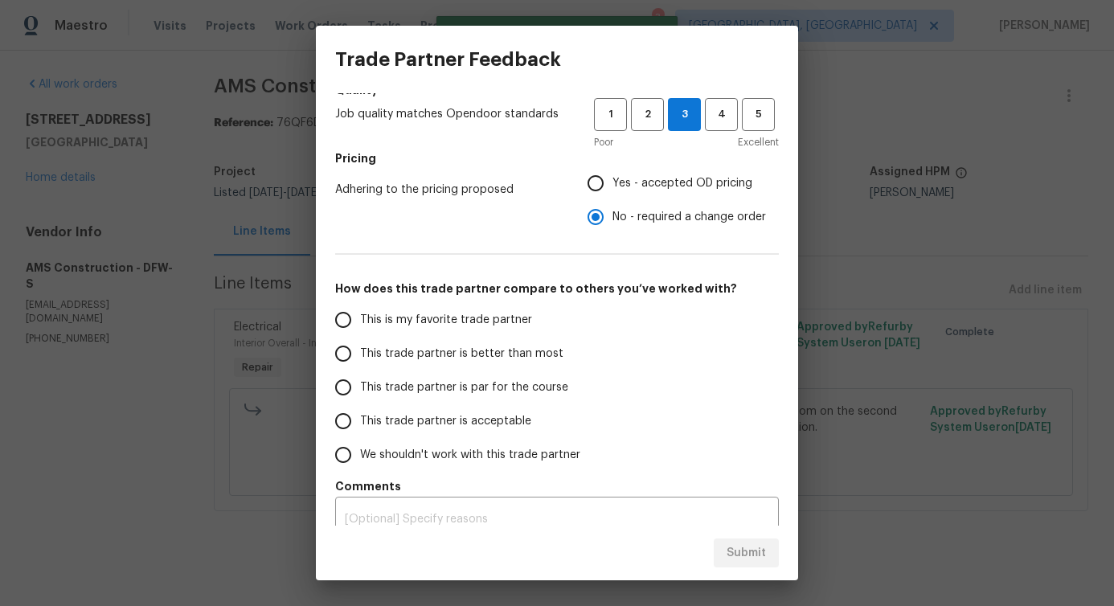
click at [530, 362] on label "This trade partner is better than most" at bounding box center [453, 354] width 254 height 34
click at [360, 362] on input "This trade partner is better than most" at bounding box center [343, 354] width 34 height 34
click at [719, 550] on button "Submit" at bounding box center [746, 554] width 65 height 30
radio input "true"
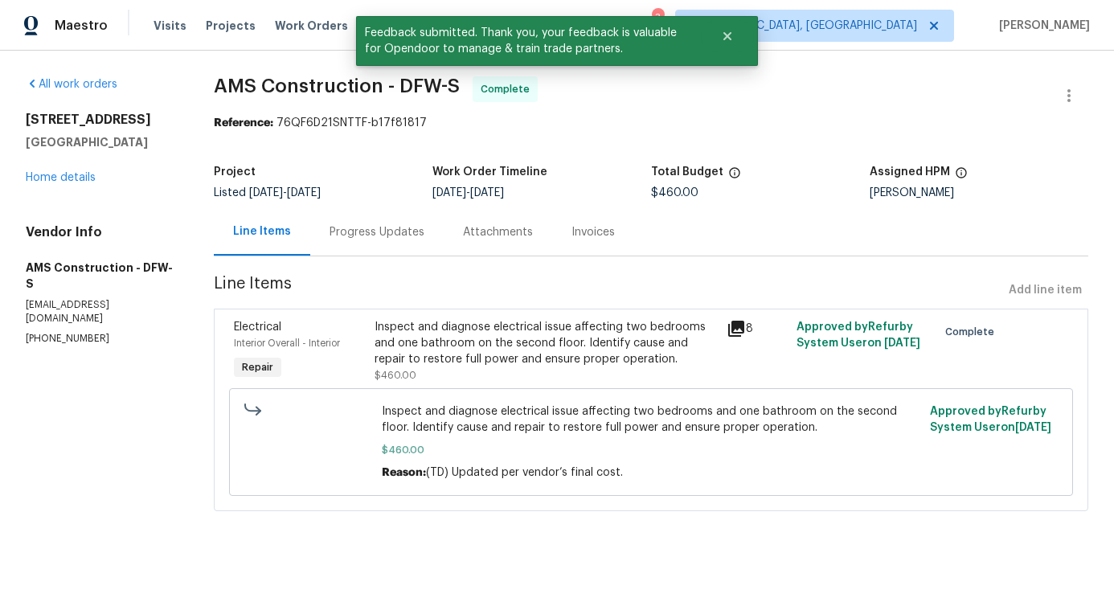
click at [380, 254] on div "Progress Updates" at bounding box center [376, 231] width 133 height 47
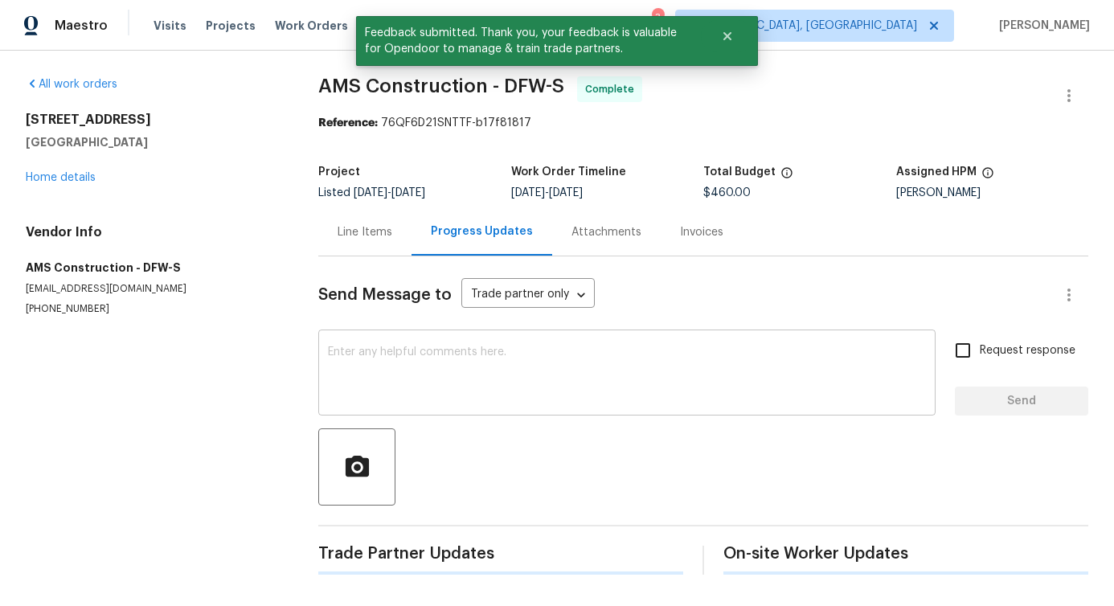
click at [408, 412] on div "x ​" at bounding box center [626, 375] width 617 height 82
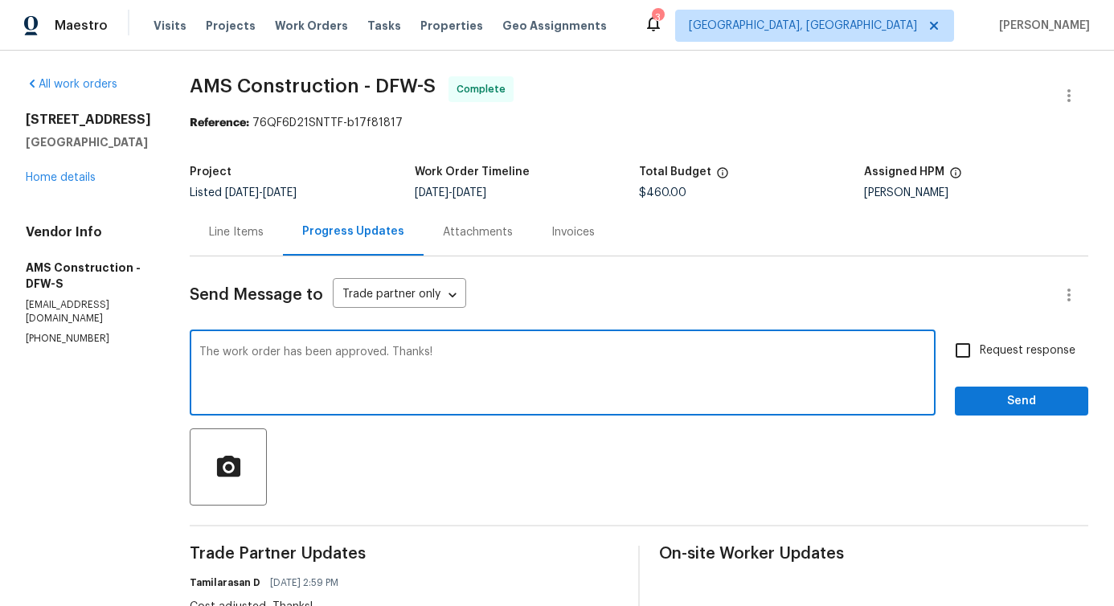
type textarea "The work order has been approved. Thanks!"
click at [989, 400] on span "Send" at bounding box center [1022, 401] width 108 height 20
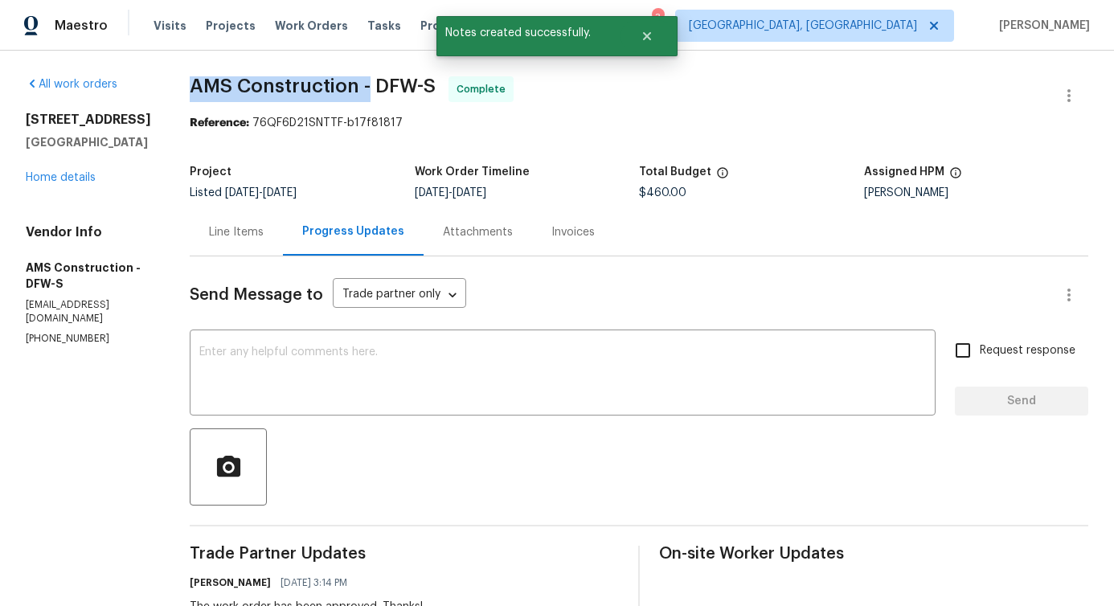
drag, startPoint x: 176, startPoint y: 82, endPoint x: 359, endPoint y: 85, distance: 183.3
copy span "AMS Construction -"
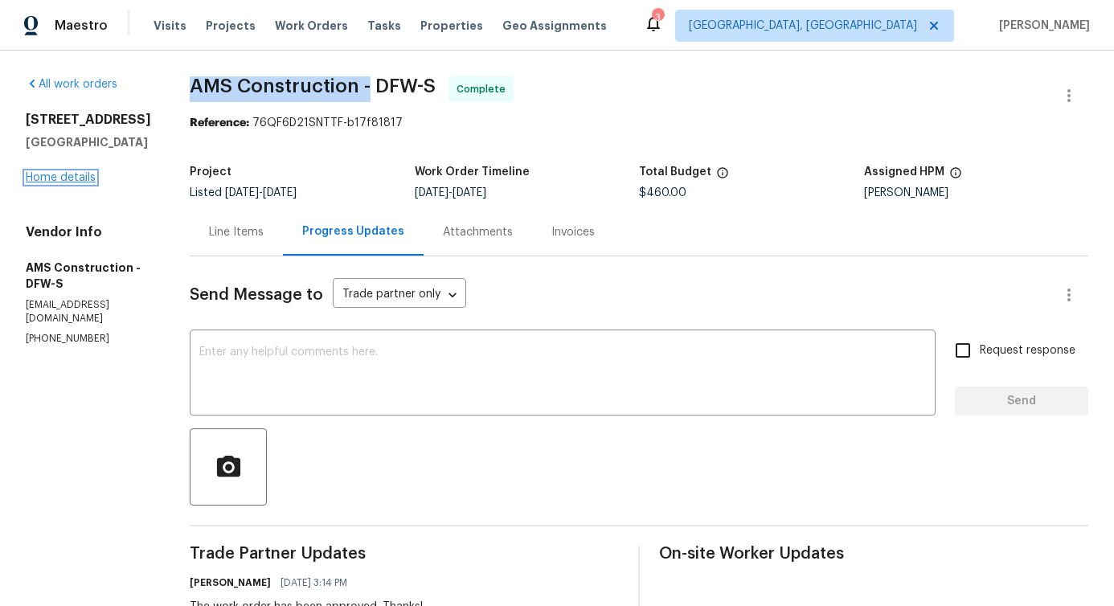
click at [71, 179] on link "Home details" at bounding box center [61, 177] width 70 height 11
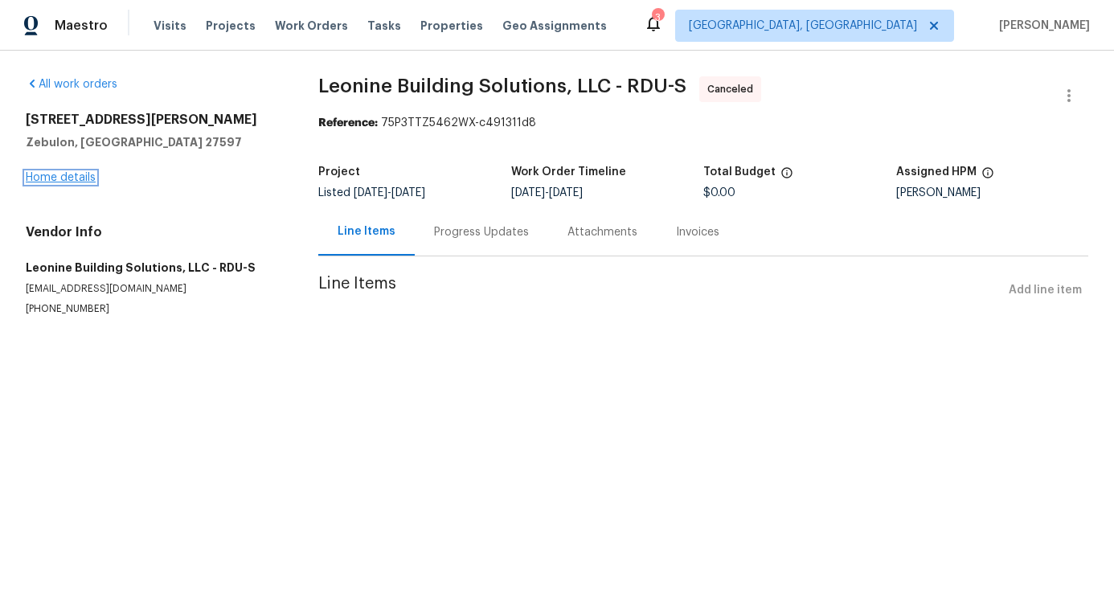
click at [80, 176] on link "Home details" at bounding box center [61, 177] width 70 height 11
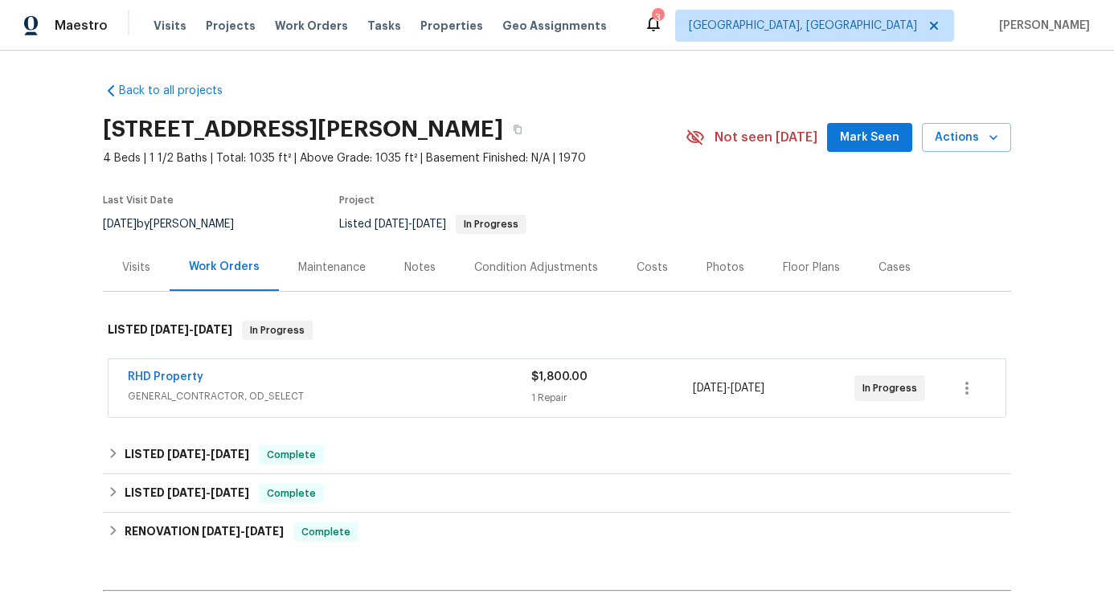
scroll to position [96, 0]
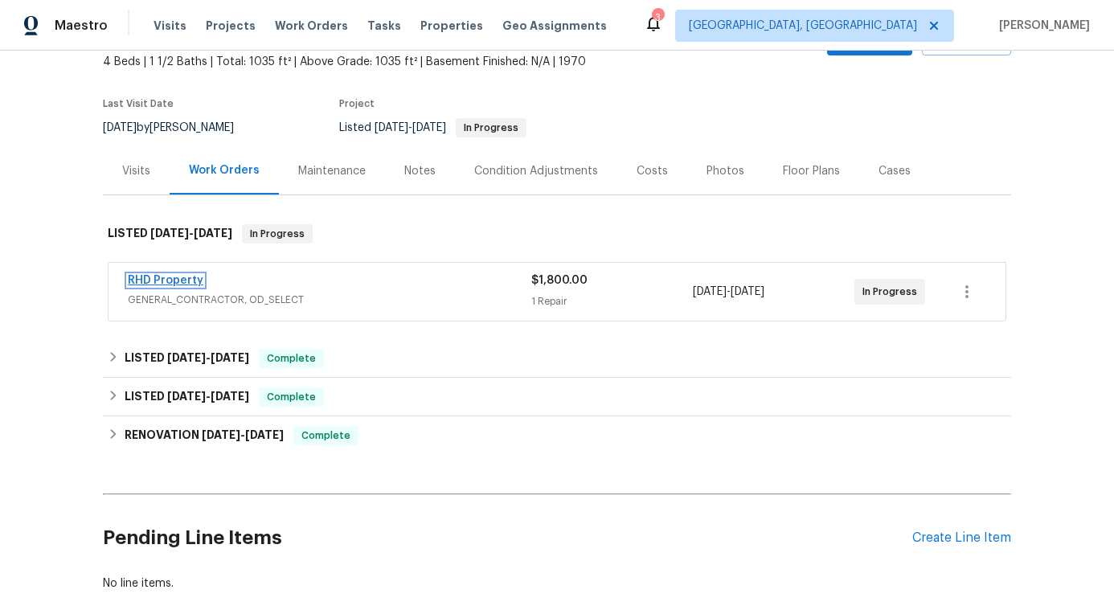
click at [145, 281] on link "RHD Property" at bounding box center [166, 280] width 76 height 11
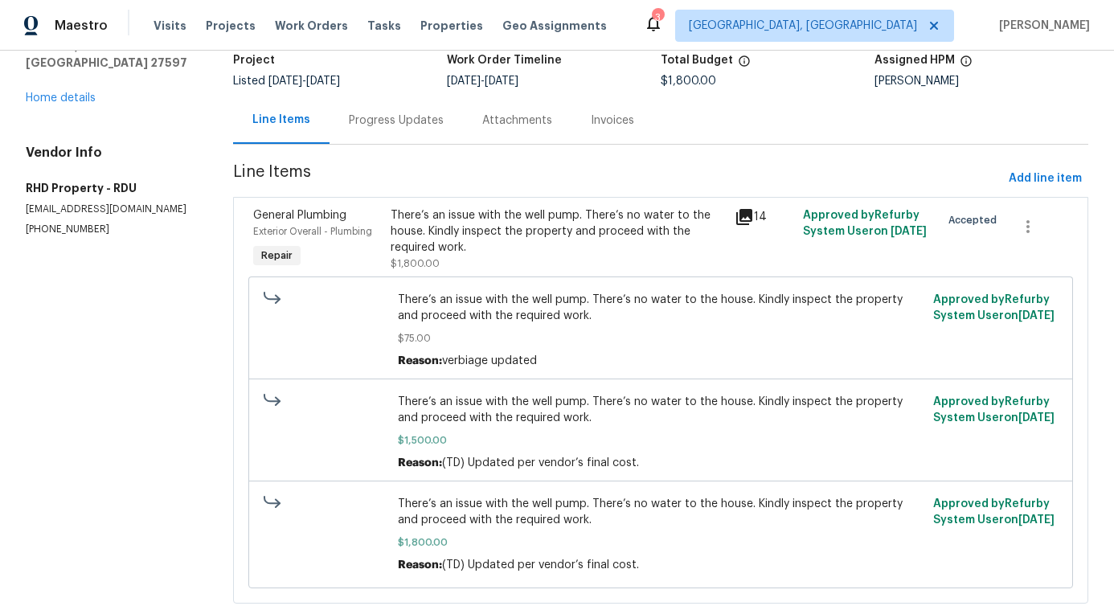
scroll to position [48, 0]
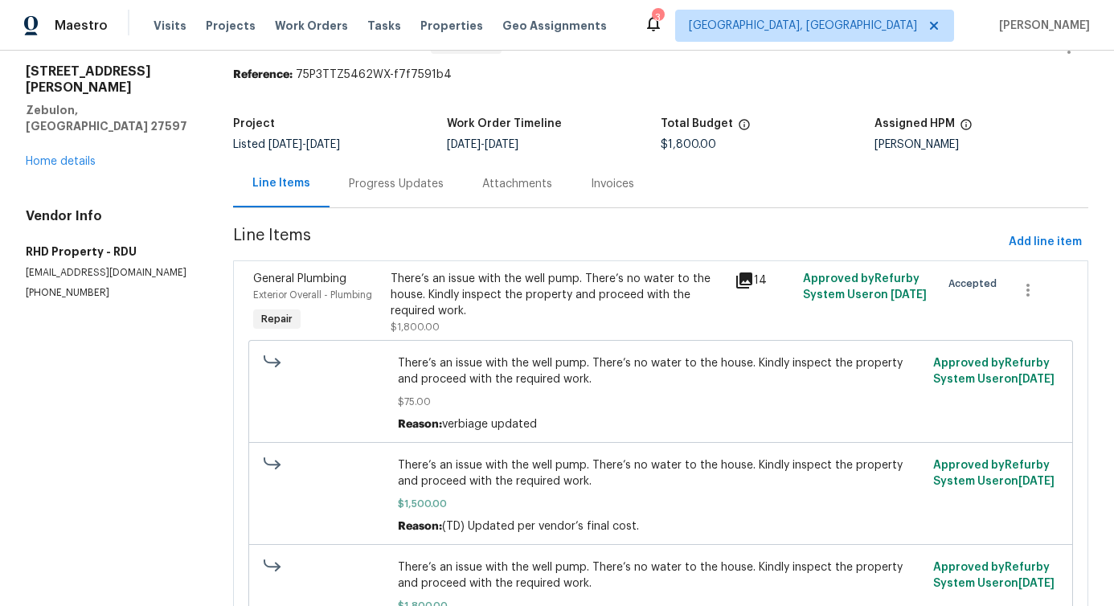
click at [386, 193] on div "Progress Updates" at bounding box center [396, 183] width 133 height 47
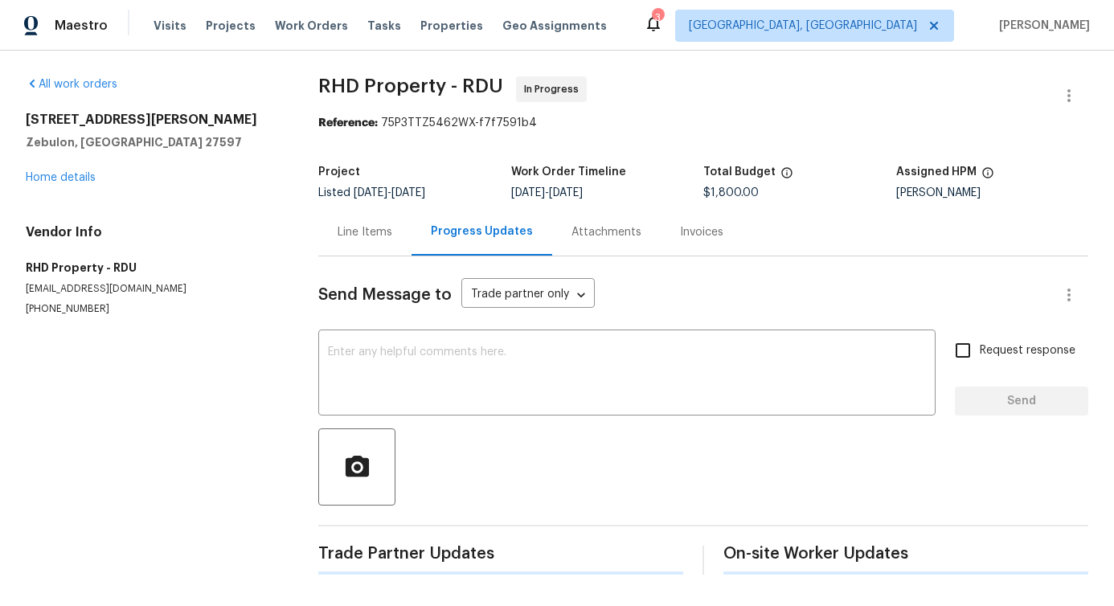
click at [402, 309] on div "Send Message to Trade partner only Trade partner only ​ x ​ Request response Se…" at bounding box center [703, 415] width 770 height 318
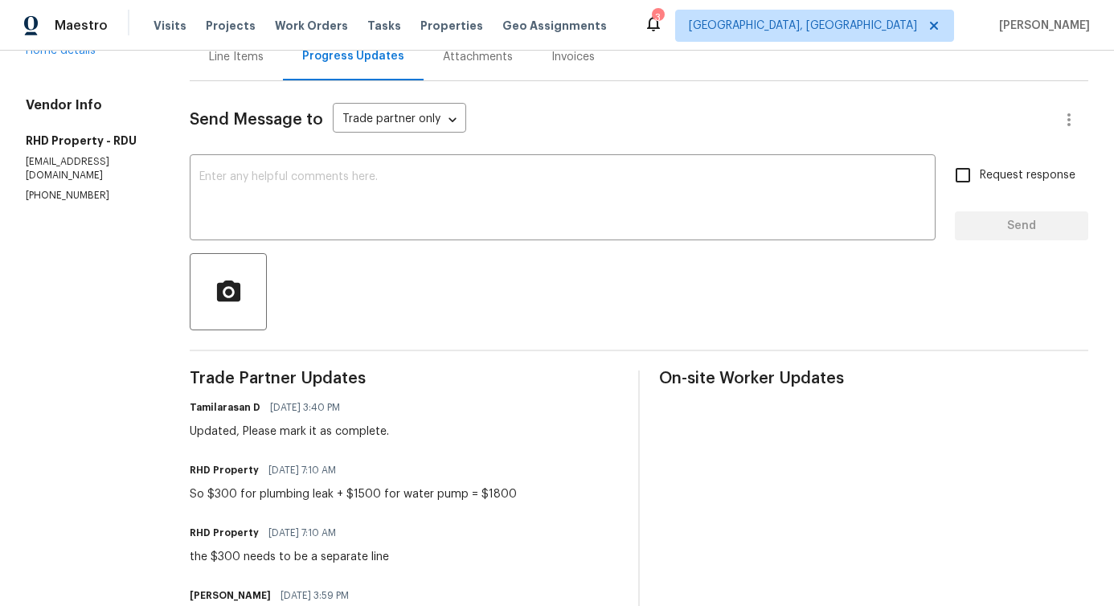
scroll to position [300, 0]
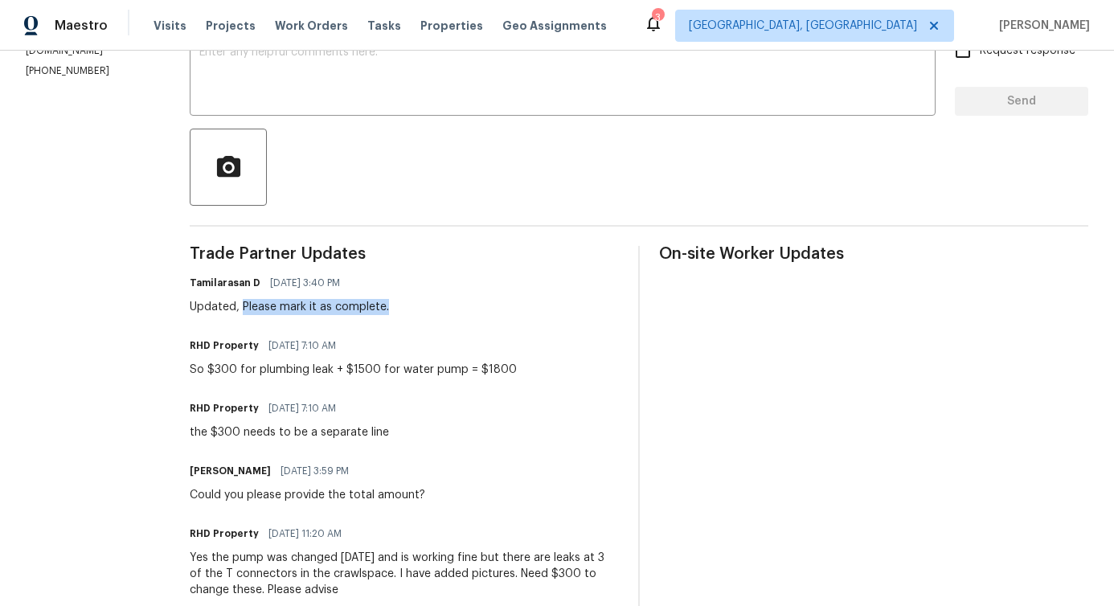
drag, startPoint x: 262, startPoint y: 307, endPoint x: 397, endPoint y: 316, distance: 135.3
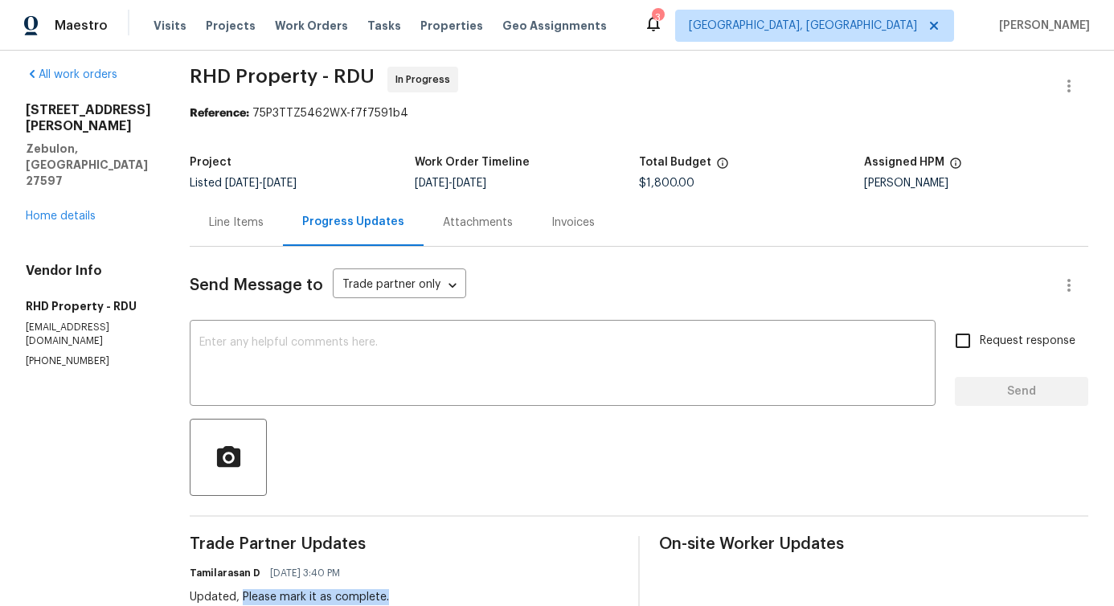
scroll to position [0, 0]
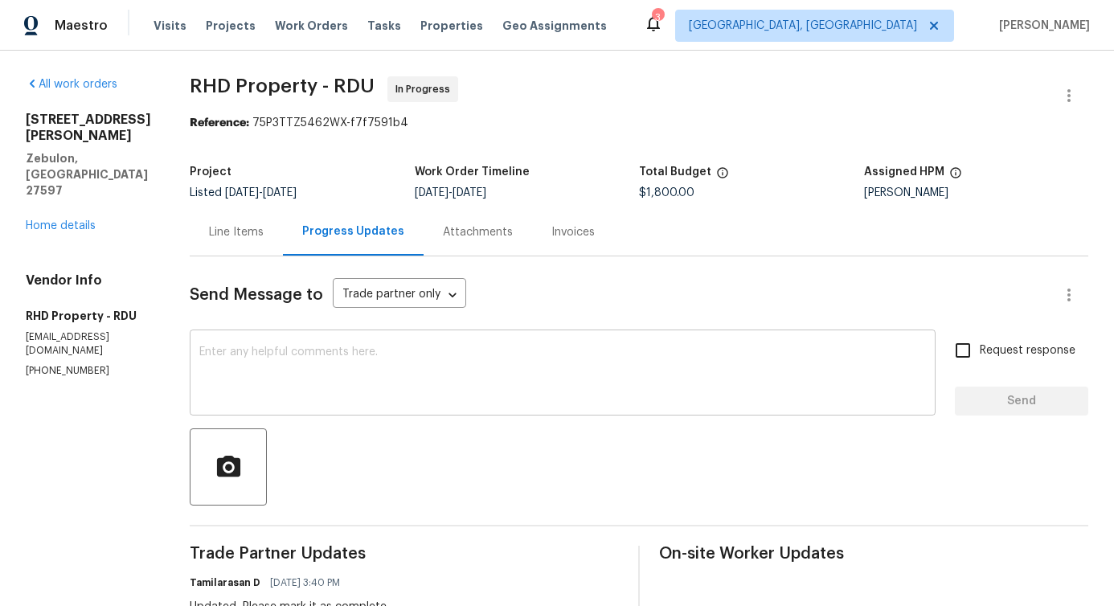
click at [351, 362] on textarea at bounding box center [562, 374] width 727 height 56
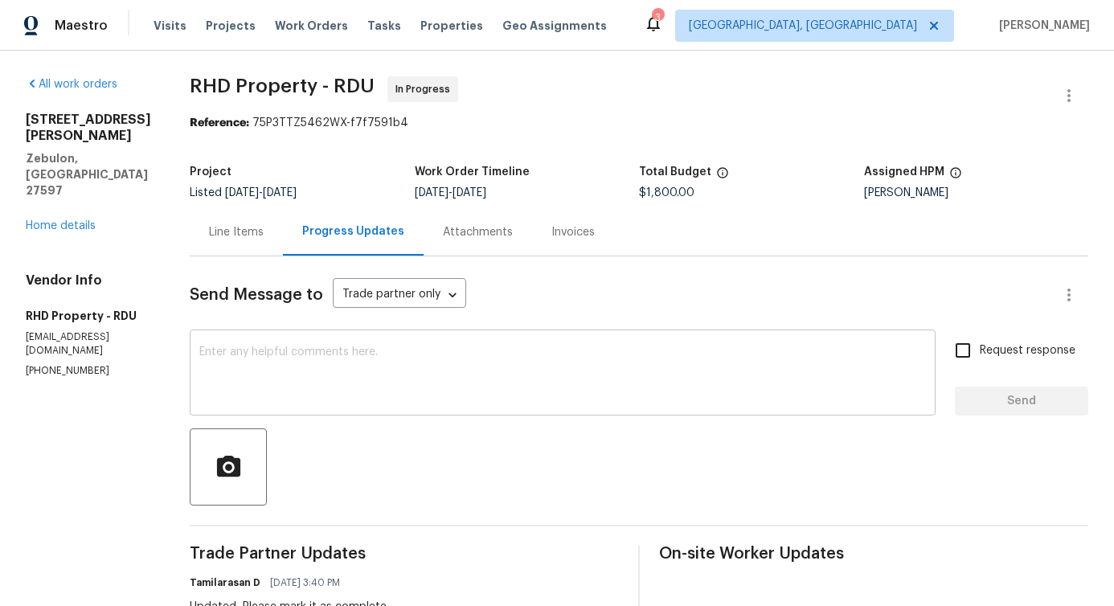
click at [388, 394] on textarea at bounding box center [562, 374] width 727 height 56
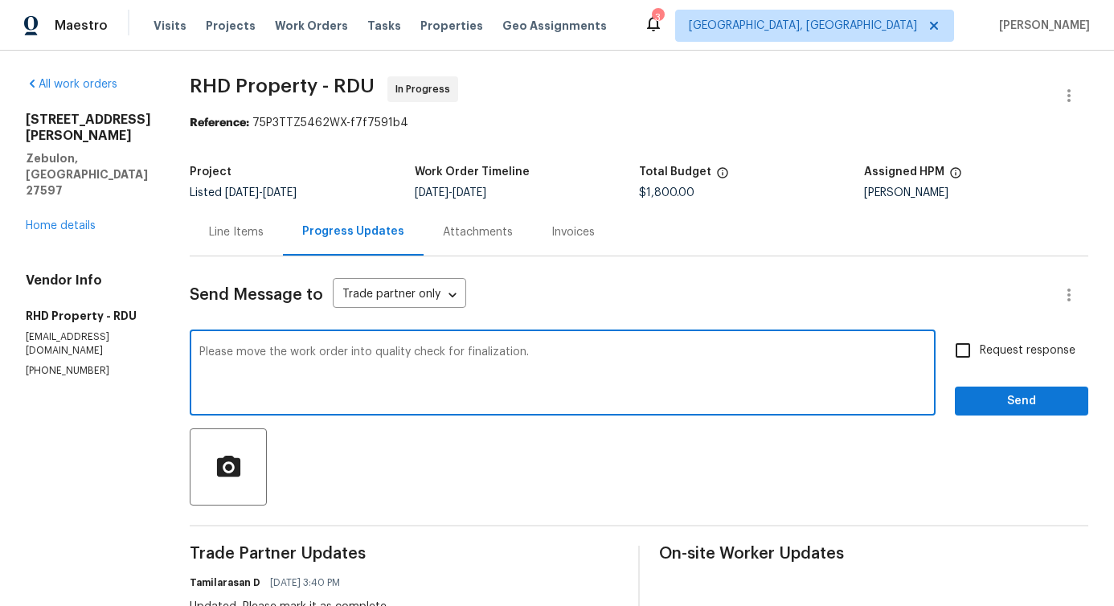
type textarea "Please move the work order into quality check for finalization."
click at [980, 352] on span "Request response" at bounding box center [1028, 350] width 96 height 17
click at [973, 352] on input "Request response" at bounding box center [963, 351] width 34 height 34
checkbox input "true"
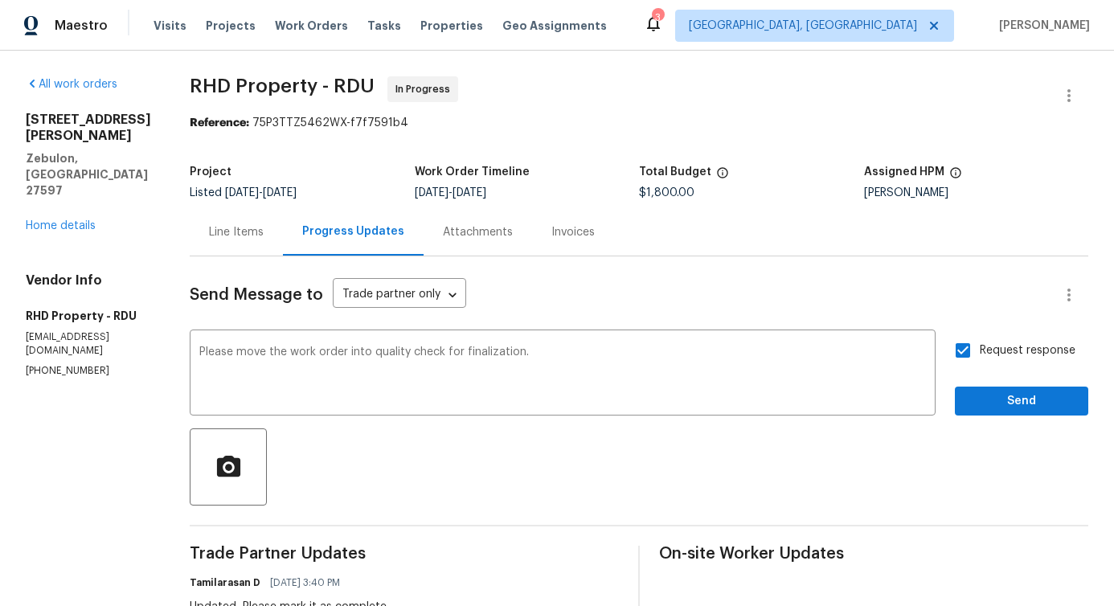
click at [990, 407] on span "Send" at bounding box center [1022, 401] width 108 height 20
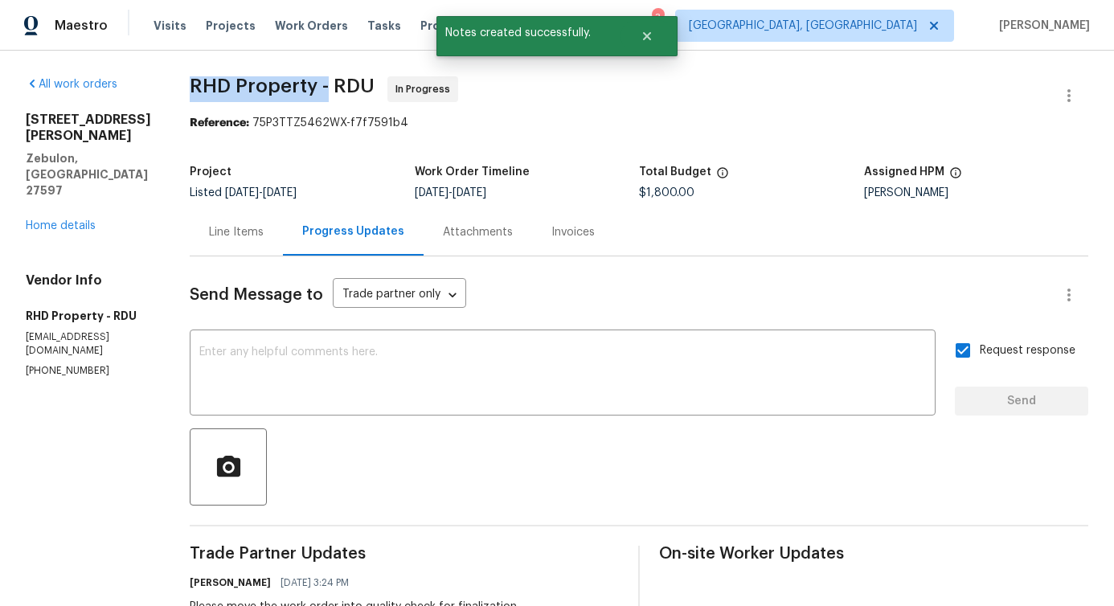
drag, startPoint x: 203, startPoint y: 85, endPoint x: 345, endPoint y: 89, distance: 142.3
copy span "RHD Property -"
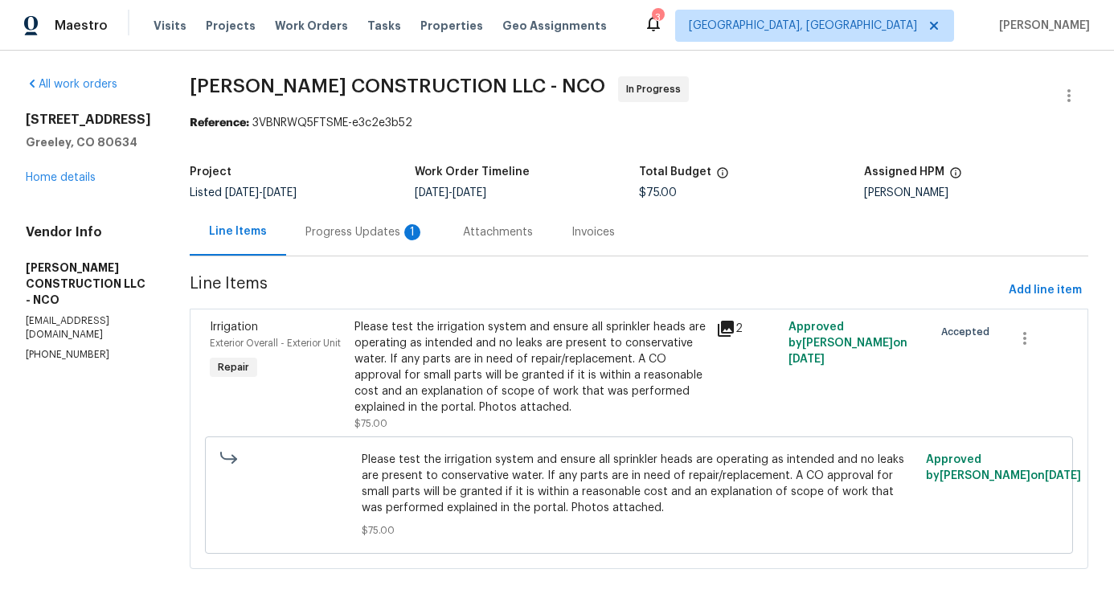
click at [334, 244] on div "Progress Updates 1" at bounding box center [365, 231] width 158 height 47
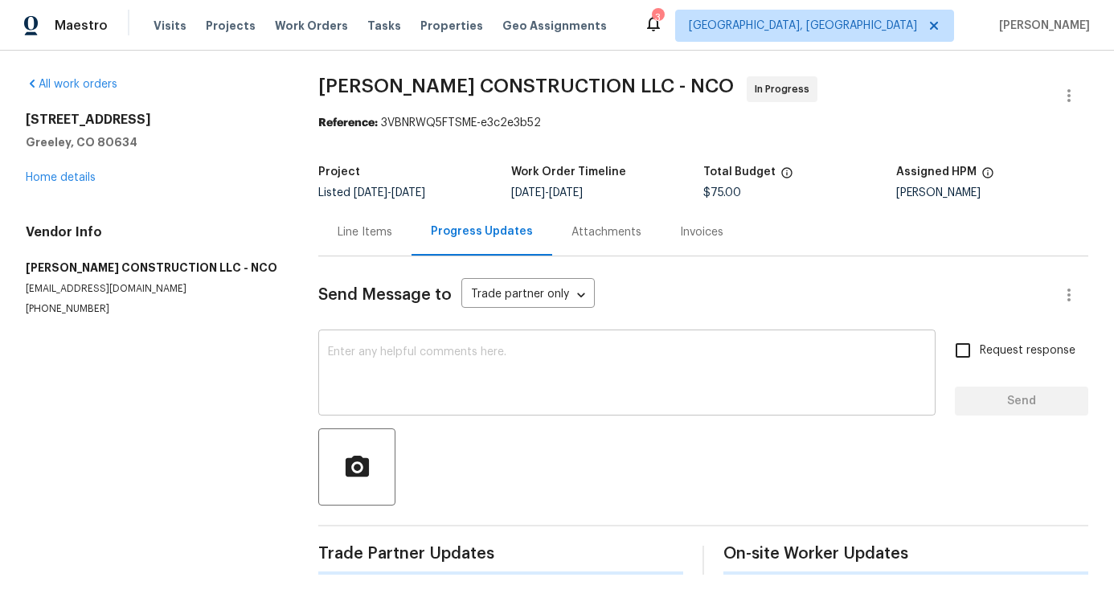
click at [359, 372] on textarea at bounding box center [627, 374] width 598 height 56
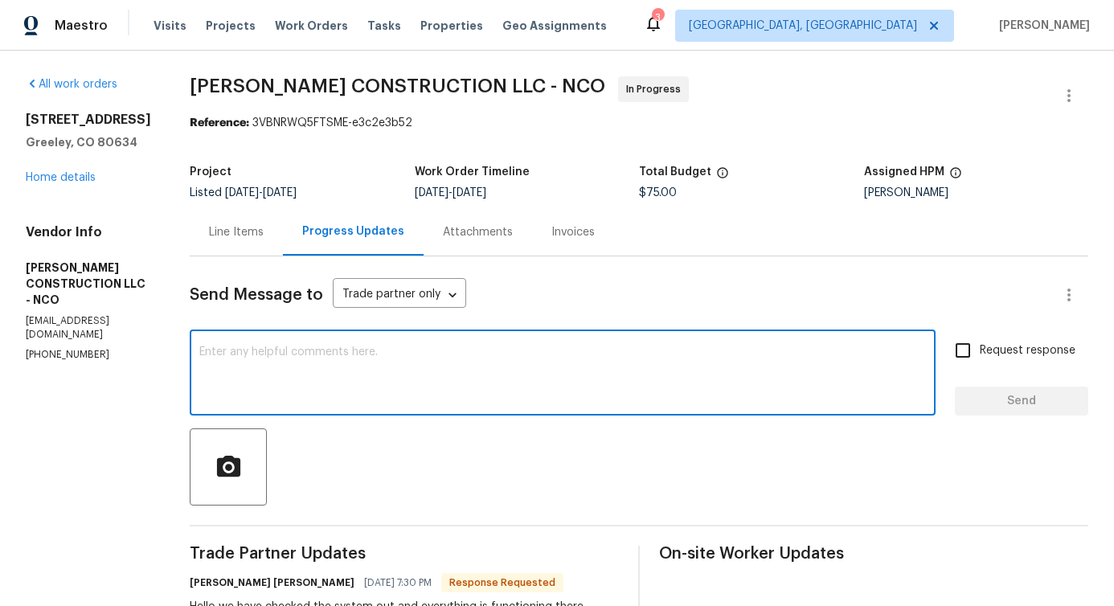
click at [247, 225] on div "Line Items" at bounding box center [236, 232] width 55 height 16
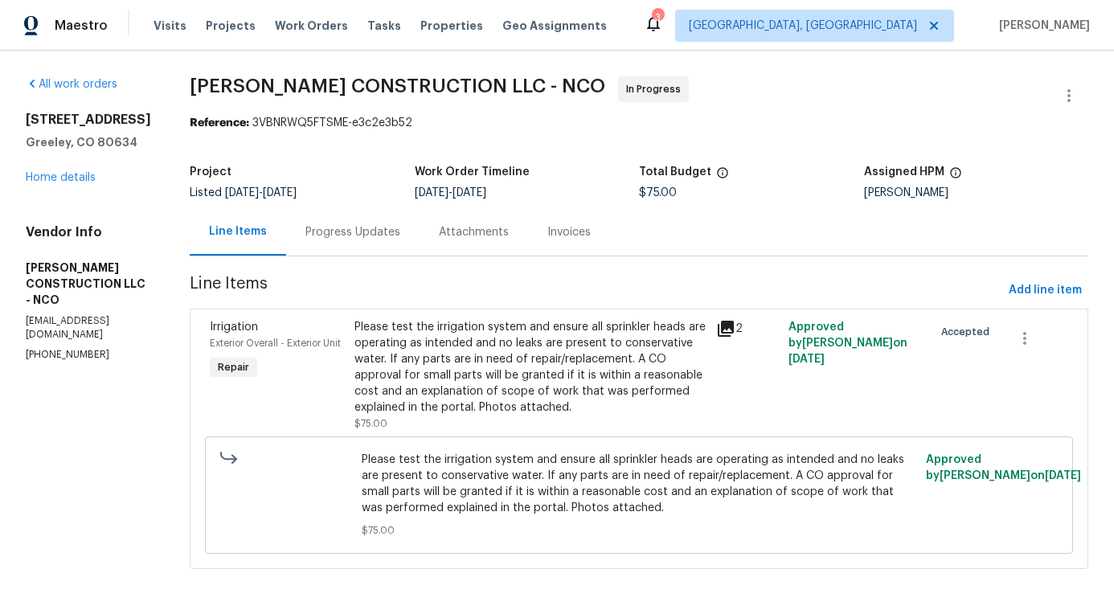
scroll to position [20, 0]
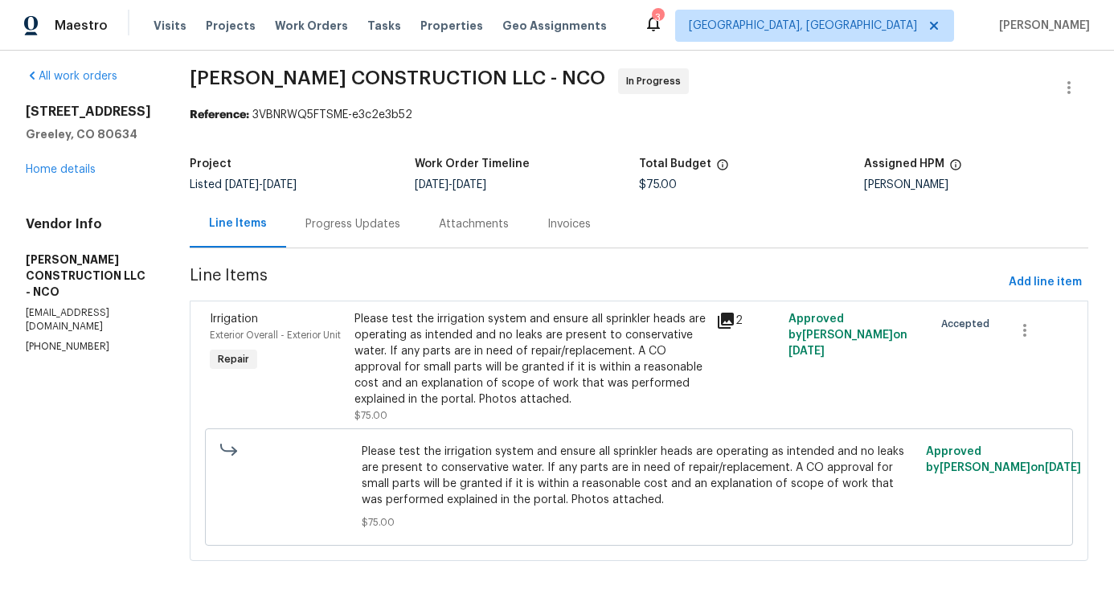
click at [486, 334] on div "Please test the irrigation system and ensure all sprinkler heads are operating …" at bounding box center [530, 359] width 352 height 96
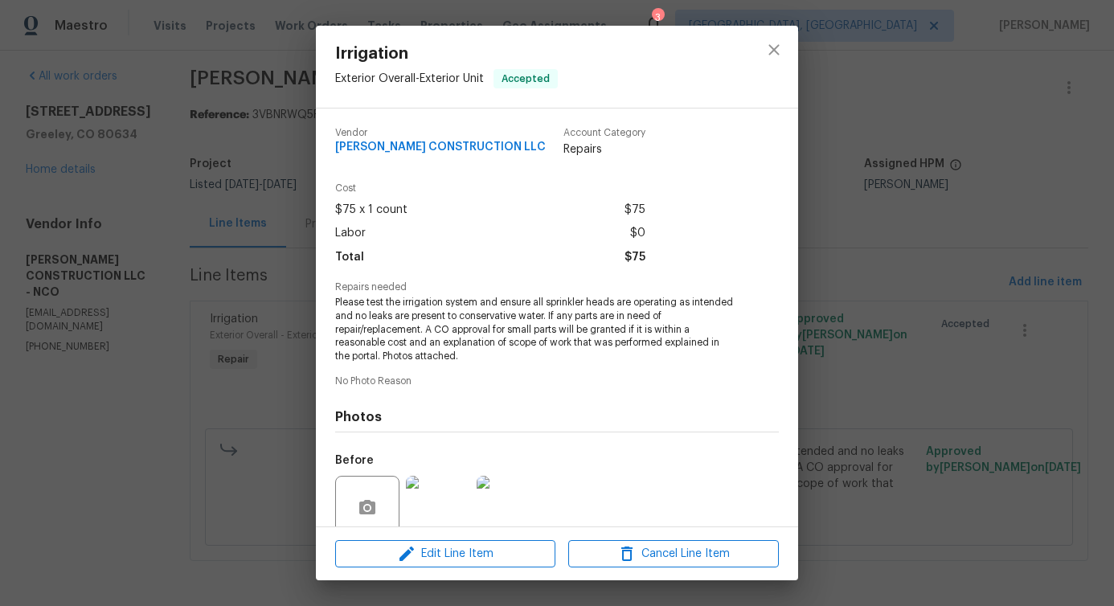
scroll to position [134, 0]
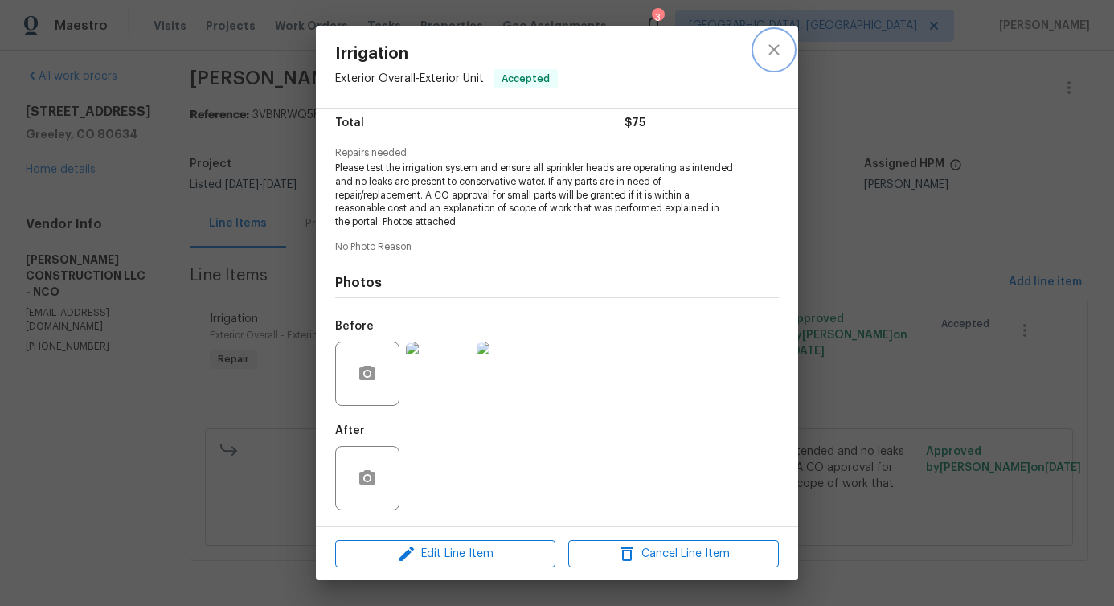
click at [776, 35] on button "close" at bounding box center [774, 50] width 39 height 39
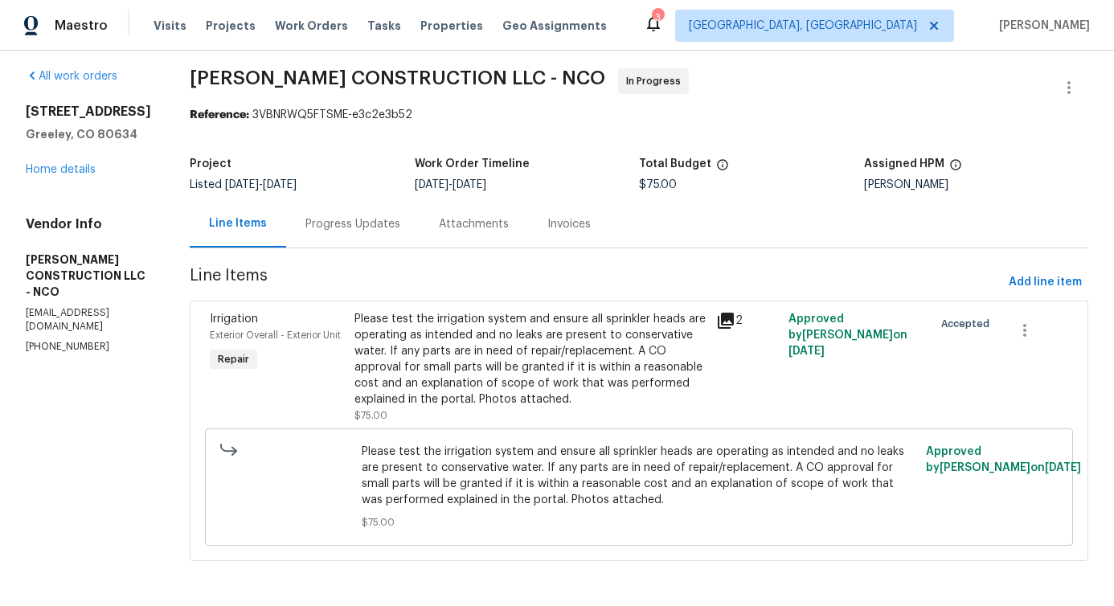
click at [326, 234] on div "Progress Updates" at bounding box center [352, 223] width 133 height 47
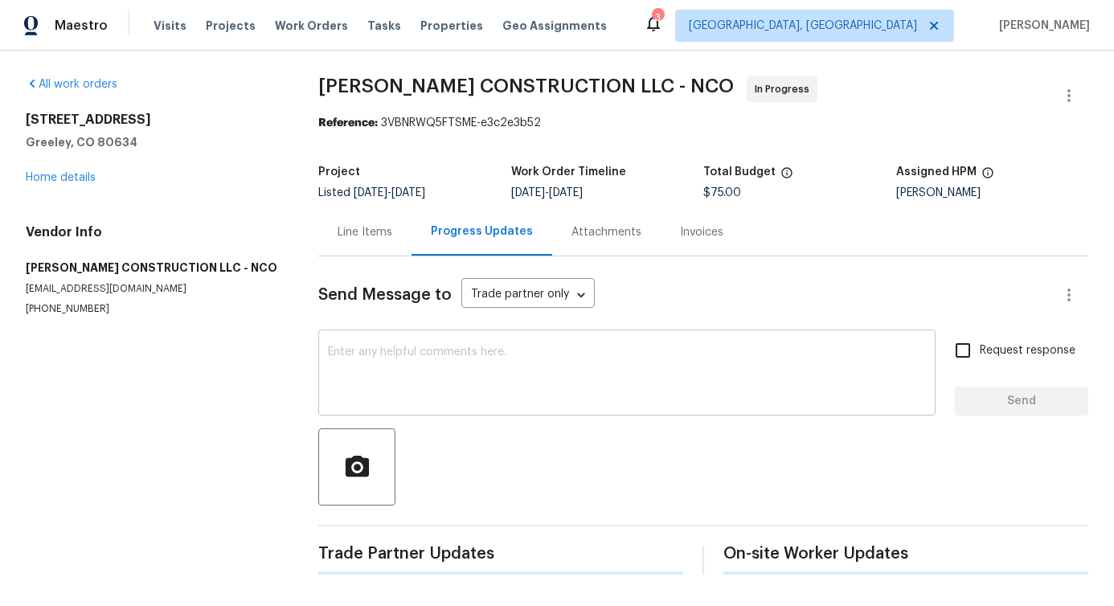
scroll to position [20, 0]
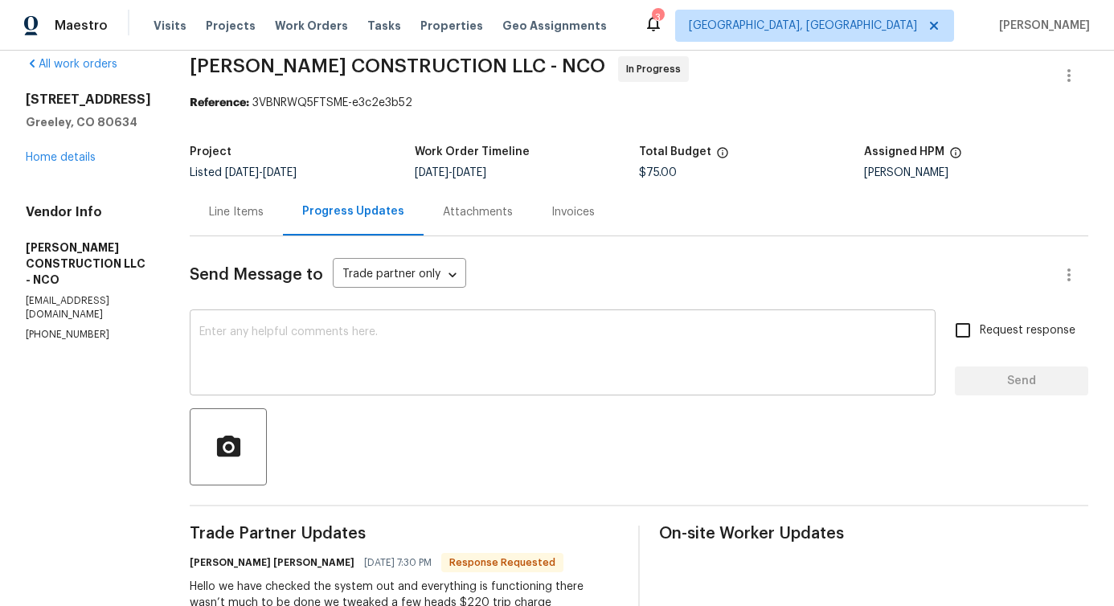
click at [382, 366] on textarea at bounding box center [562, 354] width 727 height 56
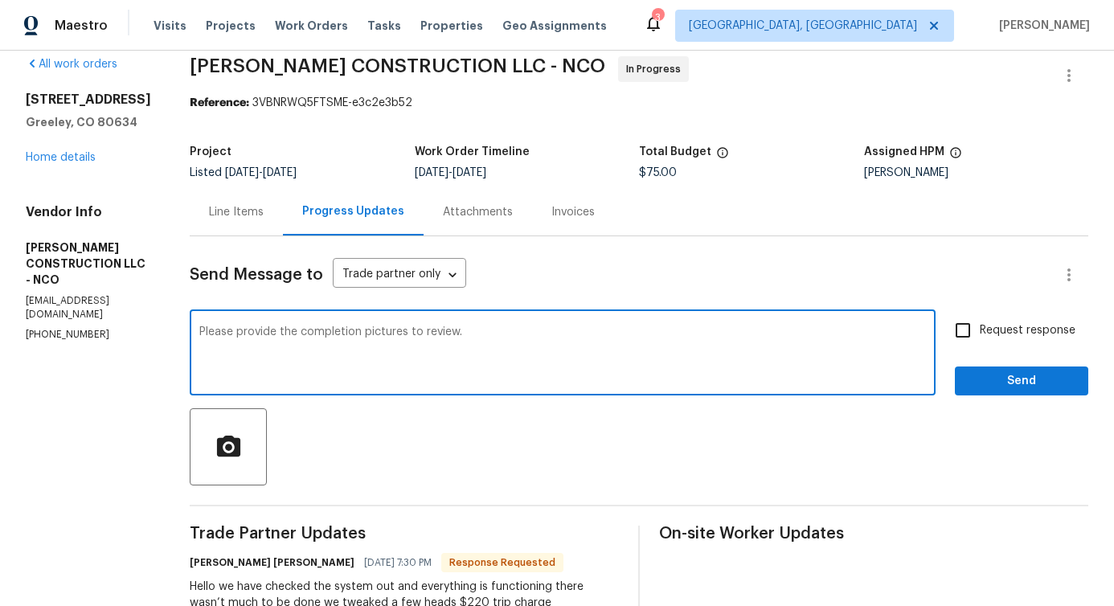
type textarea "Please provide the completion pictures to review."
click at [1009, 338] on span "Request response" at bounding box center [1028, 330] width 96 height 17
click at [980, 338] on input "Request response" at bounding box center [963, 330] width 34 height 34
checkbox input "true"
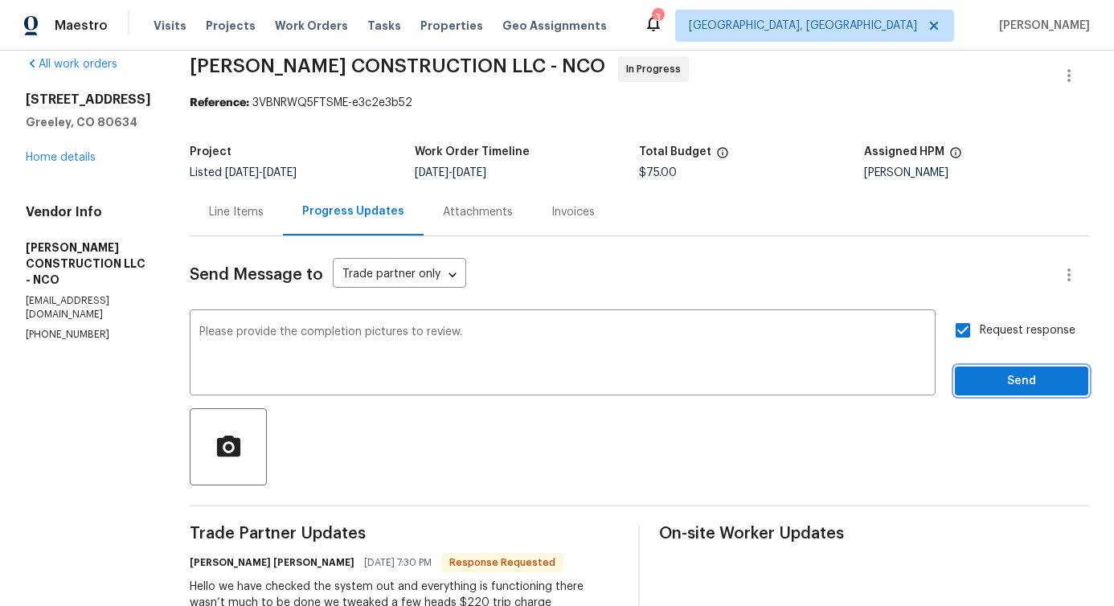
click at [1009, 375] on span "Send" at bounding box center [1022, 381] width 108 height 20
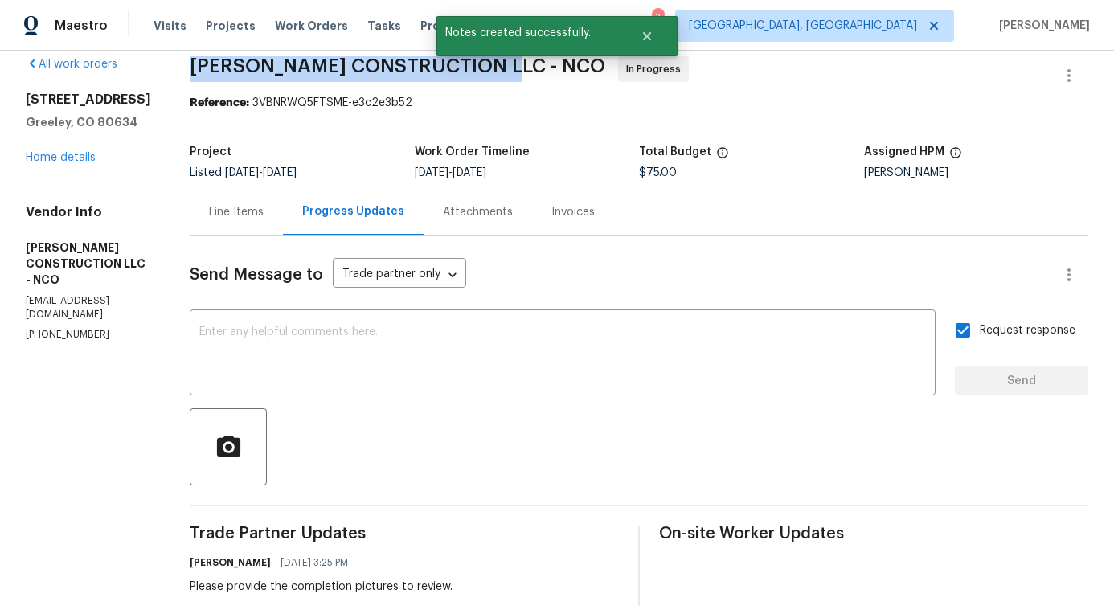
drag, startPoint x: 176, startPoint y: 68, endPoint x: 485, endPoint y: 69, distance: 309.5
click at [485, 69] on div "All work orders 5701 W 5th St Greeley, CO 80634 Home details Vendor Info ESPINO…" at bounding box center [557, 572] width 1114 height 1082
copy span "ESPINO'S CONSTRUCTION LLC -"
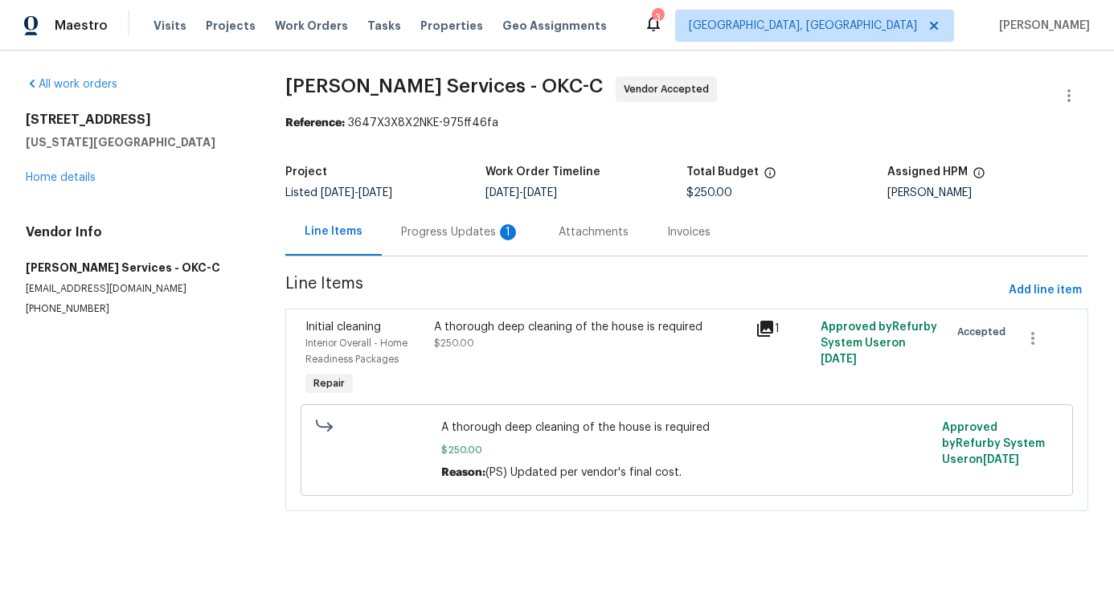
click at [474, 215] on div "Progress Updates 1" at bounding box center [461, 231] width 158 height 47
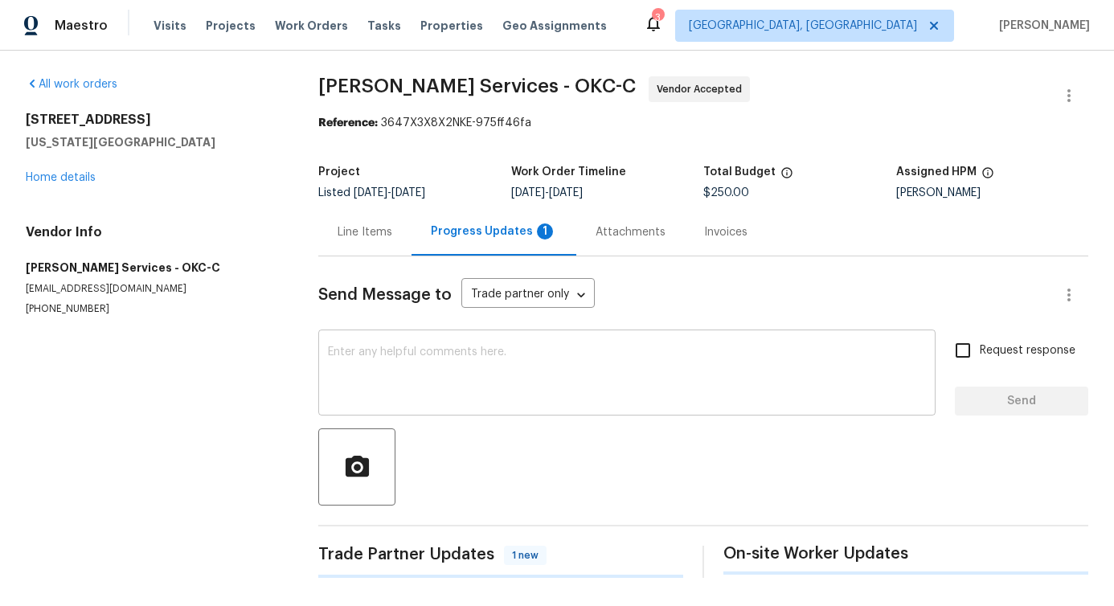
click at [494, 339] on div "x ​" at bounding box center [626, 375] width 617 height 82
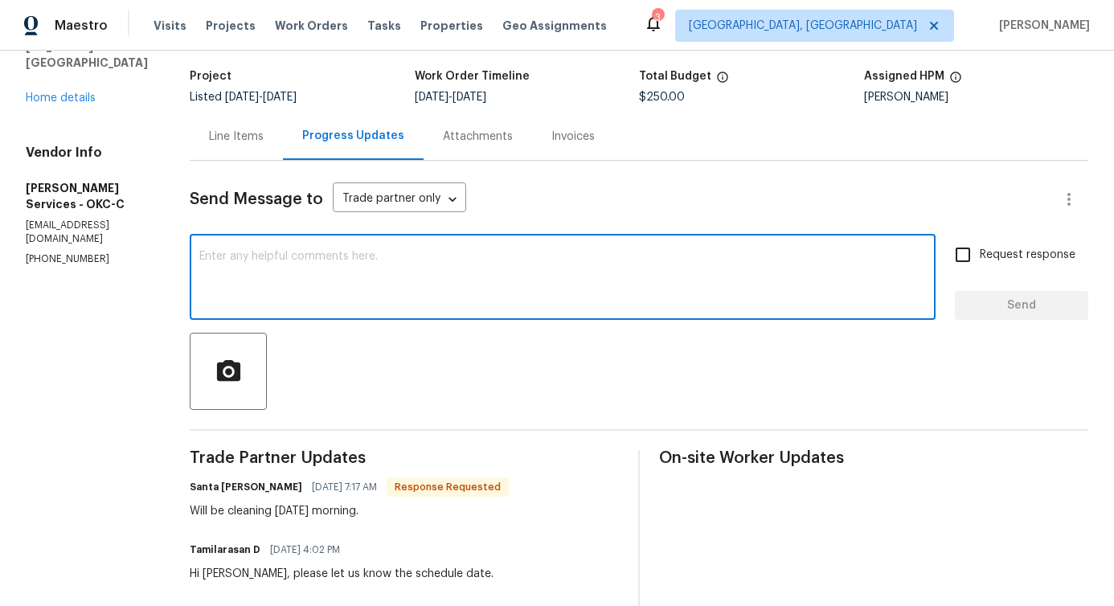
scroll to position [256, 0]
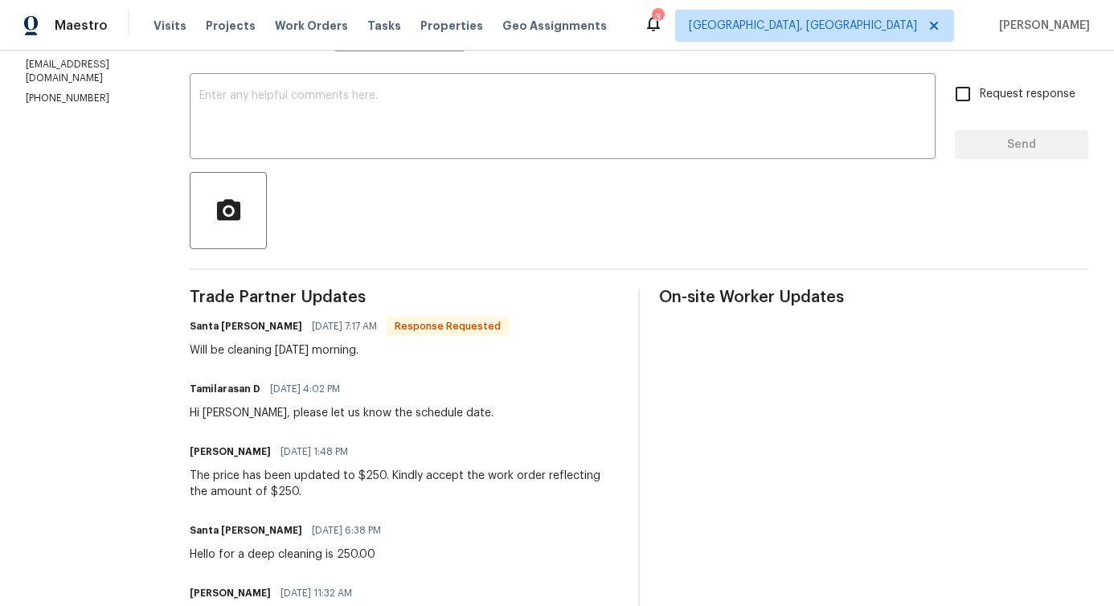
drag, startPoint x: 177, startPoint y: 360, endPoint x: 380, endPoint y: 358, distance: 203.4
click at [380, 358] on div "Trade Partner Updates [GEOGRAPHIC_DATA][PERSON_NAME] [DATE] 7:17 AM Response Re…" at bounding box center [404, 499] width 429 height 420
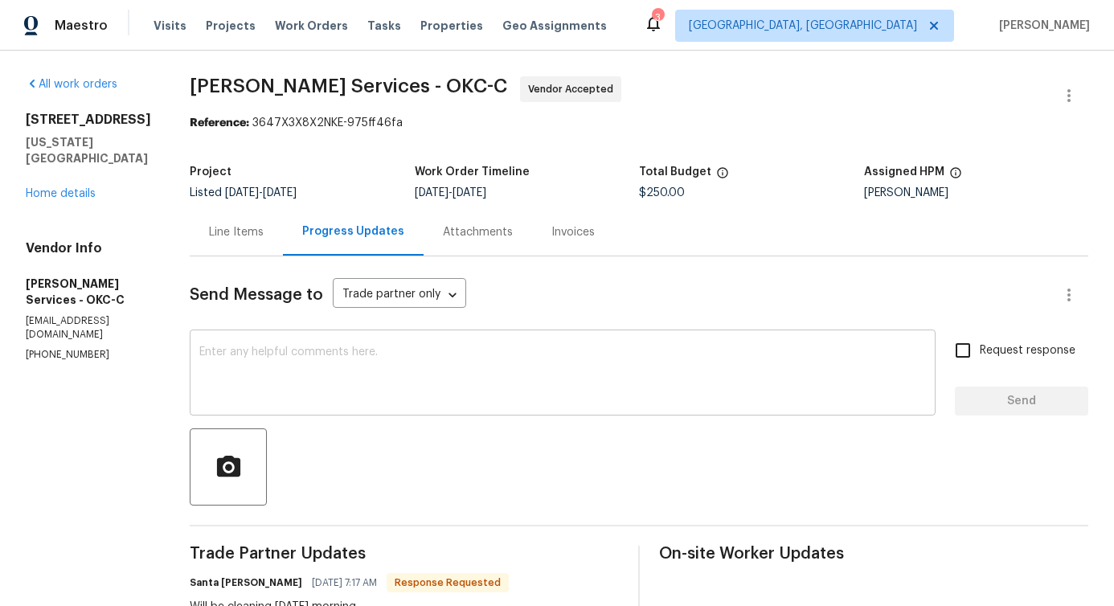
click at [367, 334] on div "x ​" at bounding box center [563, 375] width 746 height 82
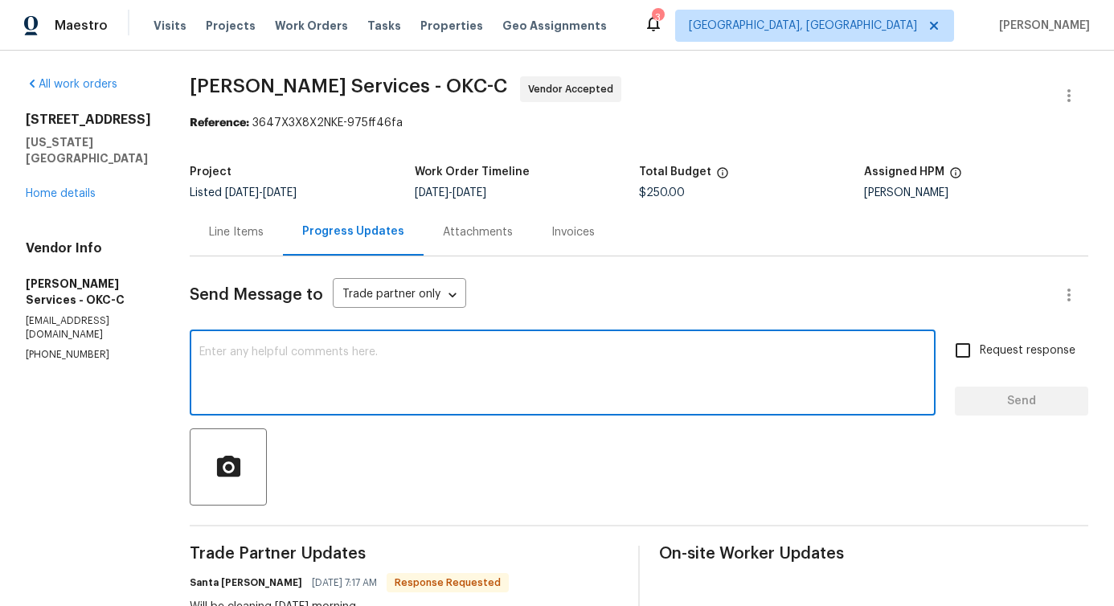
click at [352, 367] on textarea at bounding box center [562, 374] width 727 height 56
type textarea "Thanks for the update!"
click at [969, 395] on span "Send" at bounding box center [1022, 401] width 108 height 20
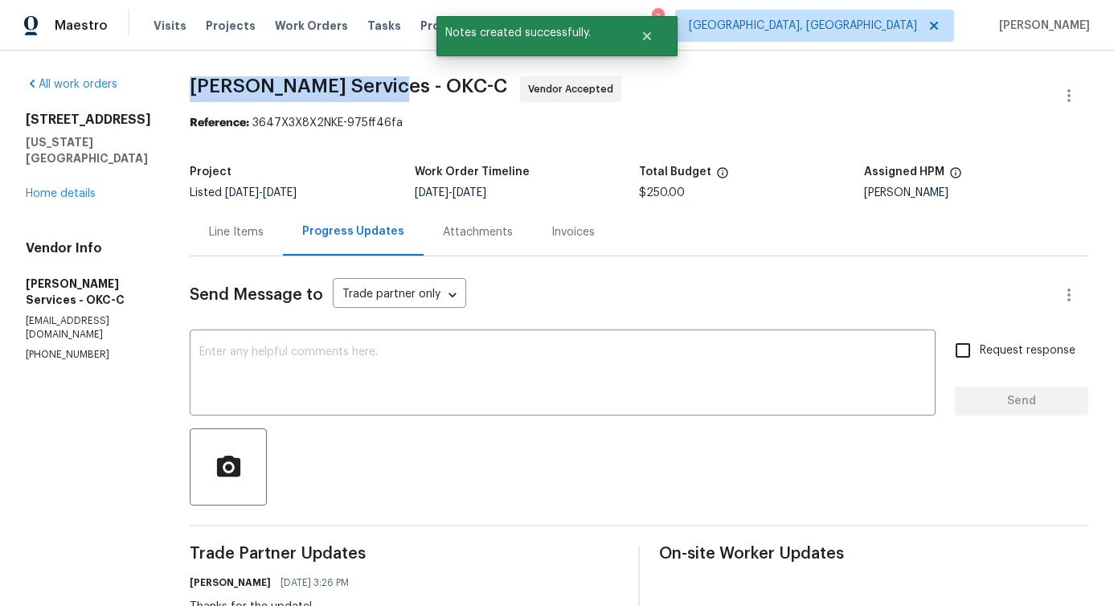
drag, startPoint x: 166, startPoint y: 84, endPoint x: 364, endPoint y: 91, distance: 197.9
click at [364, 91] on div "All work orders [STREET_ADDRESS][US_STATE] Home details Vendor Info [PERSON_NAM…" at bounding box center [557, 552] width 1114 height 1003
copy span "[PERSON_NAME] Services -"
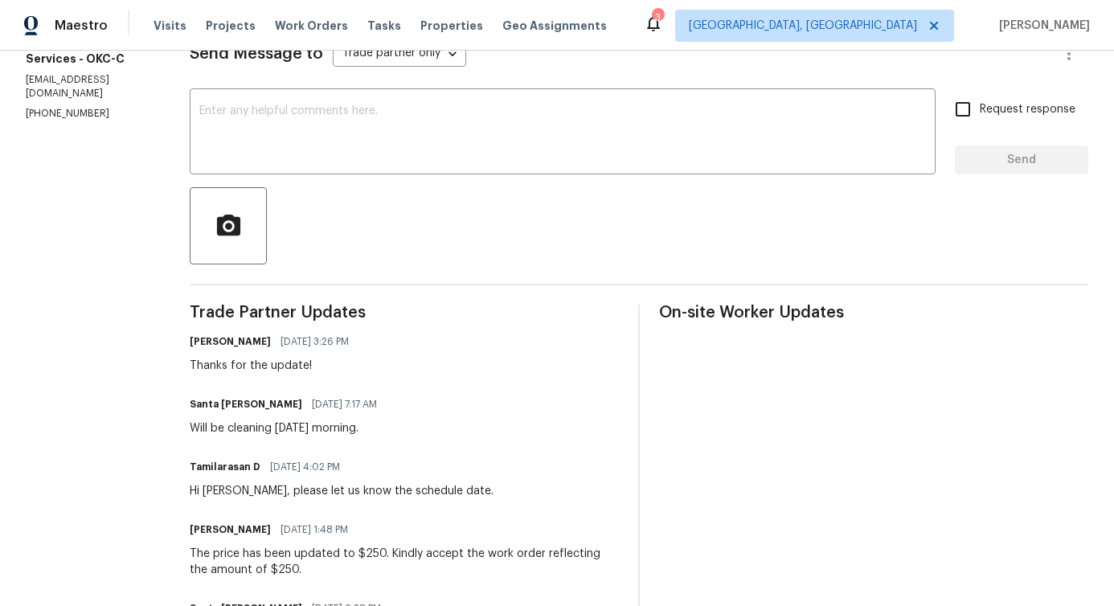
scroll to position [246, 0]
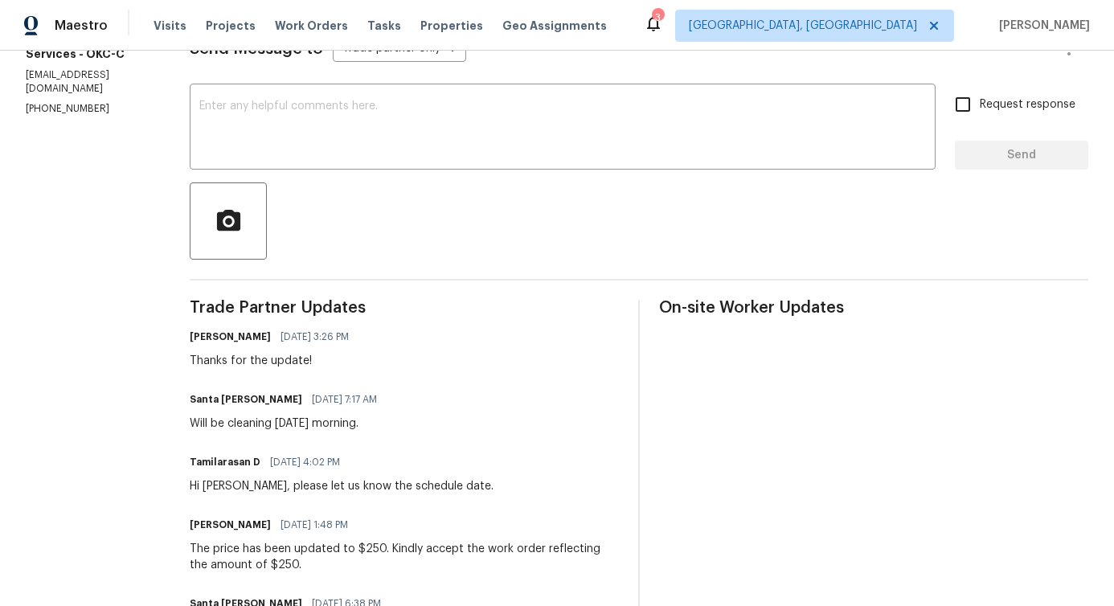
drag, startPoint x: 260, startPoint y: 423, endPoint x: 371, endPoint y: 424, distance: 110.9
click at [371, 424] on div "Will be cleaning [DATE] morning." at bounding box center [288, 424] width 197 height 16
copy div "[DATE] morning"
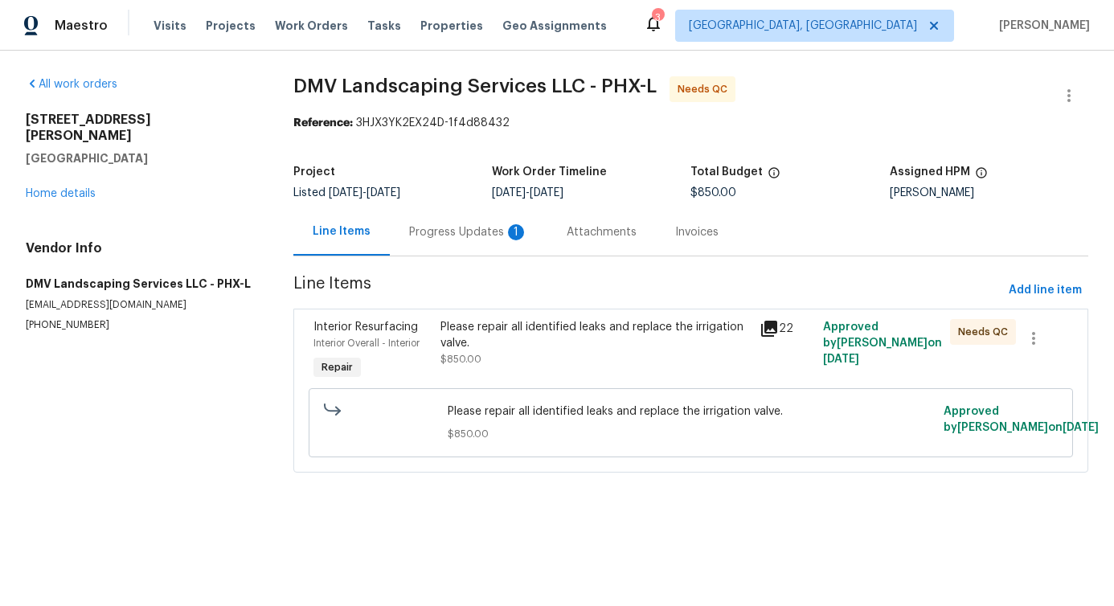
click at [465, 239] on div "Progress Updates 1" at bounding box center [468, 232] width 119 height 16
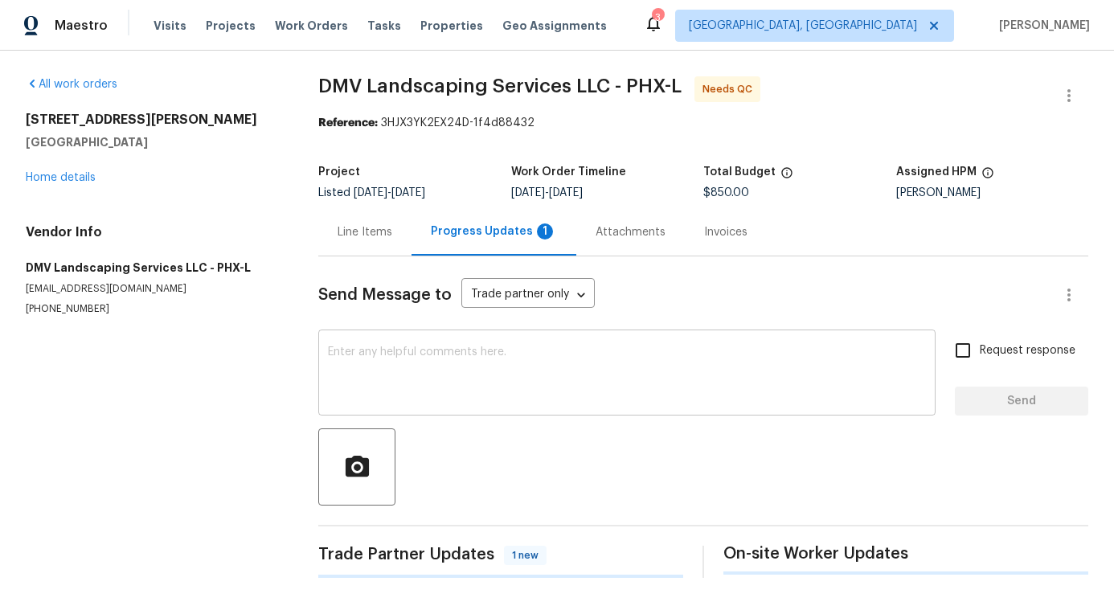
click at [442, 382] on textarea at bounding box center [627, 374] width 598 height 56
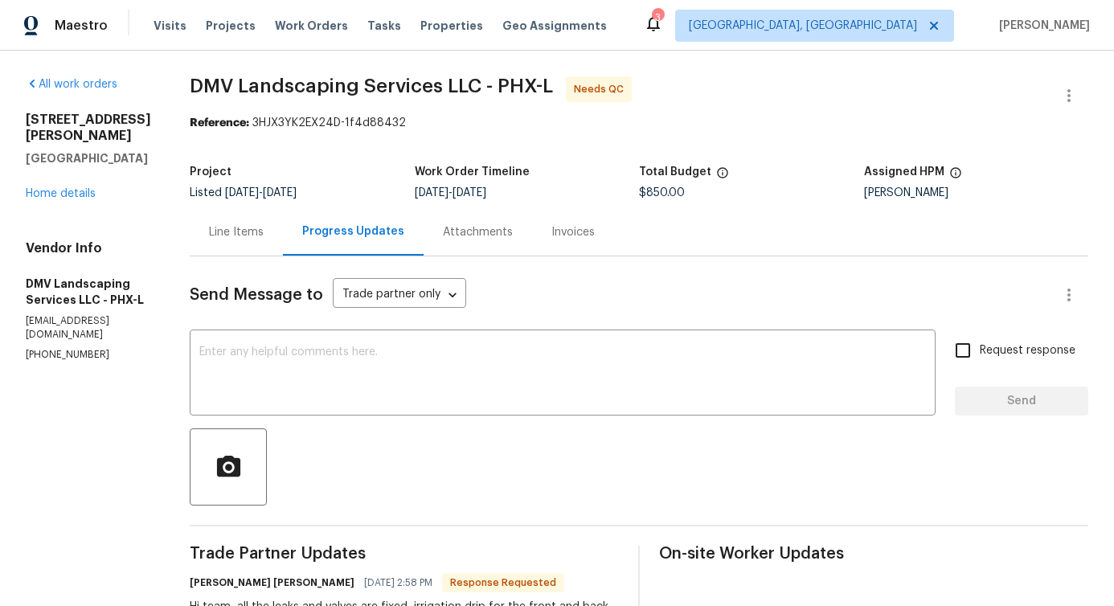
click at [223, 232] on div "Line Items" at bounding box center [236, 232] width 55 height 16
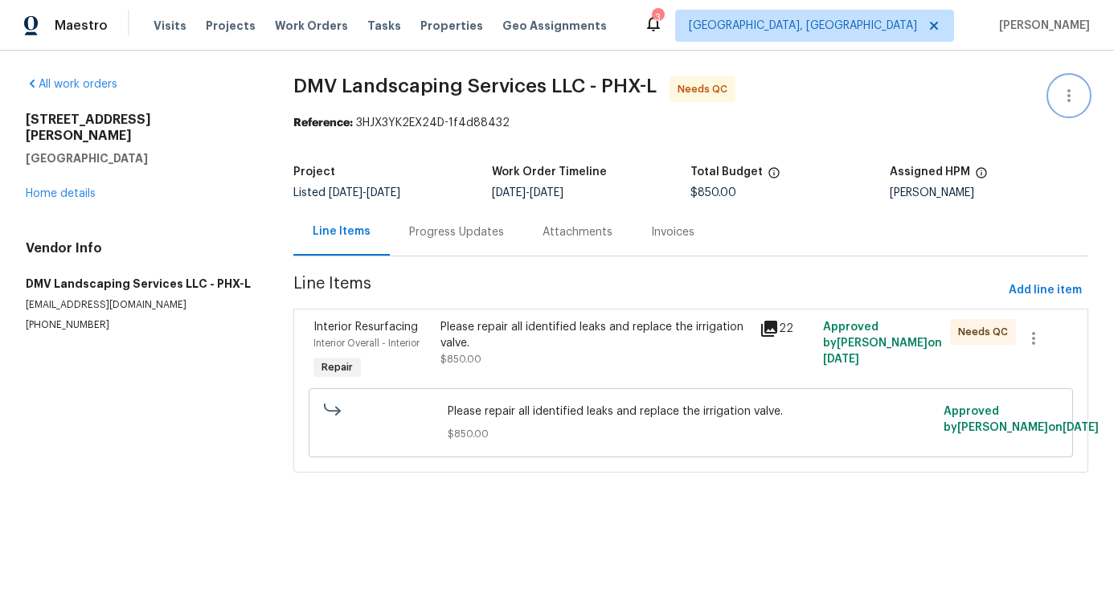
click at [1067, 88] on button "button" at bounding box center [1069, 95] width 39 height 39
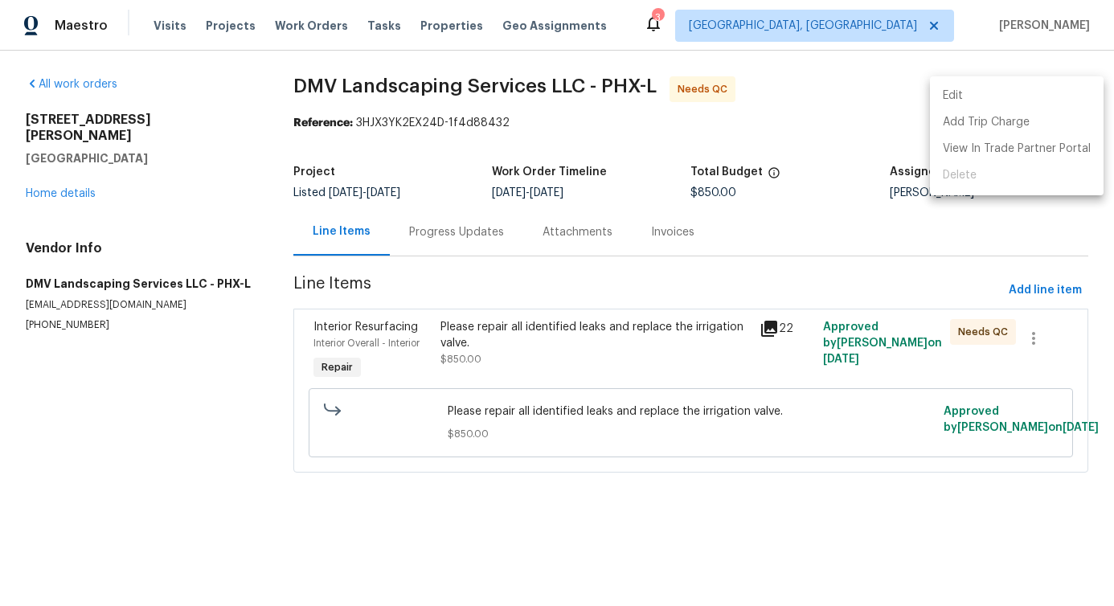
click at [984, 101] on li "Edit" at bounding box center [1017, 96] width 174 height 27
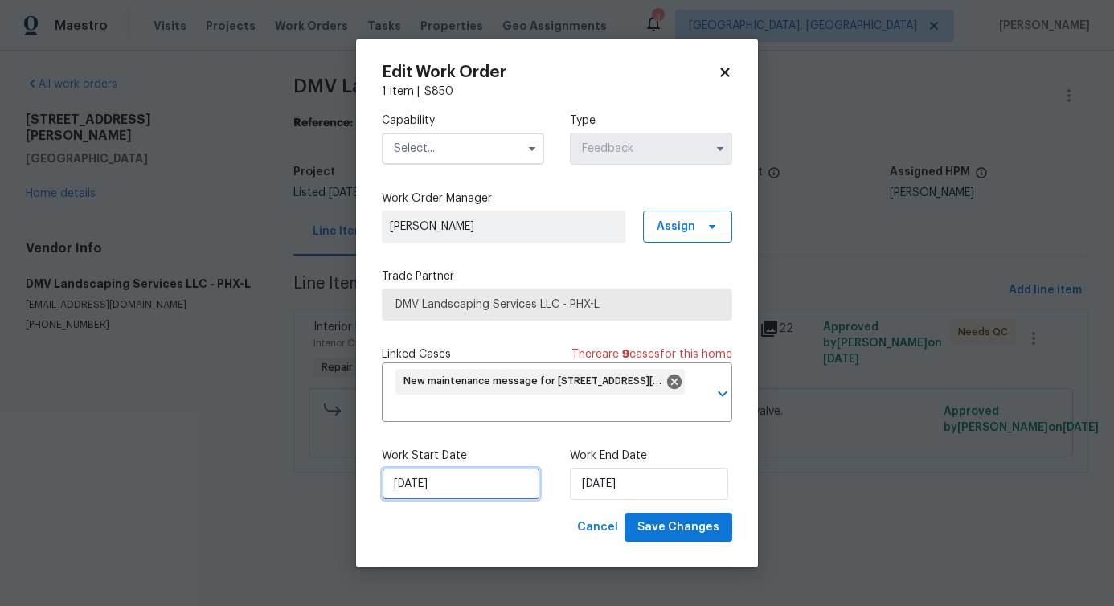
click at [436, 485] on input "[DATE]" at bounding box center [461, 484] width 158 height 32
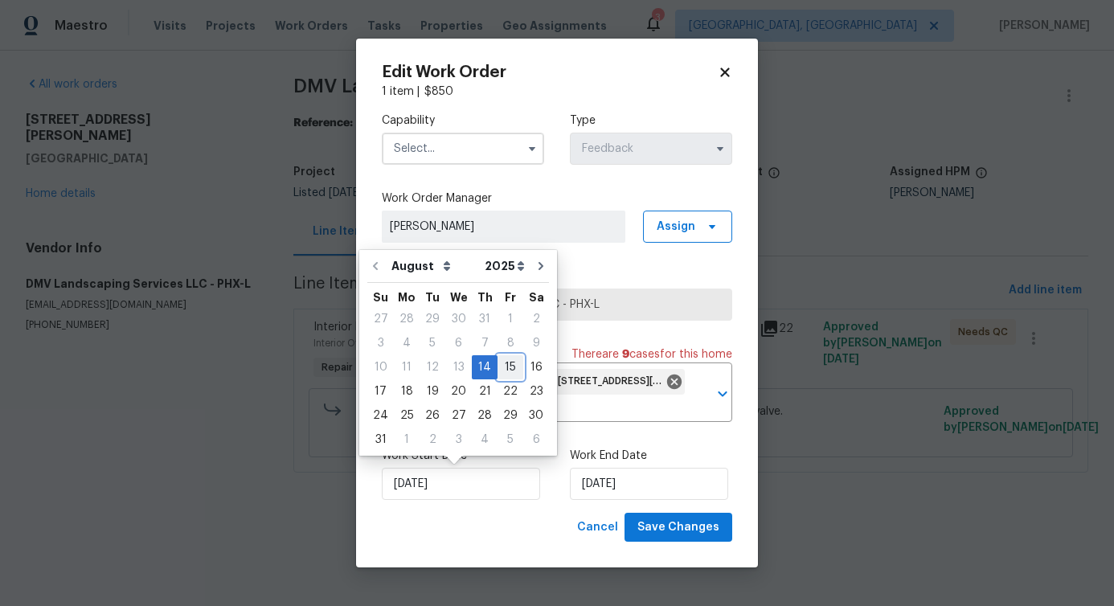
click at [504, 367] on div "15" at bounding box center [511, 367] width 26 height 23
type input "[DATE]"
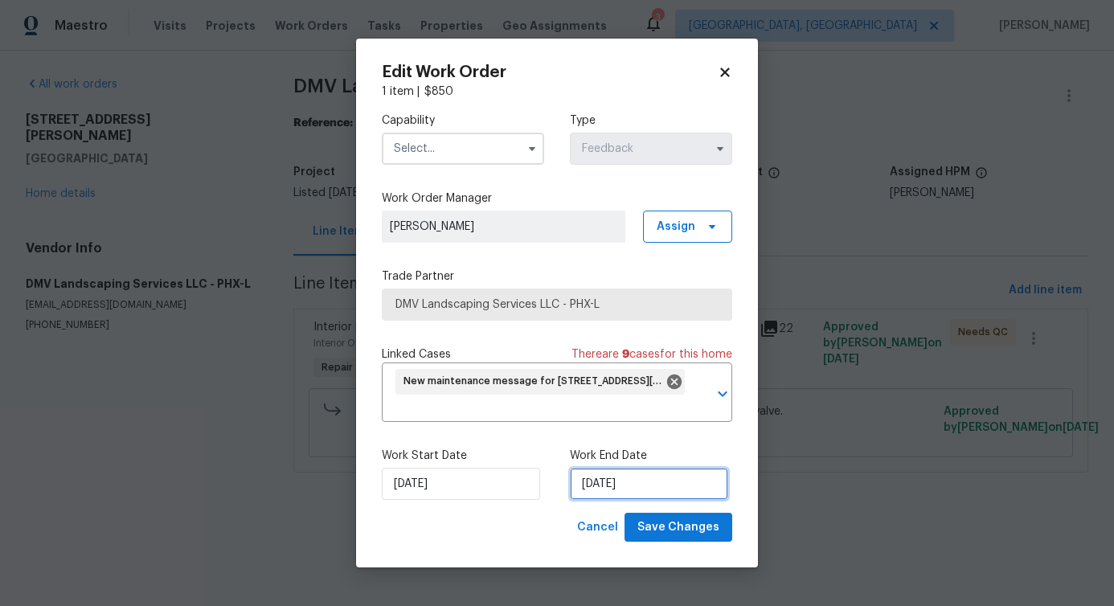
click at [608, 482] on input "[DATE]" at bounding box center [649, 484] width 158 height 32
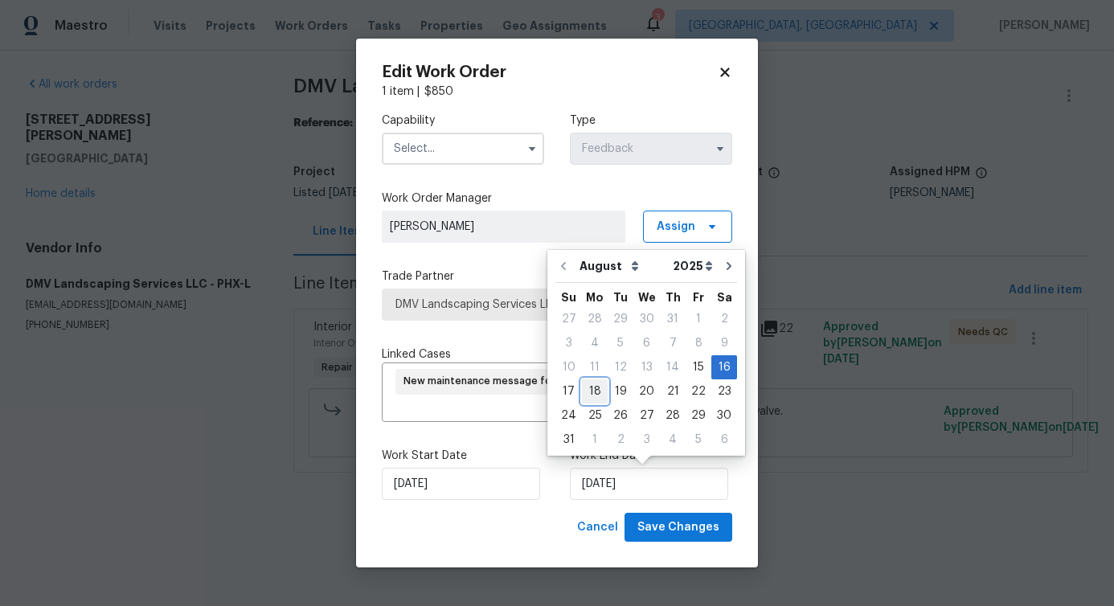
click at [588, 397] on div "18" at bounding box center [595, 391] width 26 height 23
type input "[DATE]"
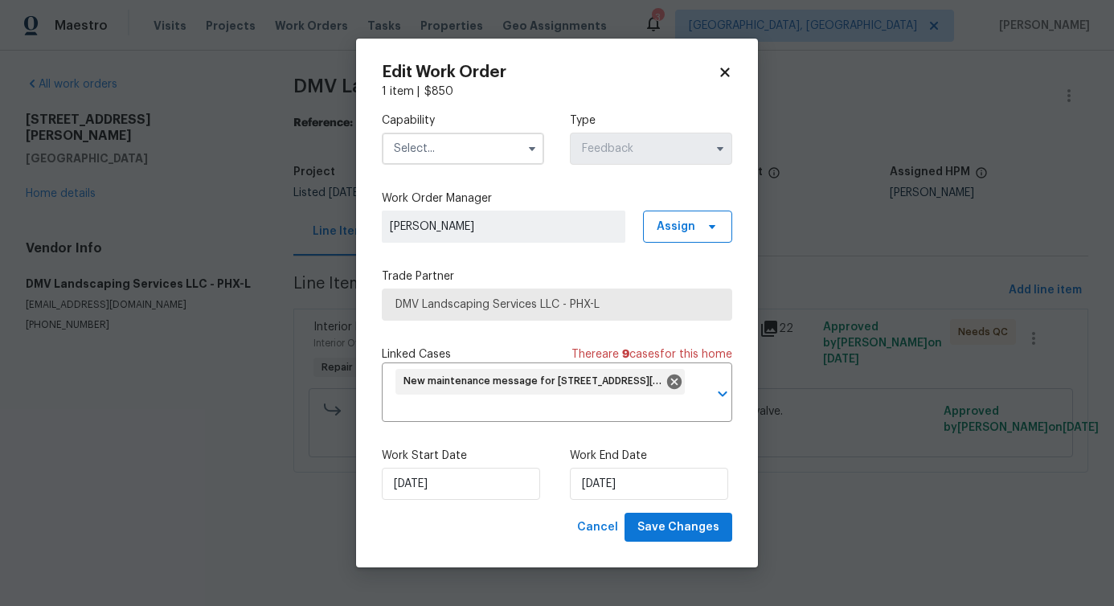
click at [486, 141] on input "text" at bounding box center [463, 149] width 162 height 32
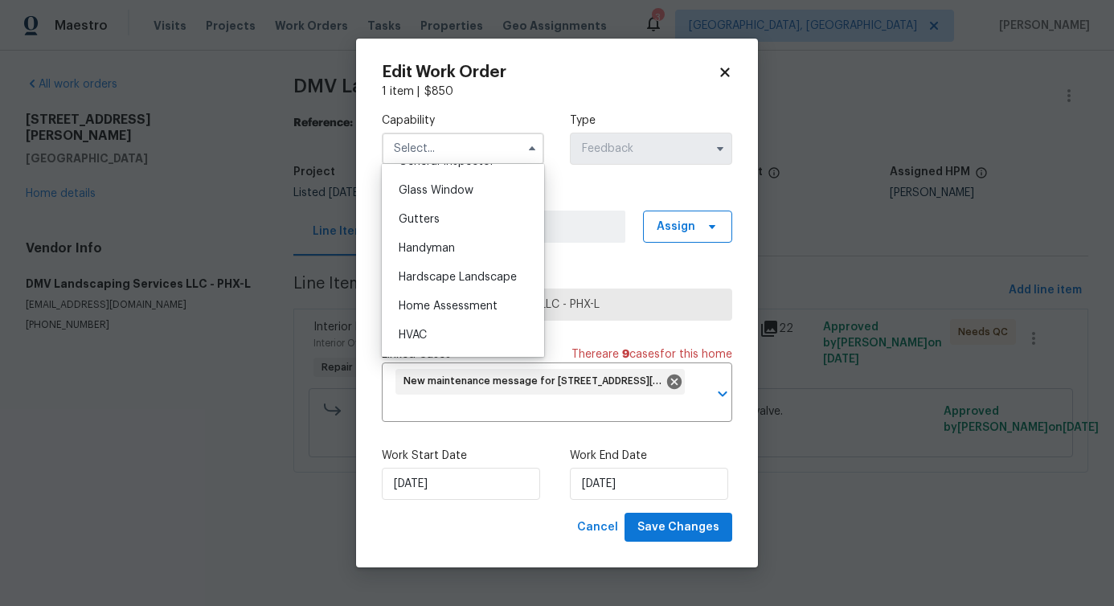
scroll to position [788, 0]
click at [453, 284] on span "Handyman" at bounding box center [427, 277] width 56 height 11
type input "Handyman"
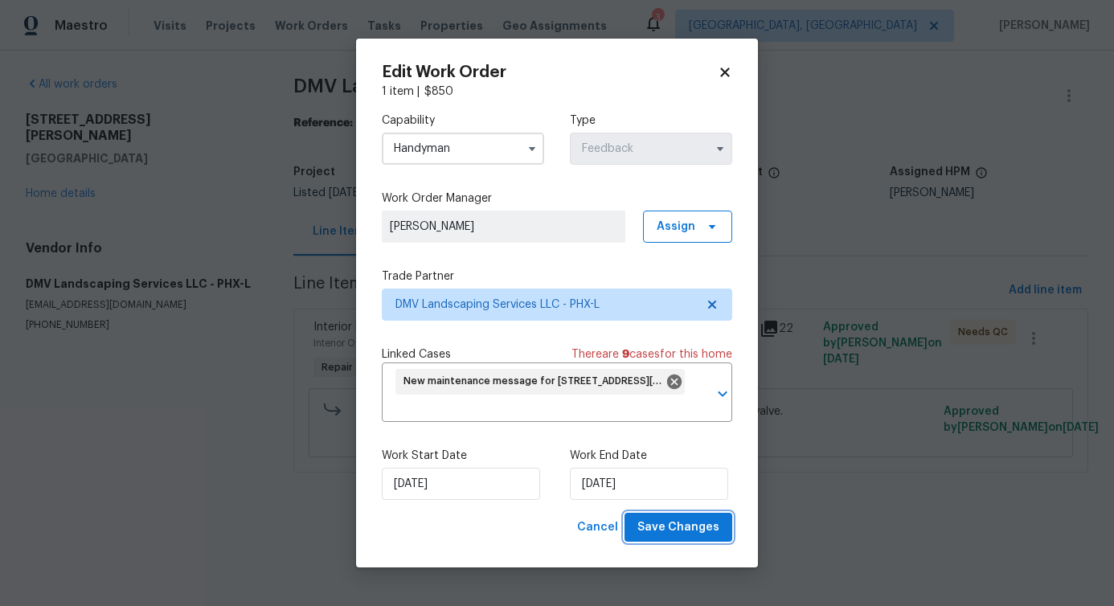
click at [671, 537] on span "Save Changes" at bounding box center [678, 528] width 82 height 20
click at [215, 447] on body "Maestro Visits Projects Work Orders Tasks Properties Geo Assignments 3 [GEOGRAP…" at bounding box center [557, 259] width 1114 height 518
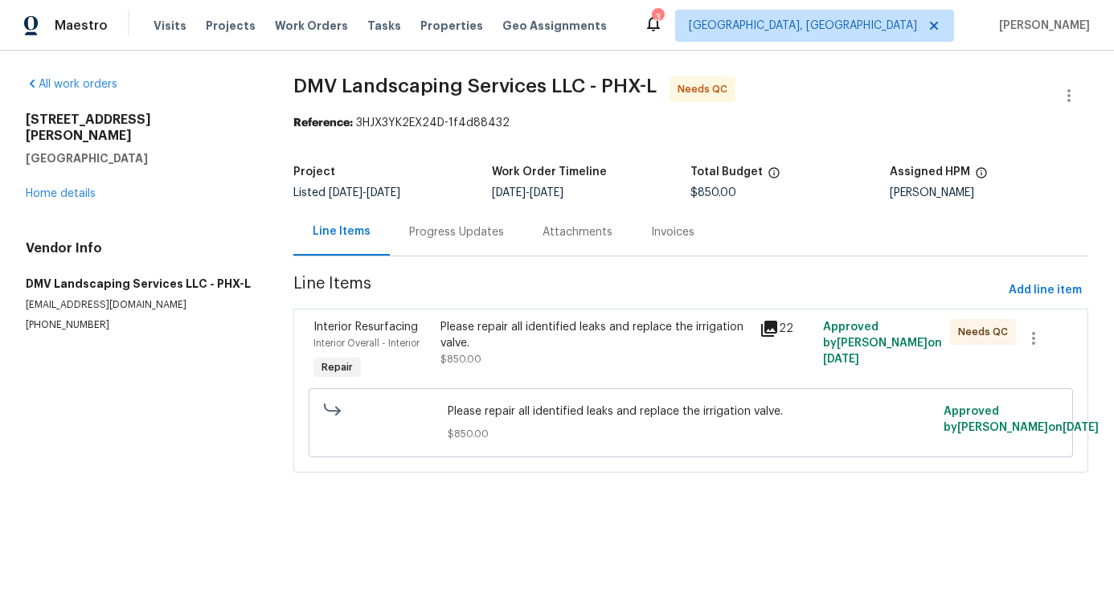
click at [454, 246] on div "Progress Updates" at bounding box center [456, 231] width 133 height 47
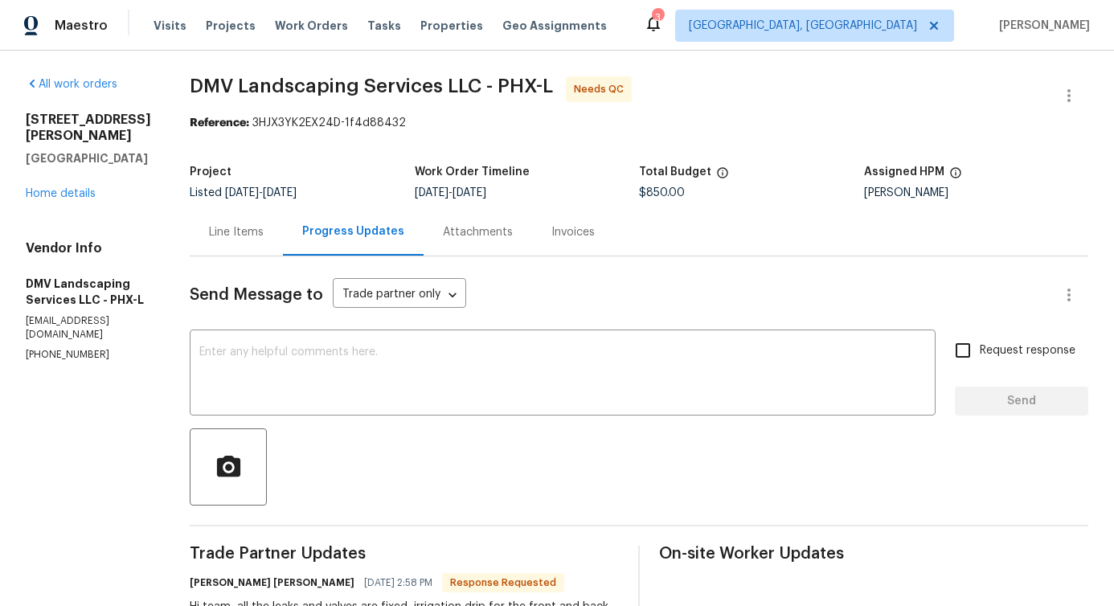
click at [343, 241] on div "Progress Updates" at bounding box center [353, 231] width 141 height 47
click at [244, 254] on div "Line Items" at bounding box center [236, 231] width 93 height 47
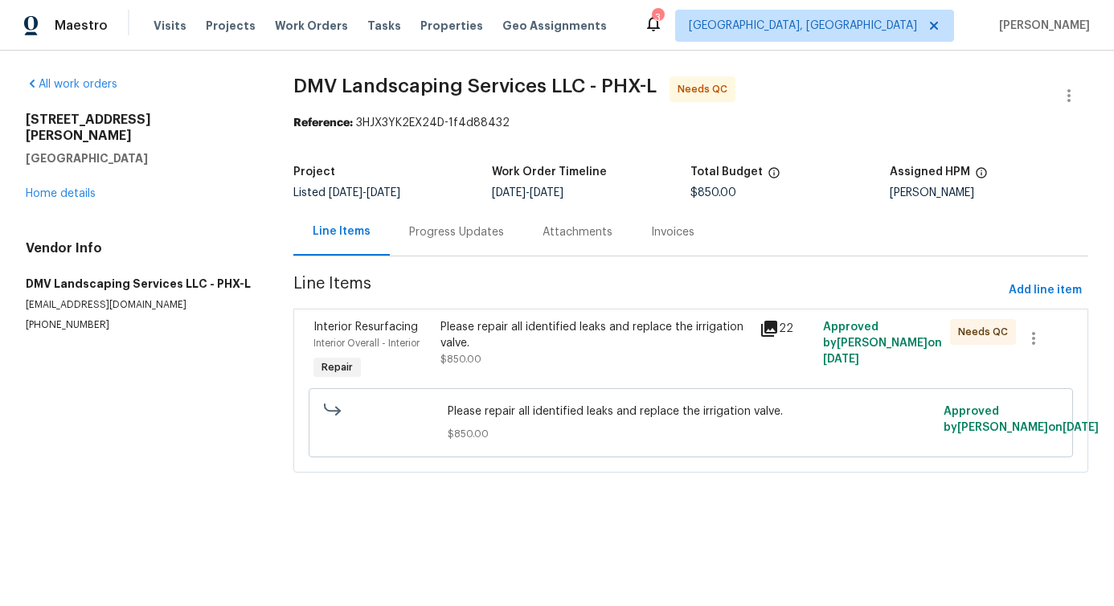
click at [425, 252] on div "Progress Updates" at bounding box center [456, 231] width 133 height 47
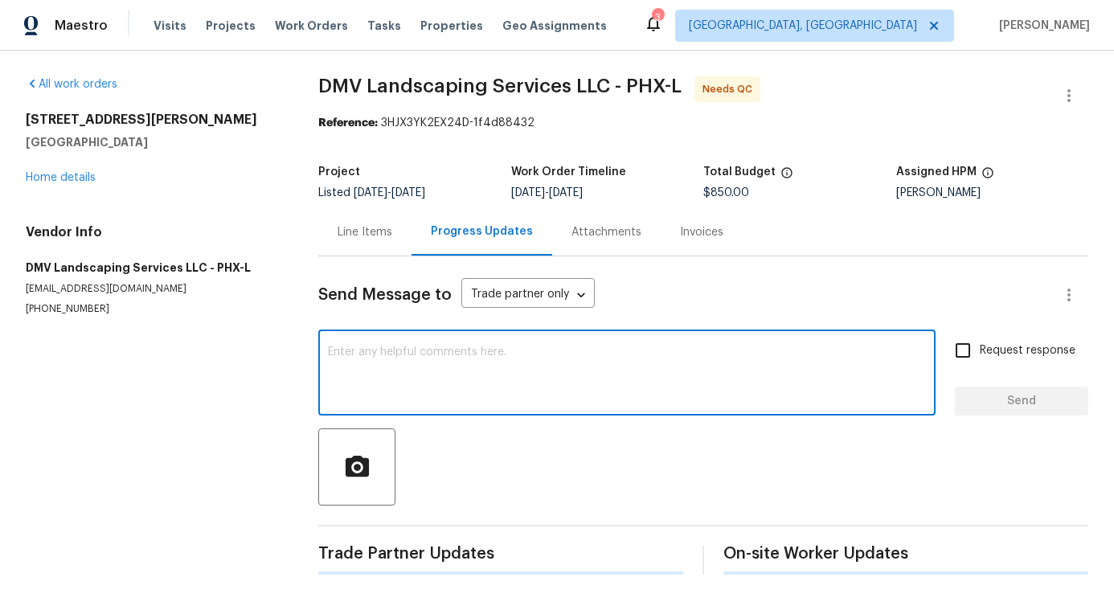
click at [417, 359] on textarea at bounding box center [627, 374] width 598 height 56
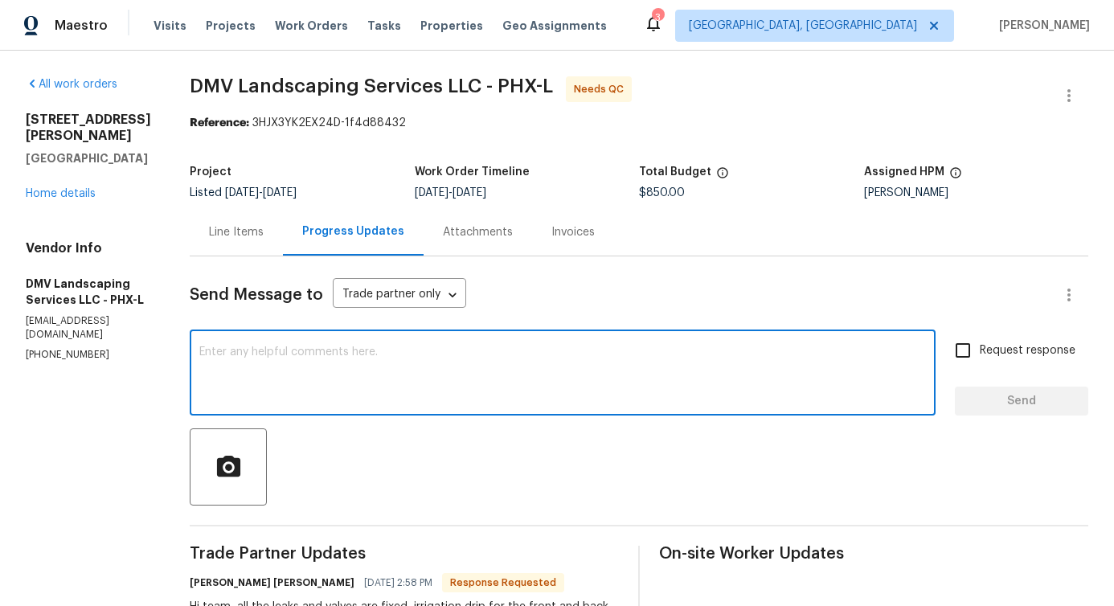
click at [223, 236] on div "Line Items" at bounding box center [236, 232] width 55 height 16
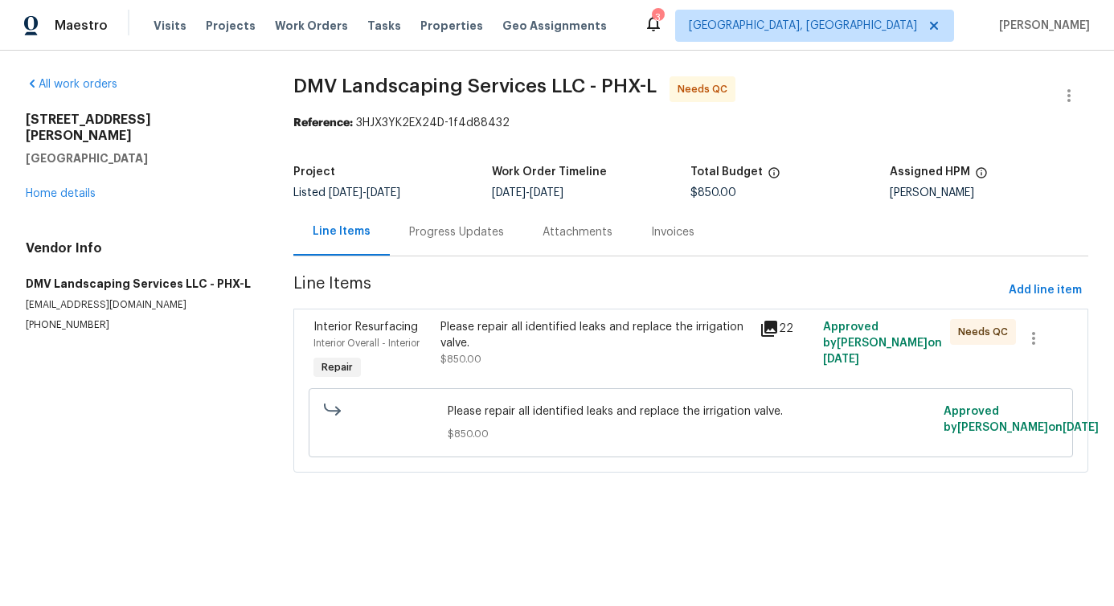
click at [522, 346] on div "Please repair all identified leaks and replace the irrigation valve." at bounding box center [594, 335] width 309 height 32
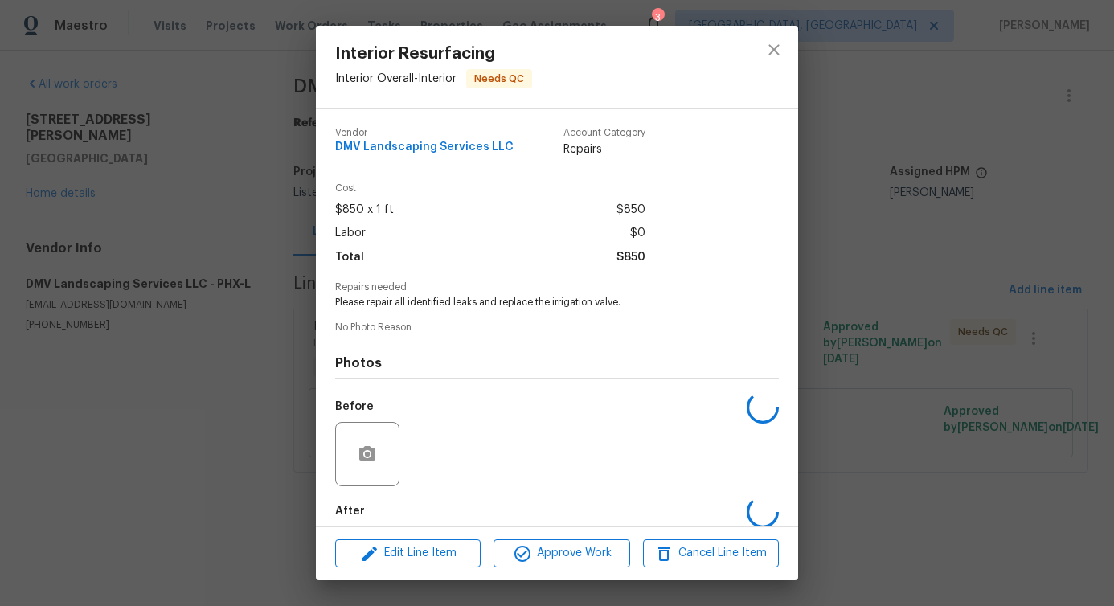
scroll to position [80, 0]
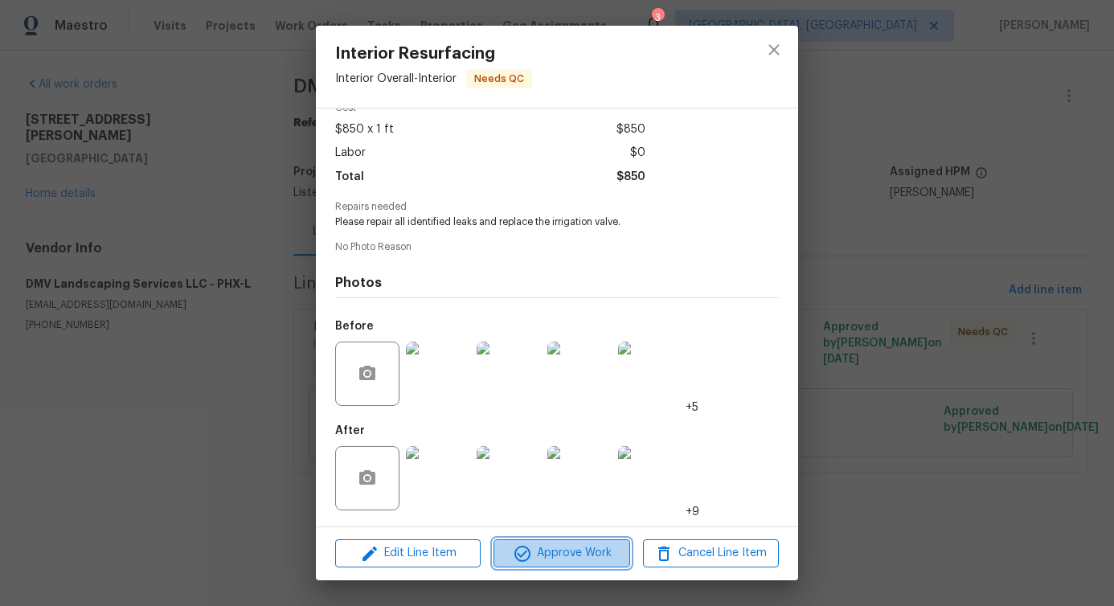
click at [542, 560] on span "Approve Work" at bounding box center [561, 553] width 126 height 20
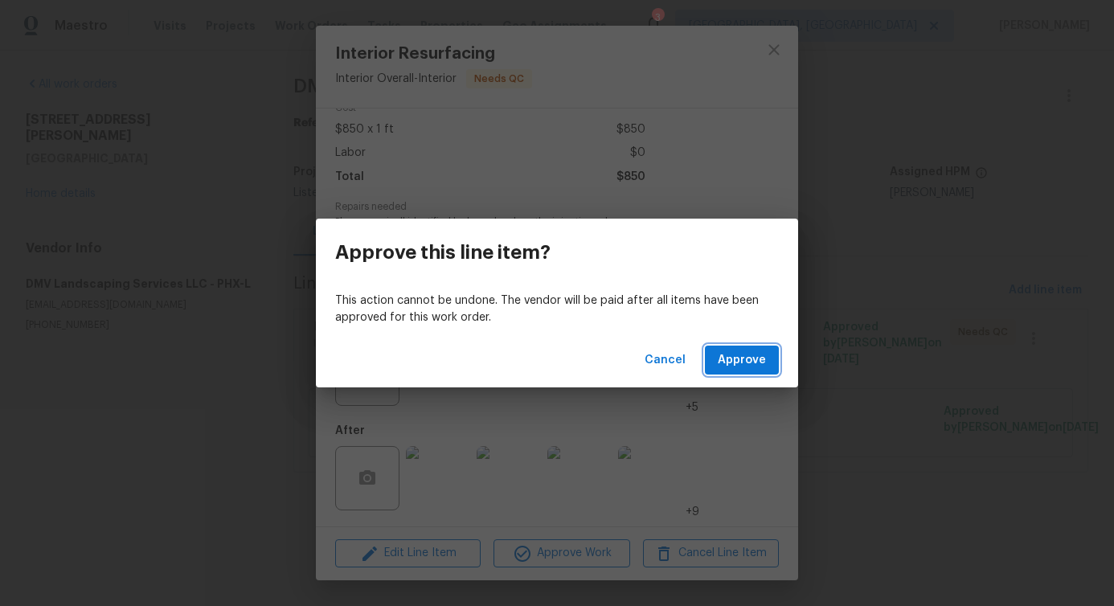
click at [764, 370] on span "Approve" at bounding box center [742, 360] width 48 height 20
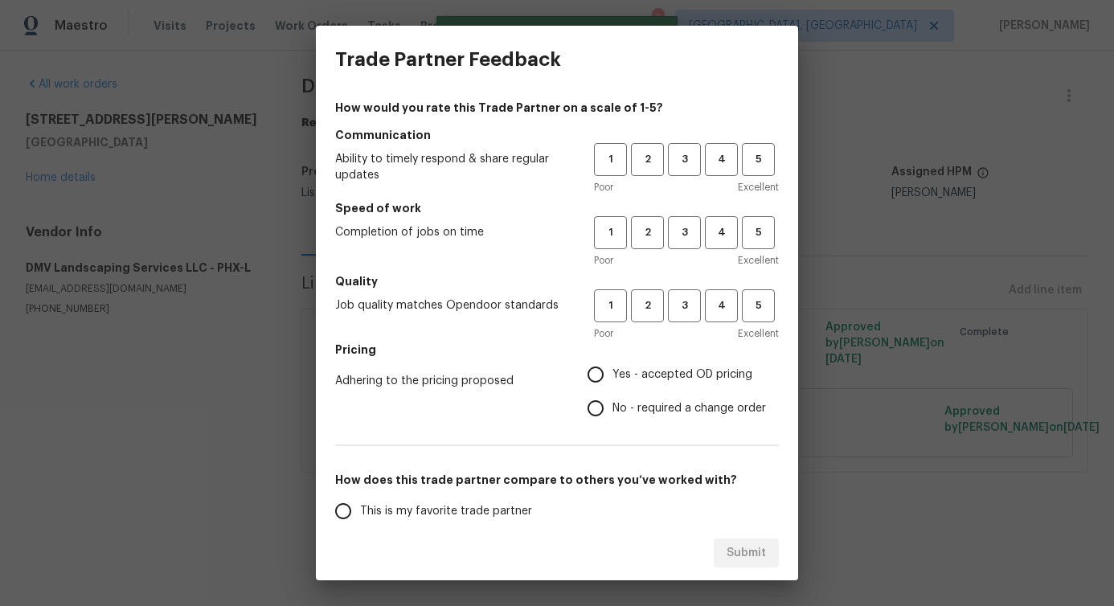
click at [652, 160] on div "1 2 3 4 5" at bounding box center [686, 159] width 185 height 33
click at [670, 168] on span "3" at bounding box center [685, 159] width 30 height 18
click at [675, 236] on span "3" at bounding box center [685, 232] width 30 height 18
click at [679, 304] on span "3" at bounding box center [685, 306] width 30 height 18
click at [596, 406] on input "No - required a change order" at bounding box center [596, 408] width 34 height 34
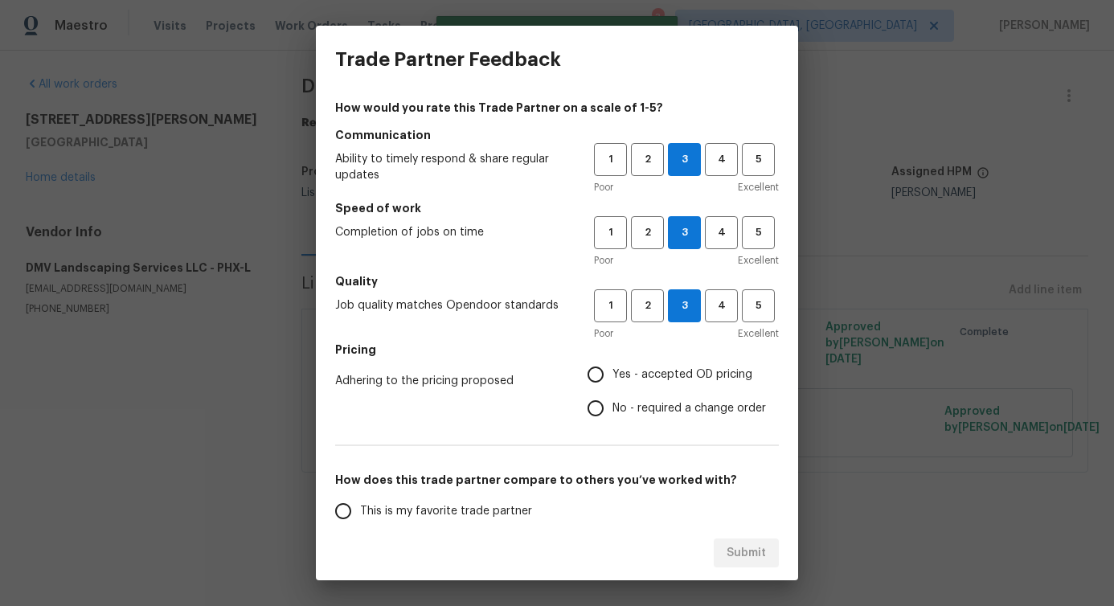
radio input "true"
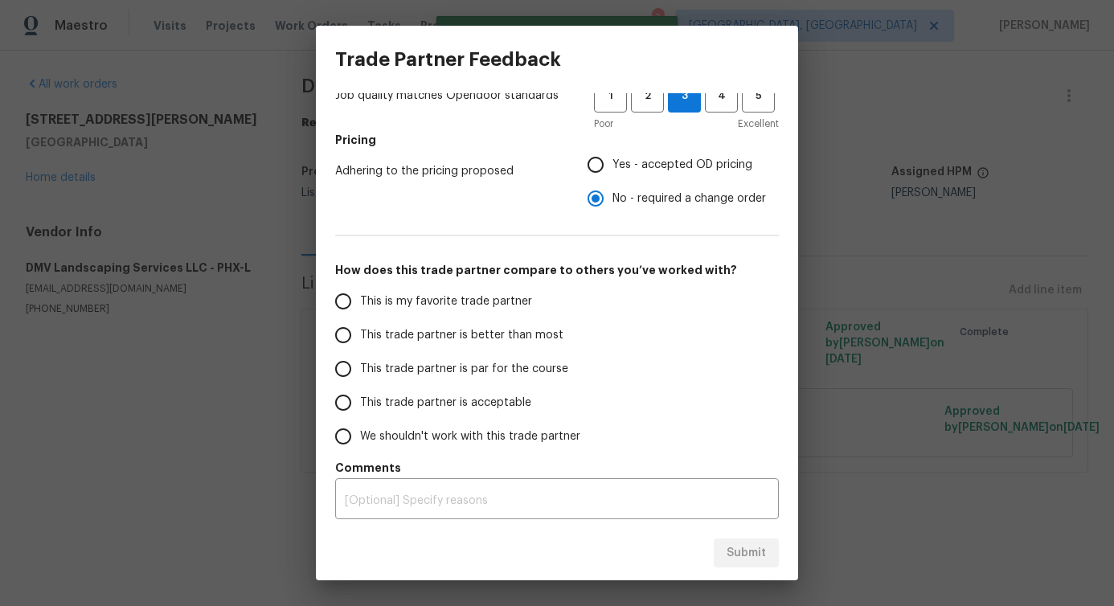
click at [500, 338] on span "This trade partner is better than most" at bounding box center [461, 335] width 203 height 17
click at [360, 338] on input "This trade partner is better than most" at bounding box center [343, 335] width 34 height 34
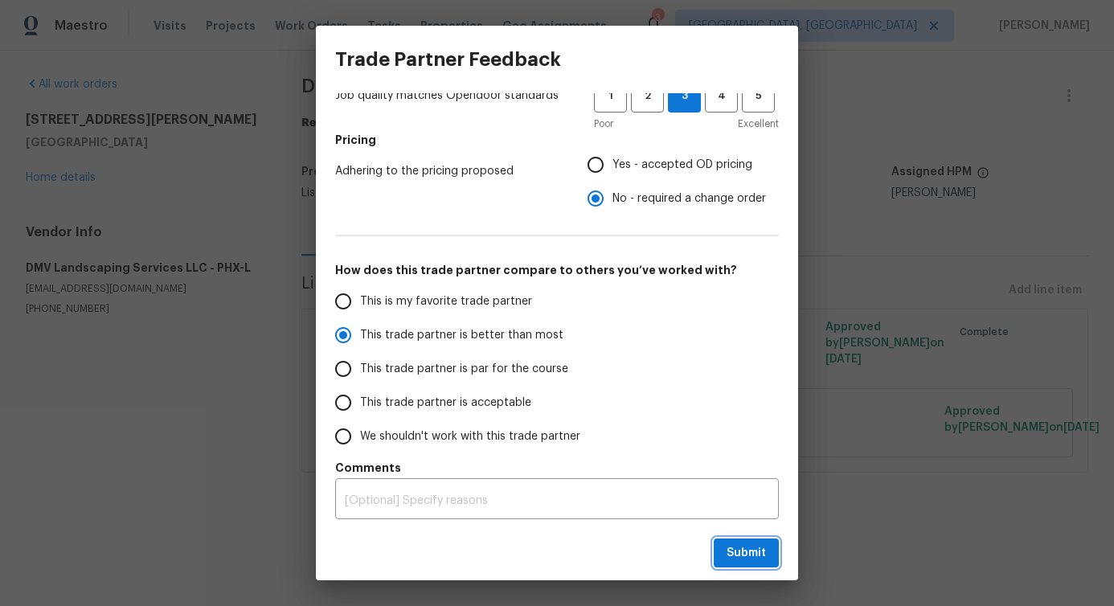
click at [761, 561] on span "Submit" at bounding box center [746, 553] width 39 height 20
radio input "true"
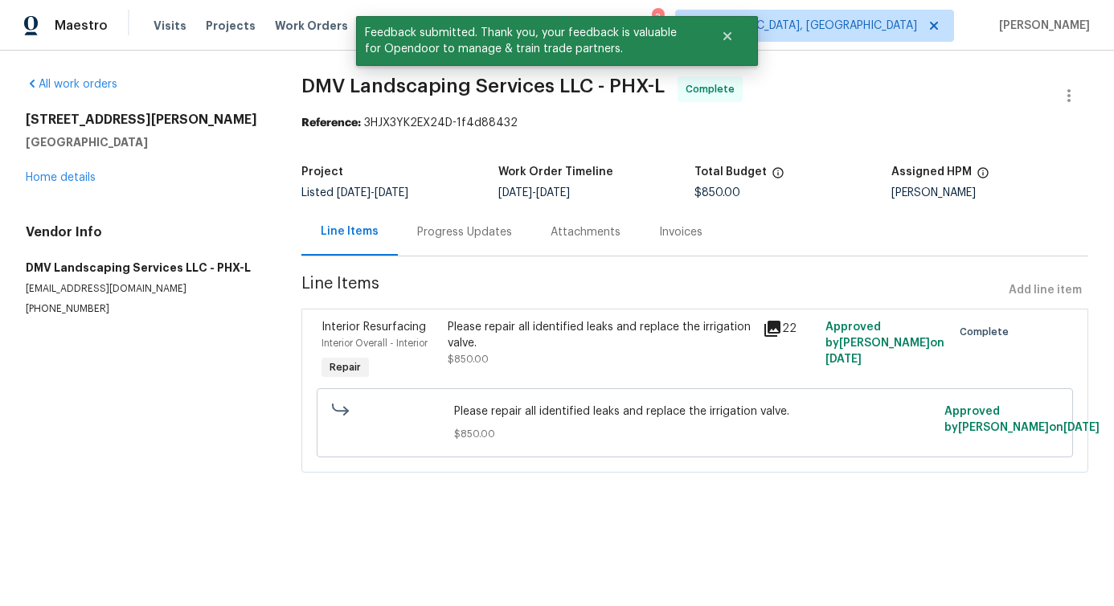
click at [501, 216] on div "Progress Updates" at bounding box center [464, 231] width 133 height 47
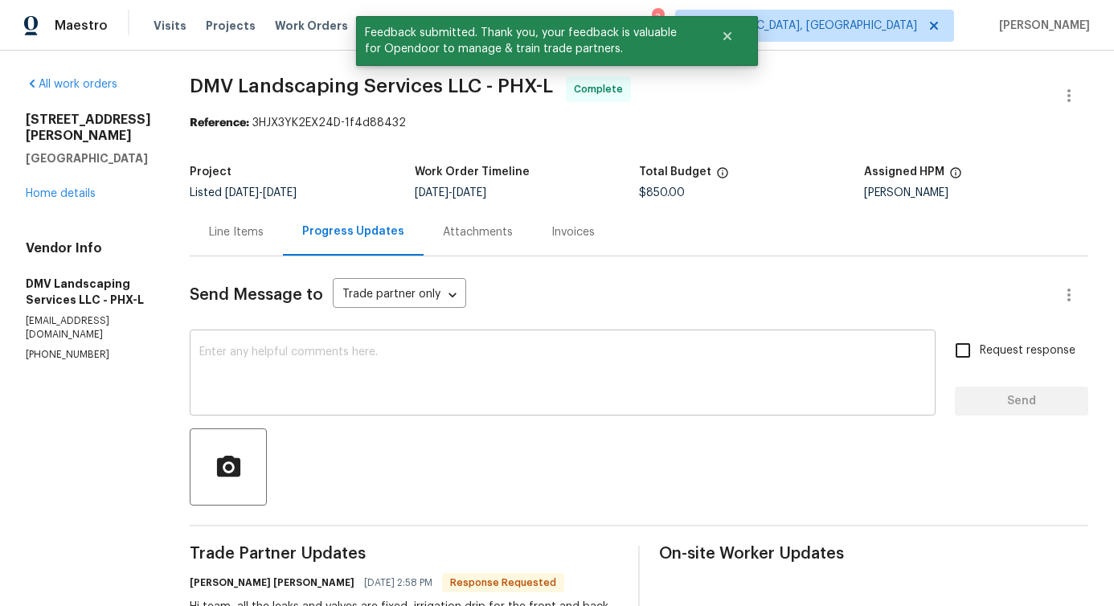
click at [368, 384] on textarea at bounding box center [562, 374] width 727 height 56
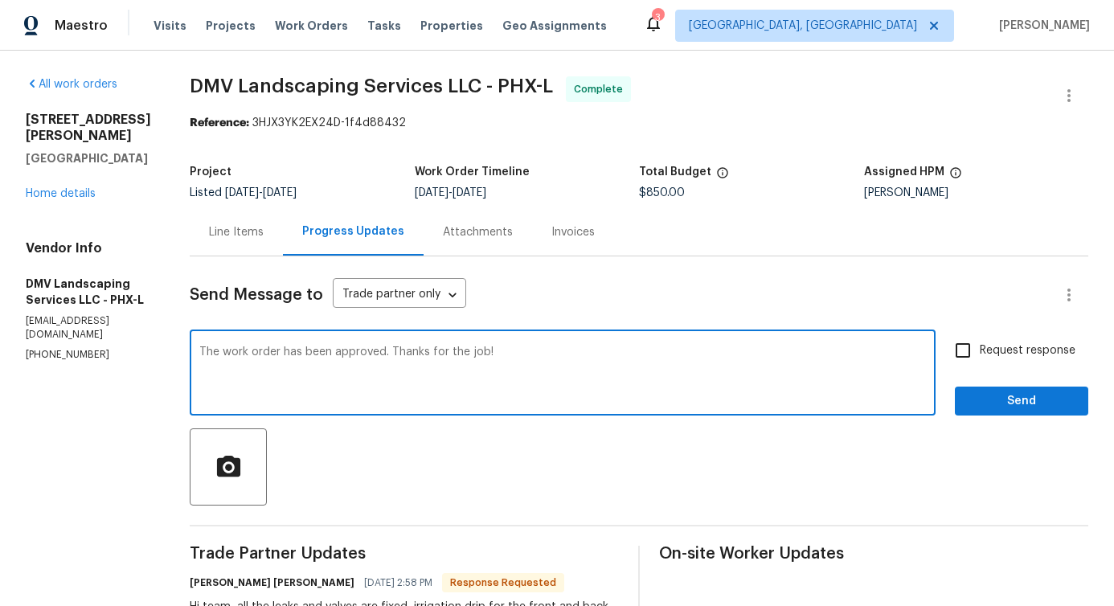
type textarea "The work order has been approved. Thanks for the job!"
click at [1027, 411] on span "Send" at bounding box center [1022, 401] width 108 height 20
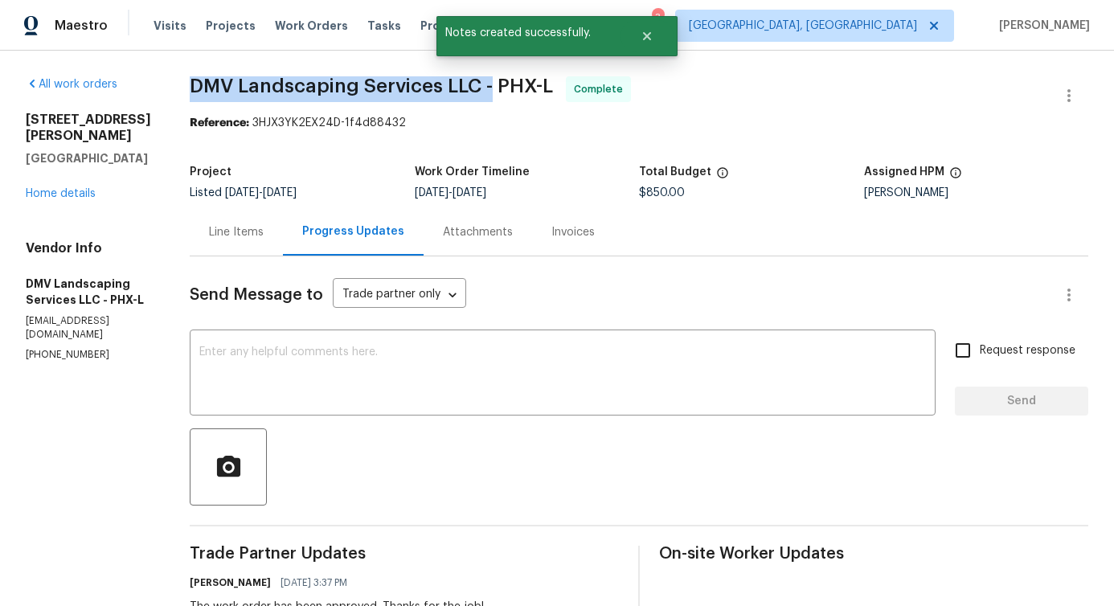
drag, startPoint x: 175, startPoint y: 87, endPoint x: 480, endPoint y: 91, distance: 304.7
click at [480, 91] on div "All work orders [STREET_ADDRESS][PERSON_NAME][PERSON_NAME] Home details Vendor …" at bounding box center [557, 521] width 1114 height 940
copy span "DMV Landscaping Services LLC -"
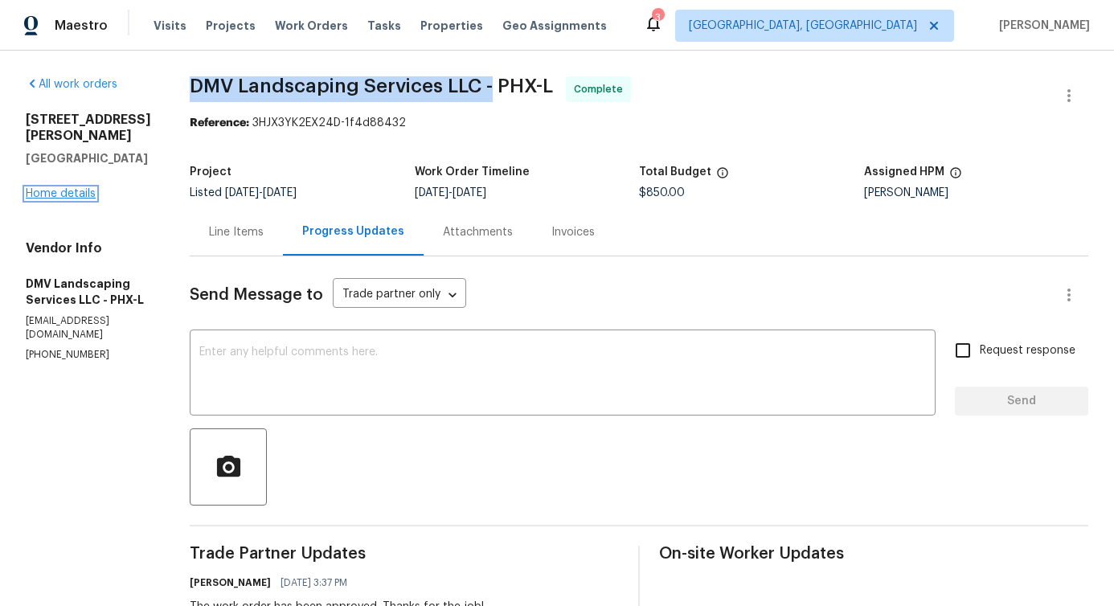
click at [64, 198] on link "Home details" at bounding box center [61, 193] width 70 height 11
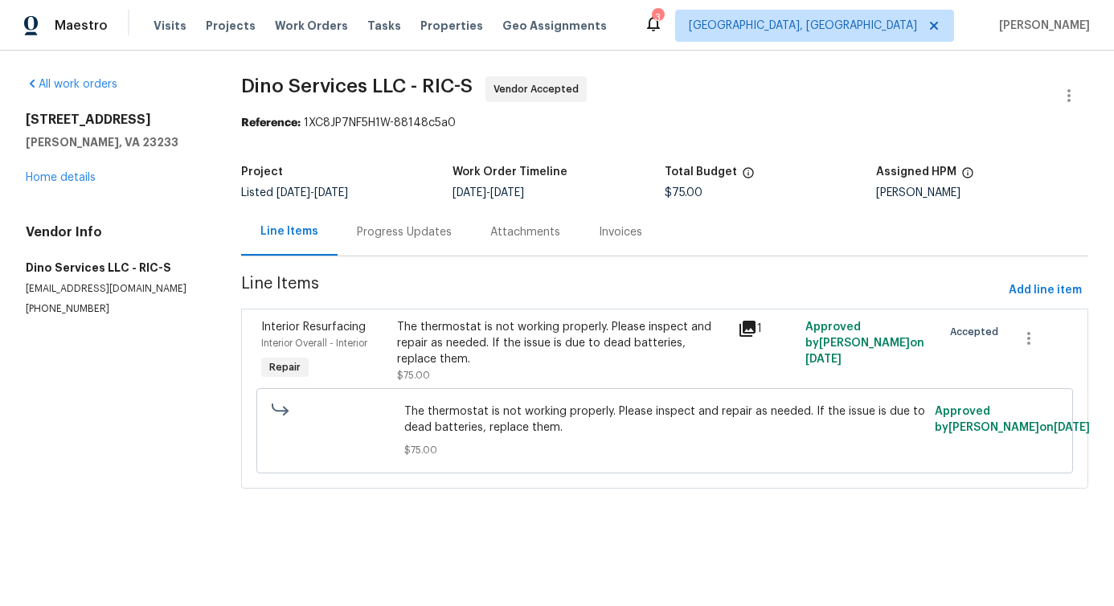
click at [354, 240] on div "Progress Updates" at bounding box center [404, 231] width 133 height 47
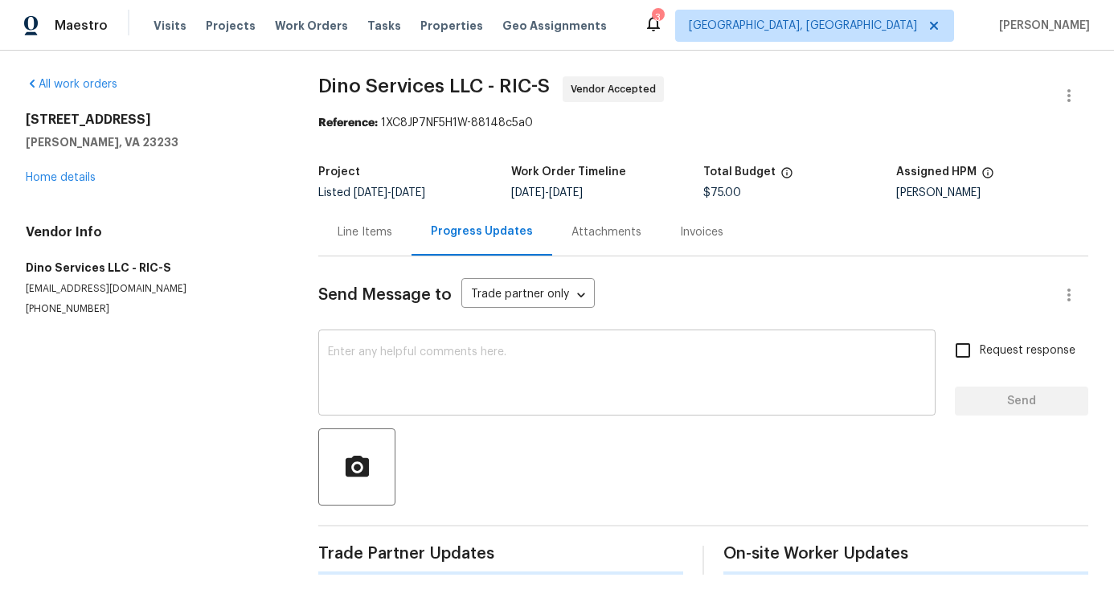
click at [399, 363] on textarea at bounding box center [627, 374] width 598 height 56
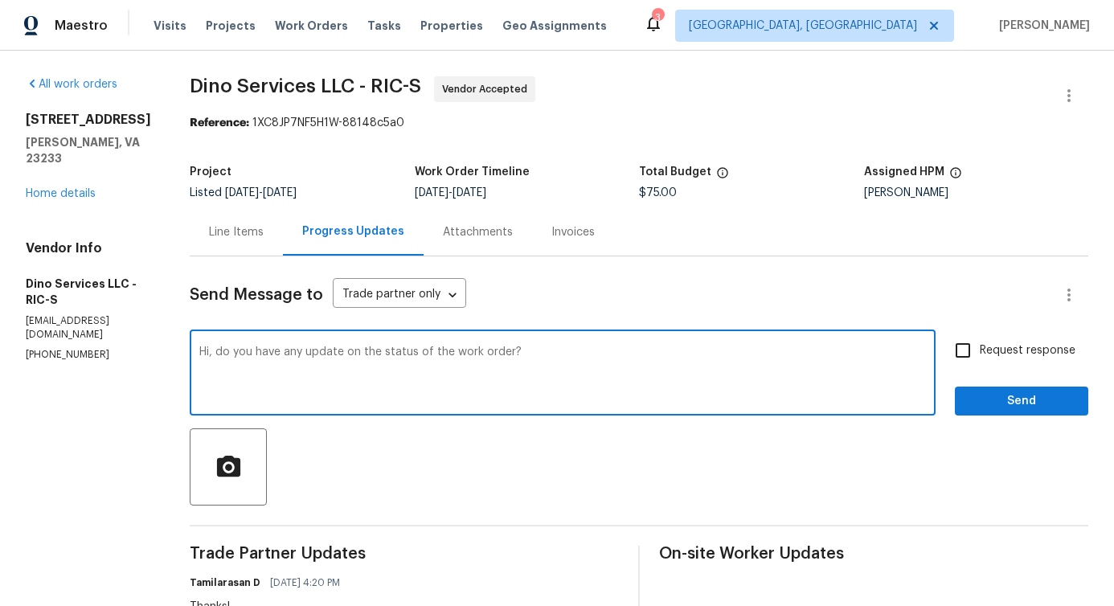
click at [0, 0] on span "update" at bounding box center [0, 0] width 0 height 0
type textarea "Hi, do you have any update on the status of the work order?"
click at [946, 359] on input "Request response" at bounding box center [963, 351] width 34 height 34
checkbox input "true"
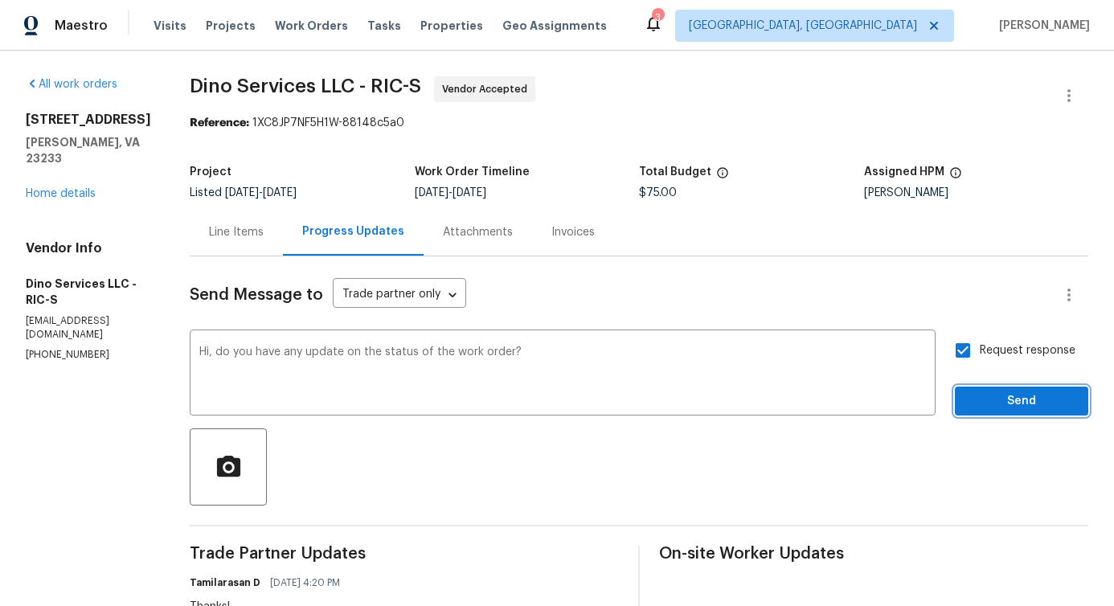
click at [979, 396] on span "Send" at bounding box center [1022, 401] width 108 height 20
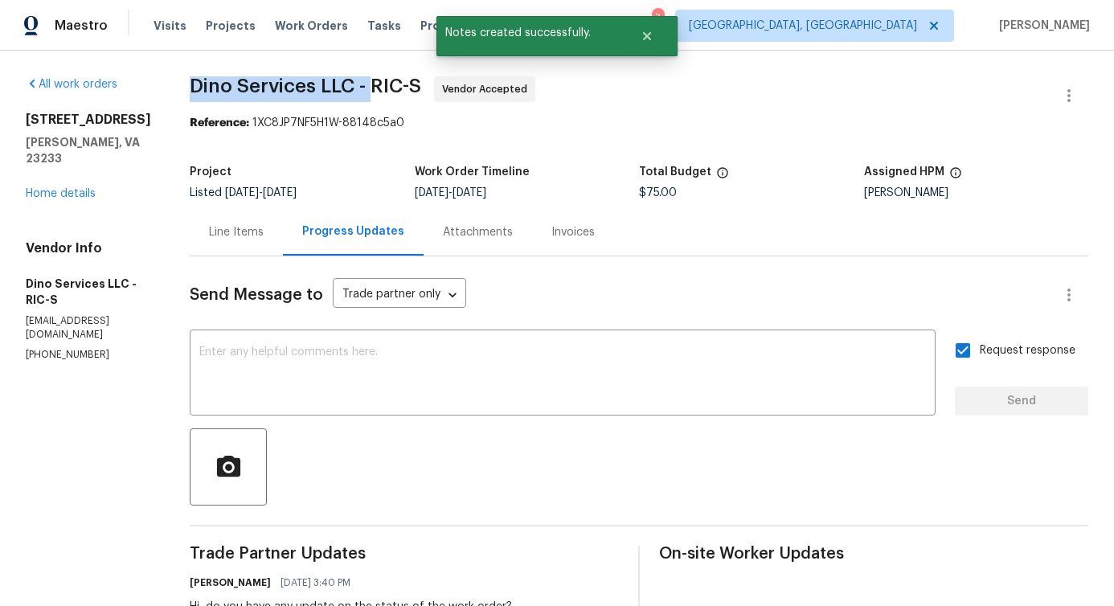
drag, startPoint x: 178, startPoint y: 90, endPoint x: 369, endPoint y: 86, distance: 191.3
click at [369, 86] on div "All work orders 10902 Greenaire Pl Henrico, VA 23233 Home details Vendor Info D…" at bounding box center [557, 482] width 1114 height 862
copy span "Dino Services LLC -"
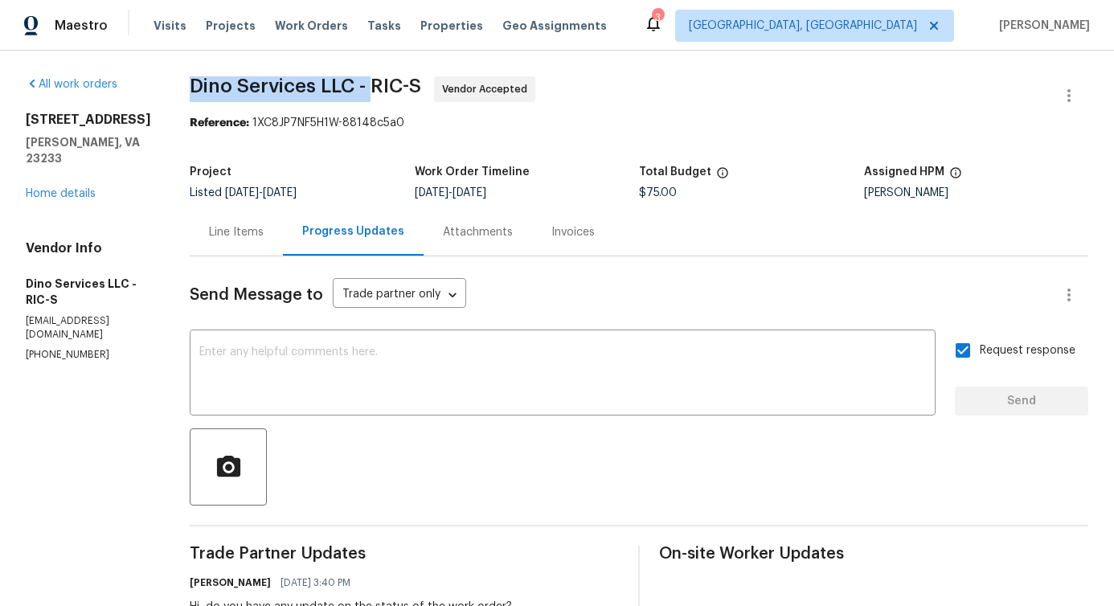
click at [256, 231] on div "Line Items" at bounding box center [236, 231] width 93 height 47
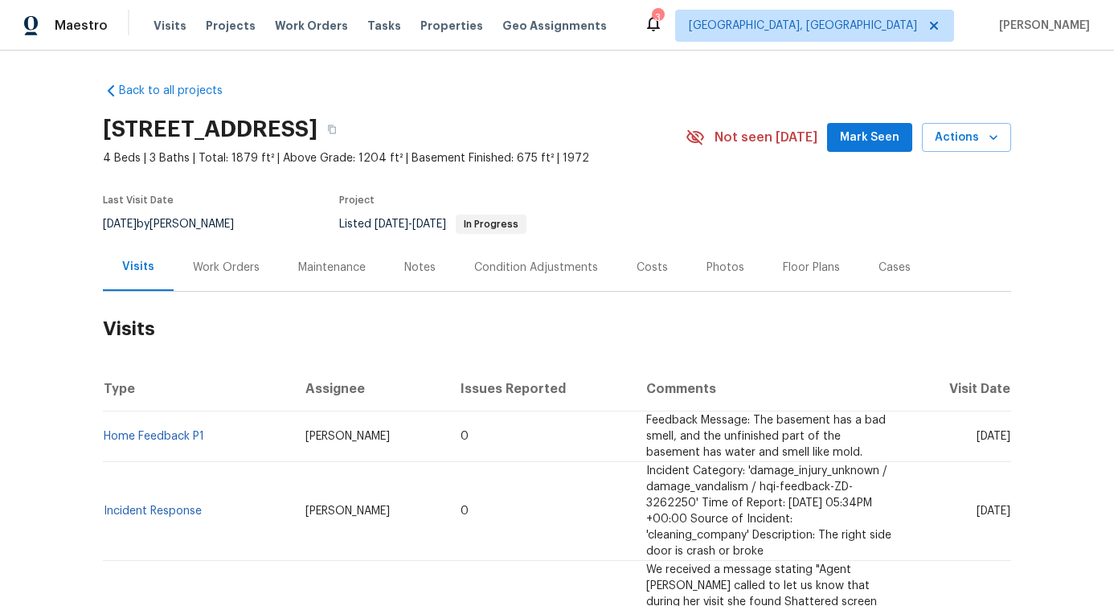
click at [237, 268] on div "Work Orders" at bounding box center [226, 268] width 67 height 16
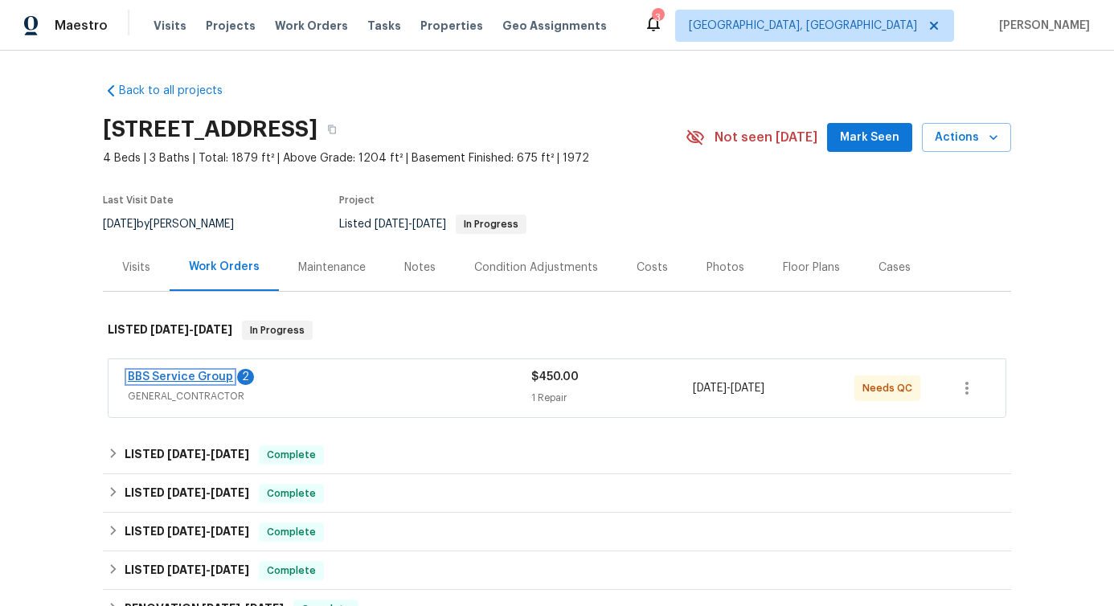
click at [215, 373] on link "BBS Service Group" at bounding box center [180, 376] width 105 height 11
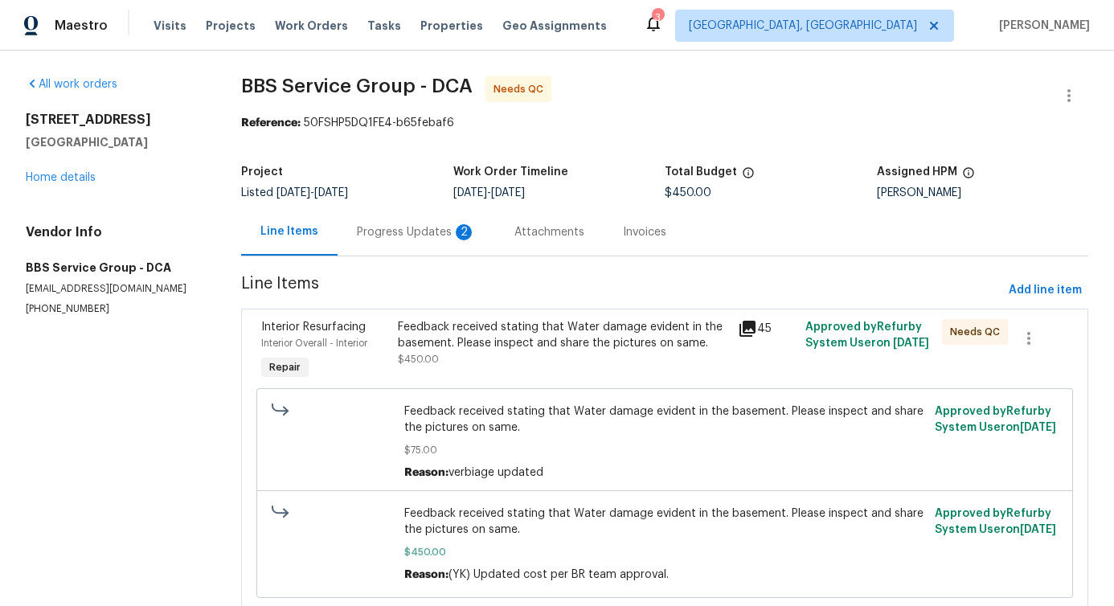
click at [411, 243] on div "Progress Updates 2" at bounding box center [417, 231] width 158 height 47
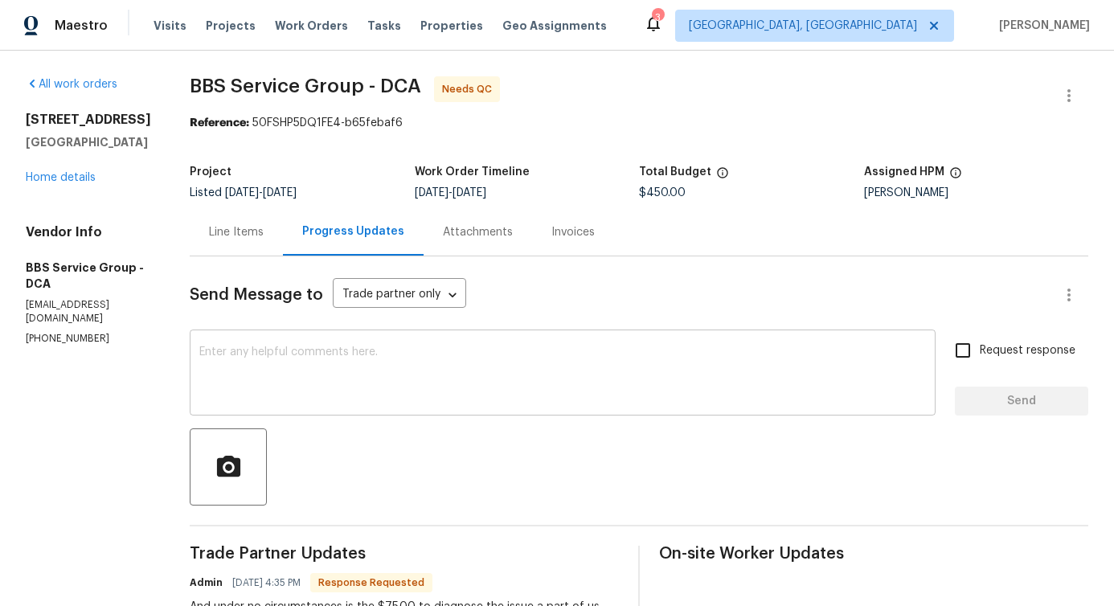
click at [497, 372] on textarea at bounding box center [562, 374] width 727 height 56
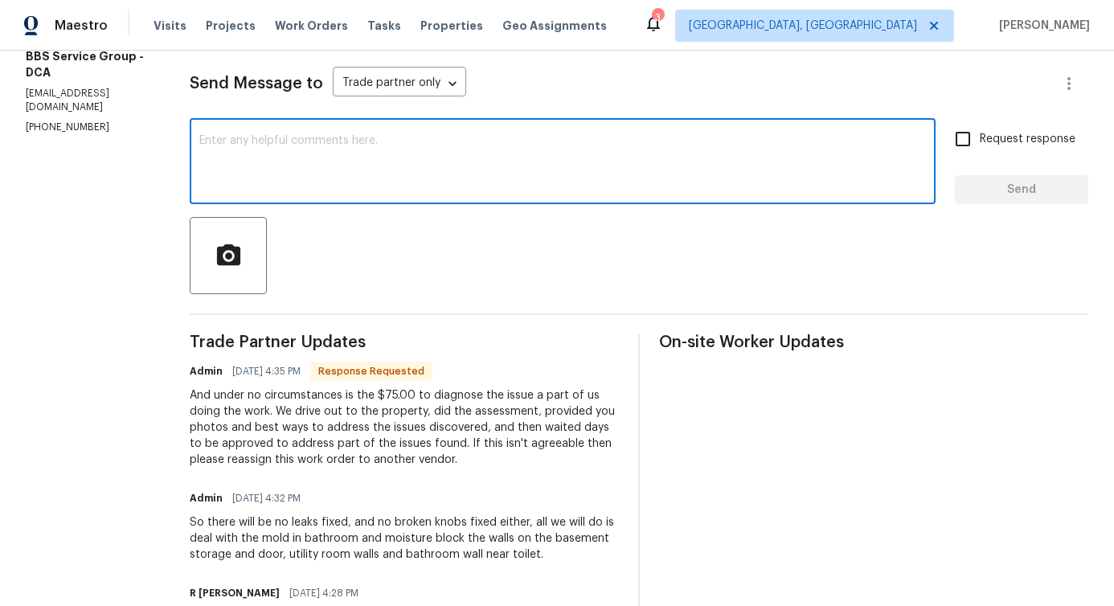
scroll to position [251, 0]
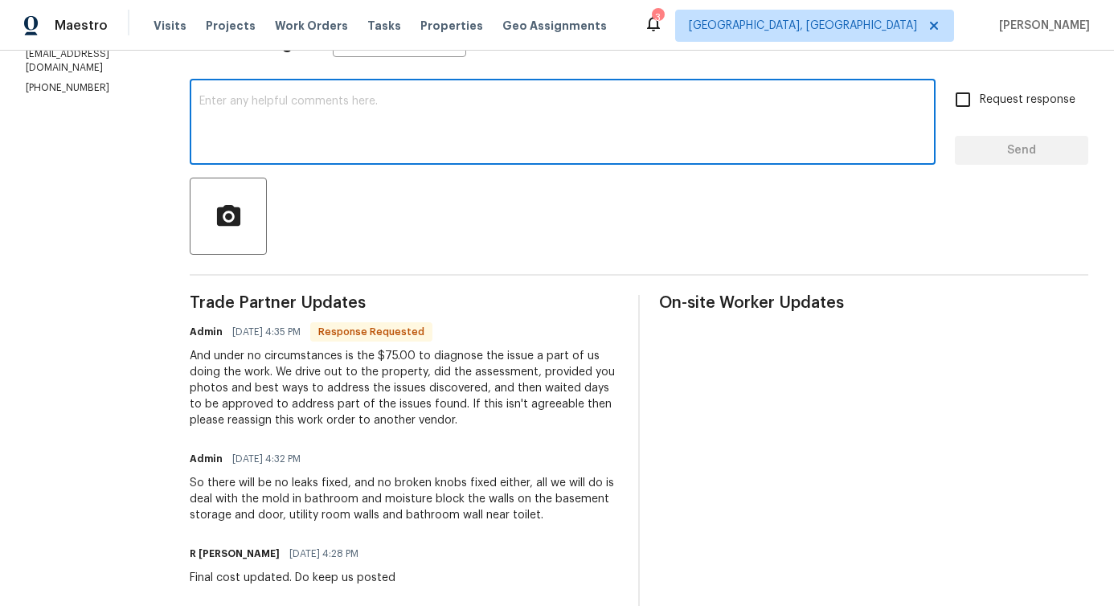
click at [497, 372] on div "And under no circumstances is the $75.00 to diagnose the issue a part of us doi…" at bounding box center [404, 388] width 429 height 80
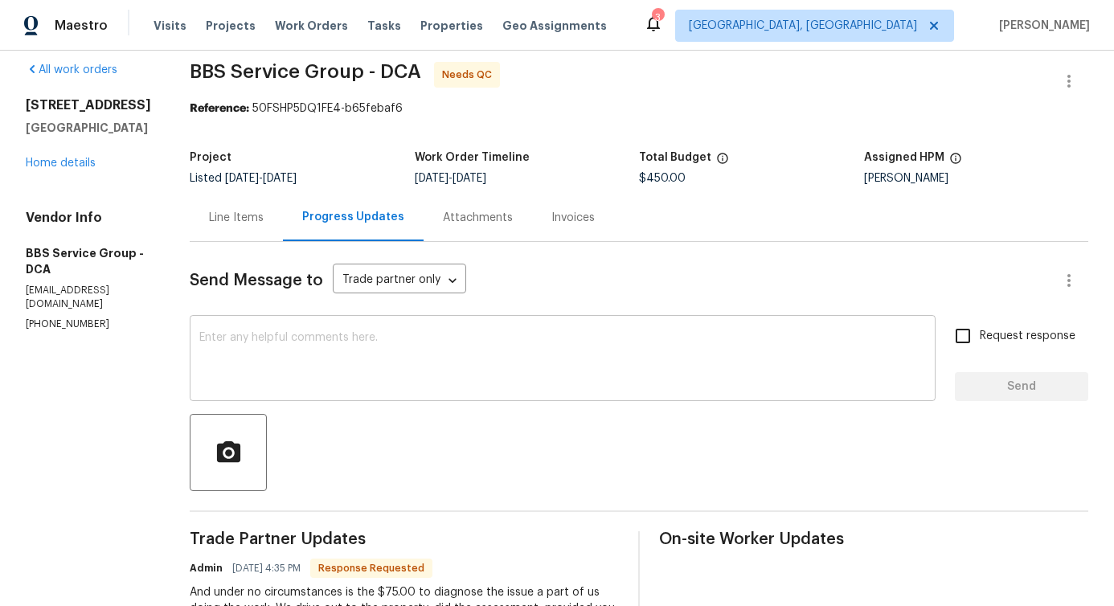
scroll to position [0, 0]
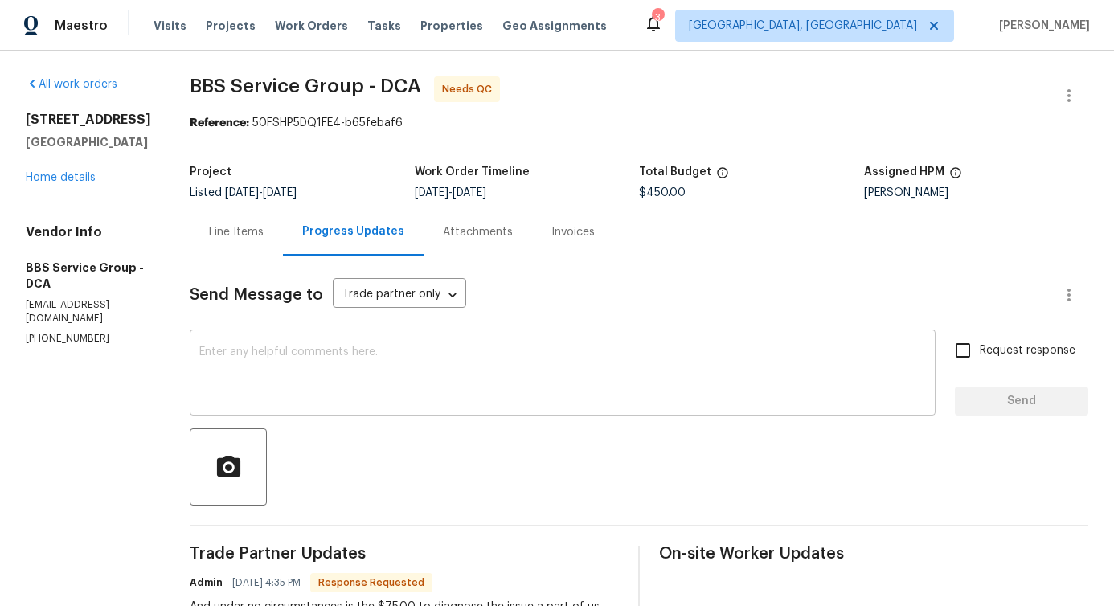
click at [465, 377] on textarea at bounding box center [562, 374] width 727 height 56
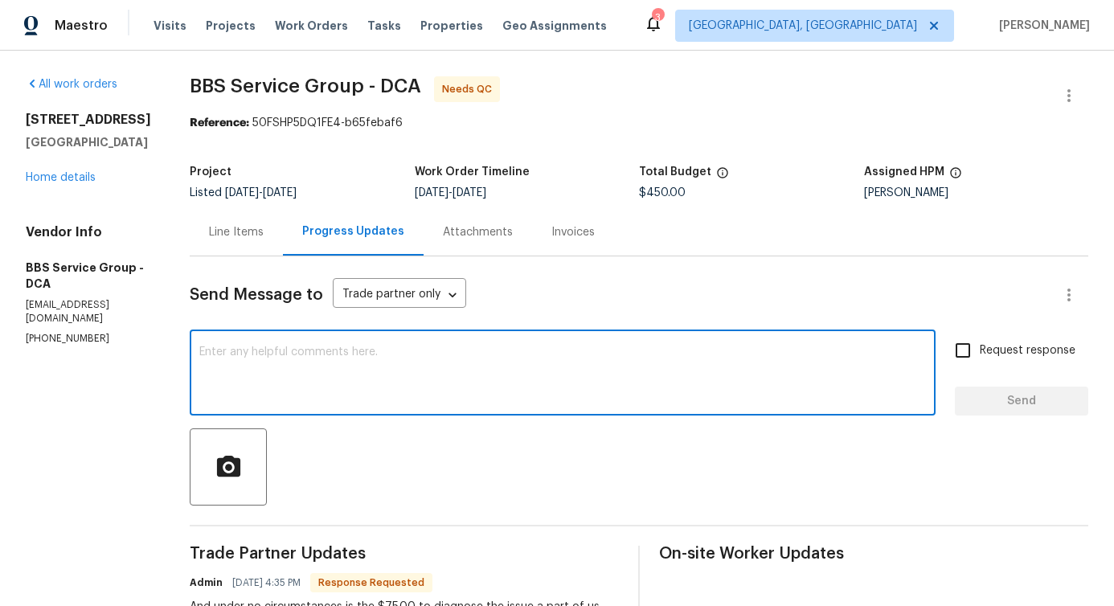
click at [277, 411] on div "x ​" at bounding box center [563, 375] width 746 height 82
click at [293, 359] on textarea at bounding box center [562, 374] width 727 height 56
click at [207, 244] on div "Line Items" at bounding box center [236, 231] width 93 height 47
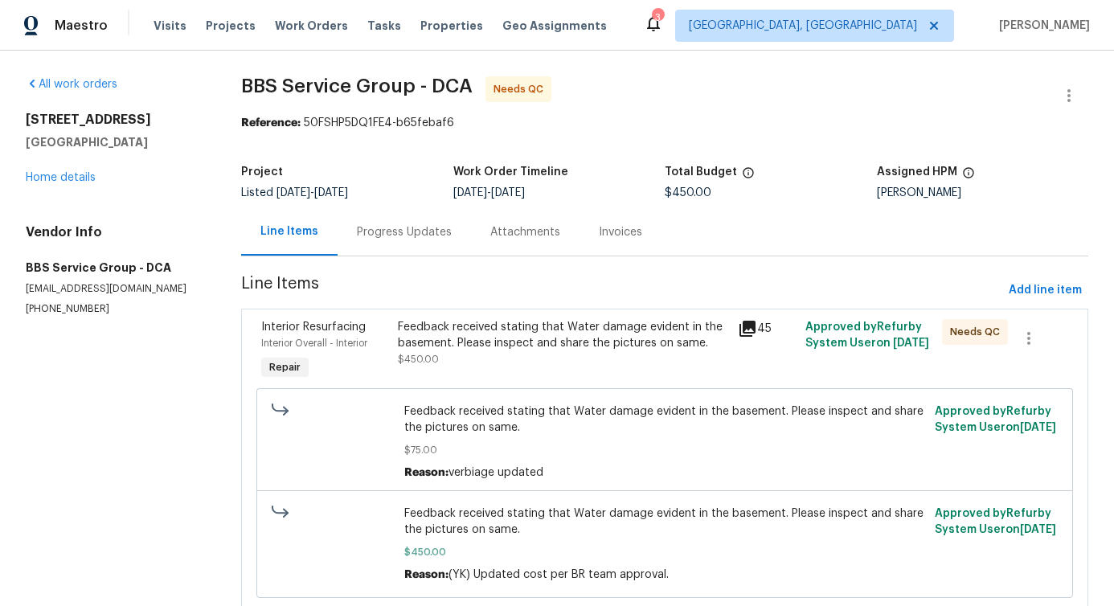
click at [473, 339] on div "Feedback received stating that Water damage evident in the basement. Please ins…" at bounding box center [563, 335] width 330 height 32
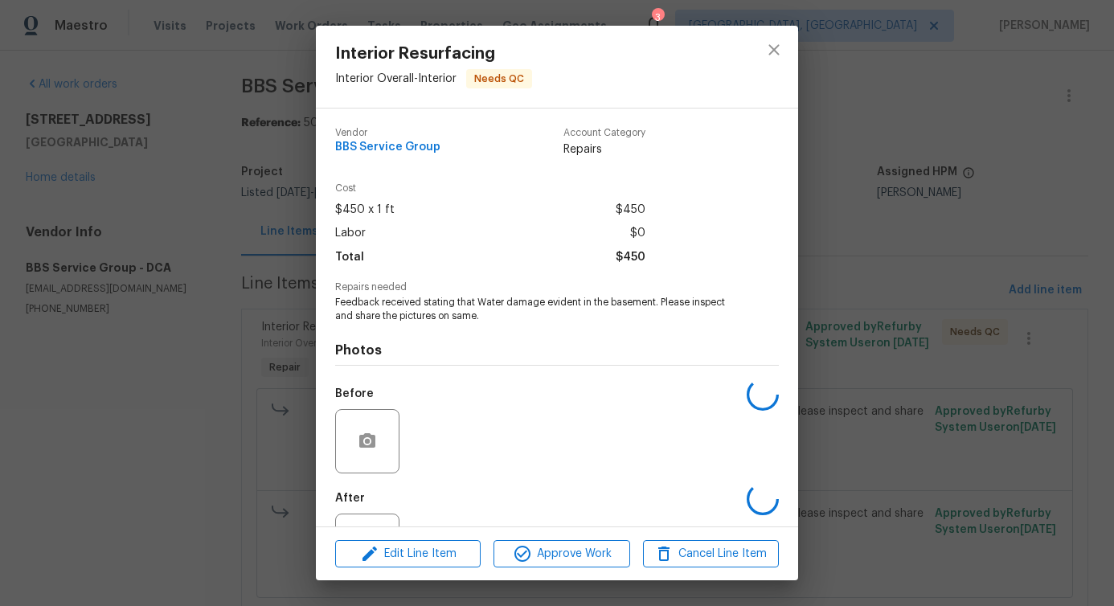
scroll to position [68, 0]
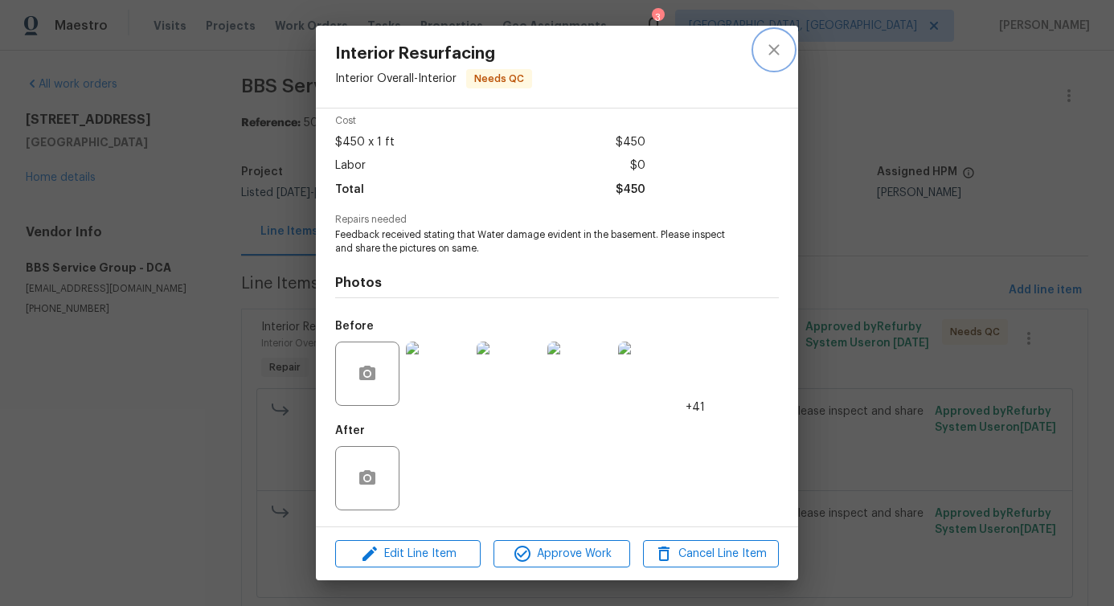
click at [769, 52] on icon "close" at bounding box center [773, 49] width 19 height 19
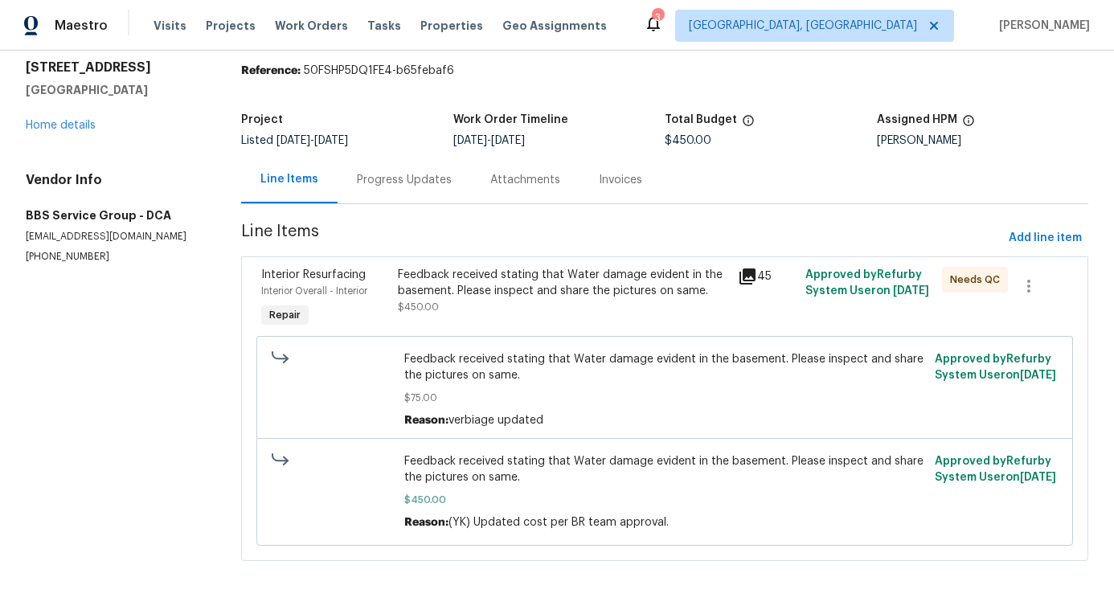
scroll to position [0, 0]
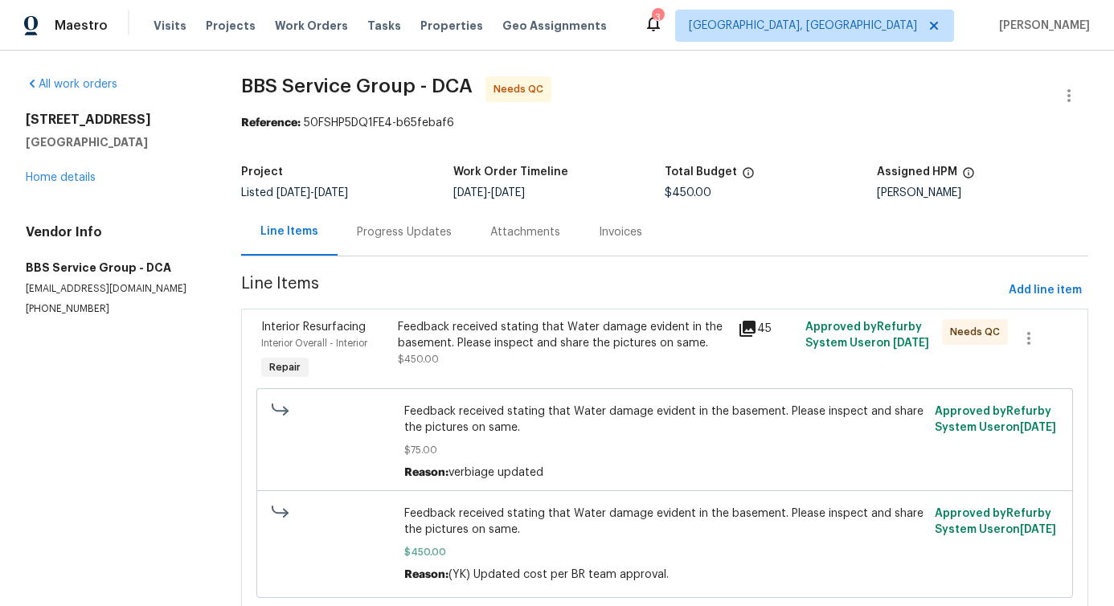
click at [399, 250] on div "Progress Updates" at bounding box center [404, 231] width 133 height 47
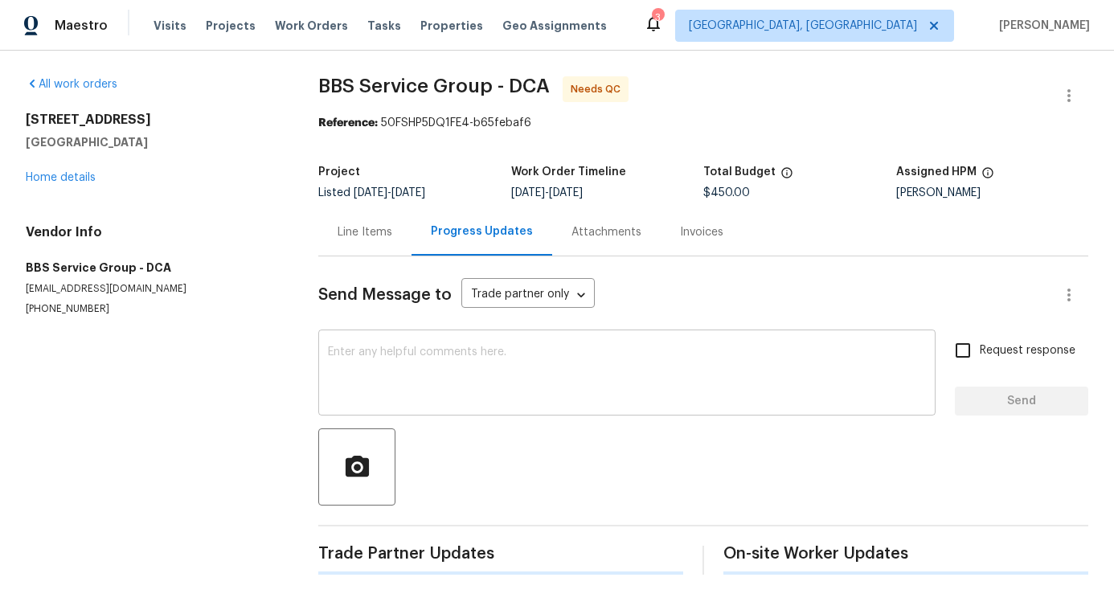
click at [418, 398] on textarea at bounding box center [627, 374] width 598 height 56
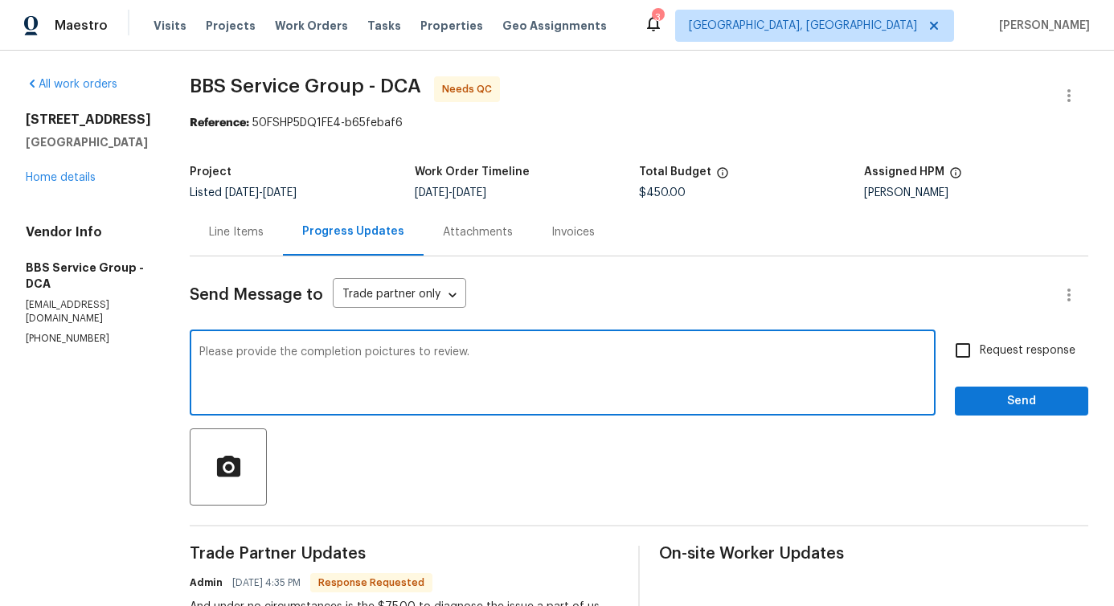
click at [0, 0] on span "pictures" at bounding box center [0, 0] width 0 height 0
type textarea "Please provide the completion pictures to review."
click at [991, 358] on span "Request response" at bounding box center [1028, 350] width 96 height 17
click at [980, 358] on input "Request response" at bounding box center [963, 351] width 34 height 34
checkbox input "true"
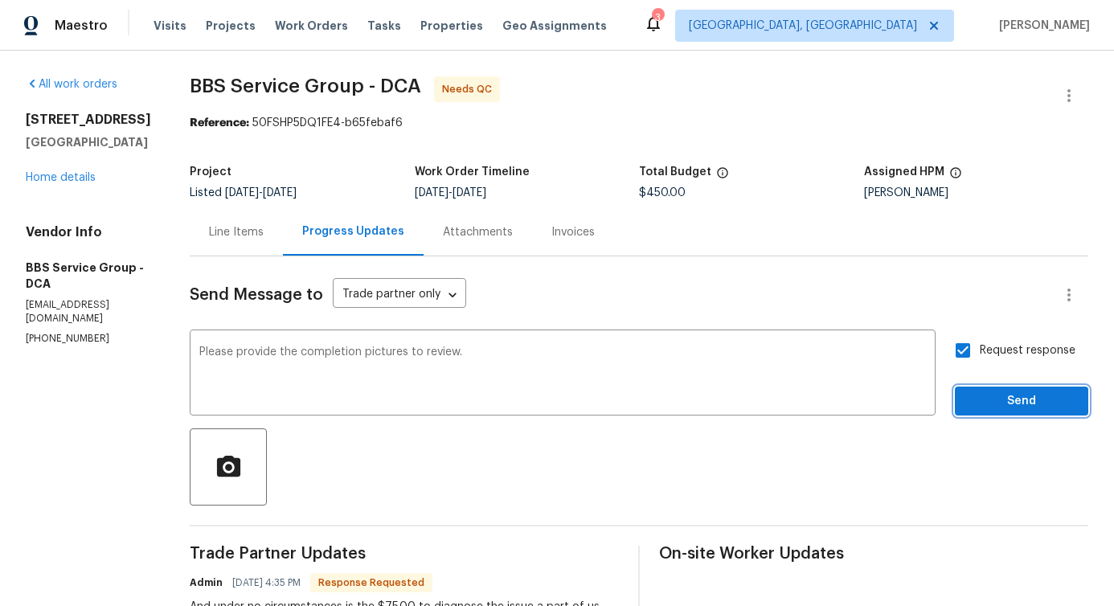
click at [989, 405] on span "Send" at bounding box center [1022, 401] width 108 height 20
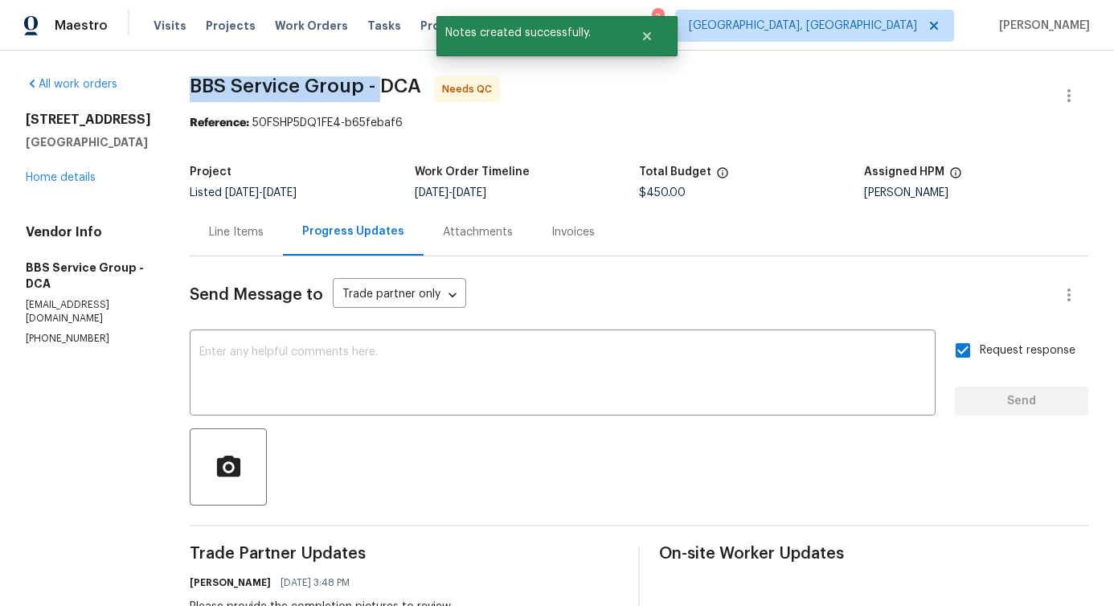
drag, startPoint x: 166, startPoint y: 94, endPoint x: 355, endPoint y: 94, distance: 188.9
click at [355, 94] on span "BBS Service Group - DCA" at bounding box center [305, 85] width 231 height 19
copy span "BBS Service Group -"
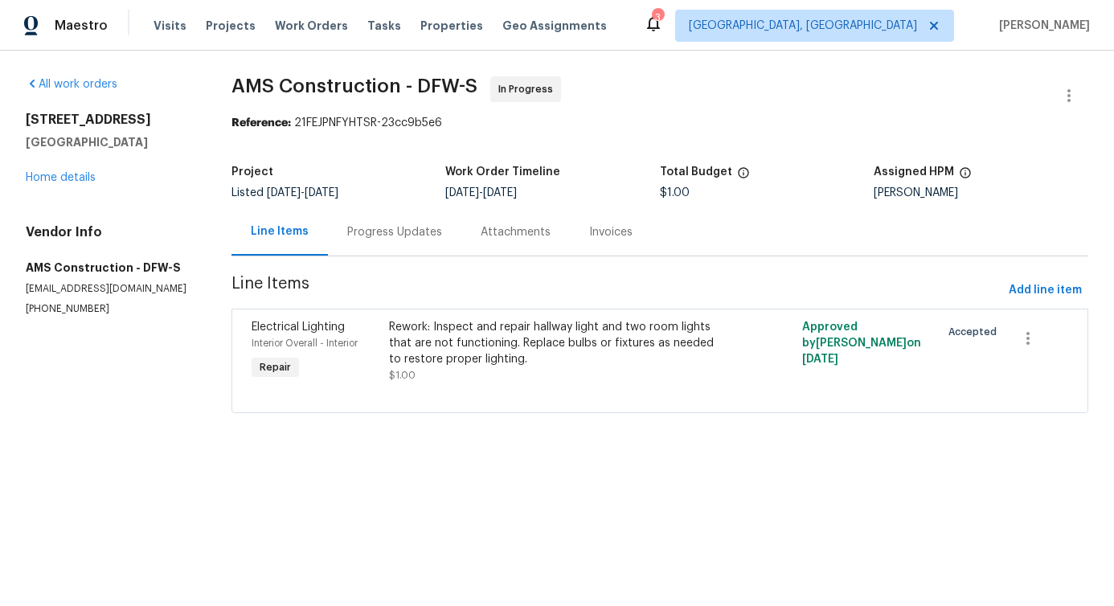
click at [630, 99] on span "AMS Construction - DFW-S In Progress" at bounding box center [640, 95] width 818 height 39
click at [386, 239] on div "Progress Updates" at bounding box center [394, 232] width 95 height 16
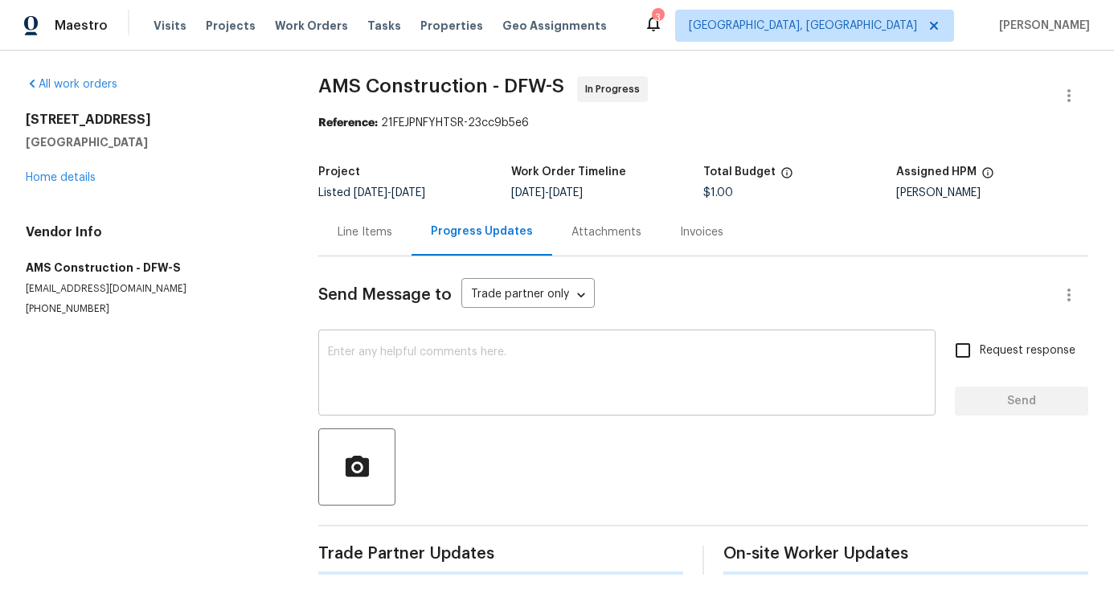
click at [388, 376] on textarea at bounding box center [627, 374] width 598 height 56
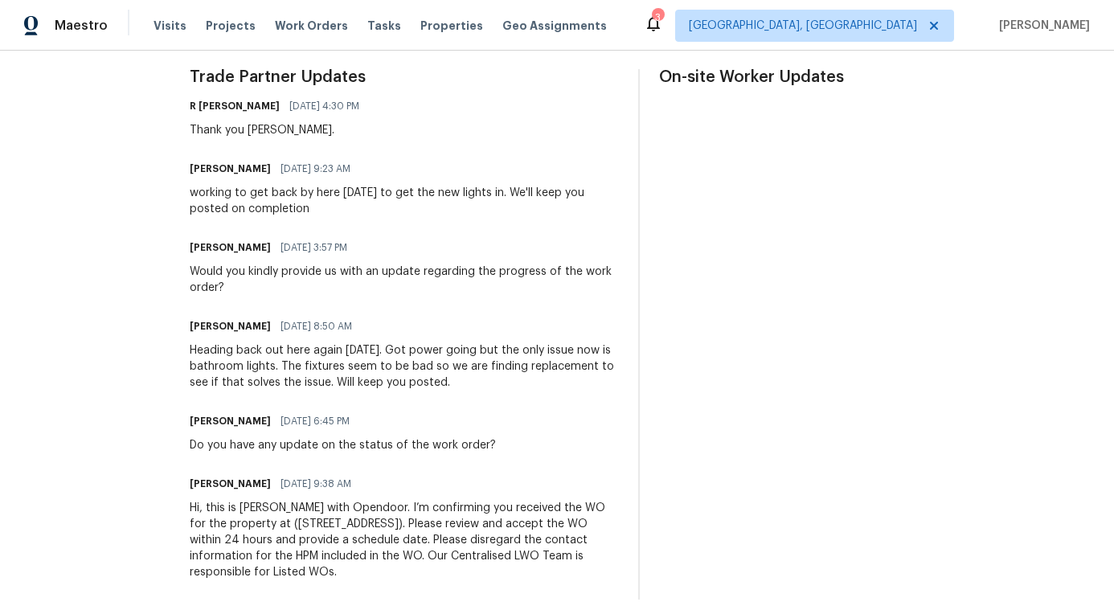
scroll to position [477, 0]
type textarea "1"
click at [242, 450] on div "Do you have any update on the status of the work order?" at bounding box center [343, 444] width 306 height 16
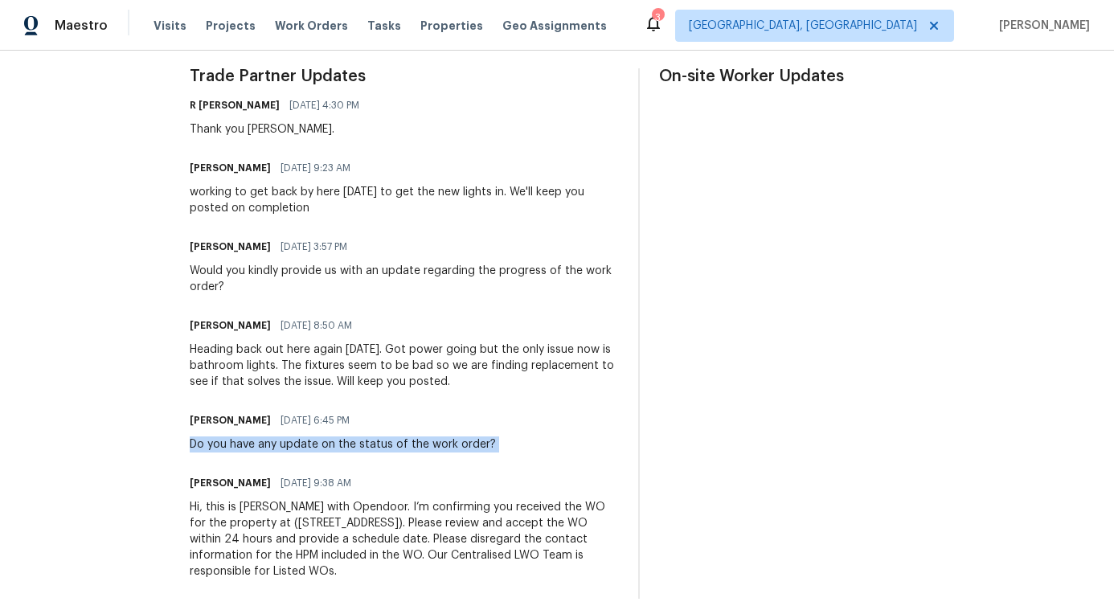
copy div "Do you have any update on the status of the work order?"
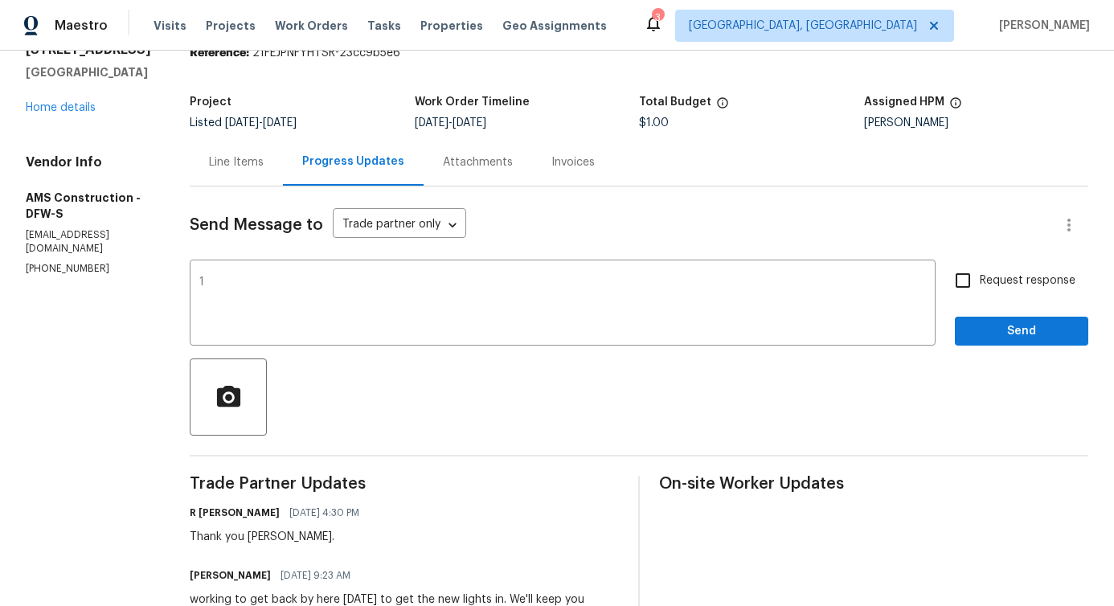
scroll to position [0, 0]
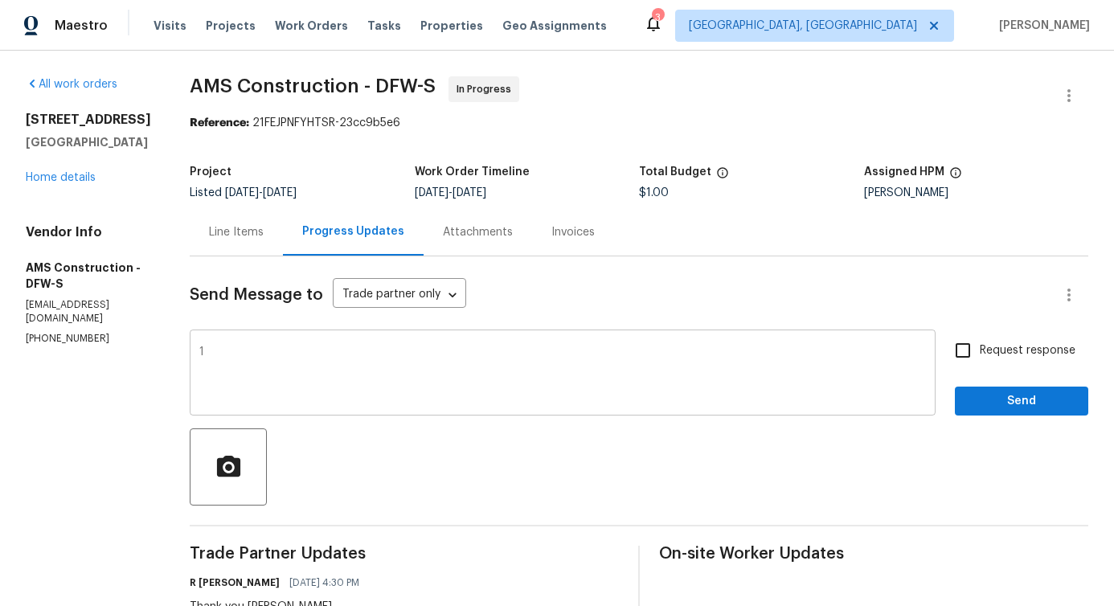
click at [281, 370] on textarea "1" at bounding box center [562, 374] width 727 height 56
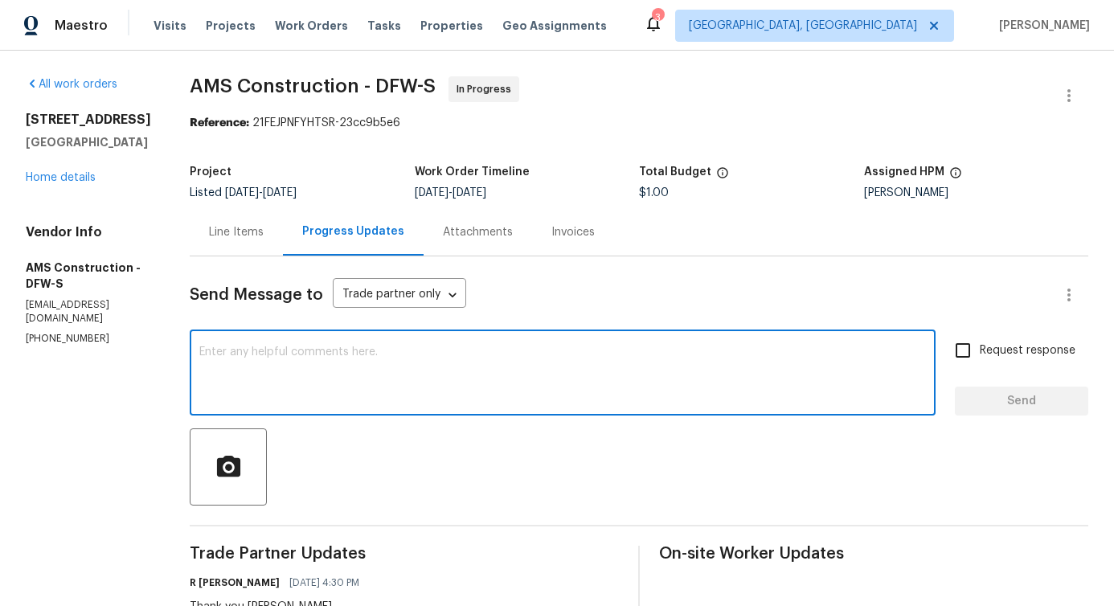
paste textarea "Do you have any update on the status of the work order?"
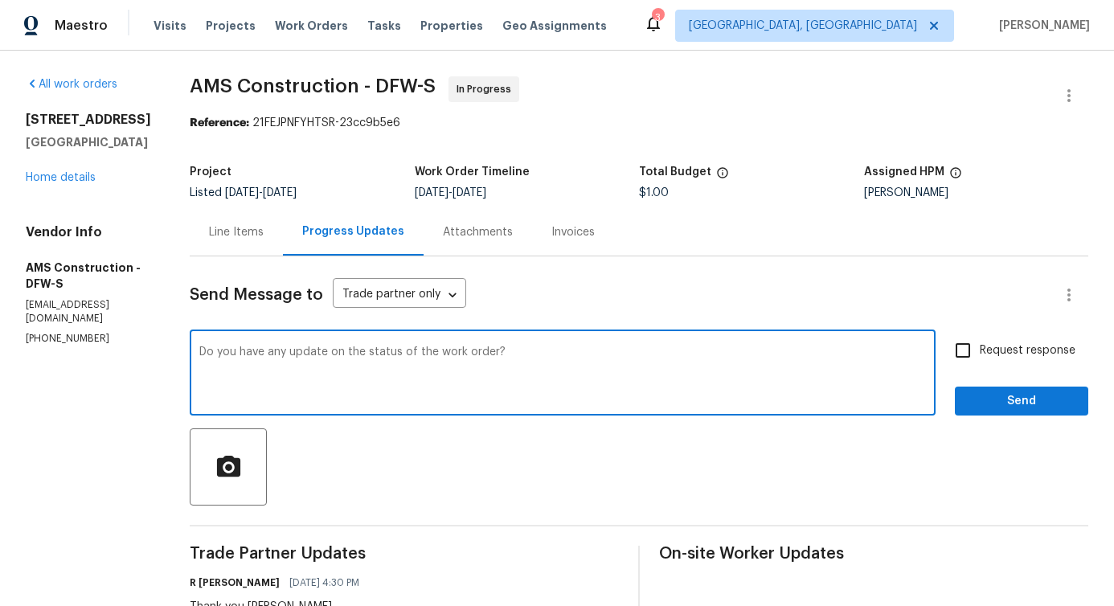
type textarea "Do you have any update on the status of the work order?"
click at [947, 340] on input "Request response" at bounding box center [963, 351] width 34 height 34
checkbox input "true"
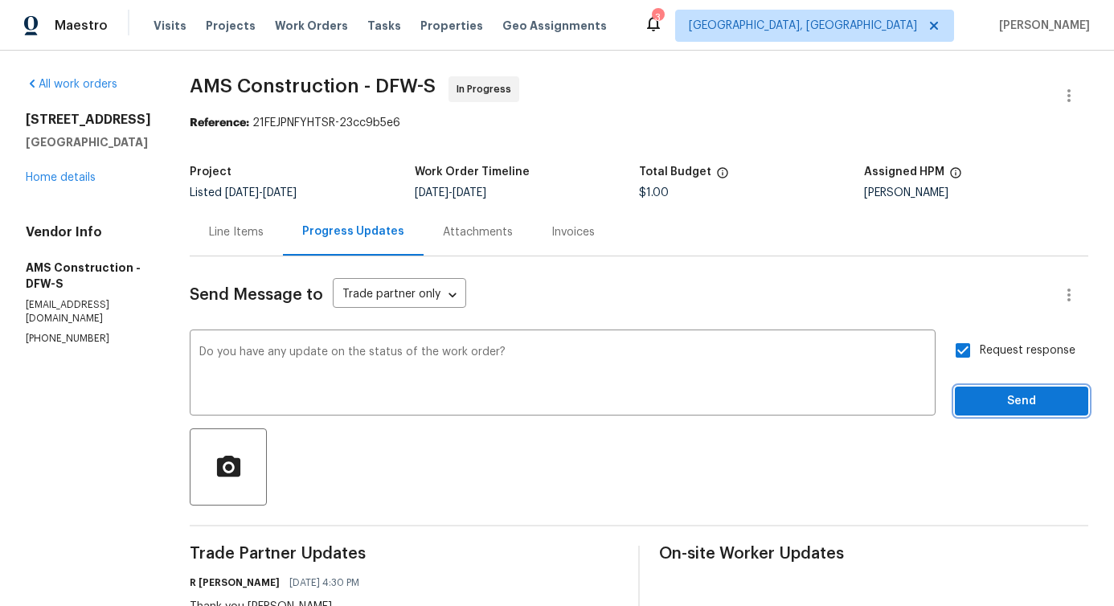
click at [980, 397] on span "Send" at bounding box center [1022, 401] width 108 height 20
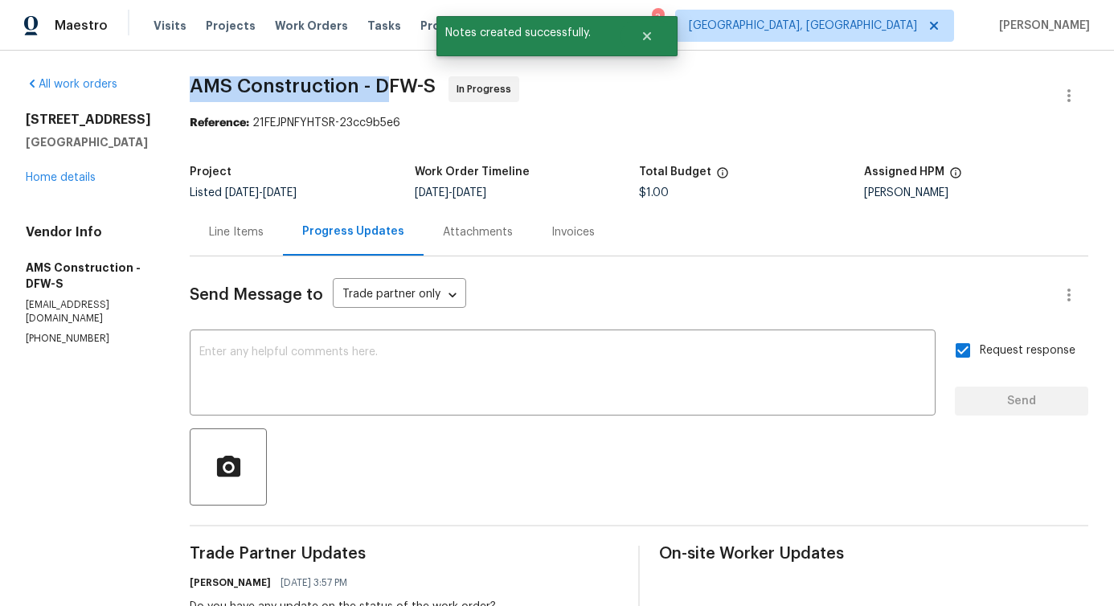
drag, startPoint x: 174, startPoint y: 80, endPoint x: 373, endPoint y: 87, distance: 198.6
click at [373, 87] on div "All work orders 8 Woodmoor Cir Allen, TX 75002 Home details Vendor Info AMS Con…" at bounding box center [557, 608] width 1114 height 1114
click at [256, 76] on span "AMS Construction - DFW-S" at bounding box center [313, 85] width 246 height 19
drag, startPoint x: 180, startPoint y: 85, endPoint x: 358, endPoint y: 87, distance: 178.4
click at [358, 87] on span "AMS Construction - DFW-S" at bounding box center [313, 85] width 246 height 19
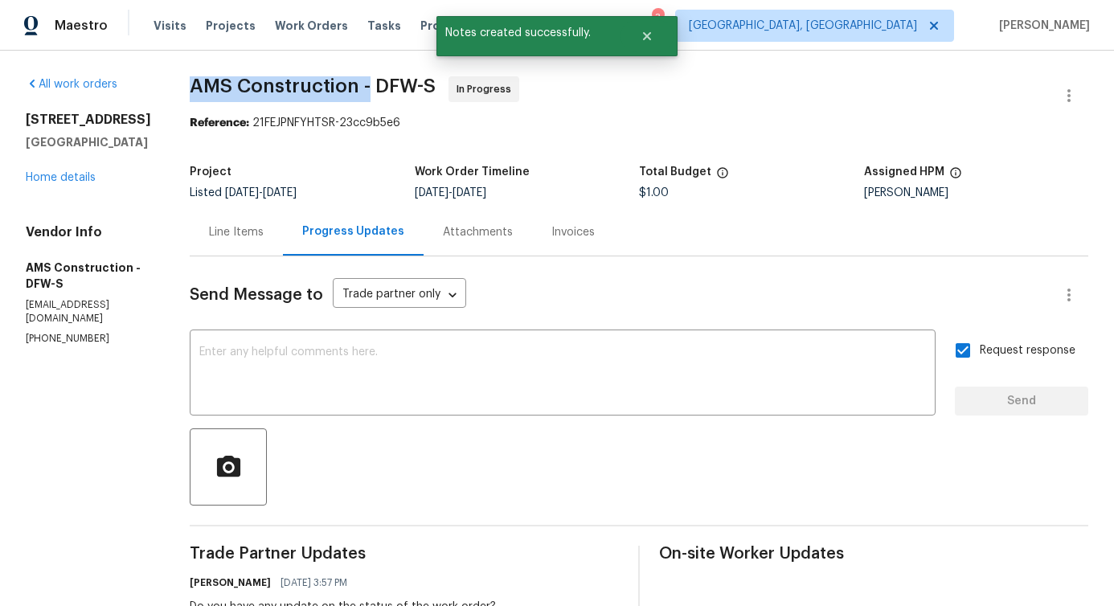
copy span "AMS Construction -"
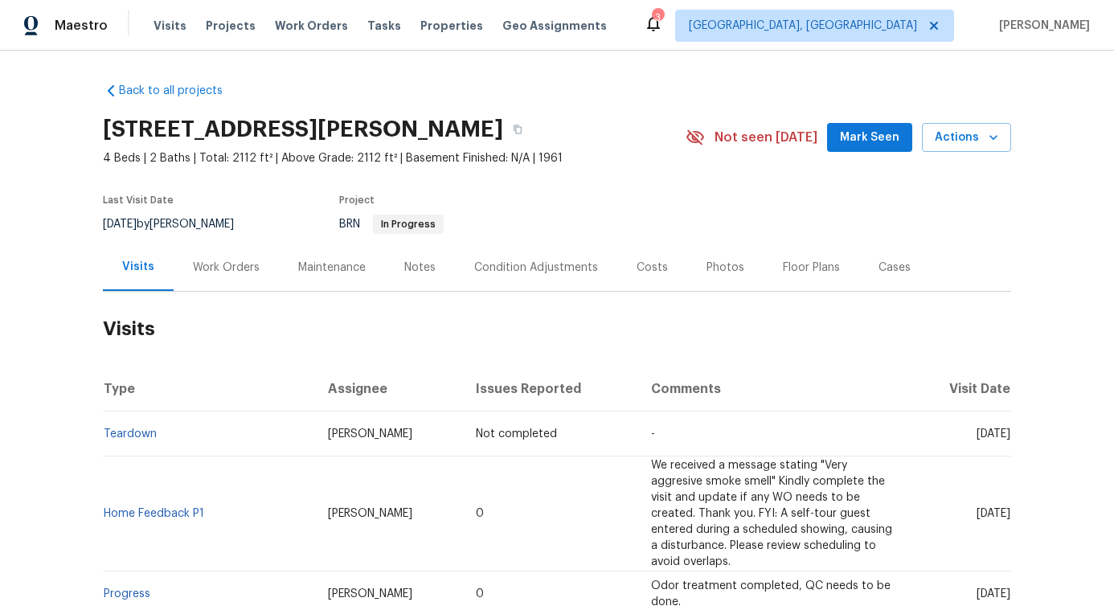
click at [215, 278] on div "Work Orders" at bounding box center [226, 267] width 105 height 47
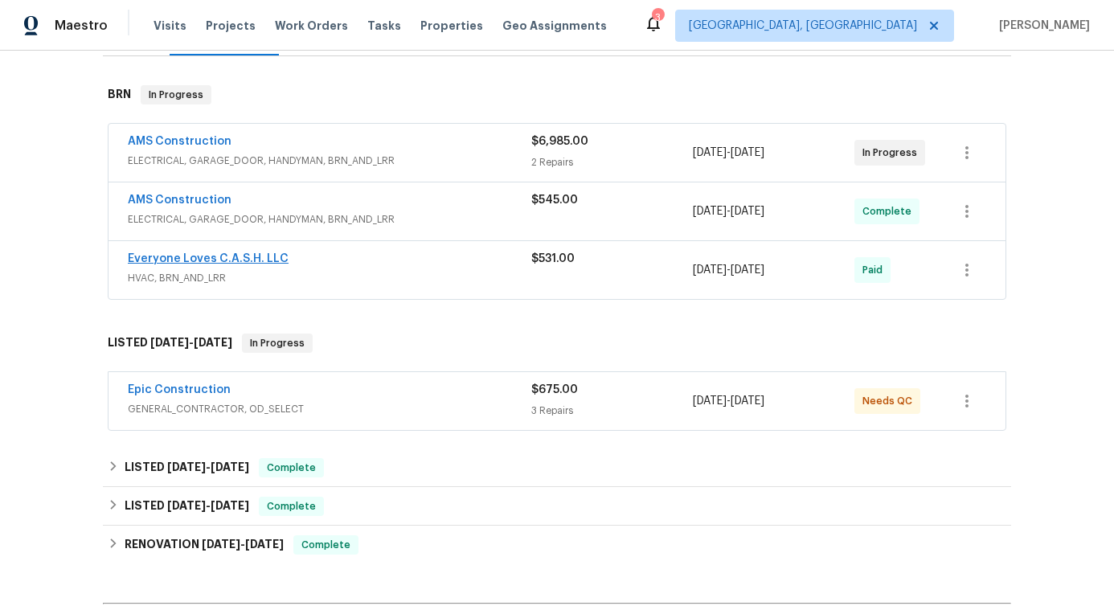
scroll to position [244, 0]
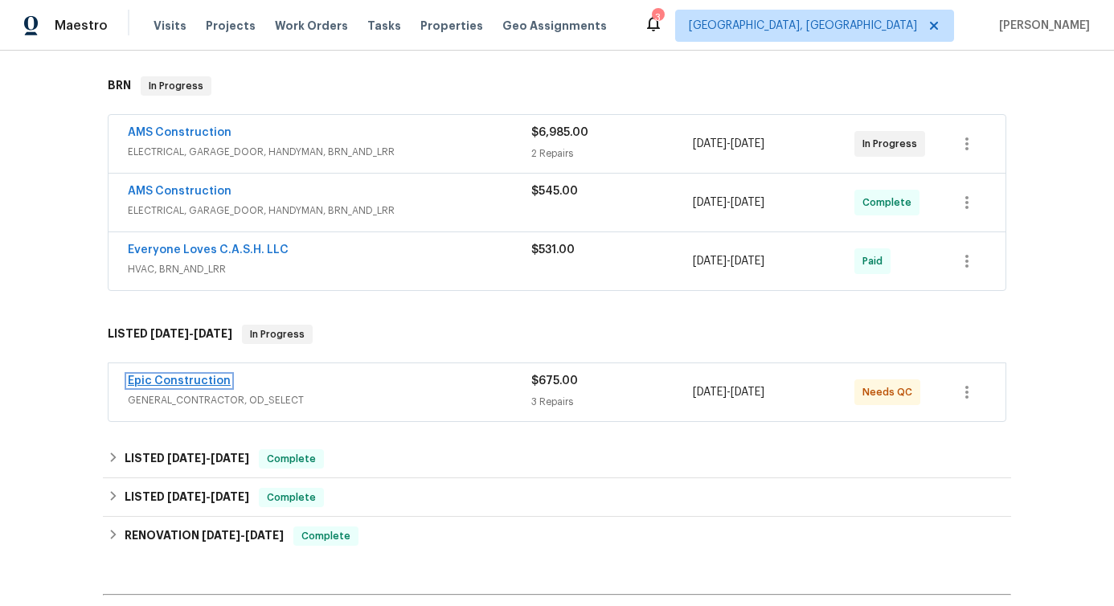
click at [199, 384] on link "Epic Construction" at bounding box center [179, 380] width 103 height 11
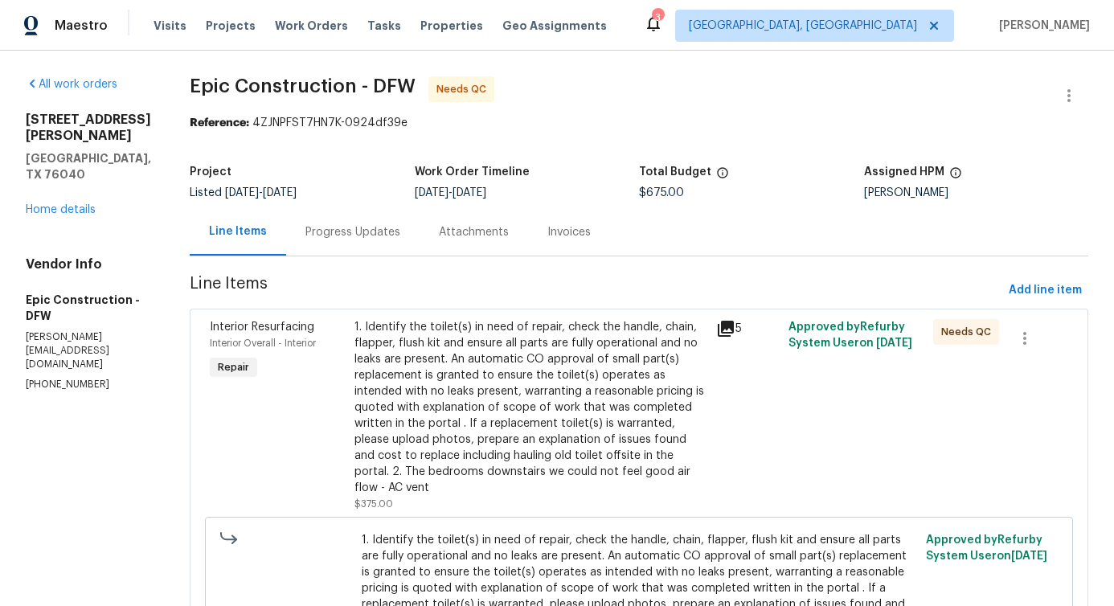
click at [375, 246] on div "Progress Updates" at bounding box center [352, 231] width 133 height 47
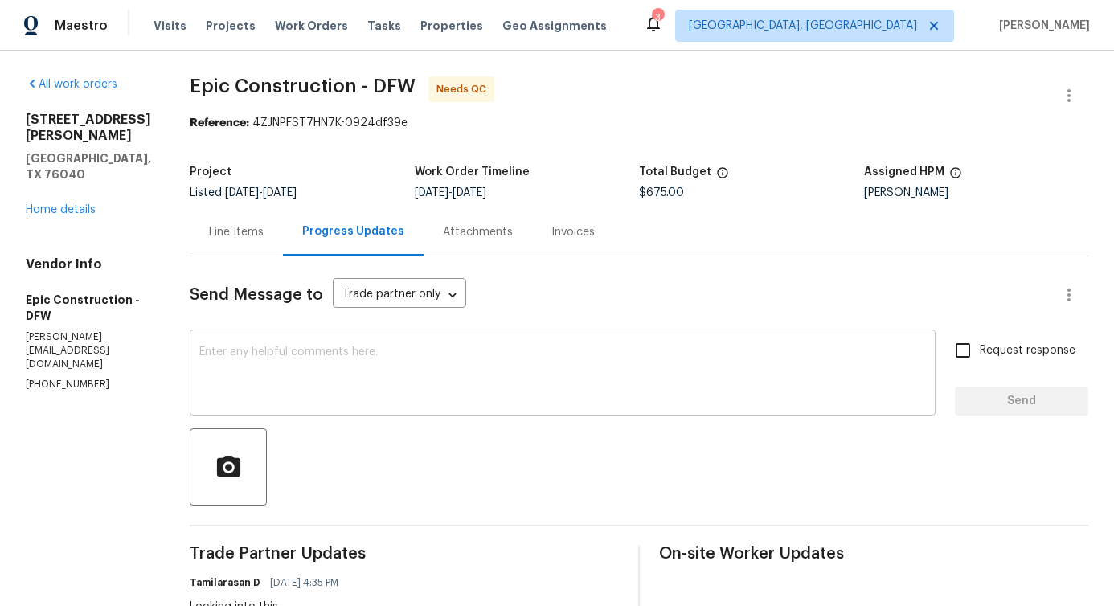
scroll to position [261, 0]
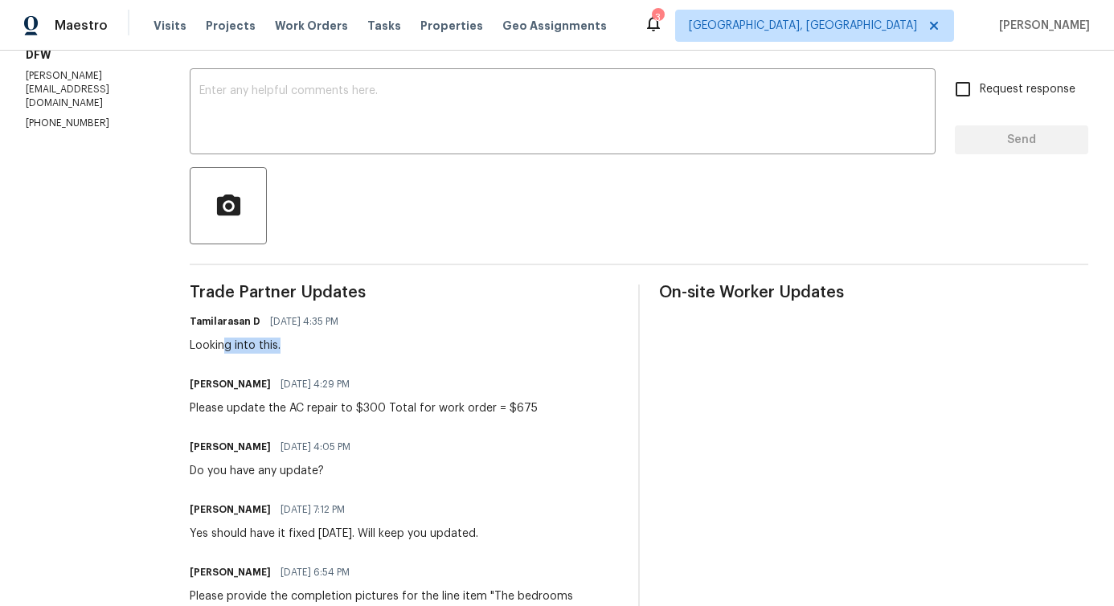
drag, startPoint x: 211, startPoint y: 351, endPoint x: 285, endPoint y: 350, distance: 74.8
click at [285, 350] on div "Looking into this." at bounding box center [269, 346] width 158 height 16
drag, startPoint x: 189, startPoint y: 407, endPoint x: 359, endPoint y: 407, distance: 170.4
click at [359, 407] on div "Please update the AC repair to $300 Total for work order = $675" at bounding box center [364, 408] width 348 height 16
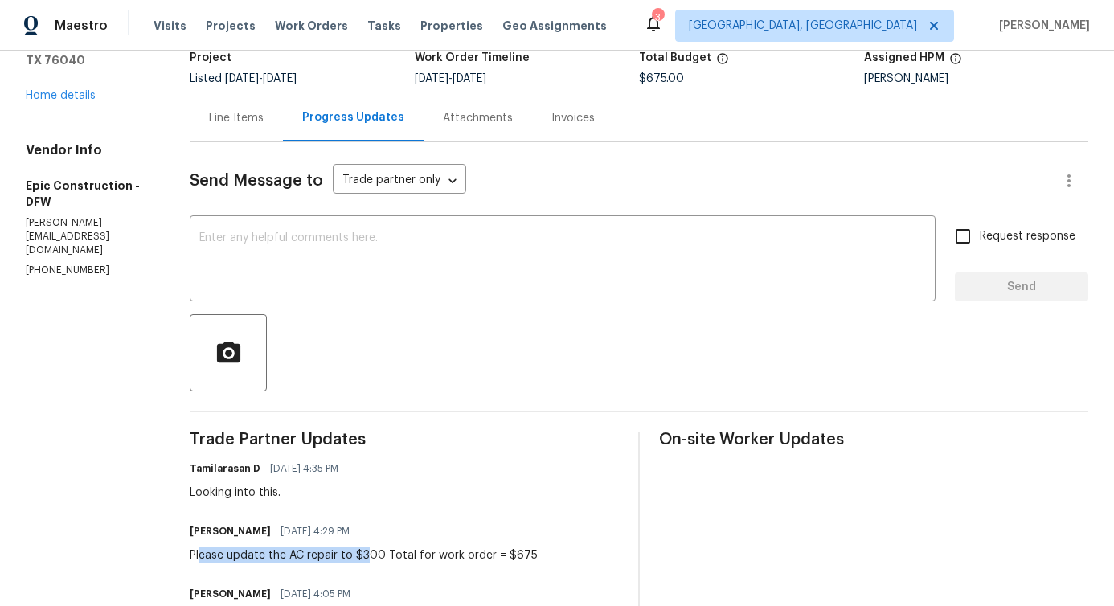
scroll to position [0, 0]
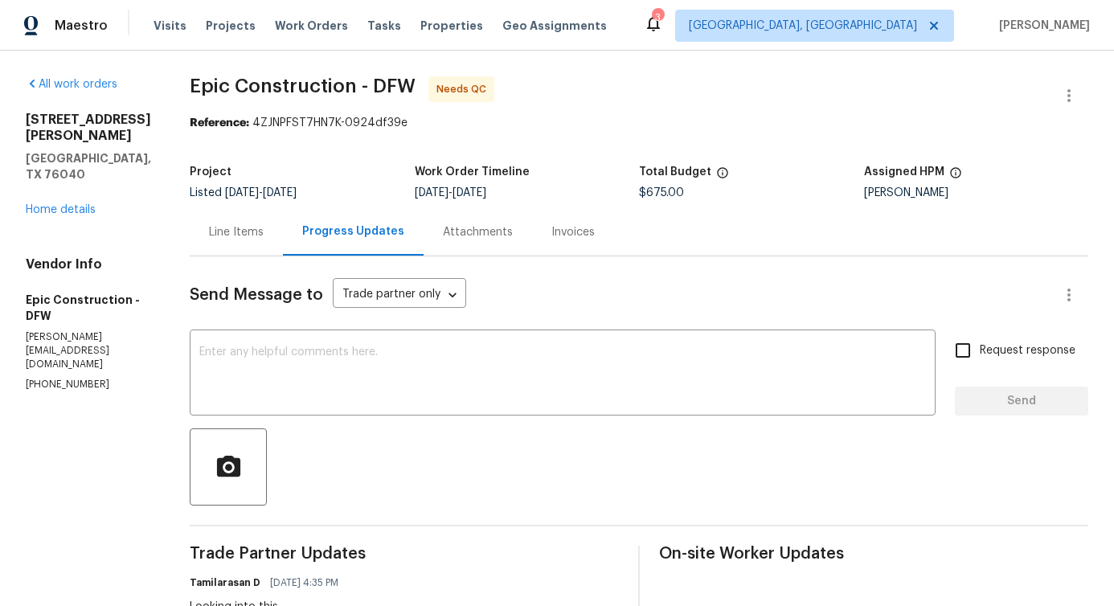
click at [215, 250] on div "Line Items" at bounding box center [236, 231] width 93 height 47
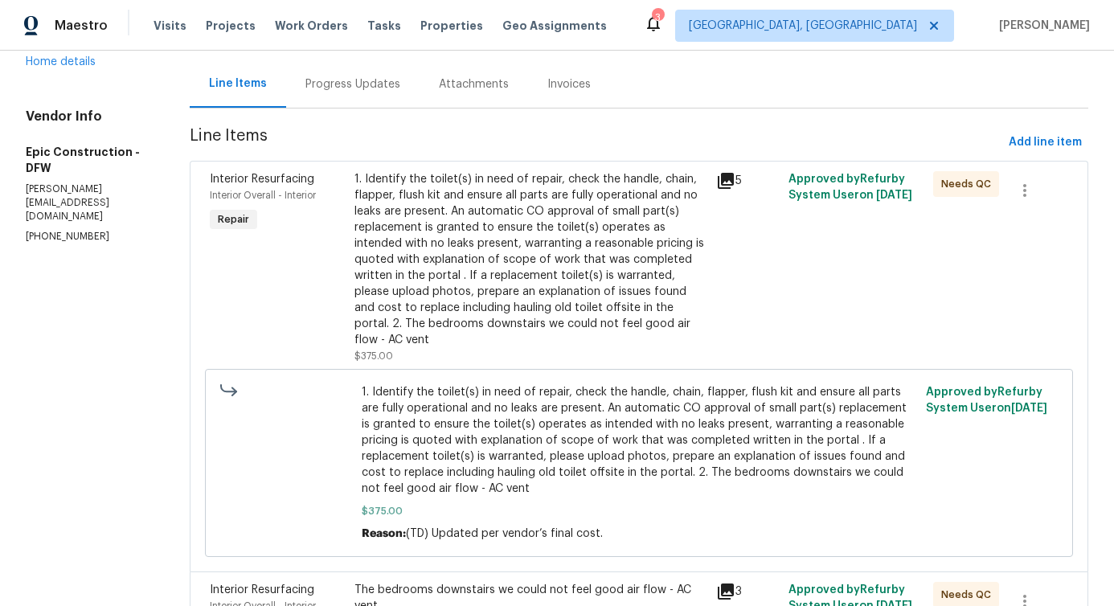
scroll to position [342, 0]
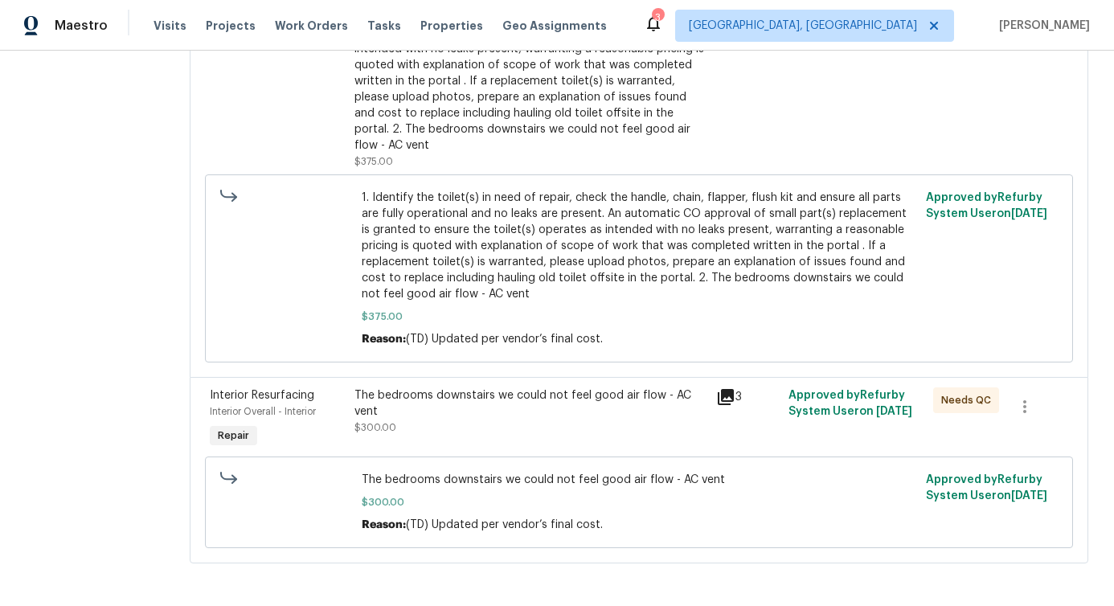
click at [495, 429] on div "The bedrooms downstairs we could not feel good air flow - AC vent $300.00" at bounding box center [531, 420] width 362 height 74
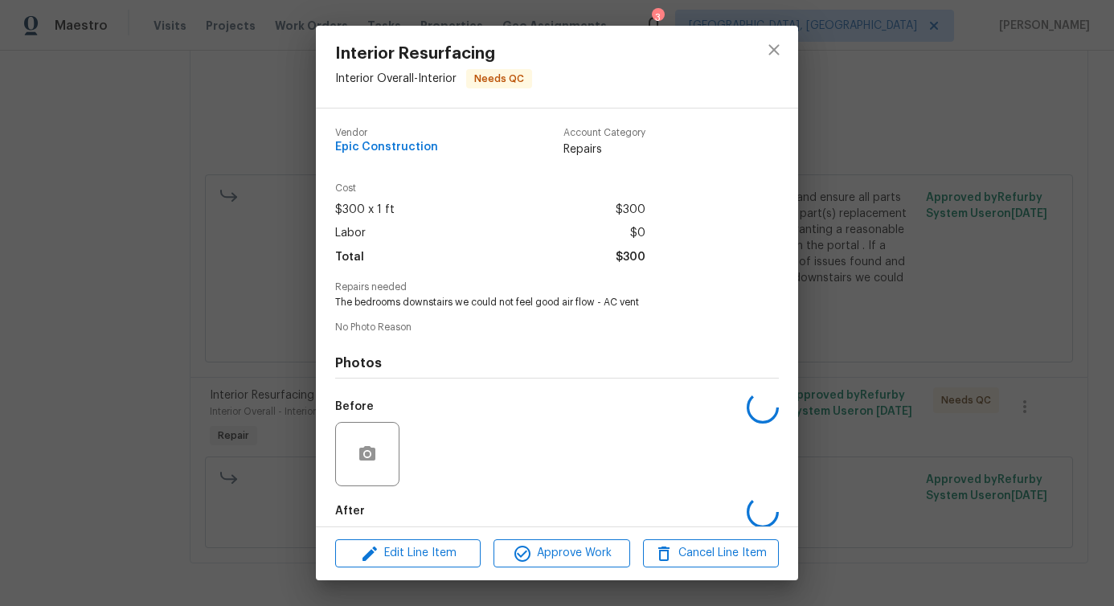
scroll to position [80, 0]
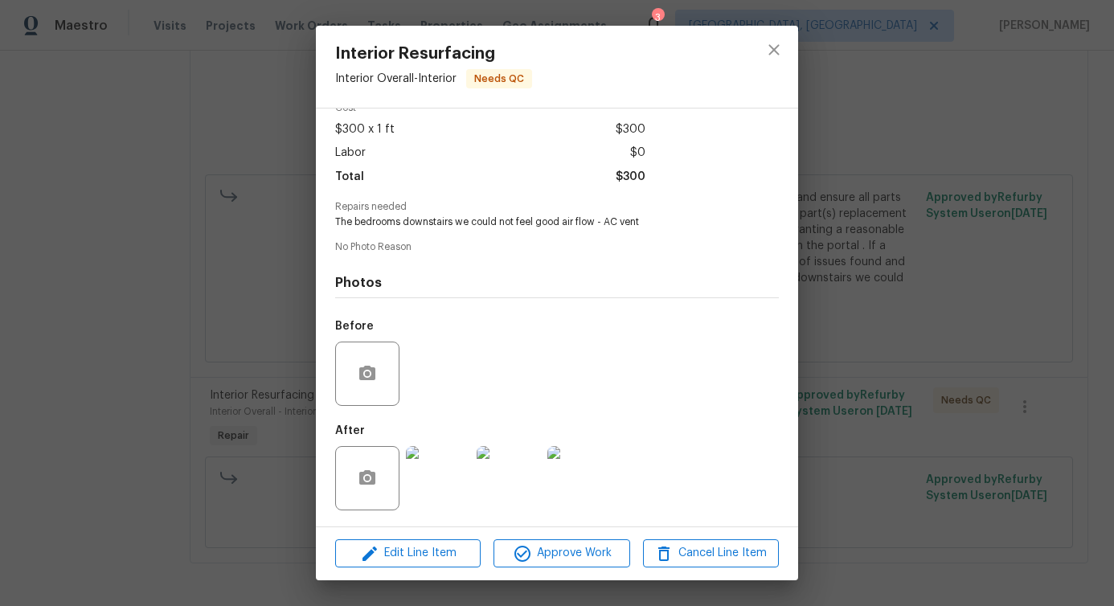
click at [497, 509] on img at bounding box center [509, 478] width 64 height 64
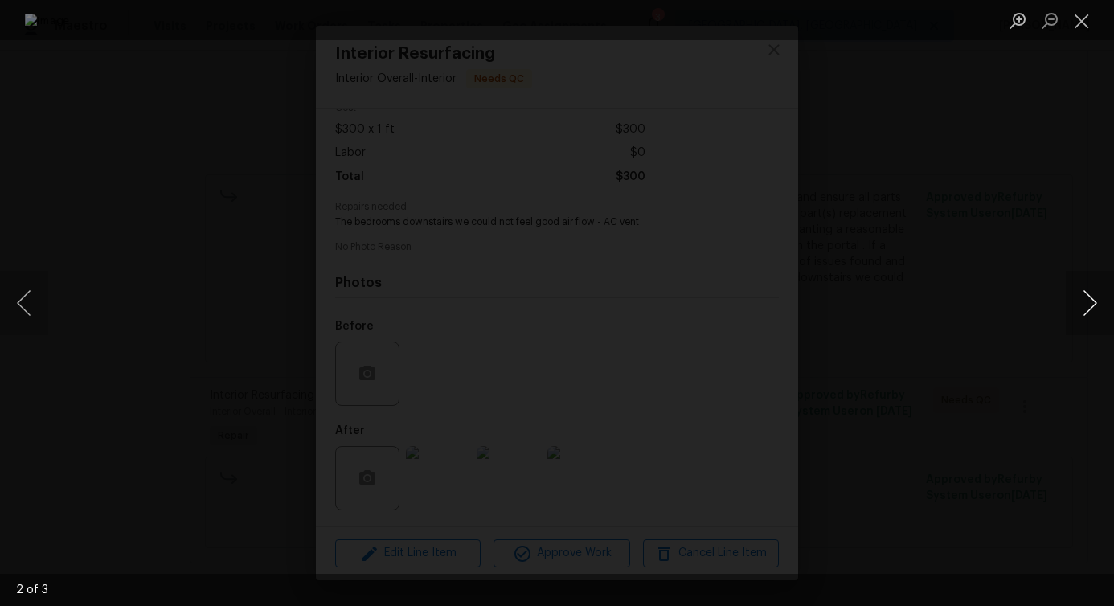
click at [1092, 310] on button "Next image" at bounding box center [1090, 303] width 48 height 64
click at [1096, 20] on button "Close lightbox" at bounding box center [1082, 20] width 32 height 28
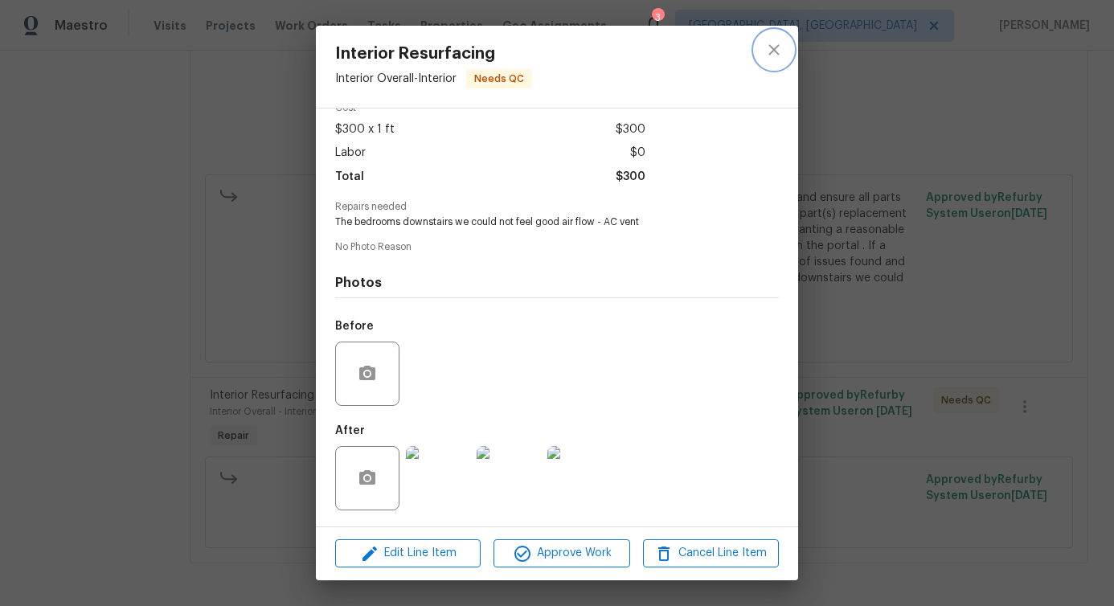
click at [778, 53] on icon "close" at bounding box center [773, 49] width 19 height 19
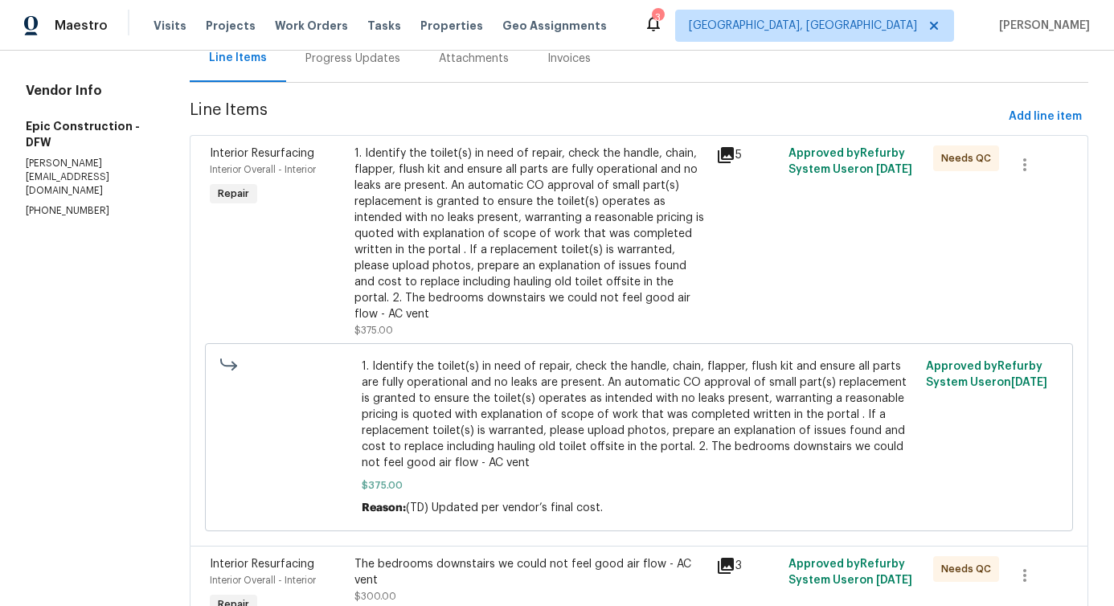
scroll to position [141, 0]
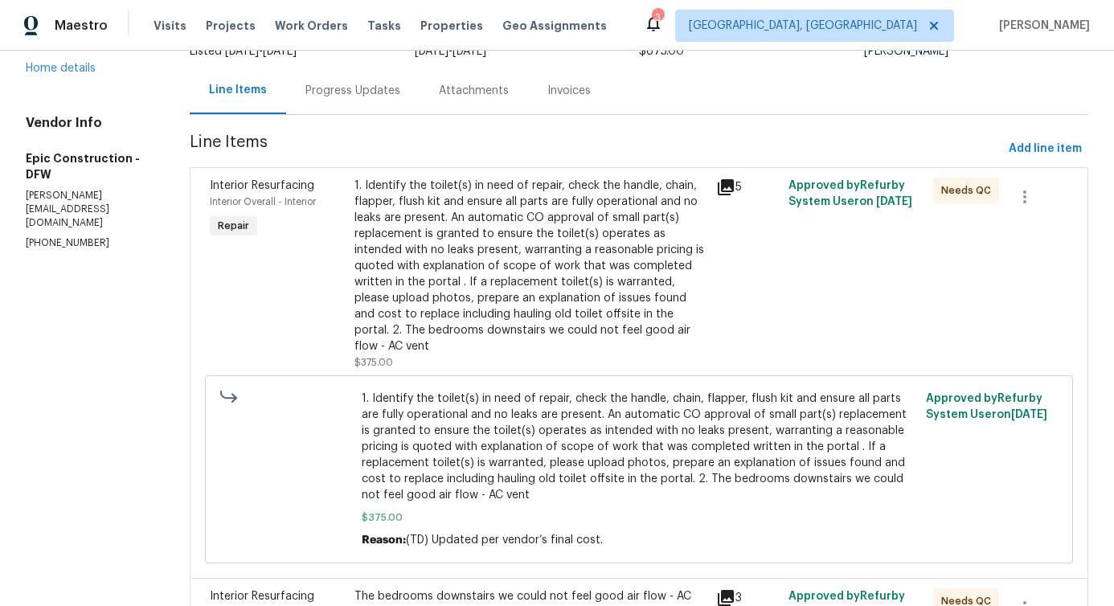
click at [473, 248] on div "1. Identify the toilet(s) in need of repair, check the handle, chain, flapper, …" at bounding box center [530, 266] width 352 height 177
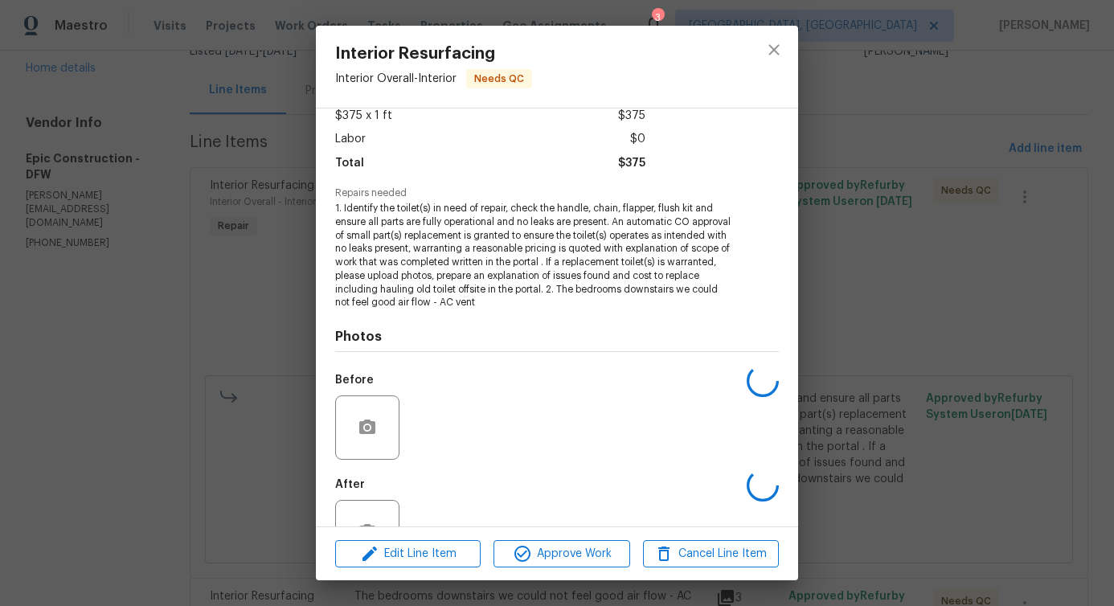
scroll to position [148, 0]
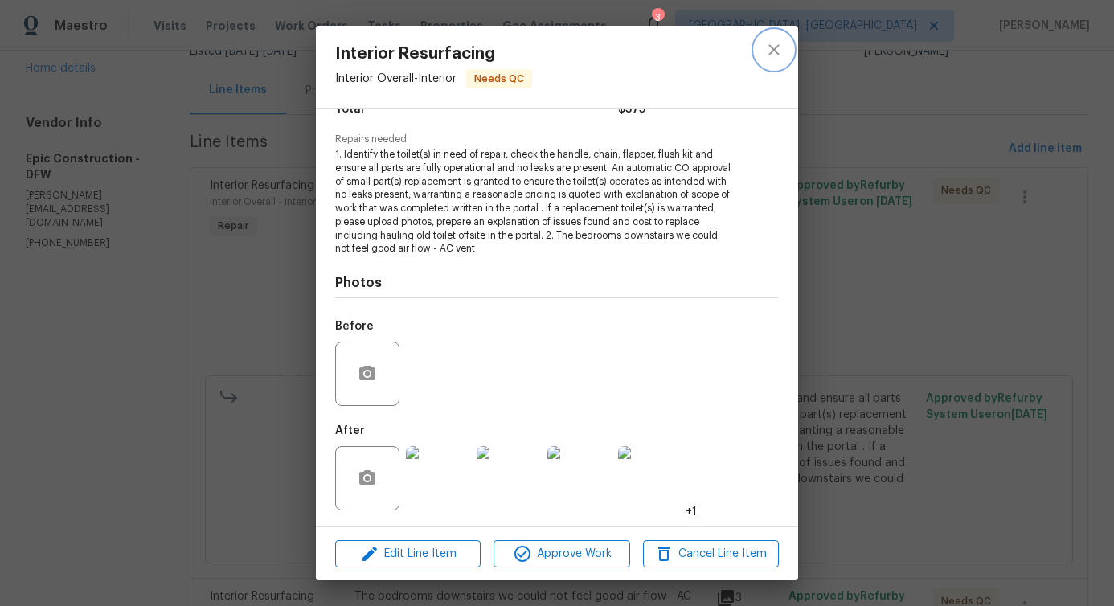
click at [774, 48] on icon "close" at bounding box center [773, 49] width 10 height 10
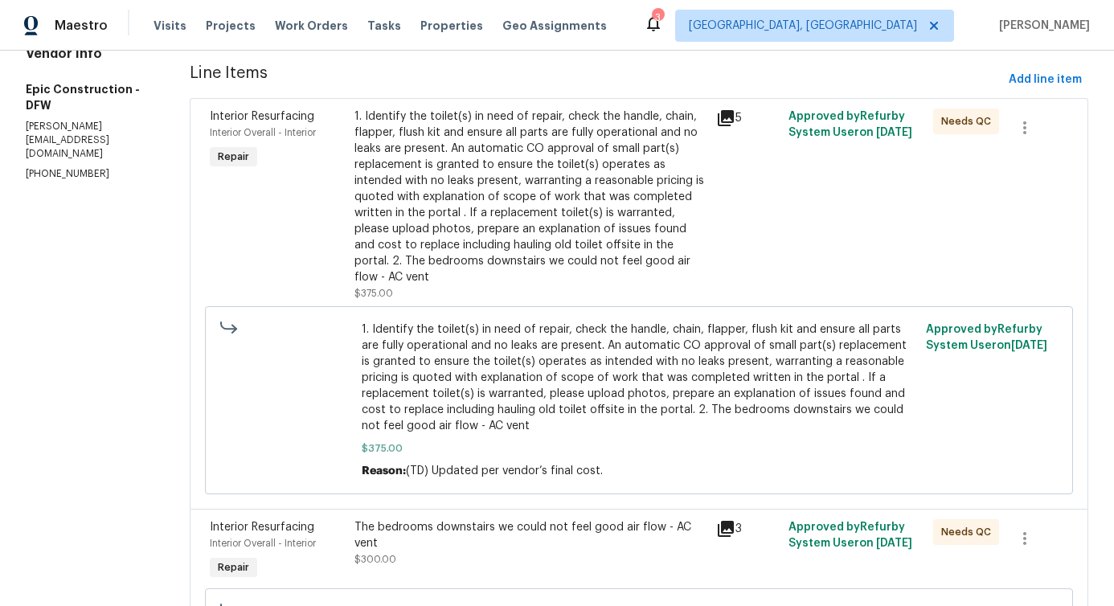
scroll to position [0, 0]
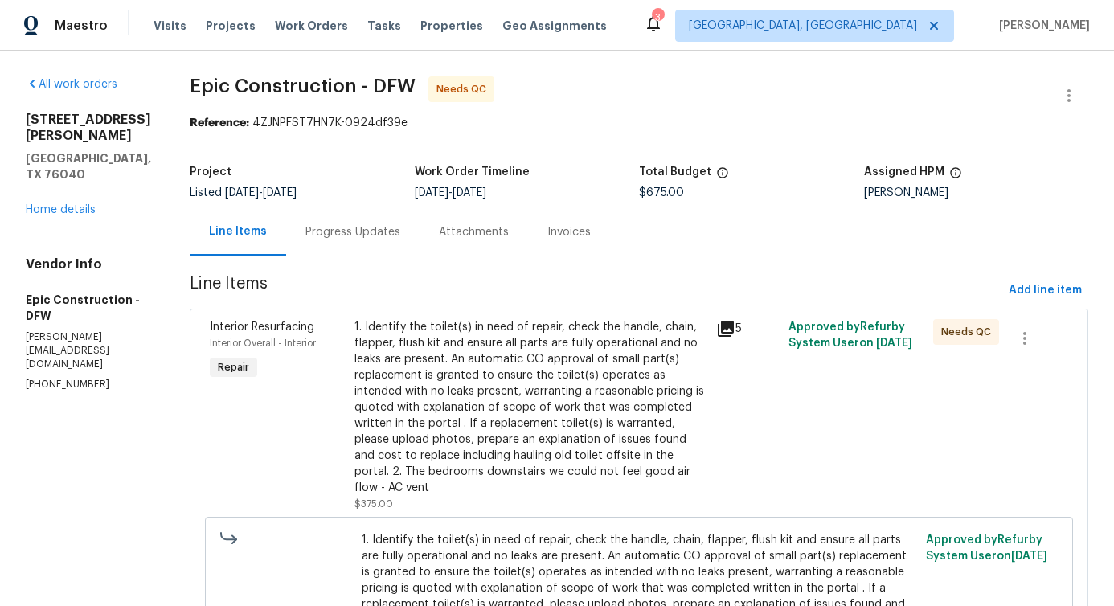
click at [334, 235] on div "Progress Updates" at bounding box center [352, 232] width 95 height 16
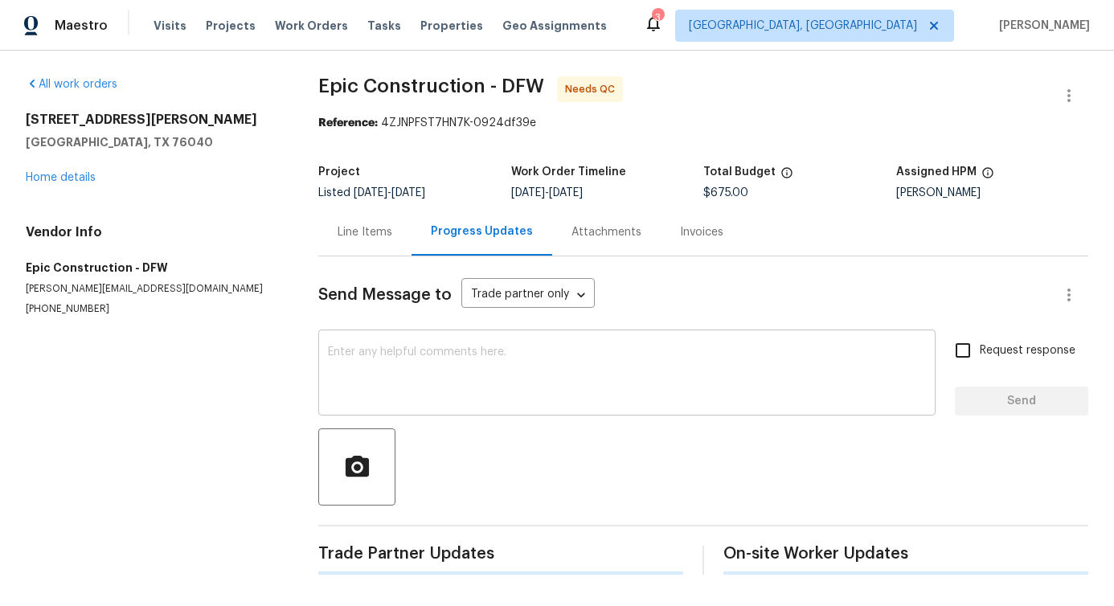
click at [373, 343] on div "x ​" at bounding box center [626, 375] width 617 height 82
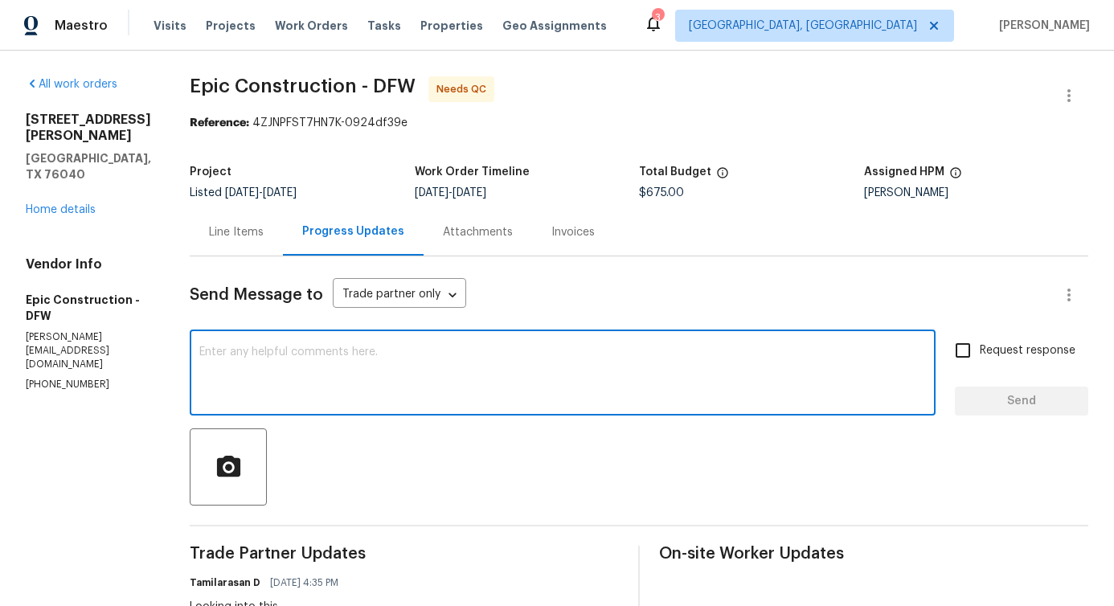
click at [205, 249] on div "Line Items" at bounding box center [236, 231] width 93 height 47
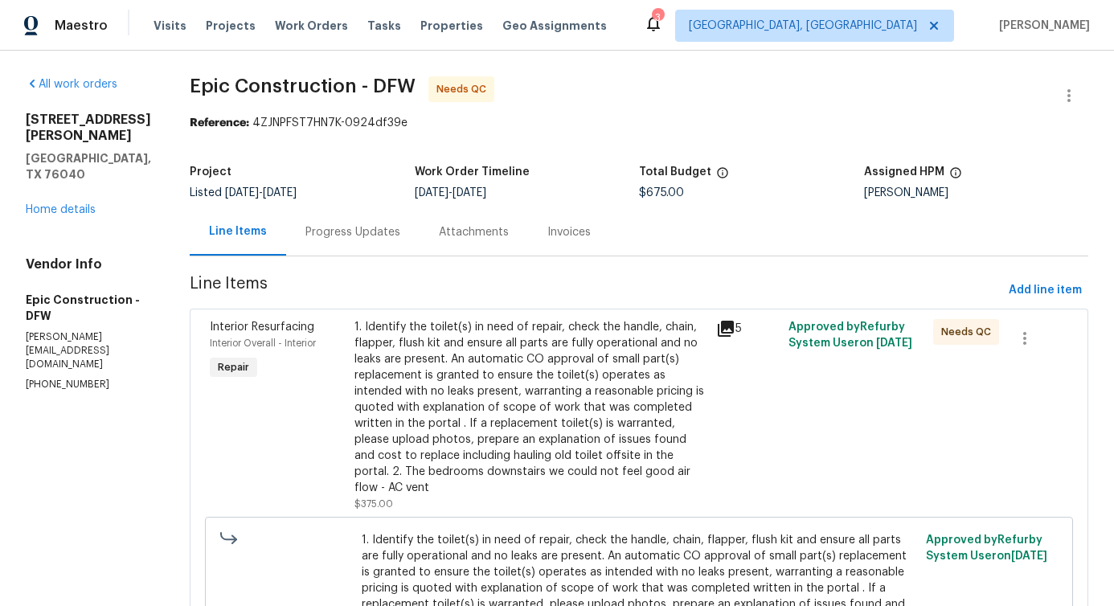
click at [505, 322] on div "1. Identify the toilet(s) in need of repair, check the handle, chain, flapper, …" at bounding box center [530, 407] width 352 height 177
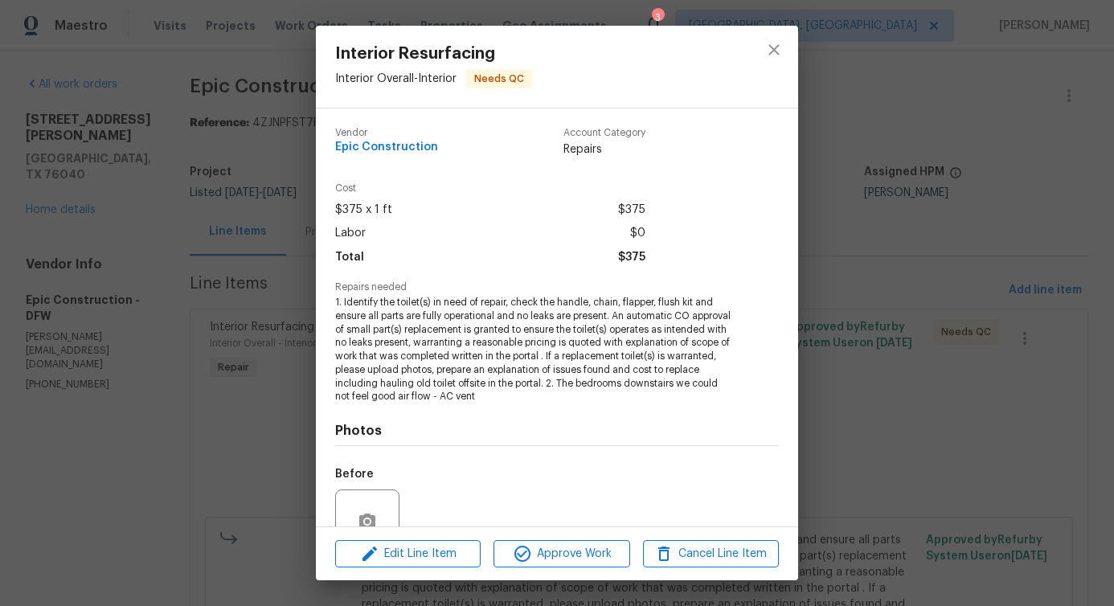
scroll to position [148, 0]
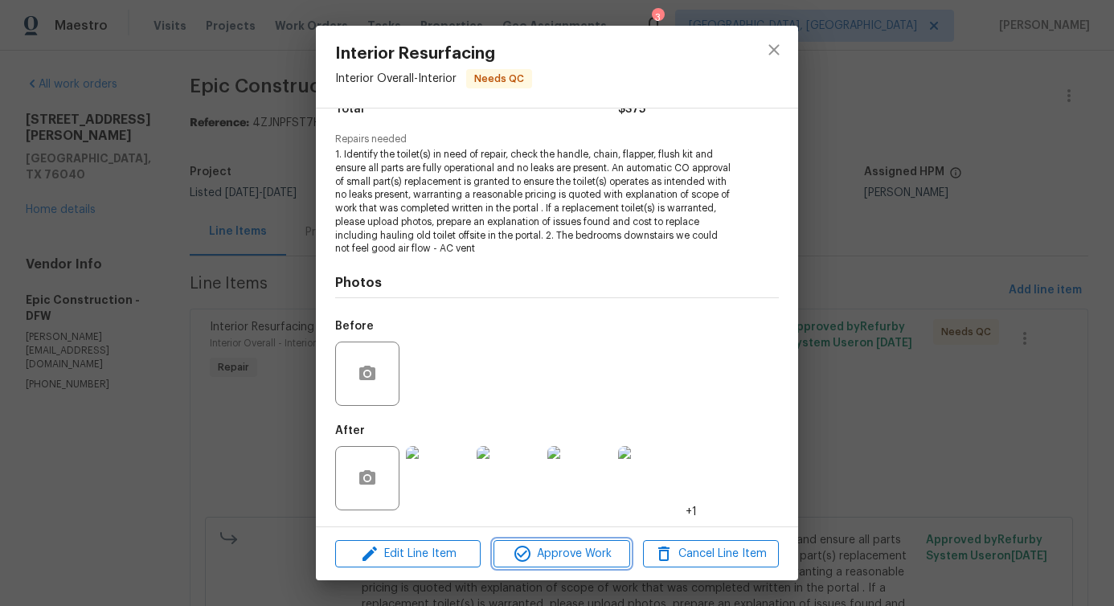
click at [555, 562] on span "Approve Work" at bounding box center [561, 554] width 126 height 20
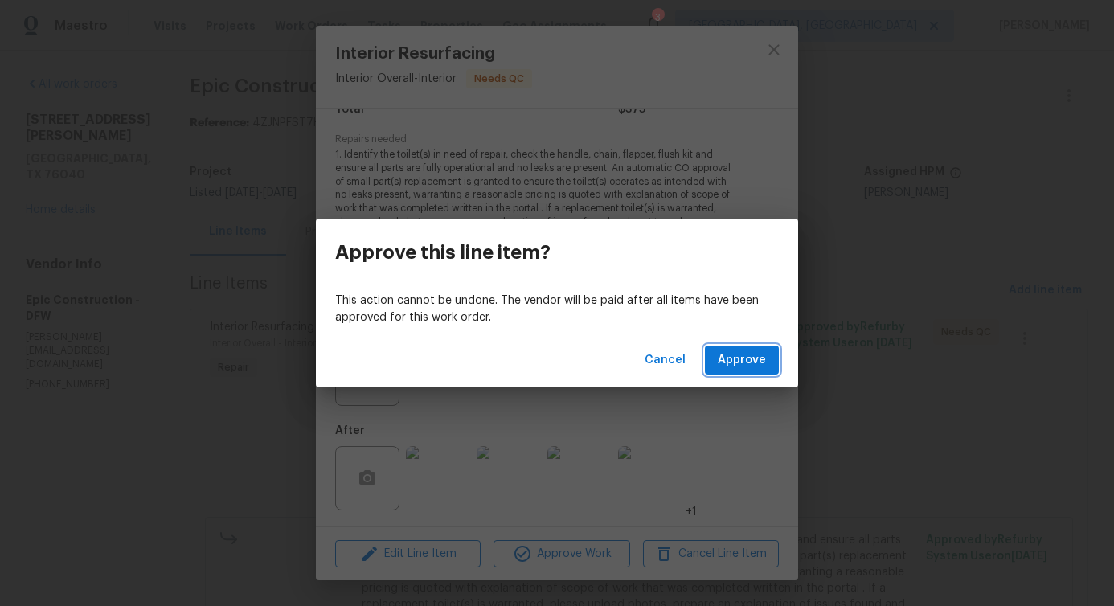
click at [756, 357] on span "Approve" at bounding box center [742, 360] width 48 height 20
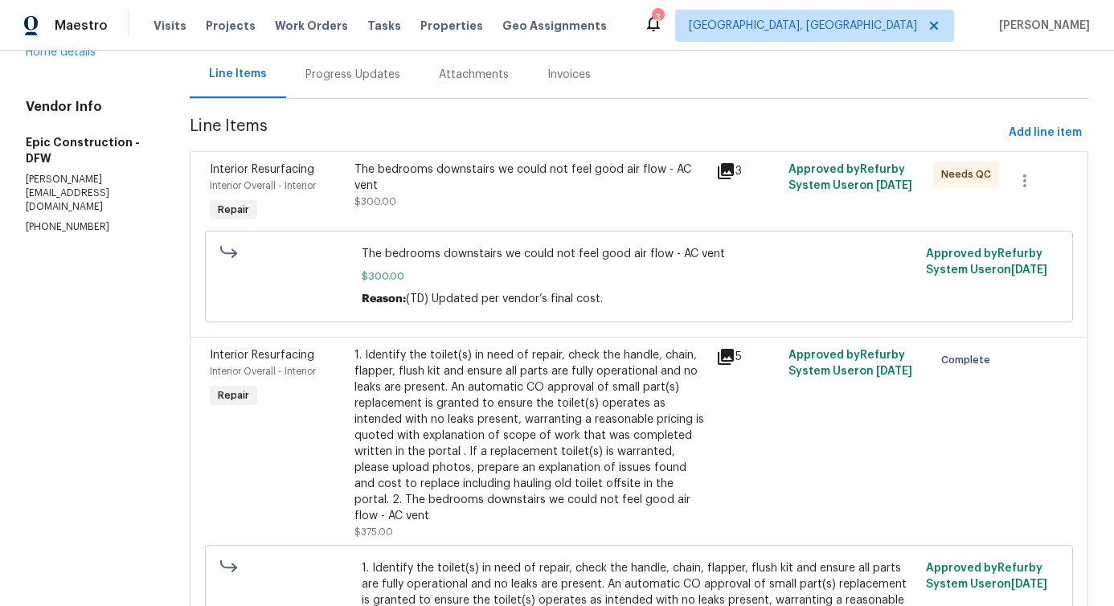
scroll to position [0, 0]
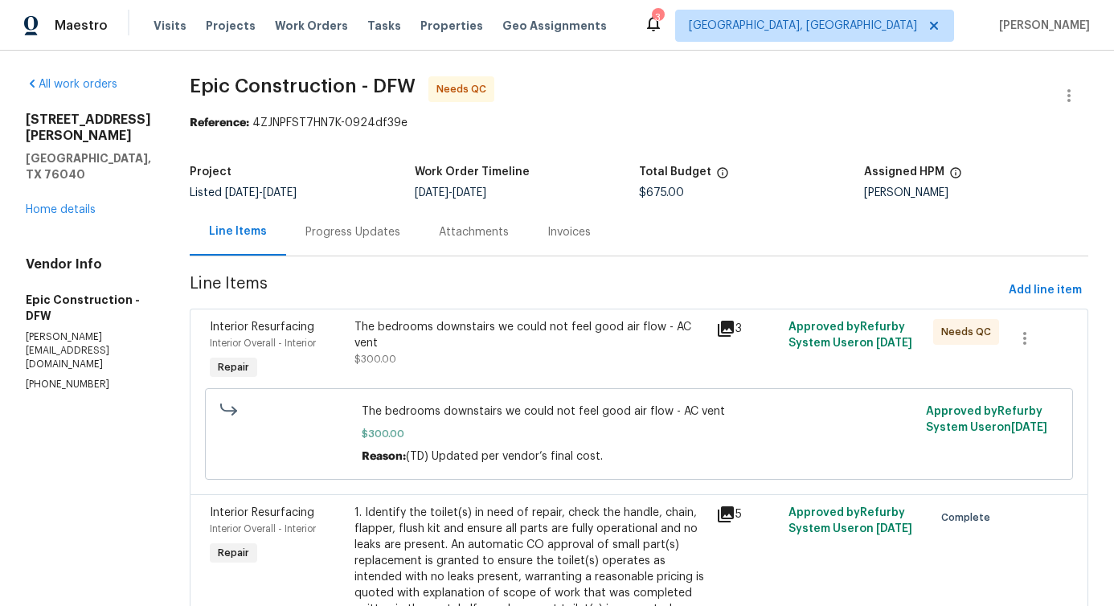
click at [326, 234] on div "Progress Updates" at bounding box center [352, 232] width 95 height 16
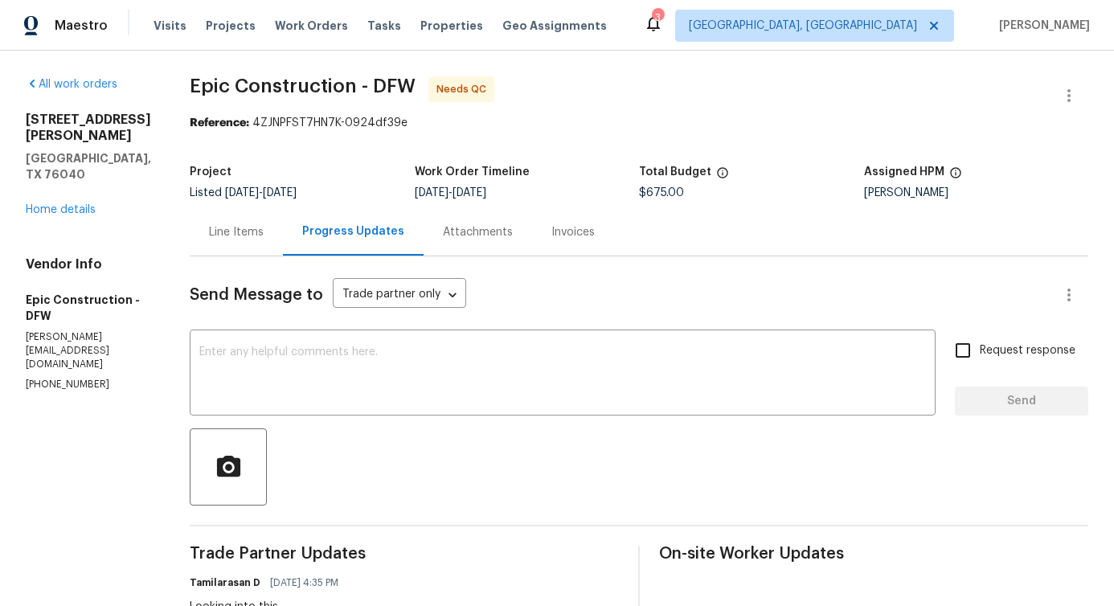
click at [219, 248] on div "Line Items" at bounding box center [236, 231] width 93 height 47
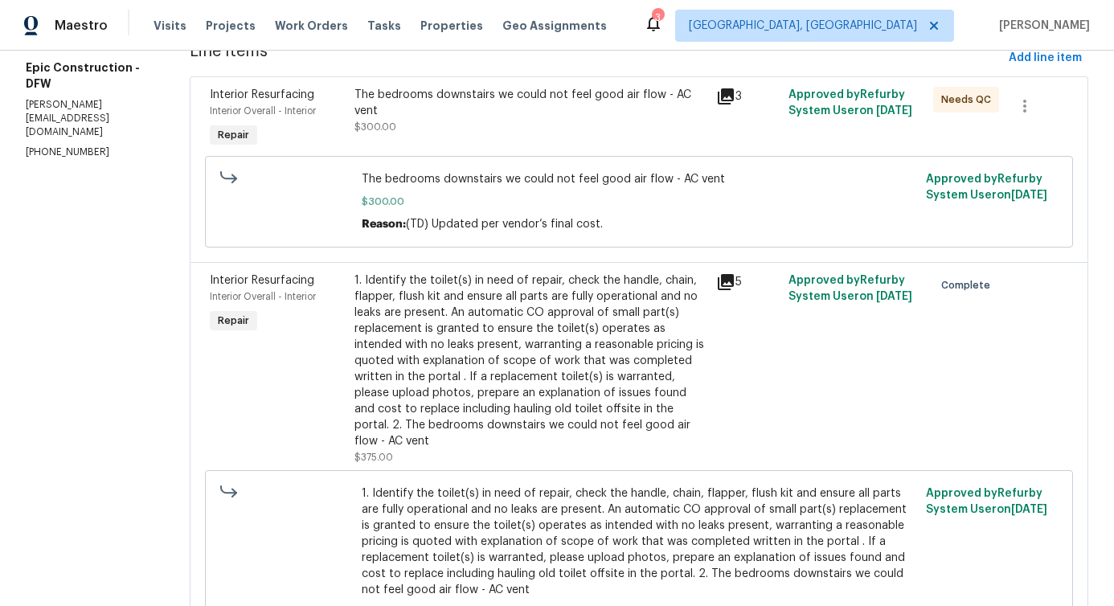
scroll to position [137, 0]
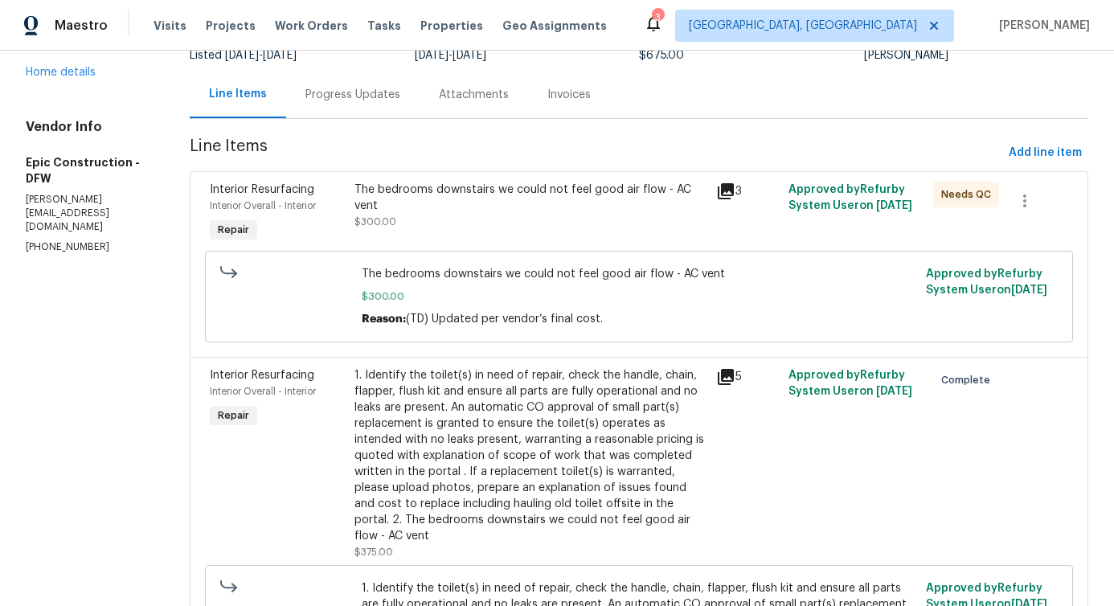
click at [537, 236] on div "The bedrooms downstairs we could not feel good air flow - AC vent $300.00" at bounding box center [531, 214] width 362 height 74
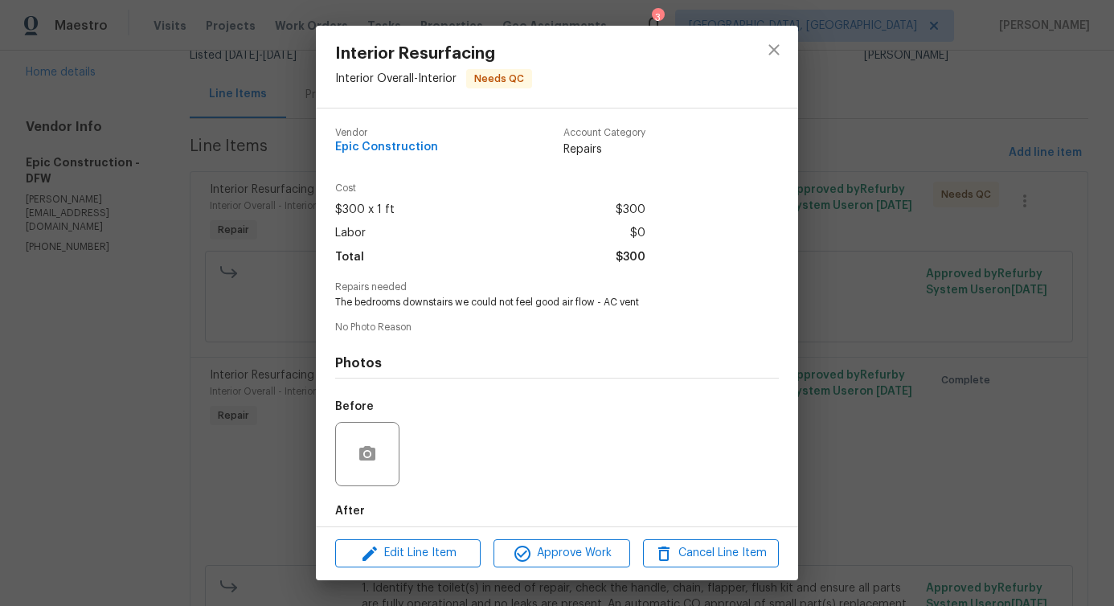
scroll to position [80, 0]
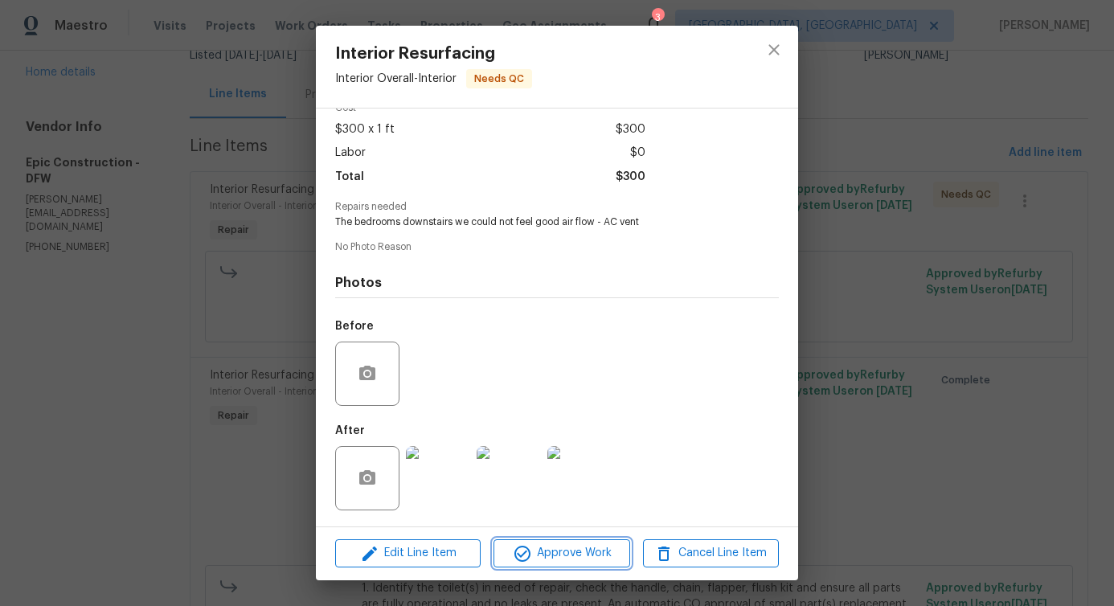
click at [556, 559] on span "Approve Work" at bounding box center [561, 553] width 126 height 20
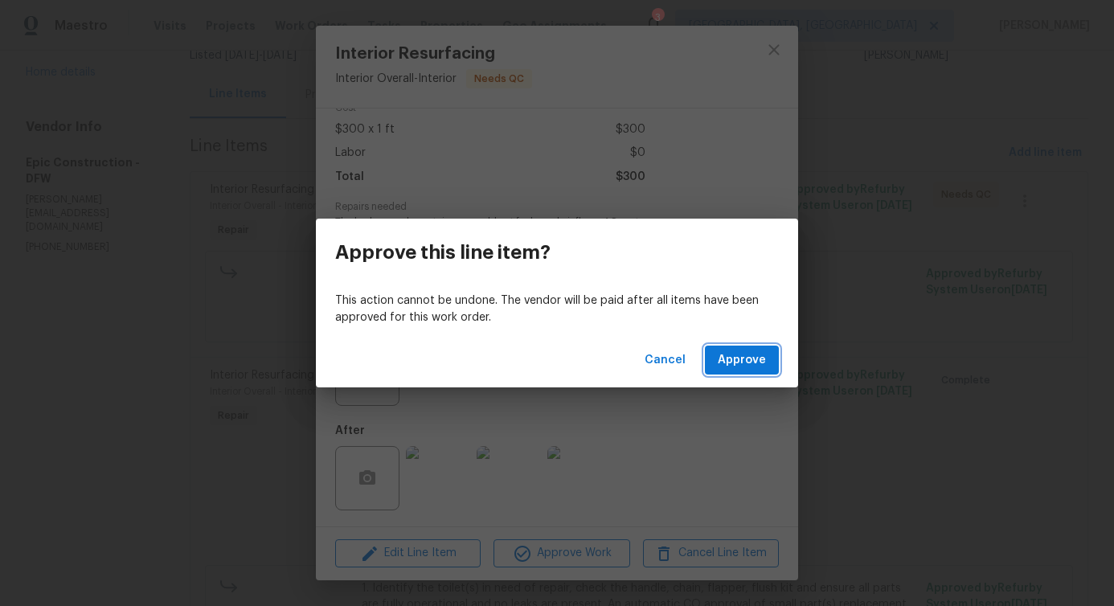
click at [763, 365] on span "Approve" at bounding box center [742, 360] width 48 height 20
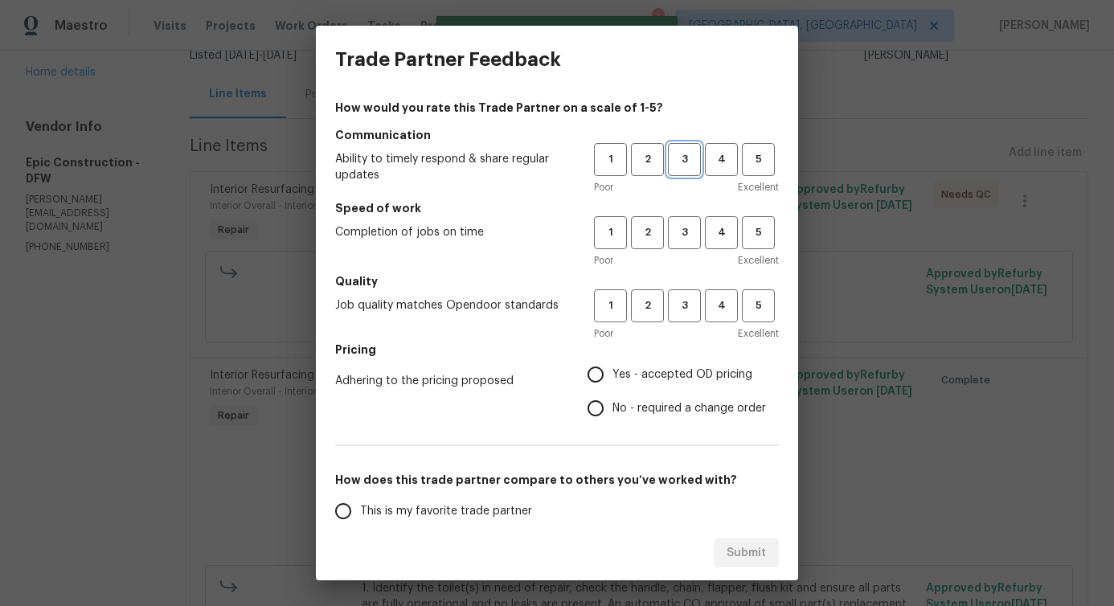
click at [680, 153] on span "3" at bounding box center [685, 159] width 30 height 18
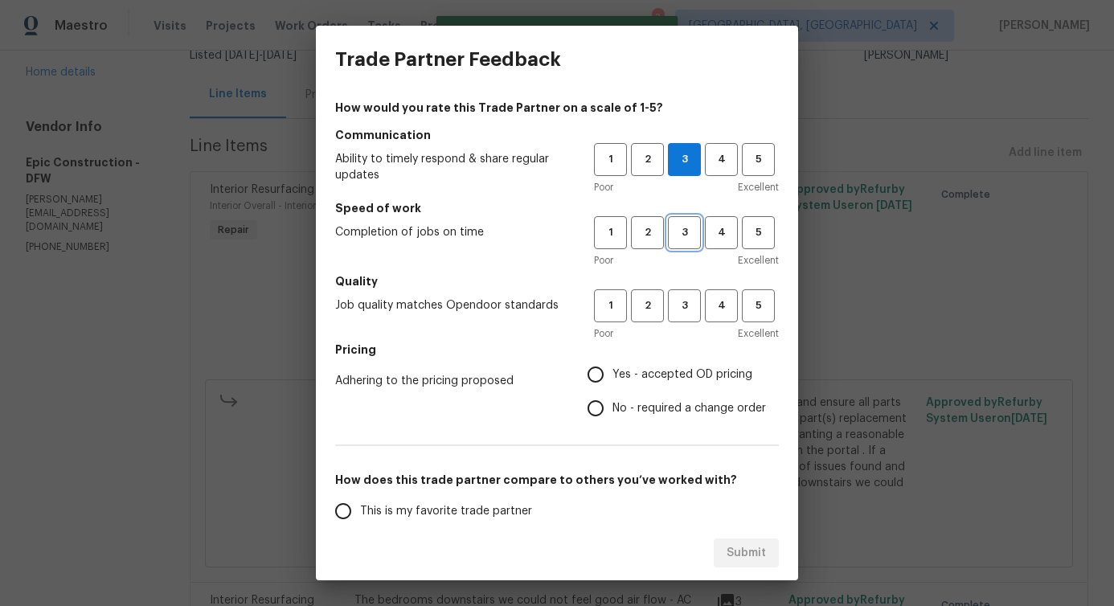
click at [680, 223] on span "3" at bounding box center [685, 232] width 30 height 18
click at [678, 309] on span "3" at bounding box center [685, 306] width 30 height 18
click at [652, 422] on label "No - required a change order" at bounding box center [672, 408] width 187 height 34
click at [612, 422] on input "No - required a change order" at bounding box center [596, 408] width 34 height 34
radio input "true"
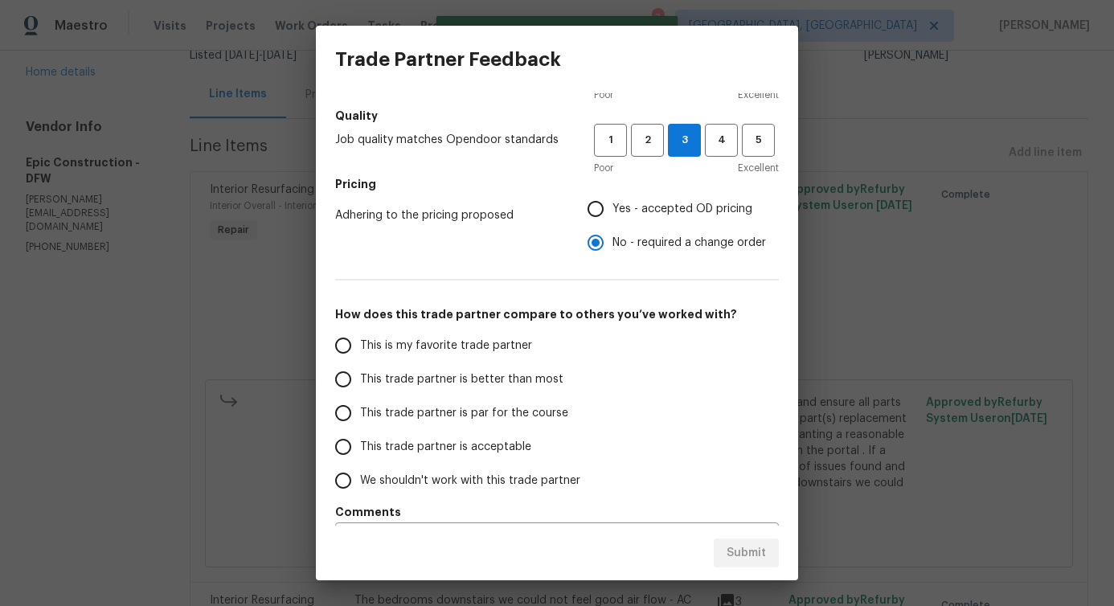
scroll to position [210, 0]
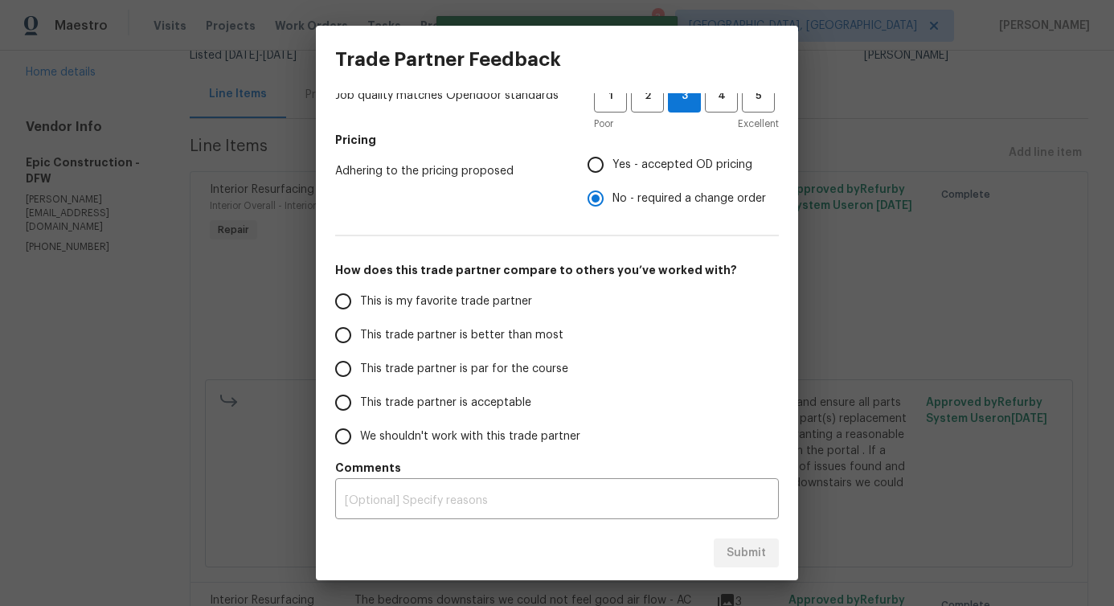
click at [481, 331] on span "This trade partner is better than most" at bounding box center [461, 335] width 203 height 17
click at [360, 331] on input "This trade partner is better than most" at bounding box center [343, 335] width 34 height 34
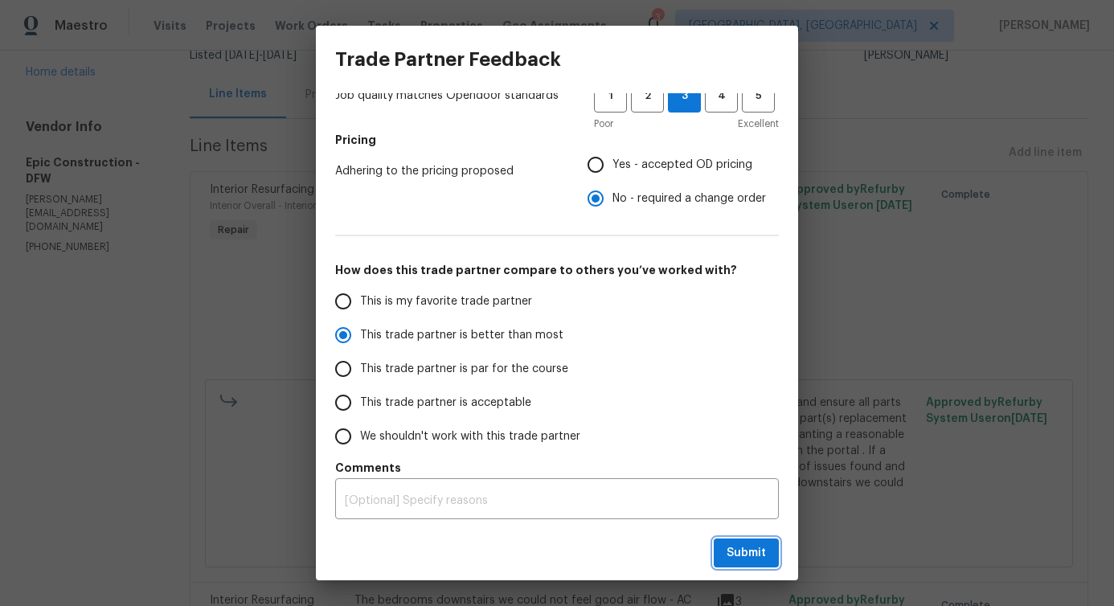
click at [746, 561] on span "Submit" at bounding box center [746, 553] width 39 height 20
radio input "true"
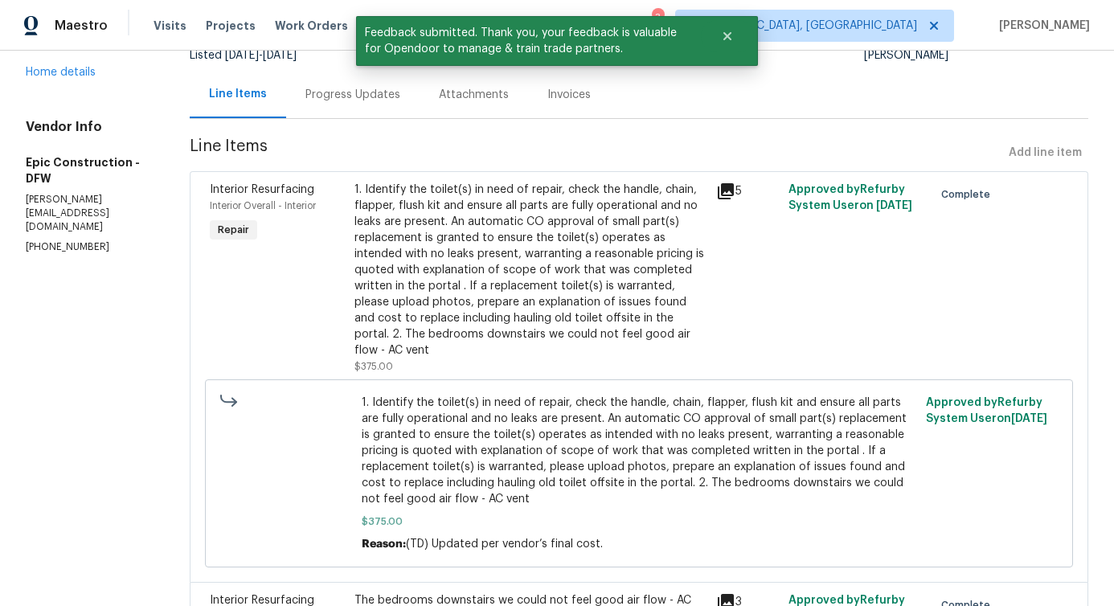
scroll to position [0, 0]
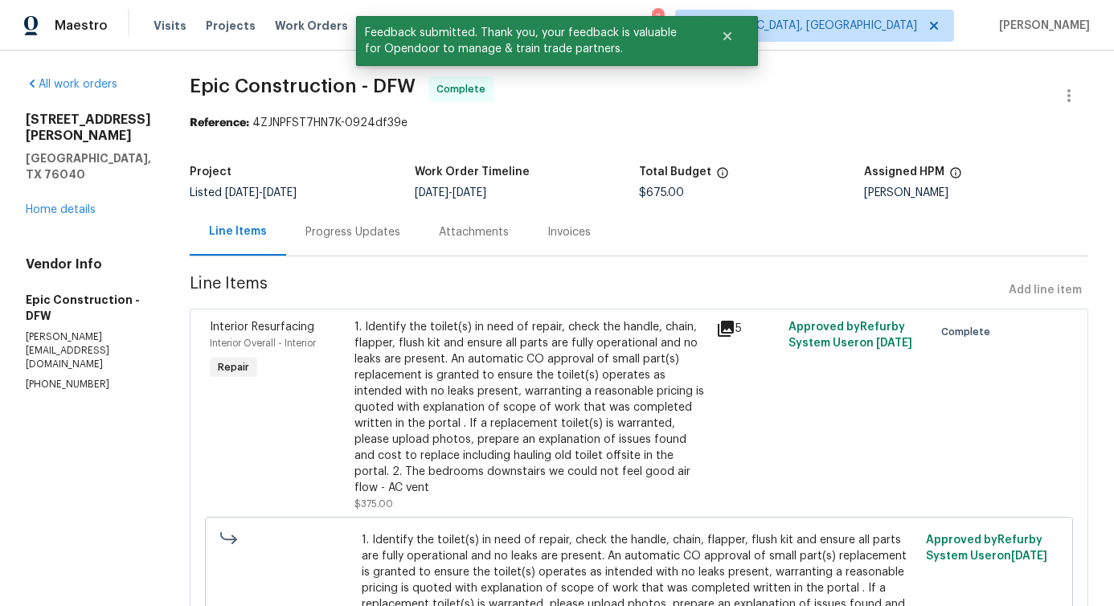
click at [305, 227] on div "Progress Updates" at bounding box center [352, 232] width 95 height 16
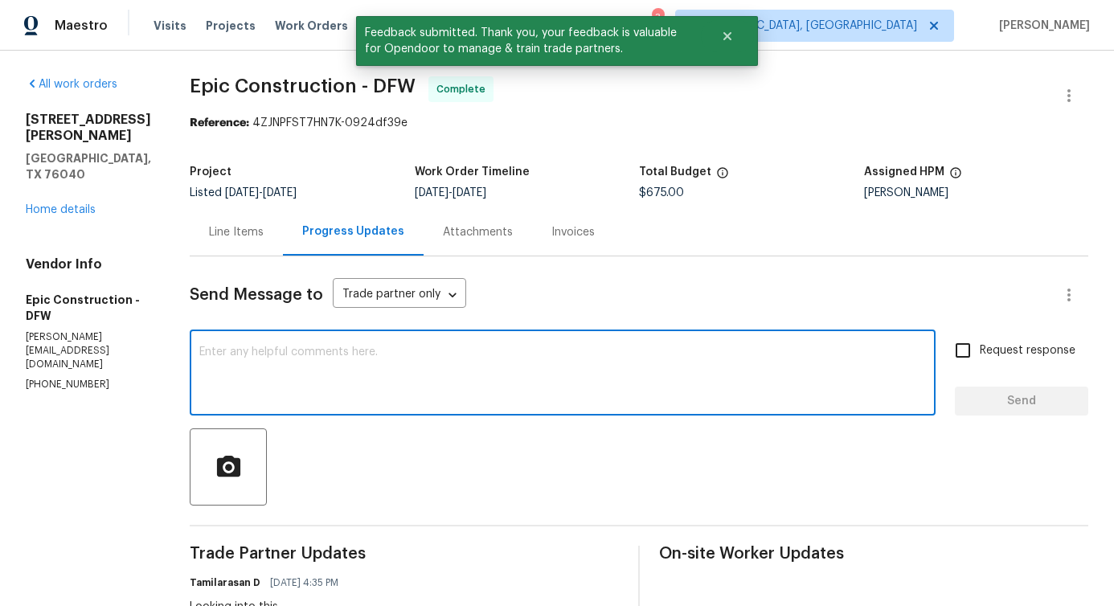
click at [377, 377] on textarea at bounding box center [562, 374] width 727 height 56
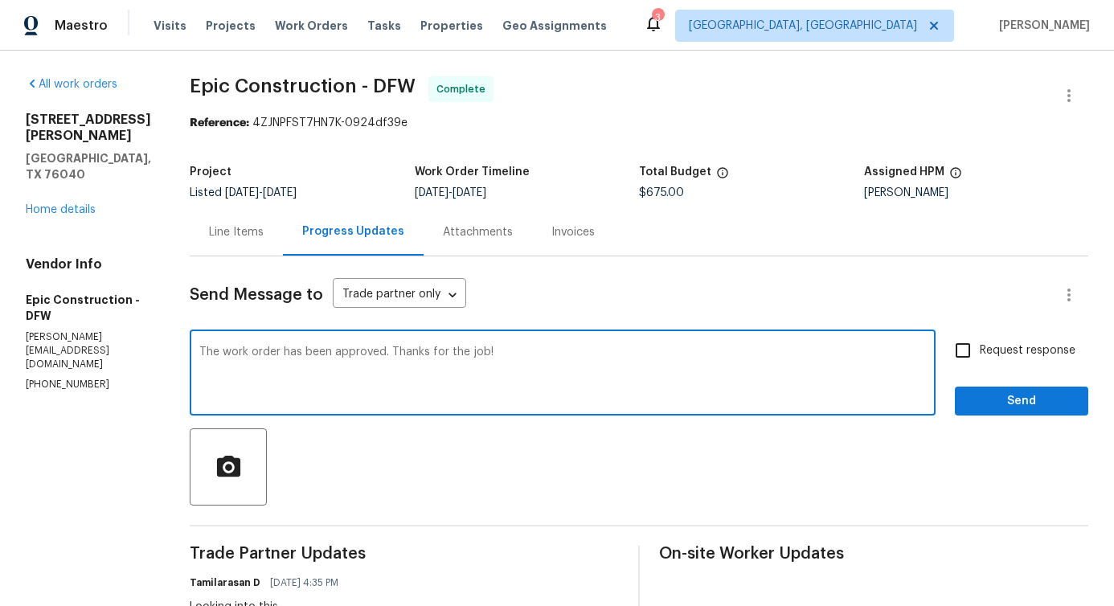
type textarea "The work order has been approved. Thanks for the job!"
click at [1022, 411] on span "Send" at bounding box center [1022, 401] width 108 height 20
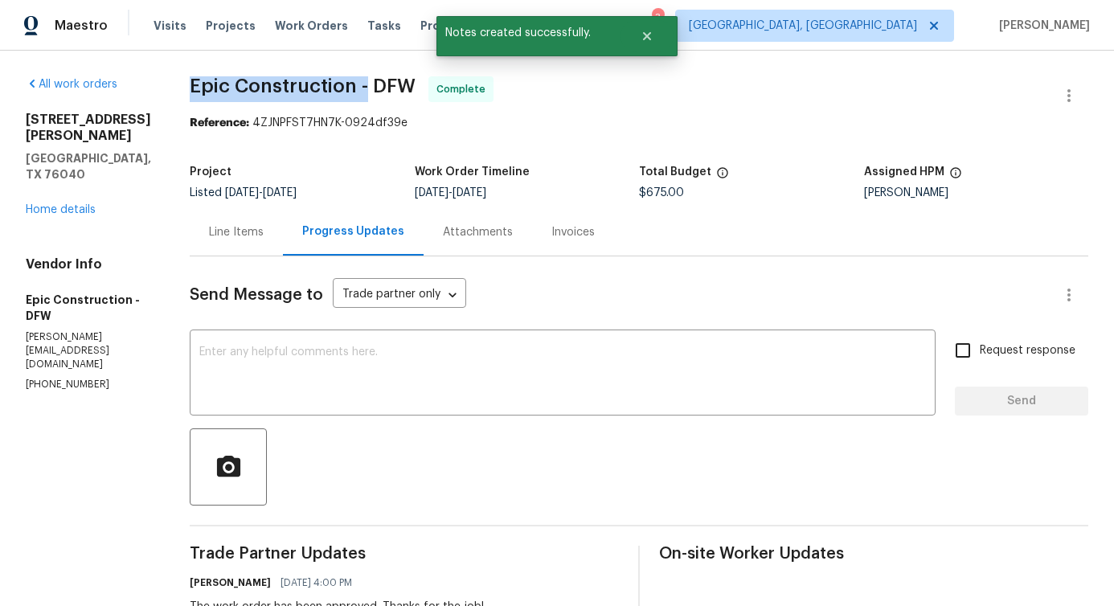
drag, startPoint x: 182, startPoint y: 81, endPoint x: 354, endPoint y: 88, distance: 172.1
click at [354, 88] on span "Epic Construction - DFW" at bounding box center [303, 85] width 226 height 19
copy span "Epic Construction -"
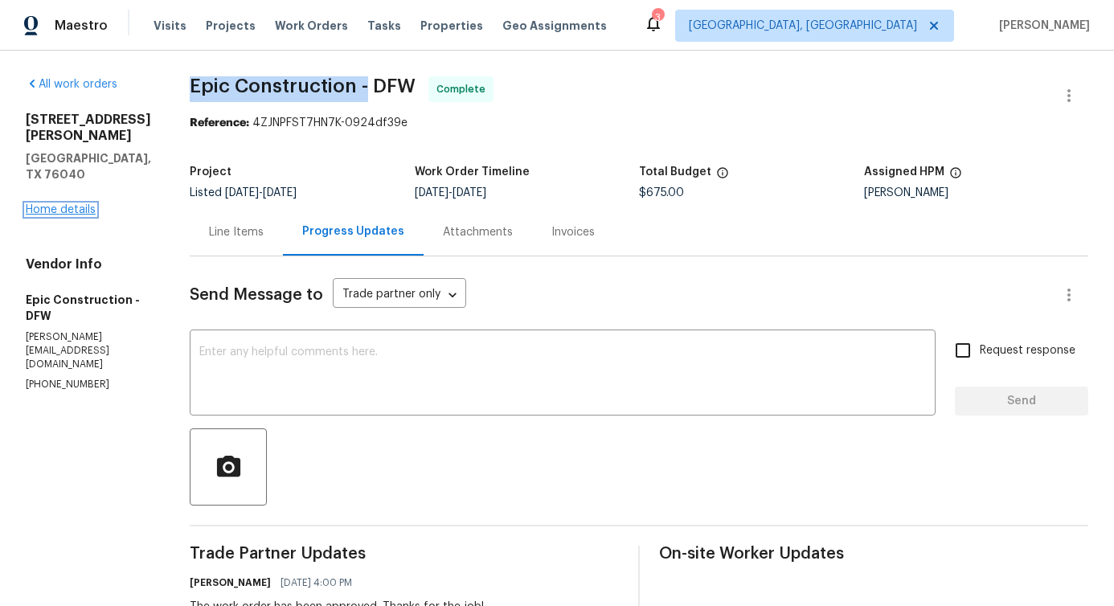
click at [71, 204] on link "Home details" at bounding box center [61, 209] width 70 height 11
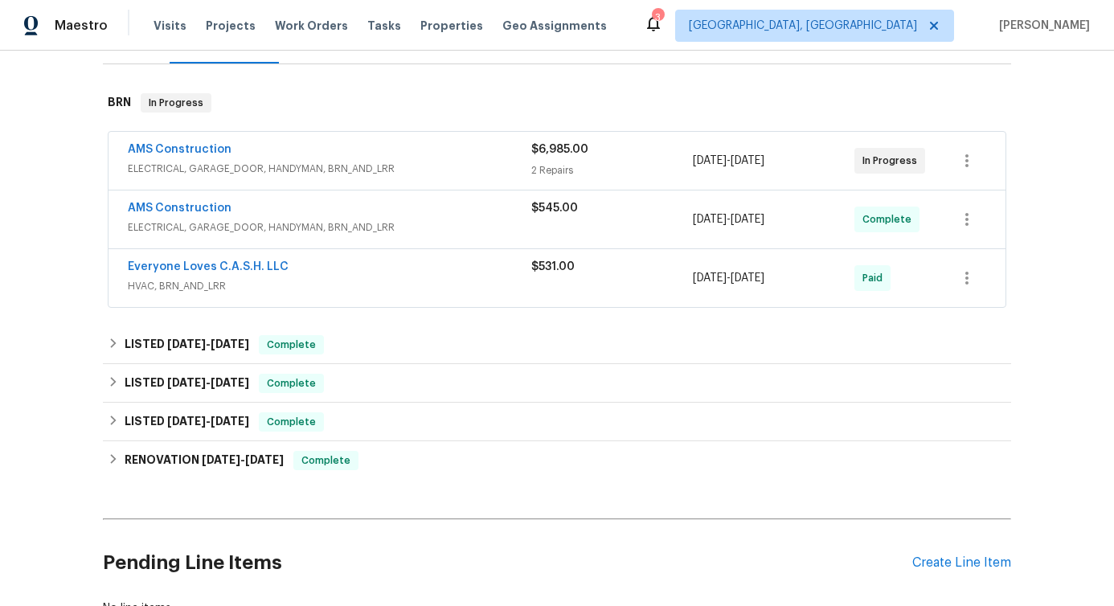
scroll to position [332, 0]
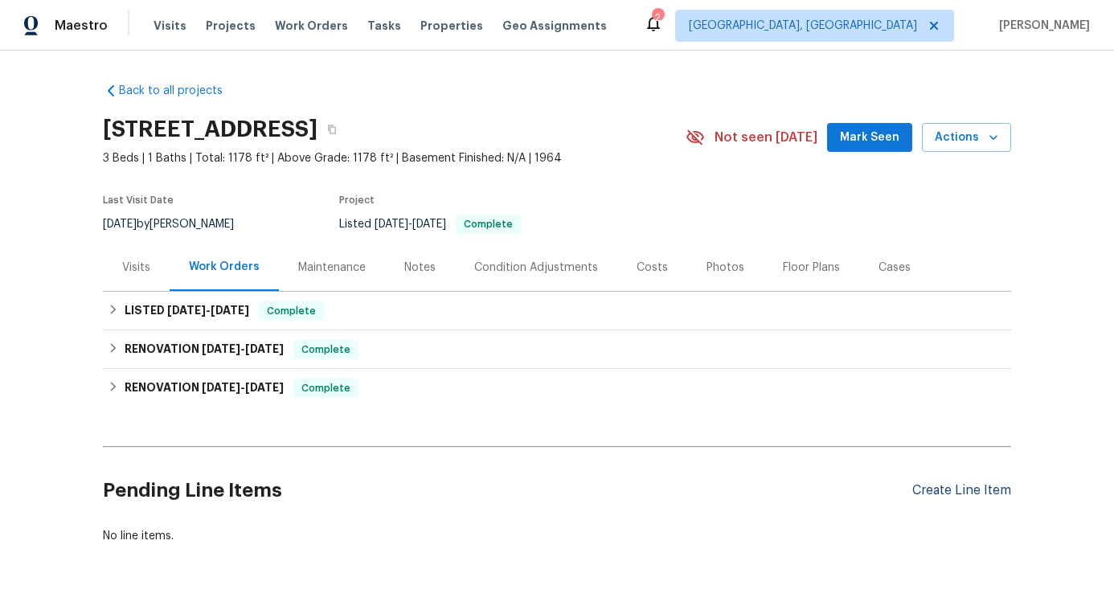
click at [936, 490] on div "Create Line Item" at bounding box center [961, 490] width 99 height 15
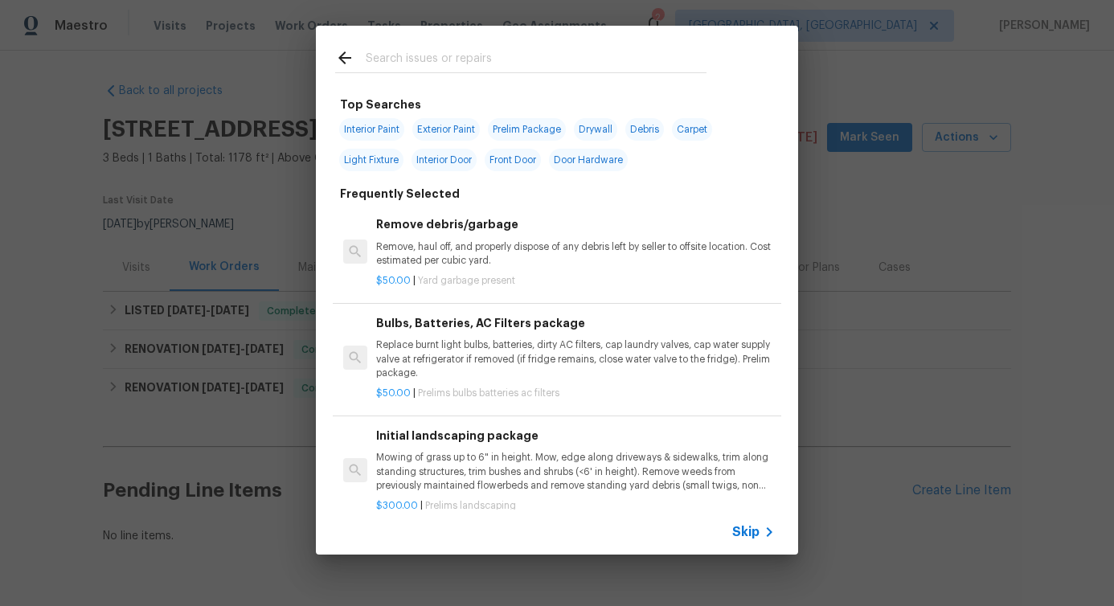
click at [541, 63] on input "text" at bounding box center [536, 60] width 341 height 24
type input "hvac"
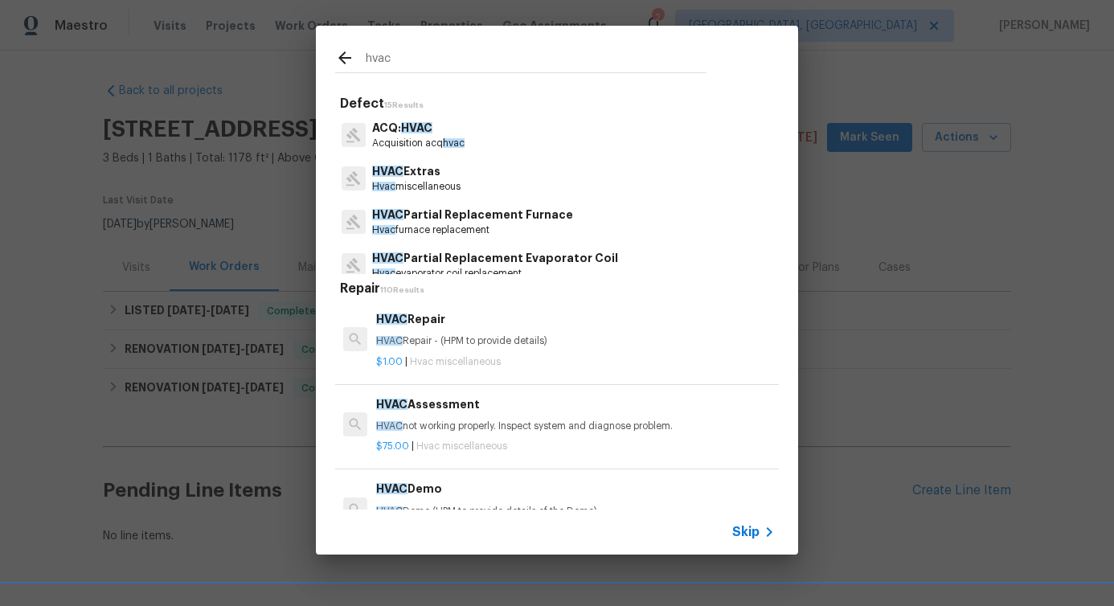
click at [422, 181] on p "Hvac miscellaneous" at bounding box center [416, 187] width 88 height 14
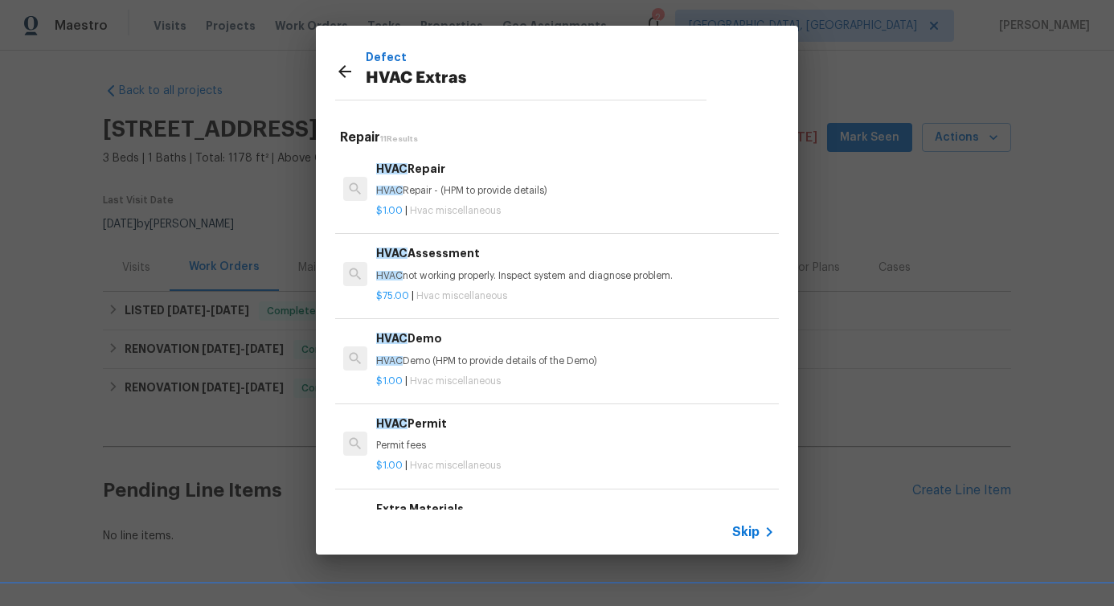
click at [453, 175] on h6 "HVAC Repair" at bounding box center [575, 169] width 399 height 18
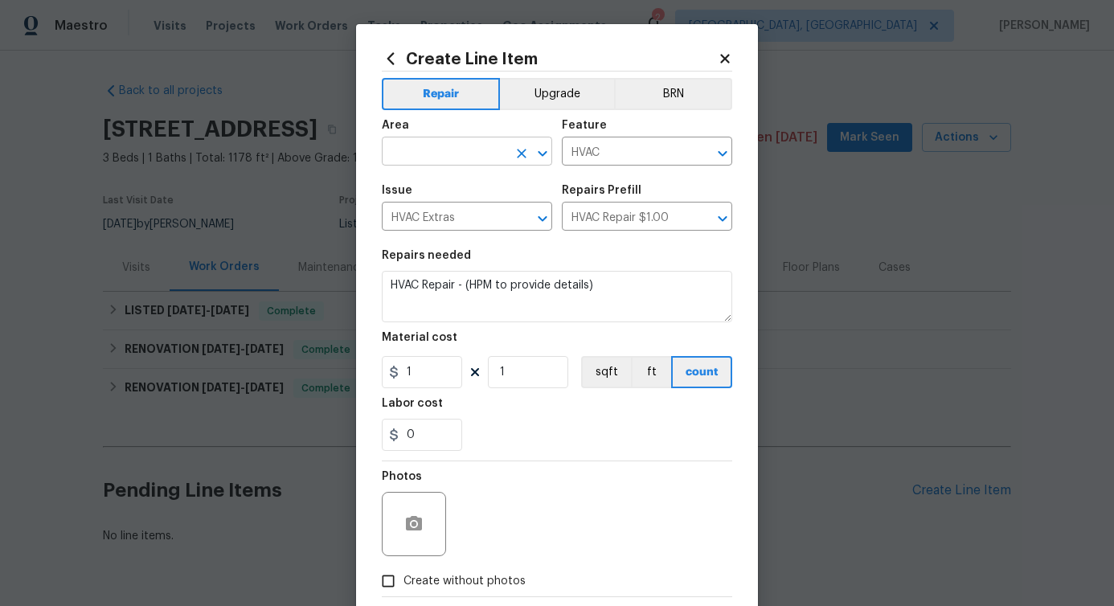
click at [438, 145] on input "text" at bounding box center [444, 153] width 125 height 25
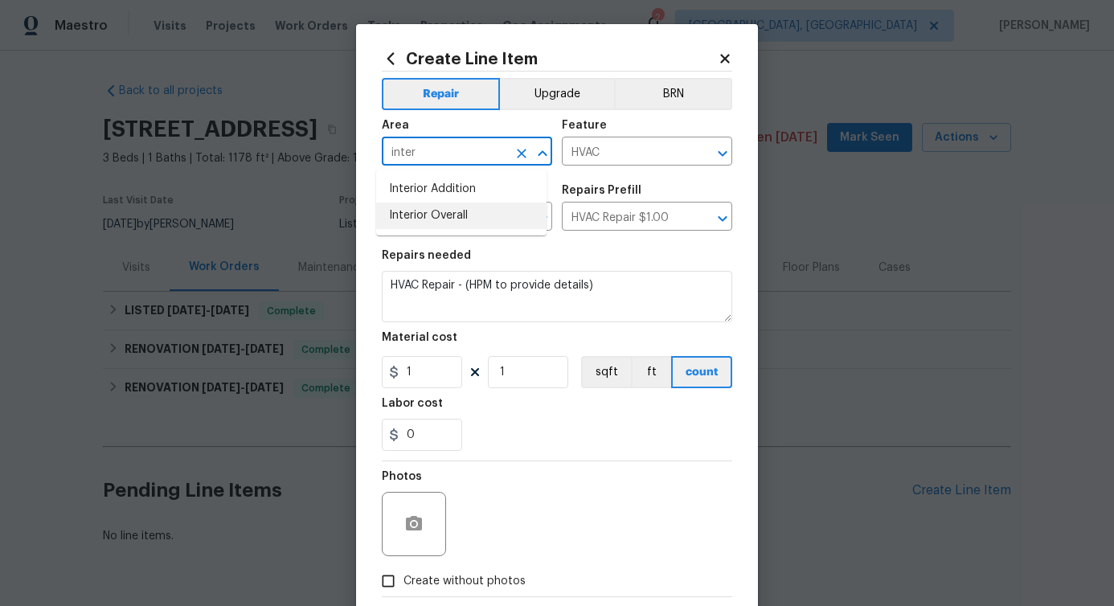
click at [430, 212] on li "Interior Overall" at bounding box center [461, 216] width 170 height 27
type input "Interior Overall"
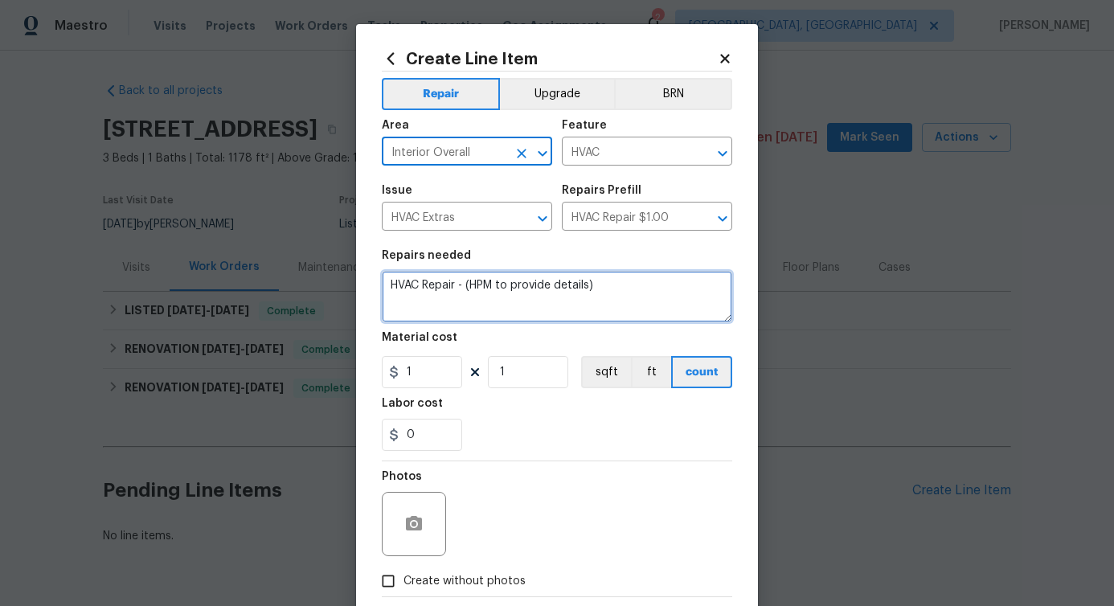
click at [428, 282] on textarea "HVAC Repair - (HPM to provide details)" at bounding box center [557, 296] width 350 height 51
paste textarea "The AC does not seem to be working correctly."
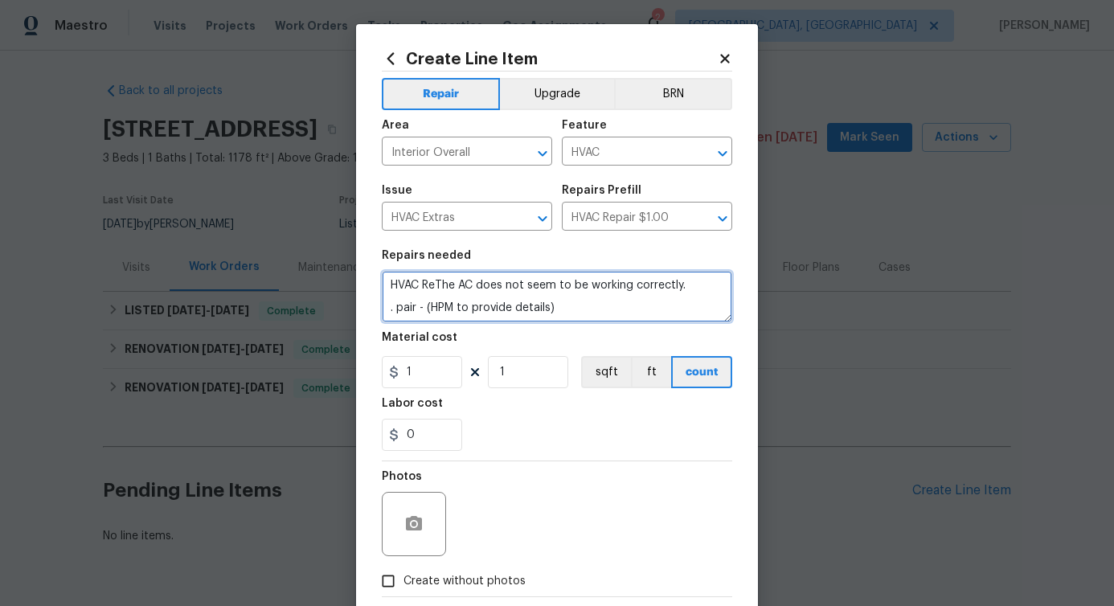
click at [467, 293] on textarea "HVAC ReThe AC does not seem to be working correctly. . pair - (HPM to provide d…" at bounding box center [557, 296] width 350 height 51
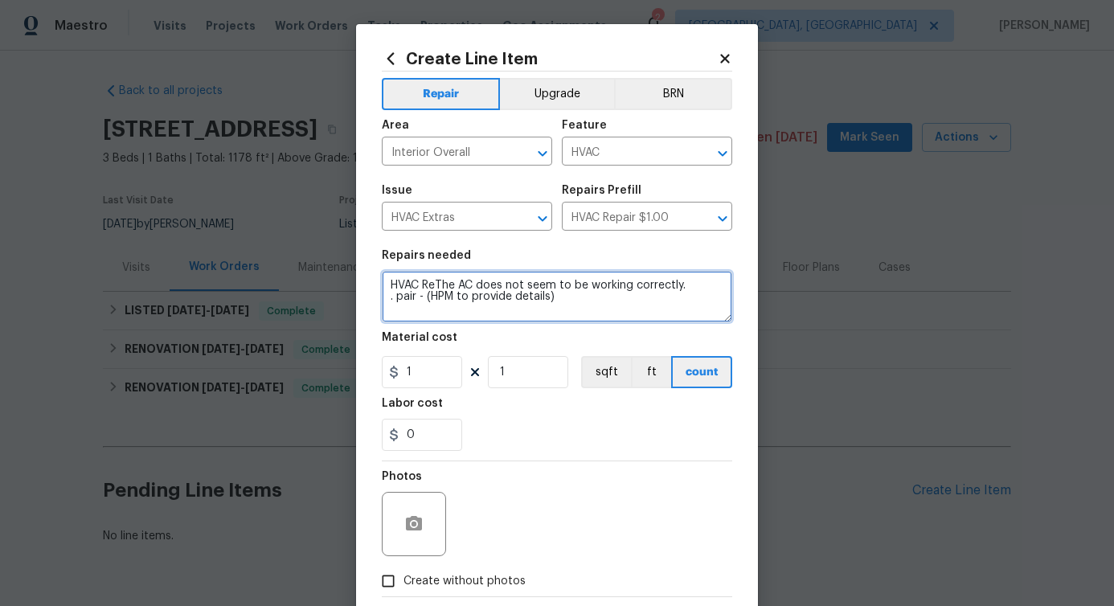
click at [467, 293] on textarea "HVAC ReThe AC does not seem to be working correctly. . pair - (HPM to provide d…" at bounding box center [557, 296] width 350 height 51
type textarea "HVAC ReThe AC does not seem to be working correctly."
click at [467, 293] on textarea "HVAC ReThe AC does not seem to be working correctly." at bounding box center [557, 296] width 350 height 51
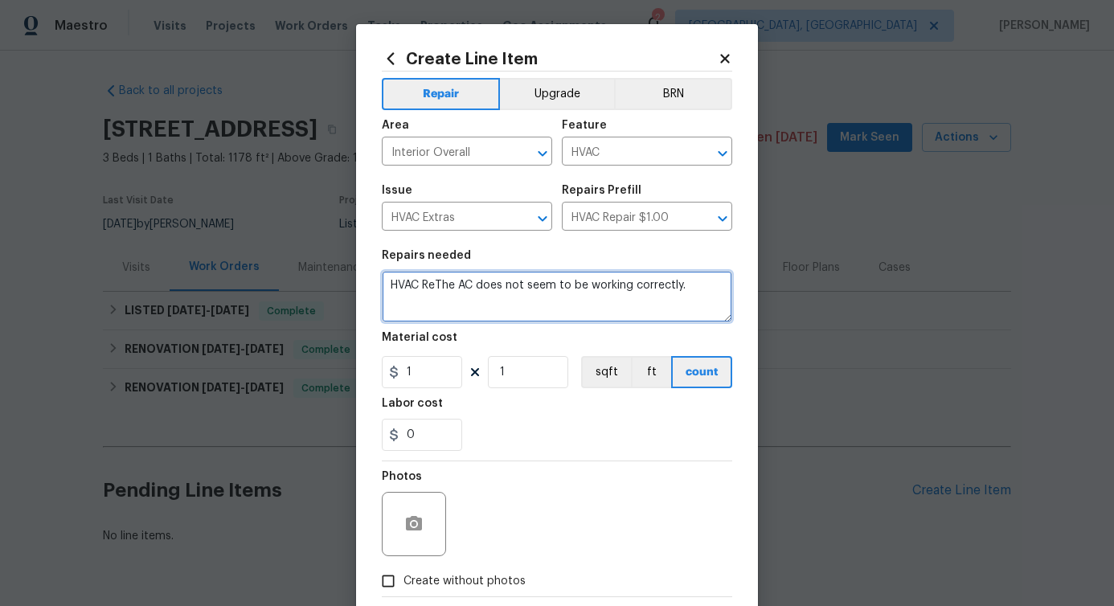
click at [467, 293] on textarea "HVAC ReThe AC does not seem to be working correctly." at bounding box center [557, 296] width 350 height 51
paste textarea "The AC does not seem to be working correctly."
click at [641, 288] on textarea "The AC does not seem to be working correctly." at bounding box center [557, 296] width 350 height 51
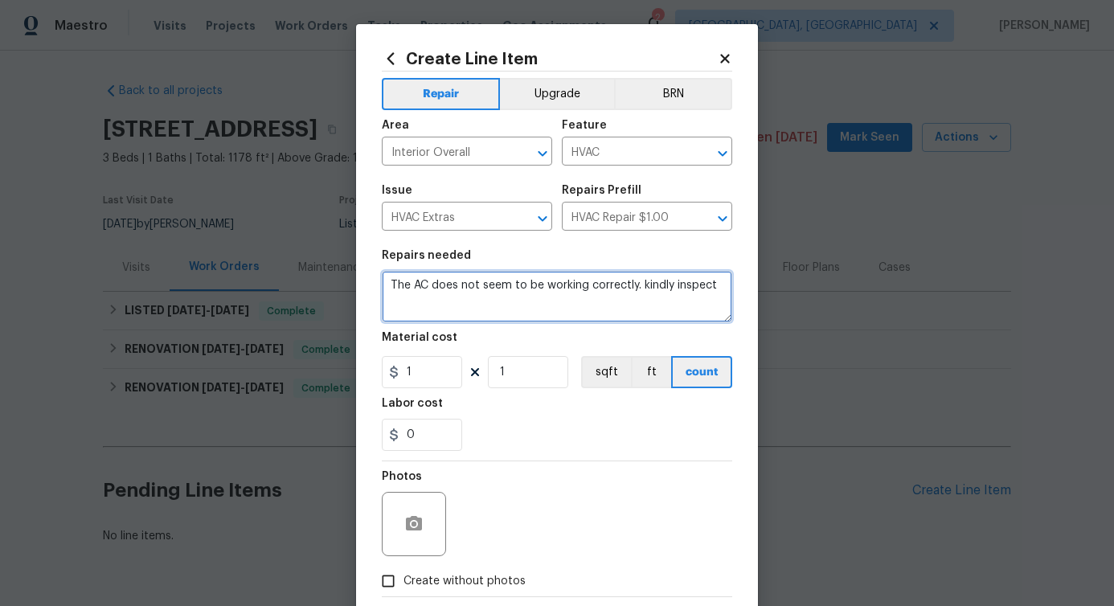
type textarea "The AC does not seem to be working correctly. kindly inspect"
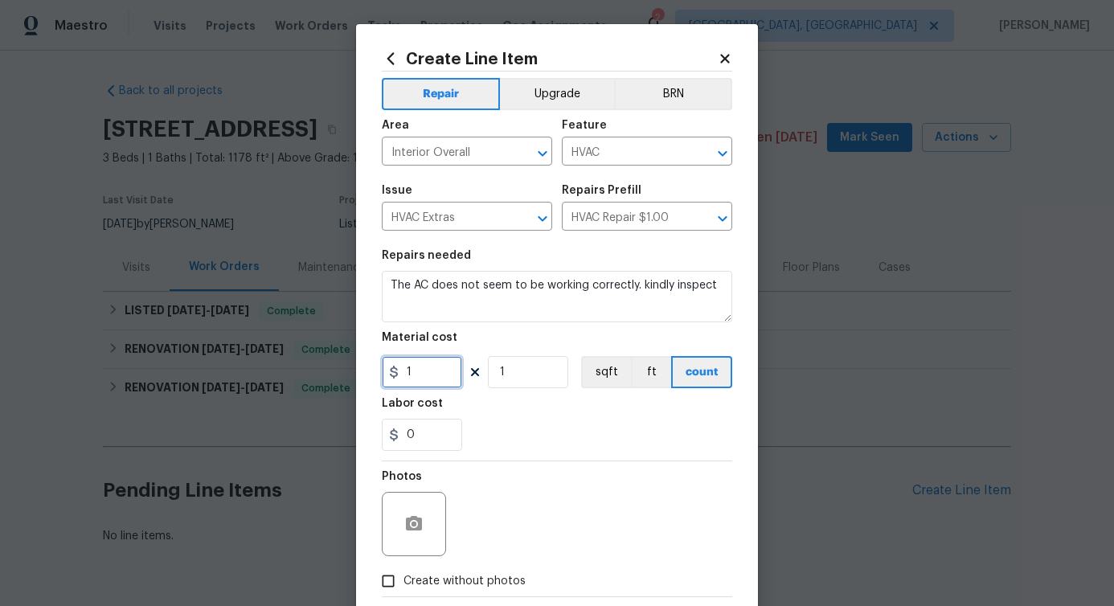
click at [432, 376] on input "1" at bounding box center [422, 372] width 80 height 32
type input "75"
click at [450, 591] on div "Photos Create without photos" at bounding box center [557, 528] width 350 height 135
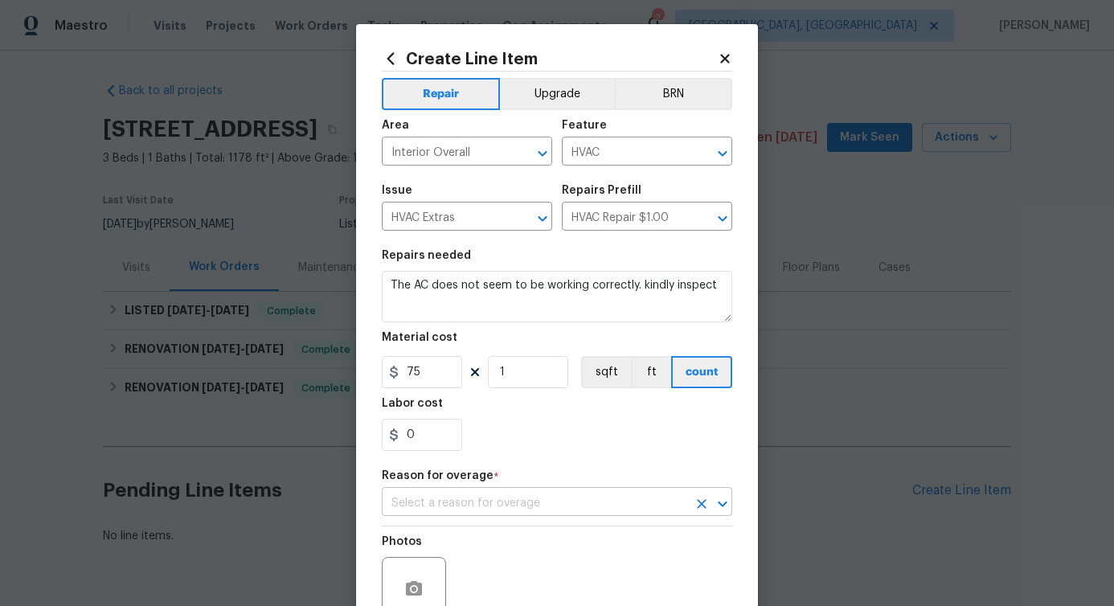
scroll to position [135, 0]
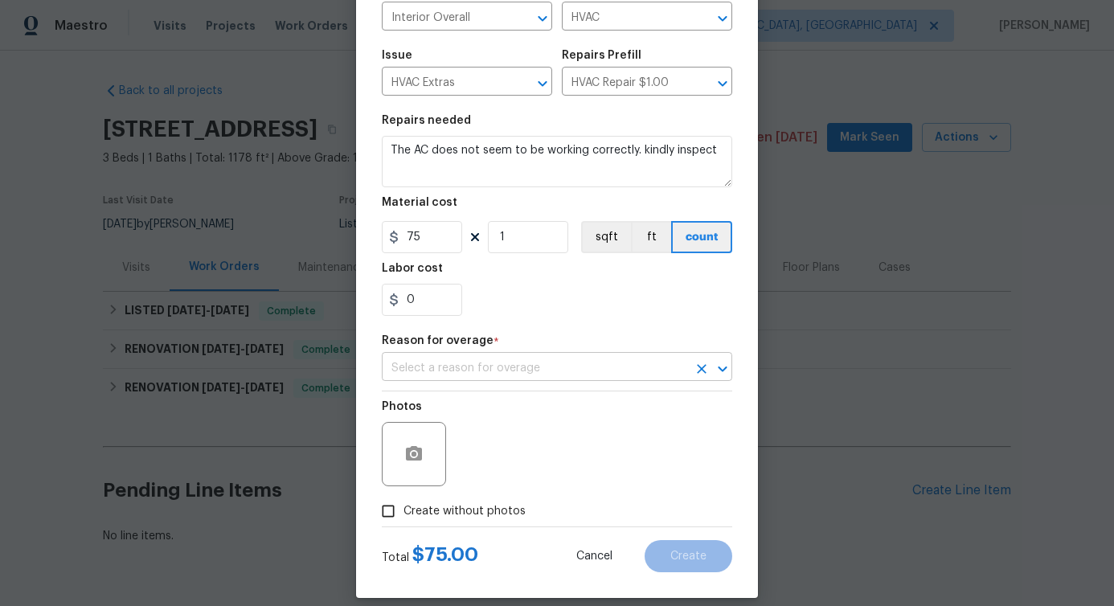
click at [462, 371] on input "text" at bounding box center [534, 368] width 305 height 25
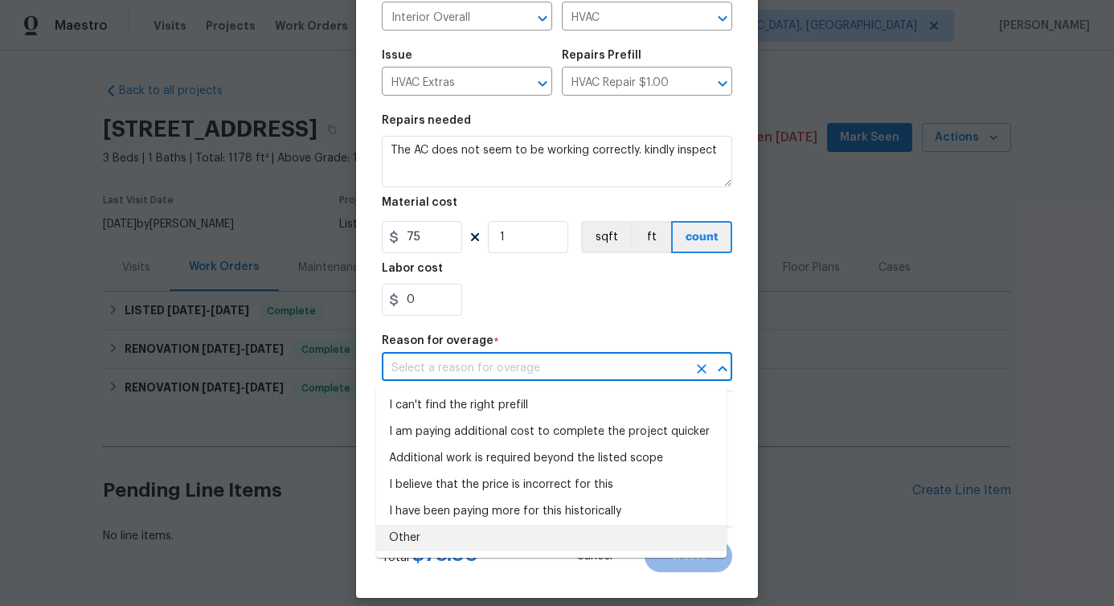
click at [416, 551] on li "Other" at bounding box center [551, 538] width 350 height 27
type input "Other"
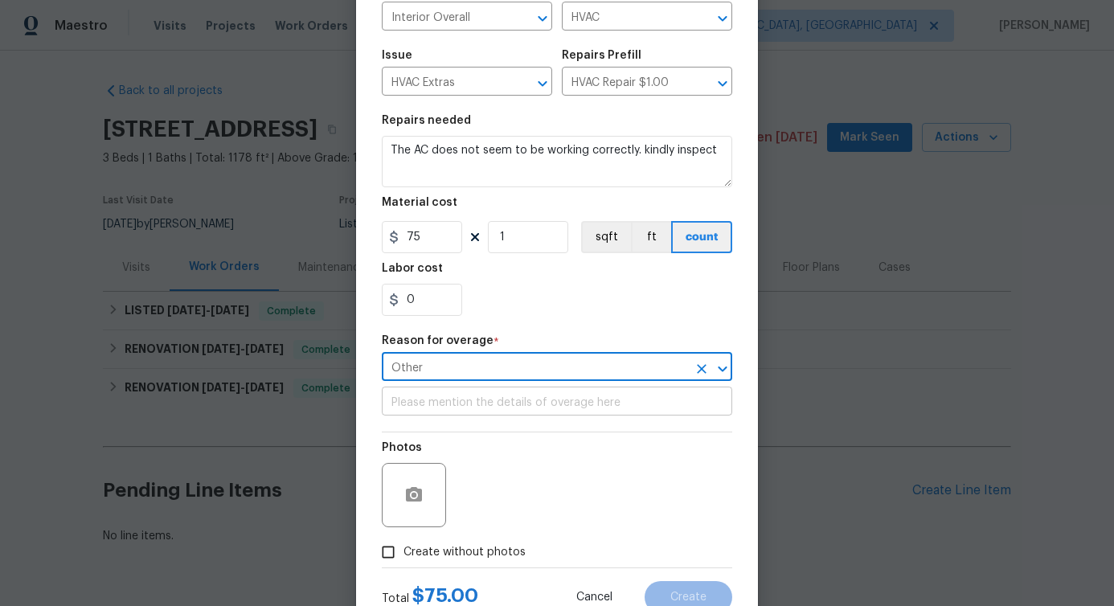
click at [429, 403] on input "text" at bounding box center [557, 403] width 350 height 25
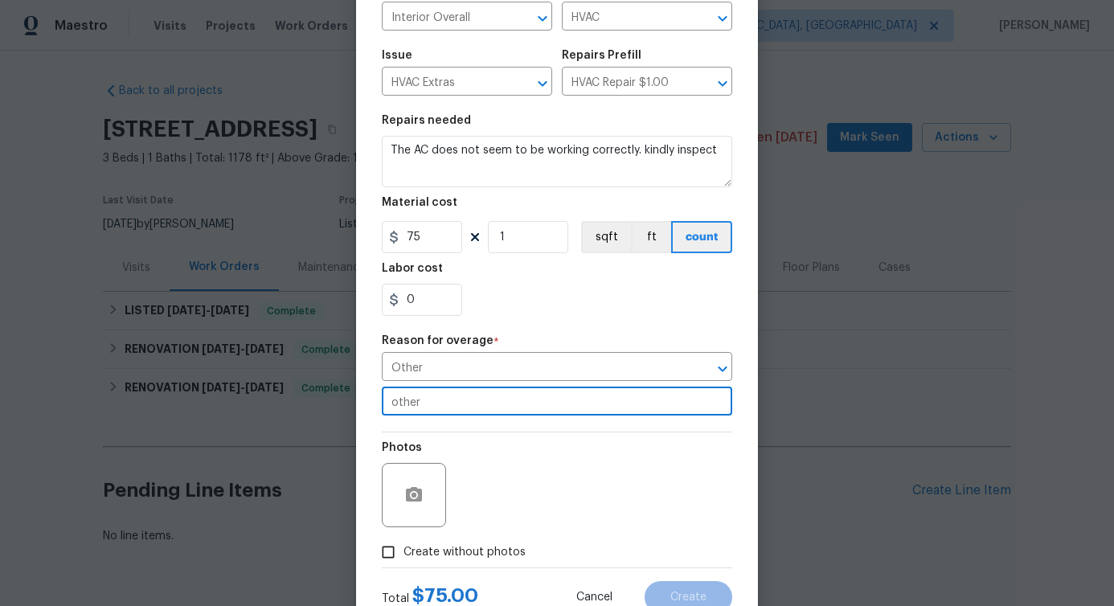
scroll to position [194, 0]
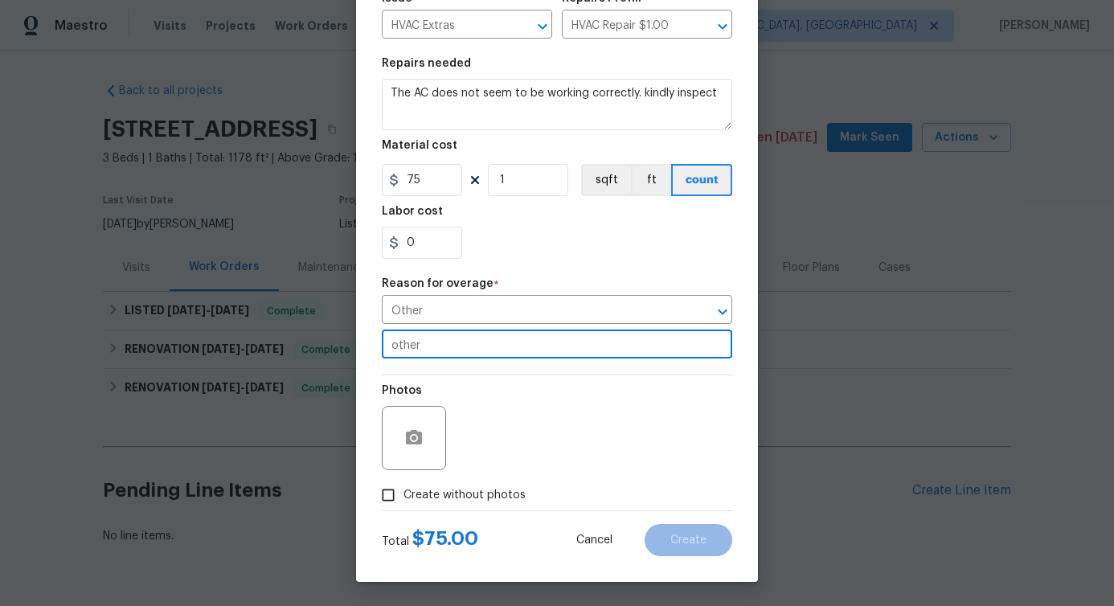
type input "other"
click at [449, 495] on span "Create without photos" at bounding box center [464, 495] width 122 height 17
click at [403, 495] on input "Create without photos" at bounding box center [388, 495] width 31 height 31
checkbox input "true"
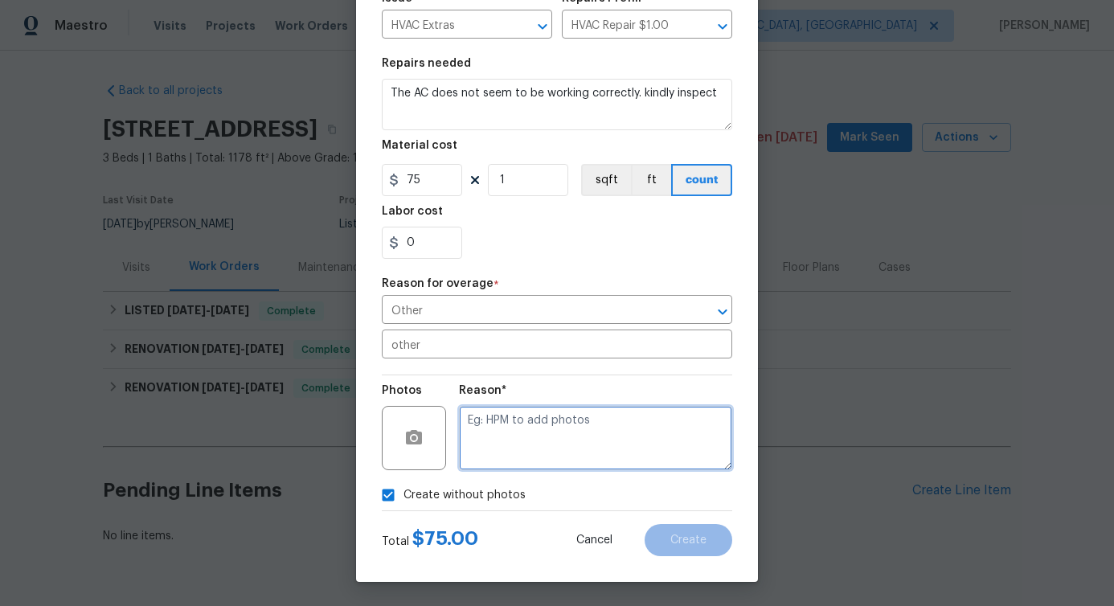
click at [525, 443] on textarea at bounding box center [595, 438] width 273 height 64
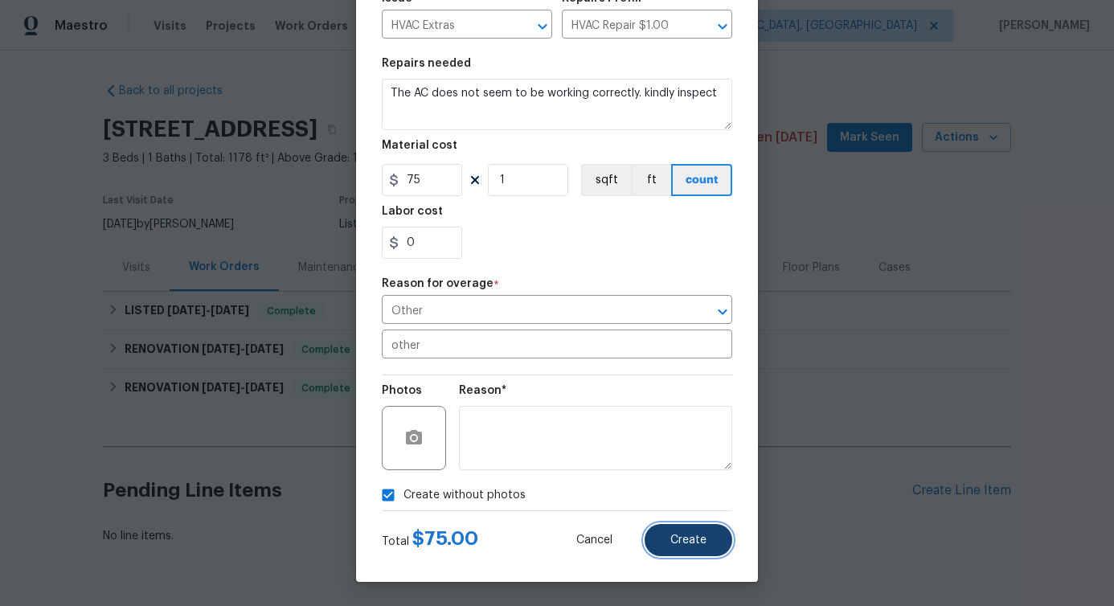
click at [690, 535] on span "Create" at bounding box center [688, 541] width 36 height 12
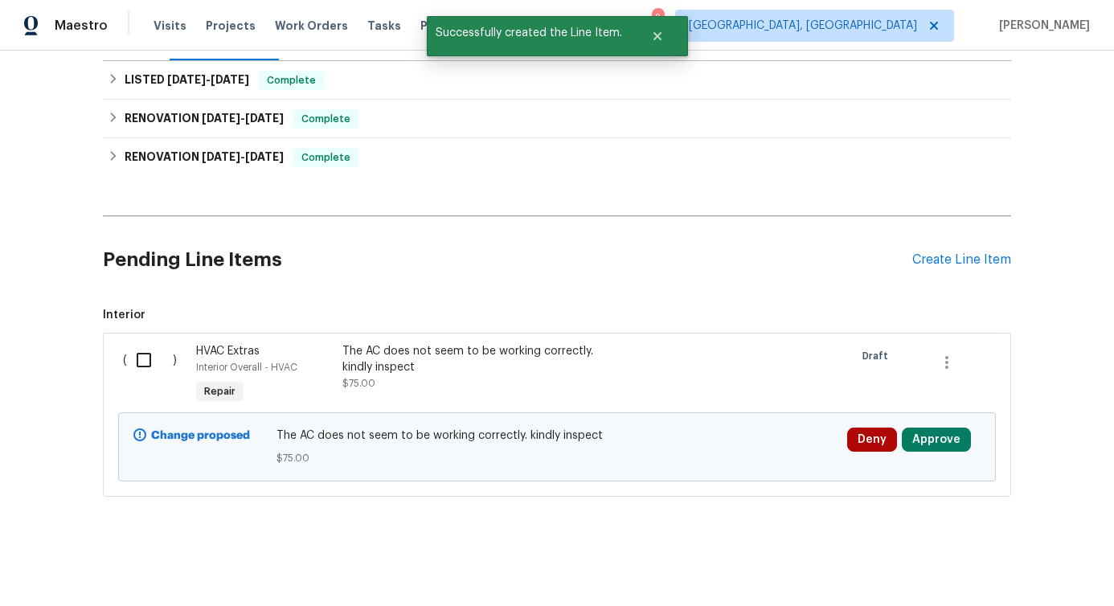
scroll to position [243, 0]
click at [139, 348] on input "checkbox" at bounding box center [150, 360] width 46 height 34
checkbox input "true"
click at [1011, 567] on span "Create Work Order" at bounding box center [1022, 566] width 107 height 20
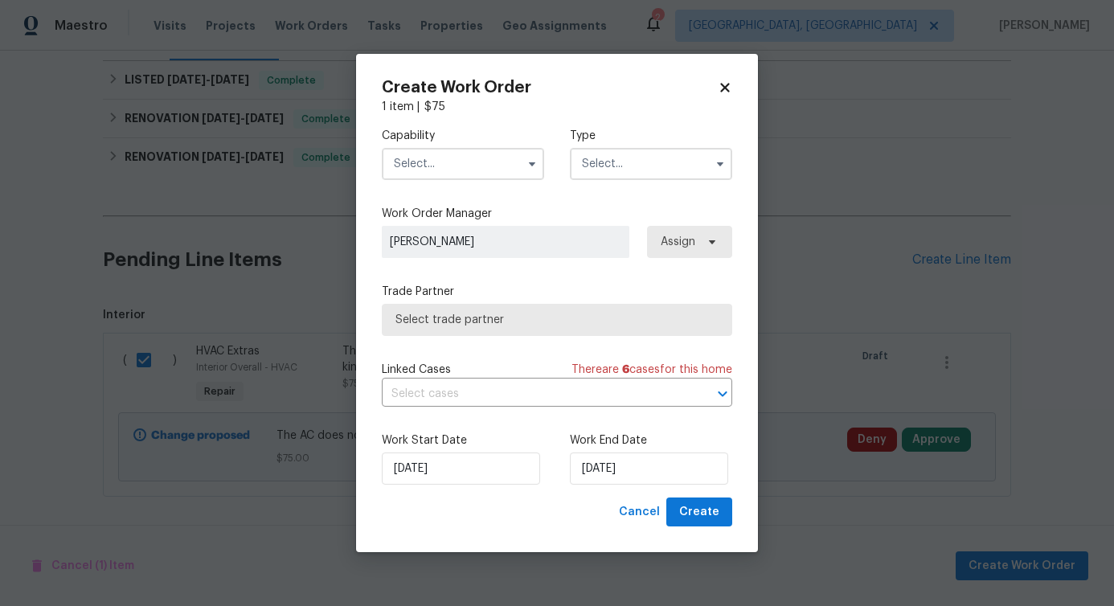
click at [480, 148] on input "text" at bounding box center [463, 164] width 162 height 32
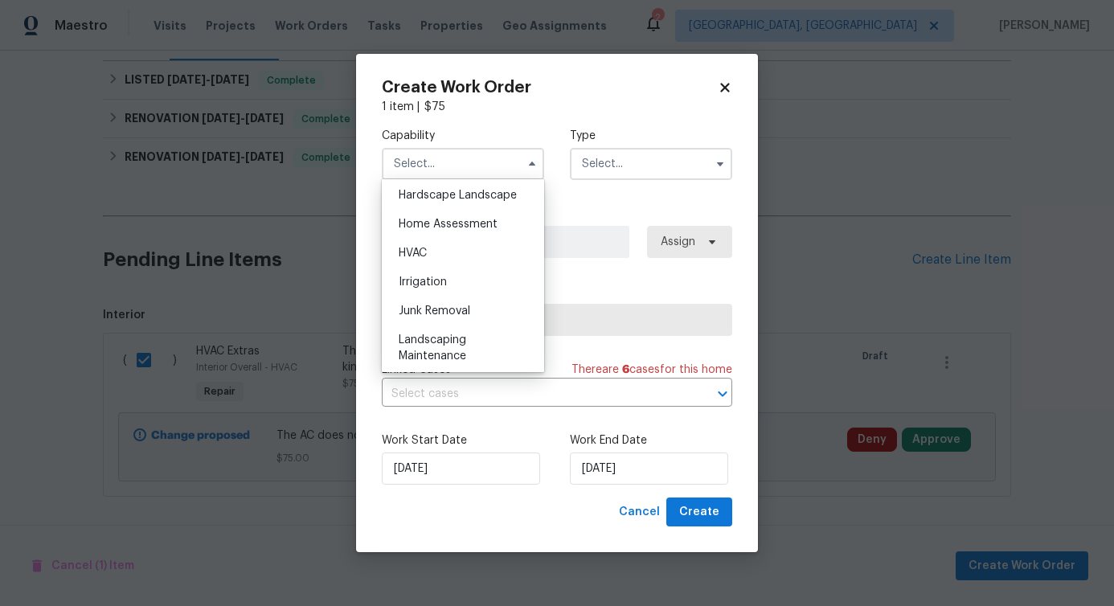
scroll to position [913, 0]
click at [460, 270] on div "HVAC" at bounding box center [463, 255] width 154 height 29
type input "HVAC"
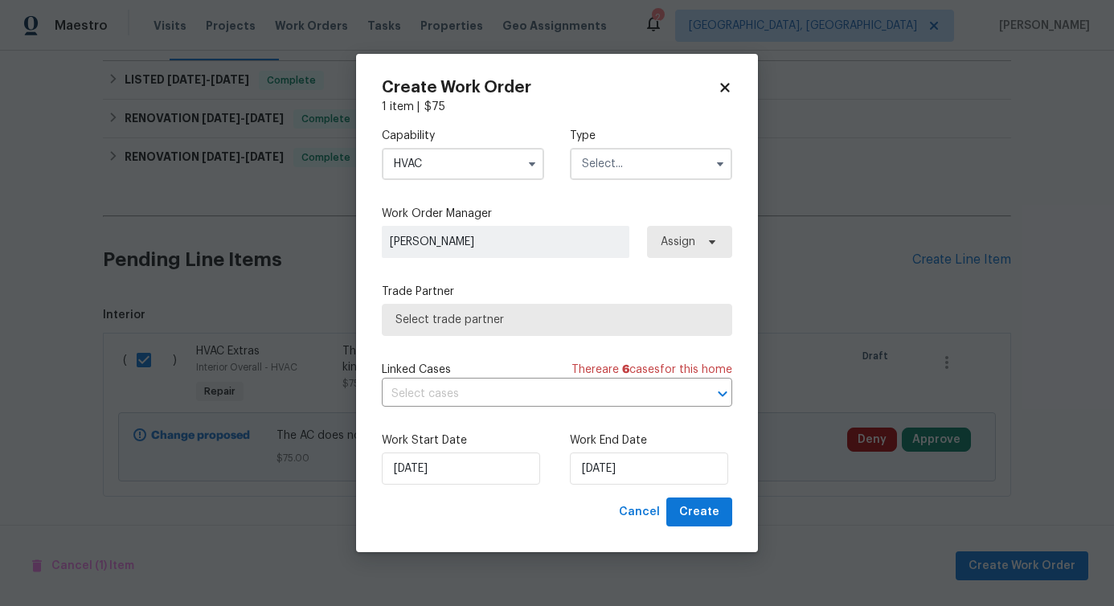
click at [643, 150] on input "text" at bounding box center [651, 164] width 162 height 32
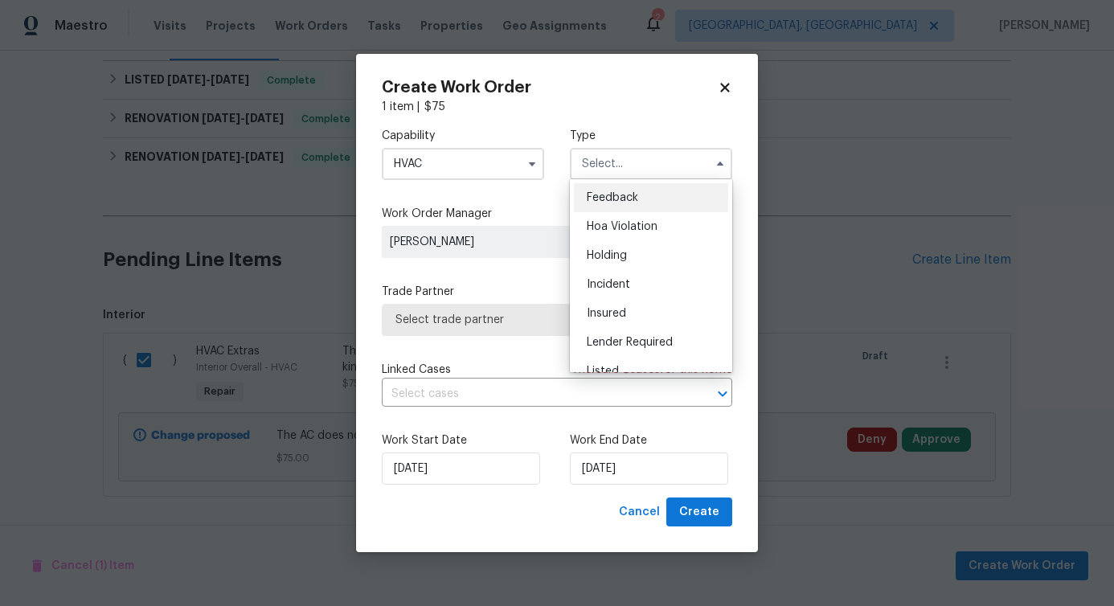
click at [625, 207] on div "Feedback" at bounding box center [651, 197] width 154 height 29
type input "Feedback"
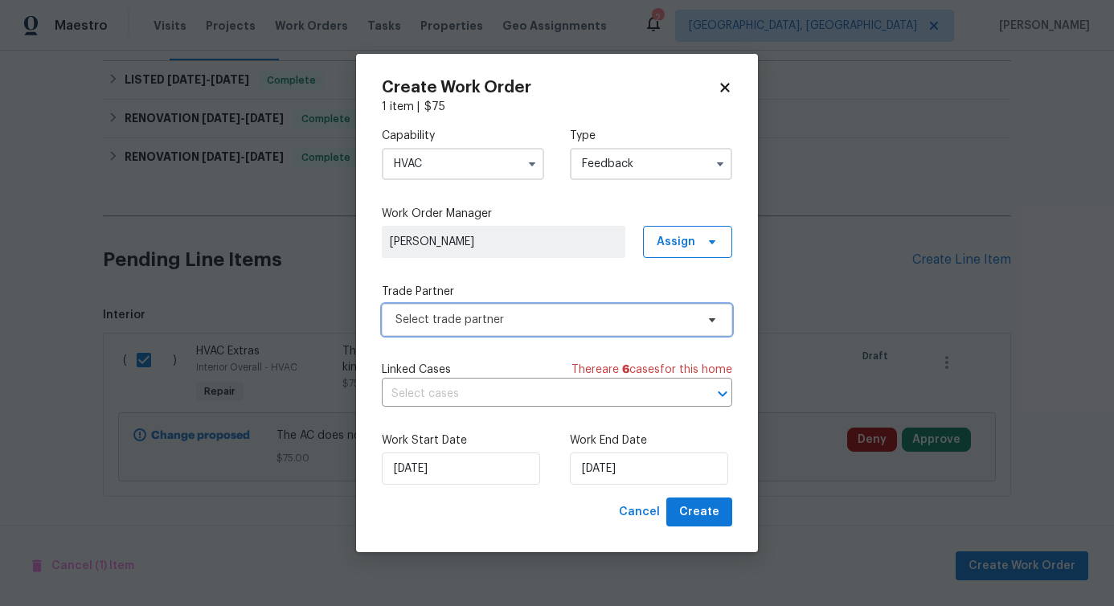
click at [458, 322] on span "Select trade partner" at bounding box center [545, 320] width 300 height 16
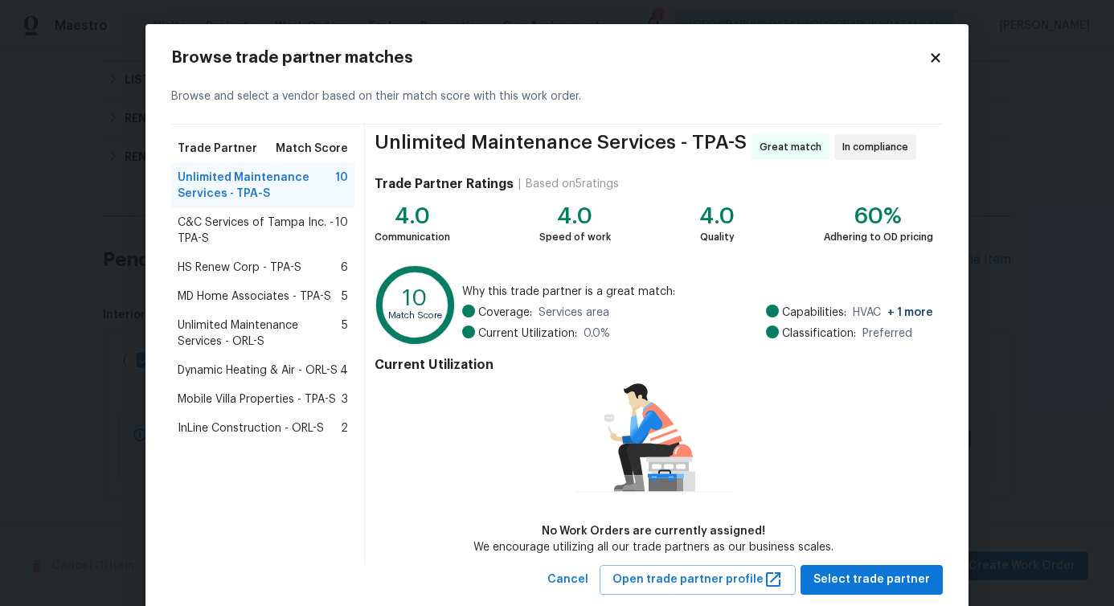
click at [205, 229] on span "C&C Services of Tampa Inc. - TPA-S" at bounding box center [257, 231] width 158 height 32
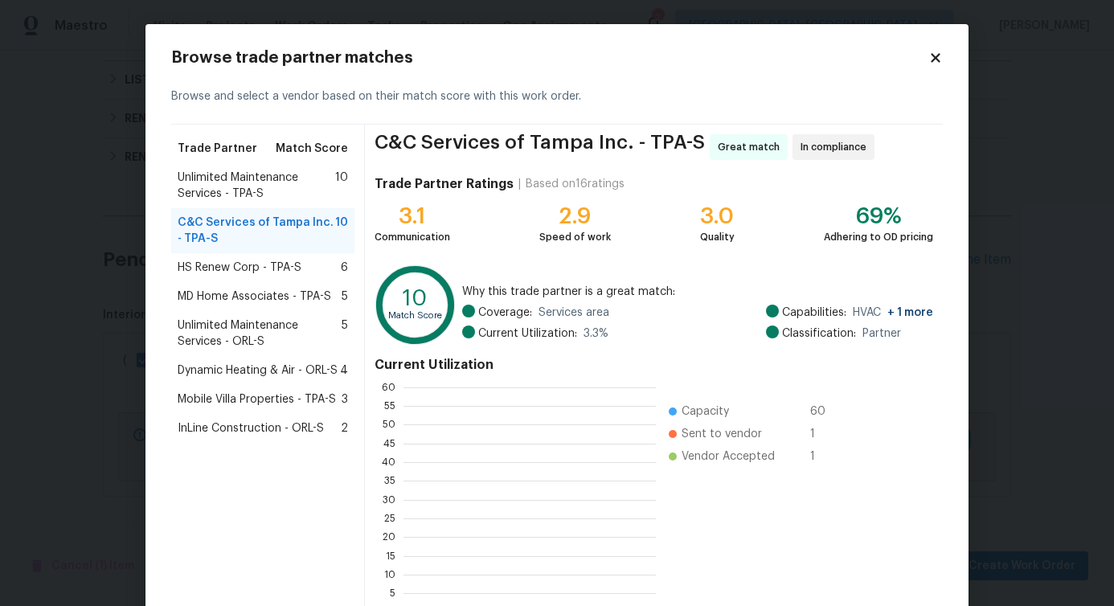
scroll to position [213, 240]
click at [216, 191] on span "Unlimited Maintenance Services - TPA-S" at bounding box center [257, 186] width 158 height 32
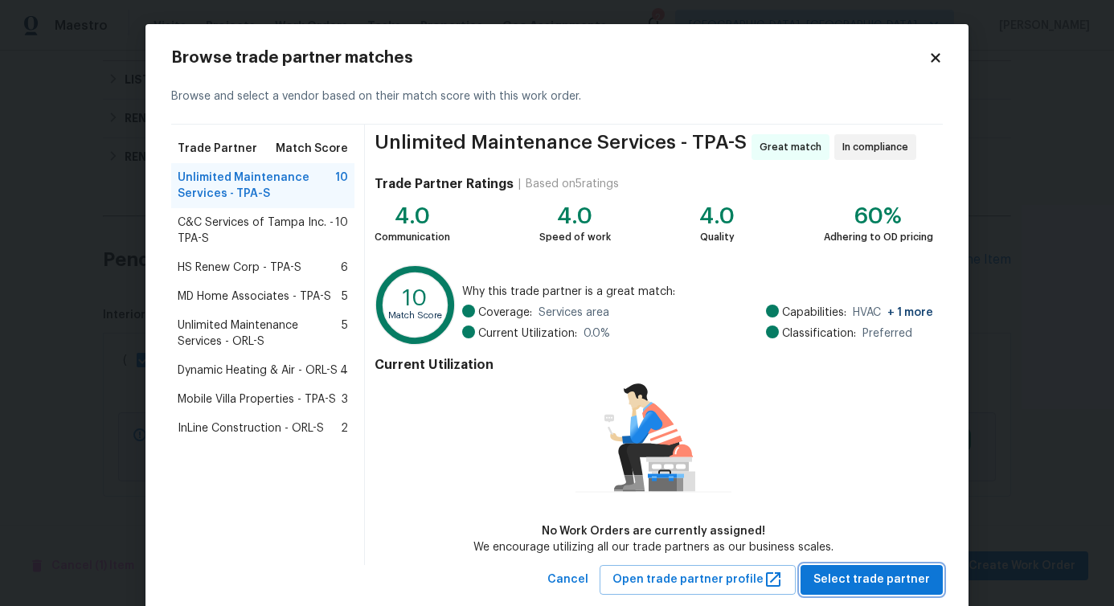
click at [851, 580] on span "Select trade partner" at bounding box center [871, 580] width 117 height 20
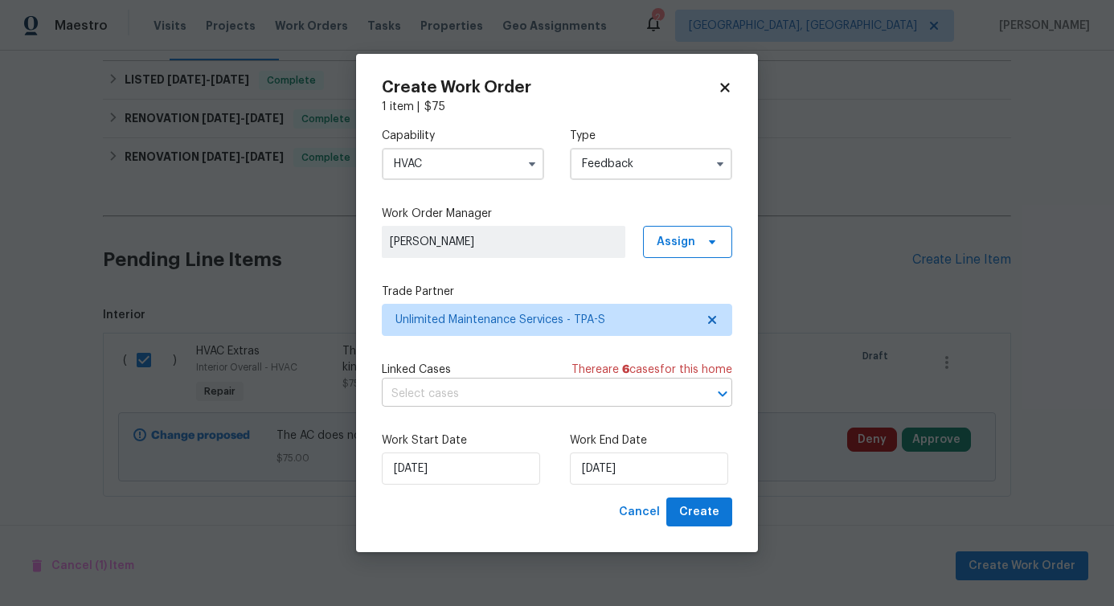
click at [455, 395] on input "text" at bounding box center [534, 394] width 305 height 25
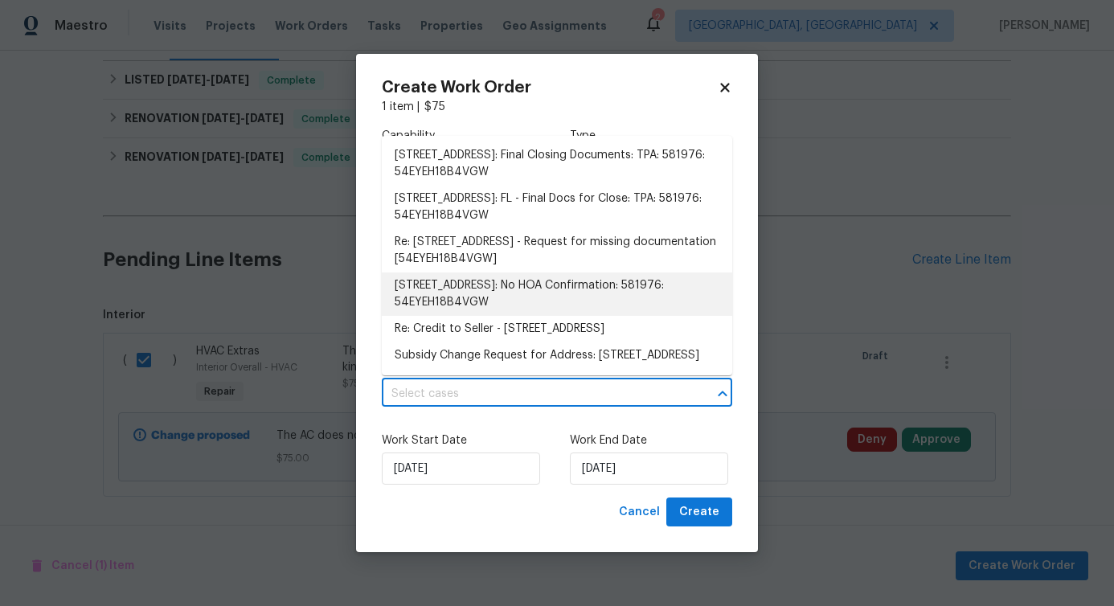
scroll to position [0, 0]
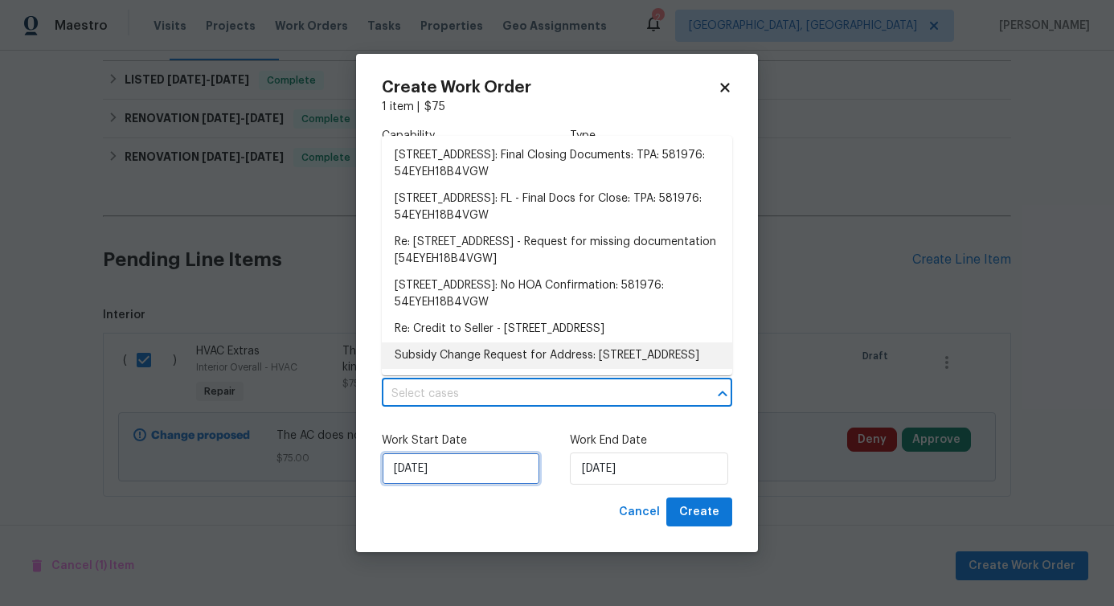
click at [490, 464] on input "[DATE]" at bounding box center [461, 469] width 158 height 32
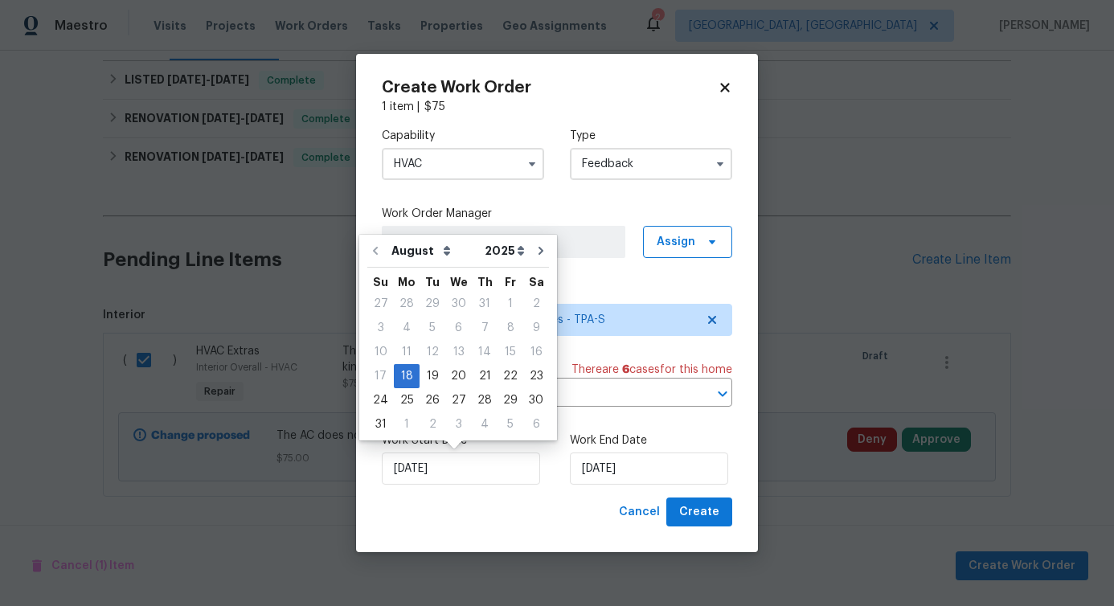
click at [608, 445] on label "Work End Date" at bounding box center [651, 440] width 162 height 16
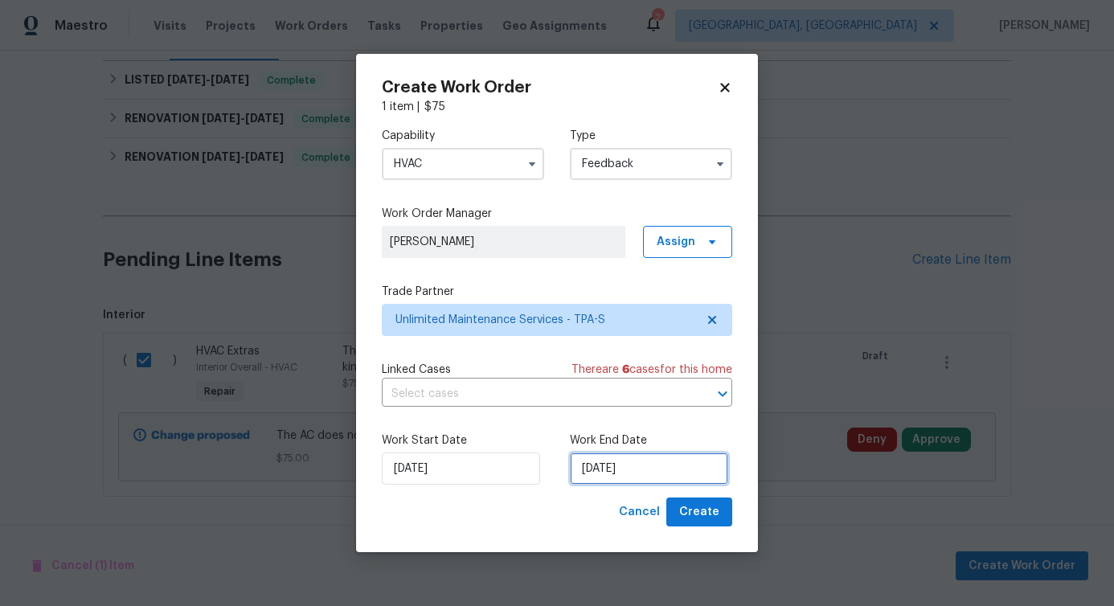
click at [649, 461] on input "[DATE]" at bounding box center [649, 469] width 158 height 32
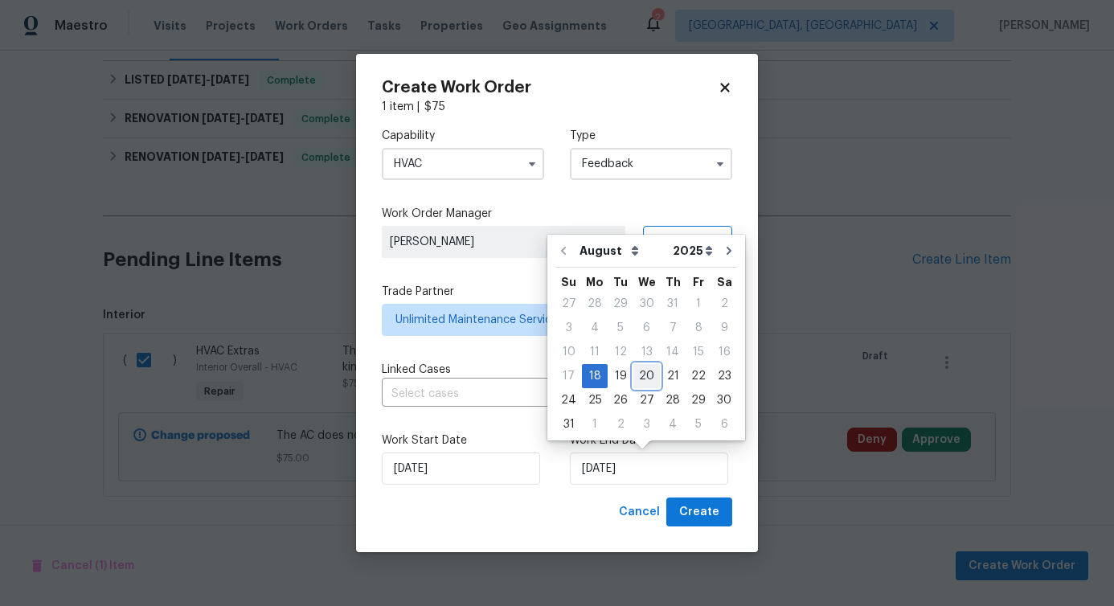
click at [643, 375] on div "20" at bounding box center [646, 376] width 27 height 23
type input "[DATE]"
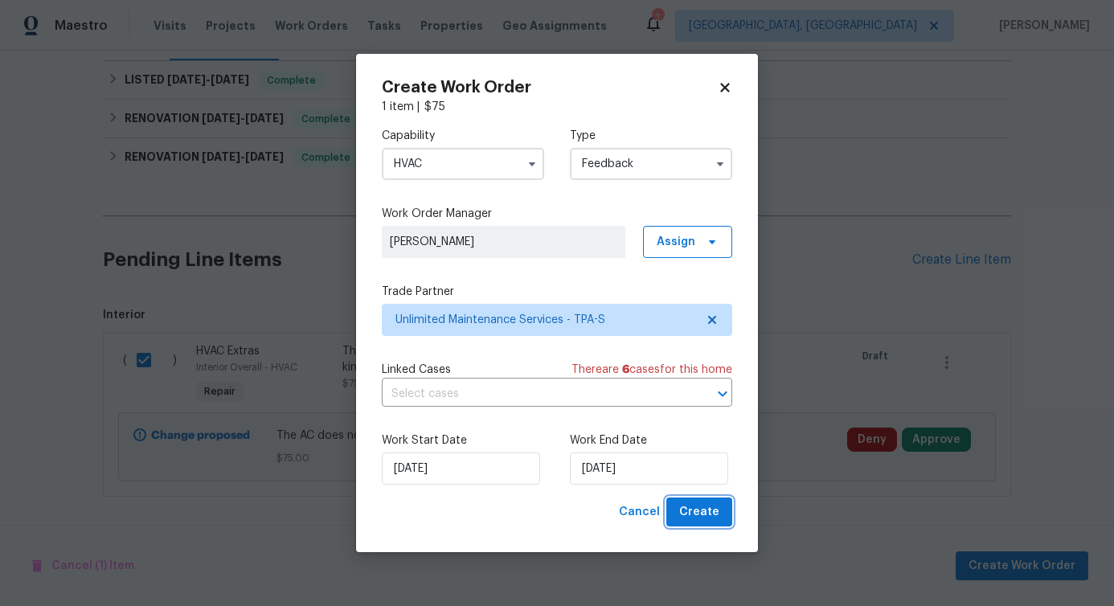
click at [707, 510] on span "Create" at bounding box center [699, 512] width 40 height 20
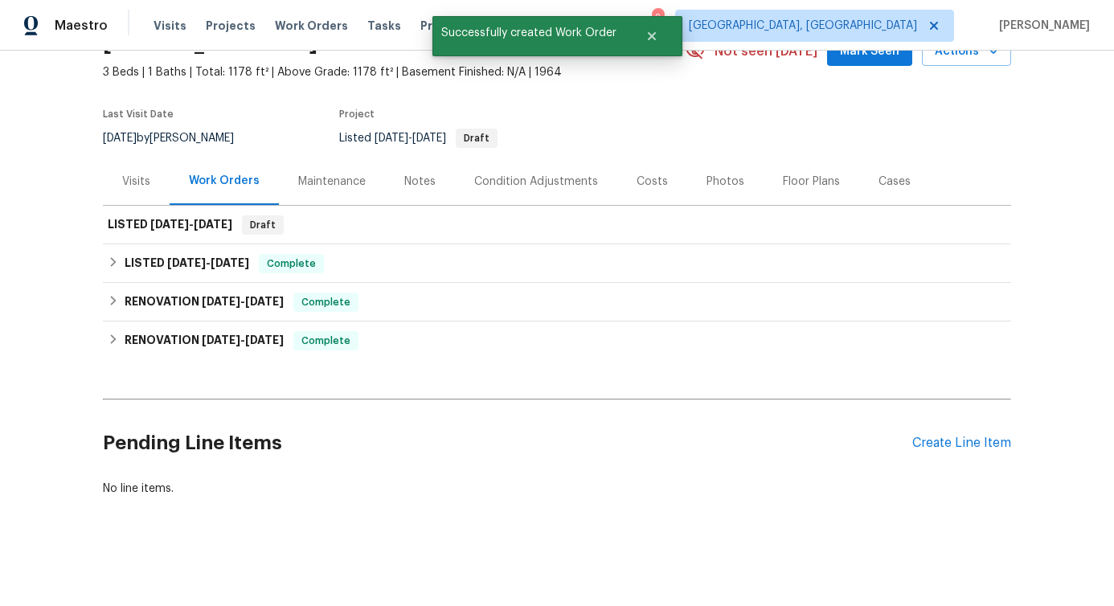
scroll to position [98, 0]
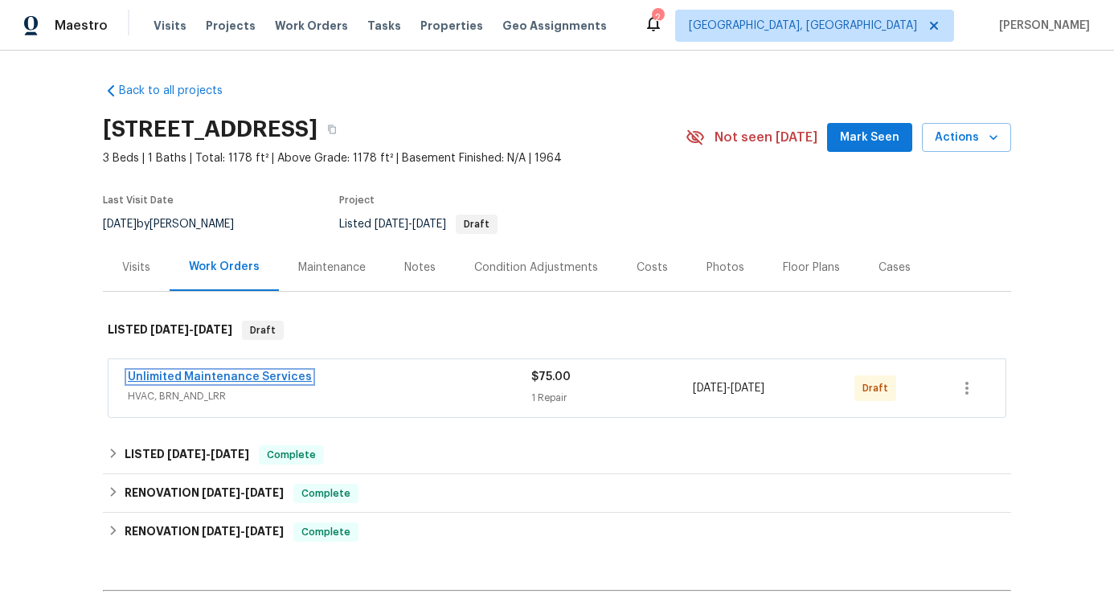
click at [190, 371] on link "Unlimited Maintenance Services" at bounding box center [220, 376] width 184 height 11
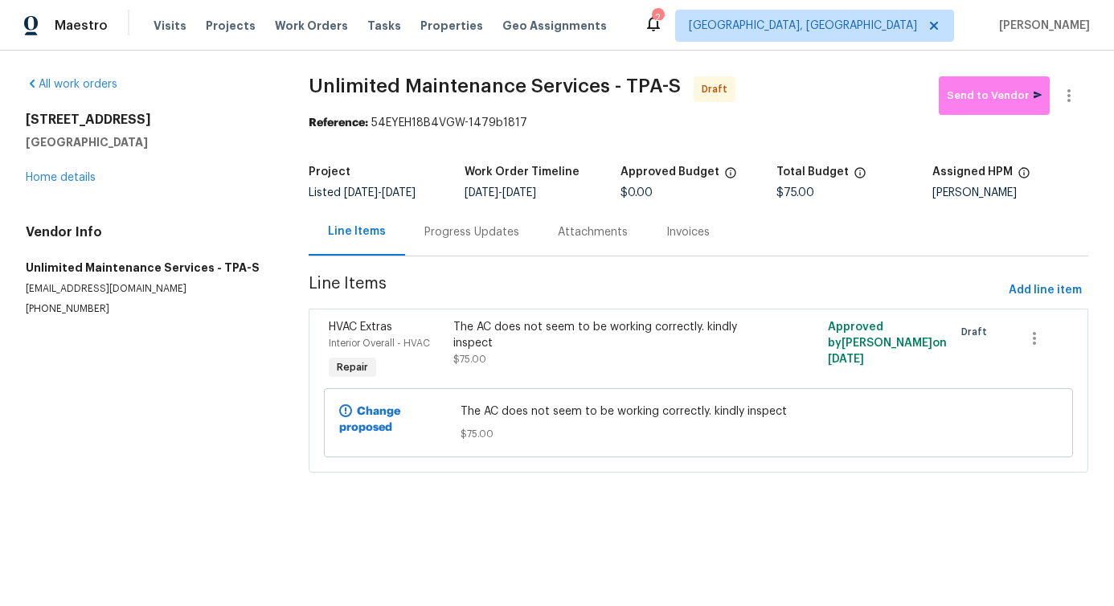
click at [436, 236] on div "Progress Updates" at bounding box center [471, 232] width 95 height 16
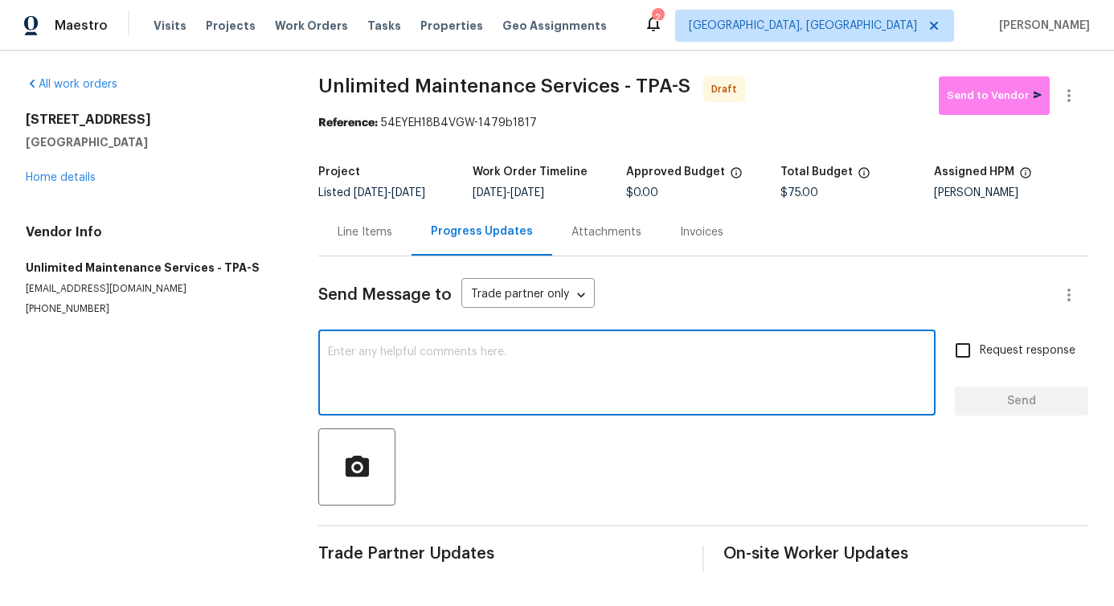
click at [470, 403] on textarea at bounding box center [627, 374] width 598 height 56
paste textarea "Hi, this is [PERSON_NAME] with Opendoor. I’m confirming you received the WO for…"
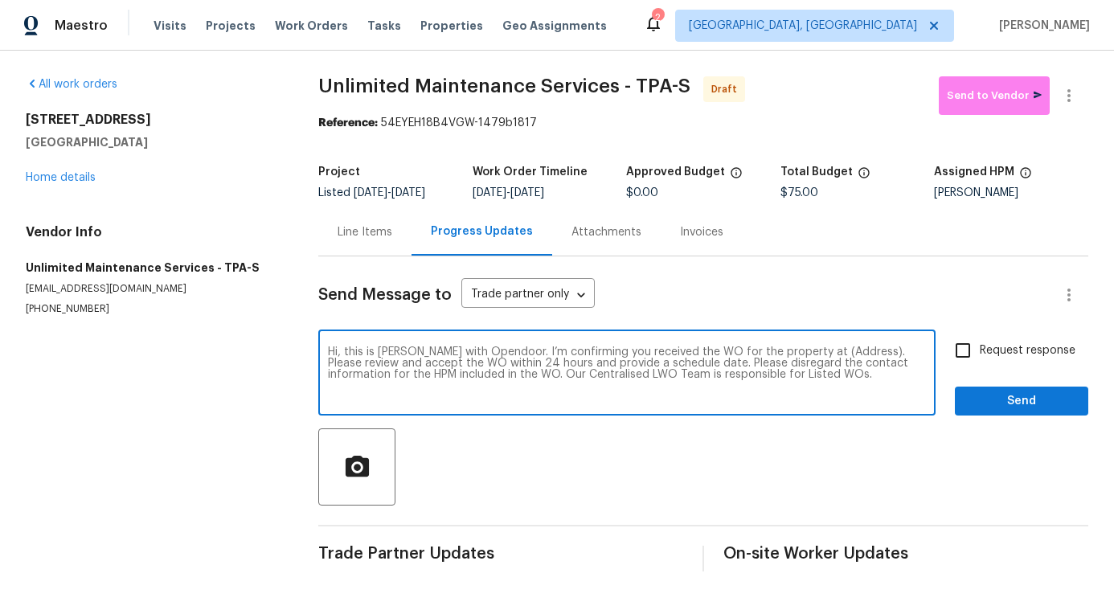
click at [823, 379] on textarea "Hi, this is [PERSON_NAME] with Opendoor. I’m confirming you received the WO for…" at bounding box center [627, 374] width 598 height 56
paste textarea "[STREET_ADDRESS]"
type textarea "Hi, this is [PERSON_NAME] with Opendoor. I’m confirming you received the WO for…"
click at [980, 359] on span "Request response" at bounding box center [1028, 350] width 96 height 17
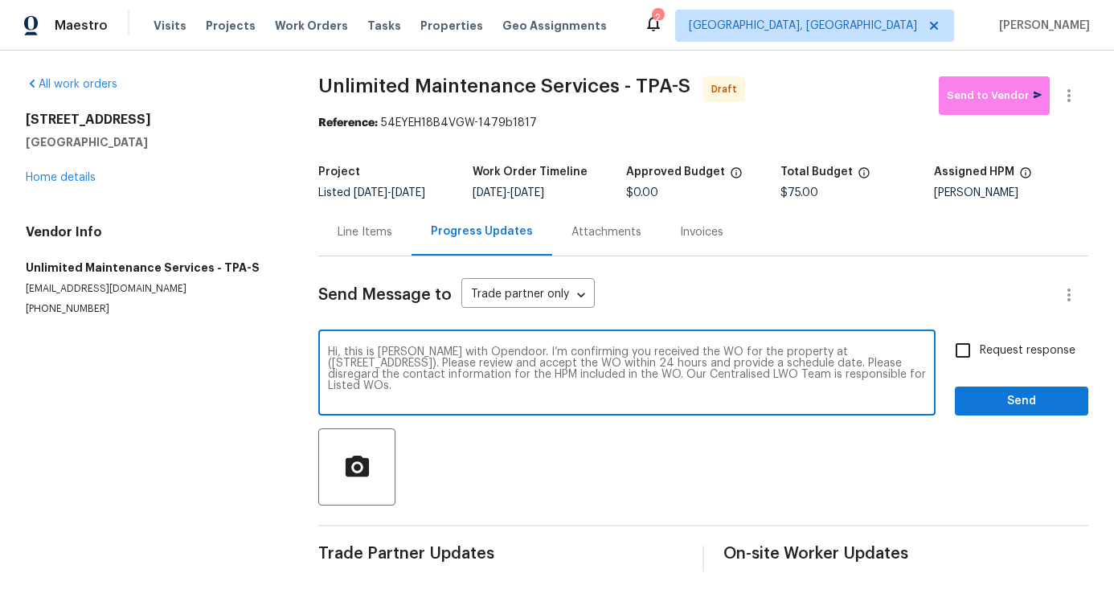
click at [973, 362] on input "Request response" at bounding box center [963, 351] width 34 height 34
checkbox input "true"
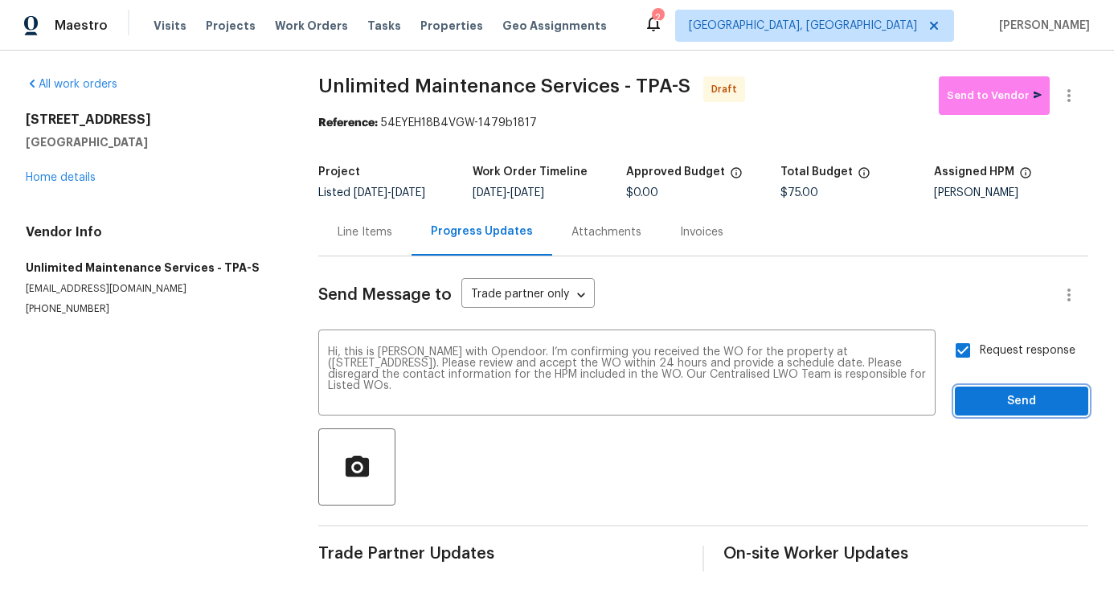
click at [984, 405] on span "Send" at bounding box center [1022, 401] width 108 height 20
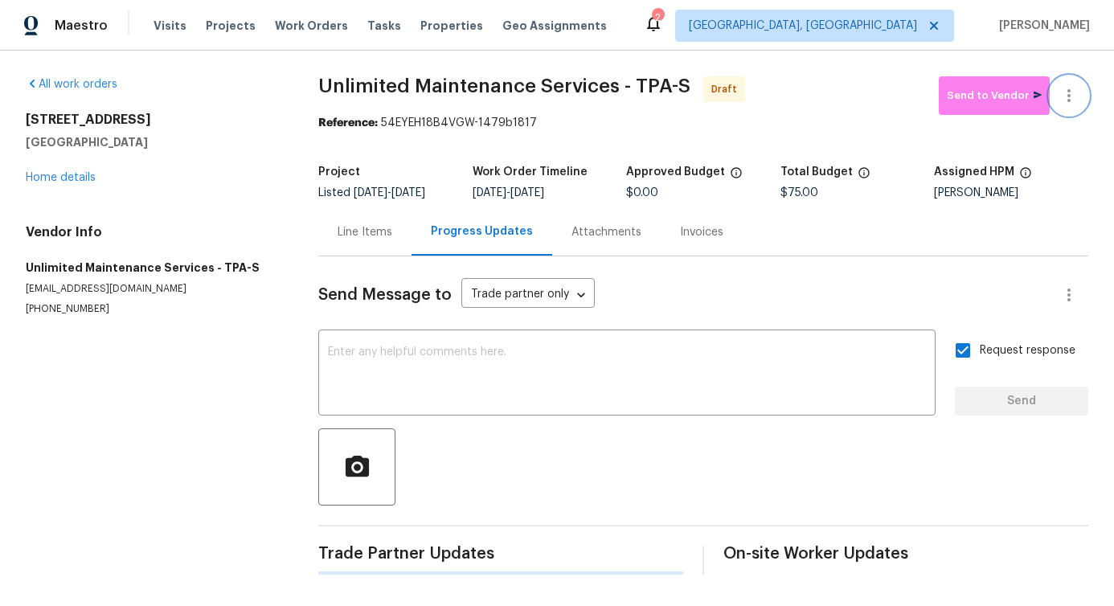
click at [1061, 96] on icon "button" at bounding box center [1068, 95] width 19 height 19
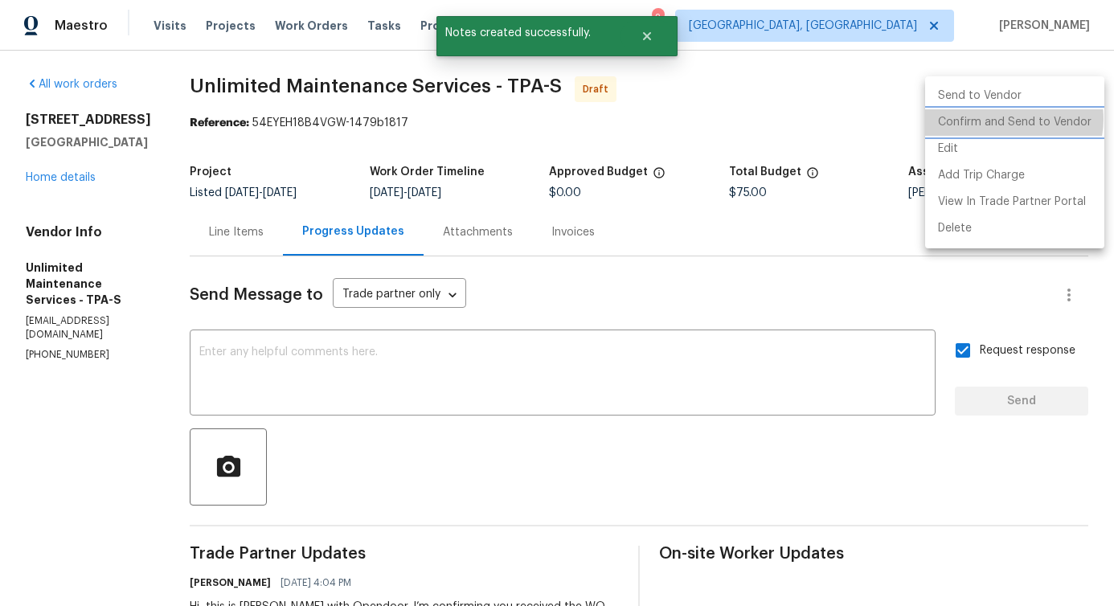
click at [1007, 119] on li "Confirm and Send to Vendor" at bounding box center [1014, 122] width 179 height 27
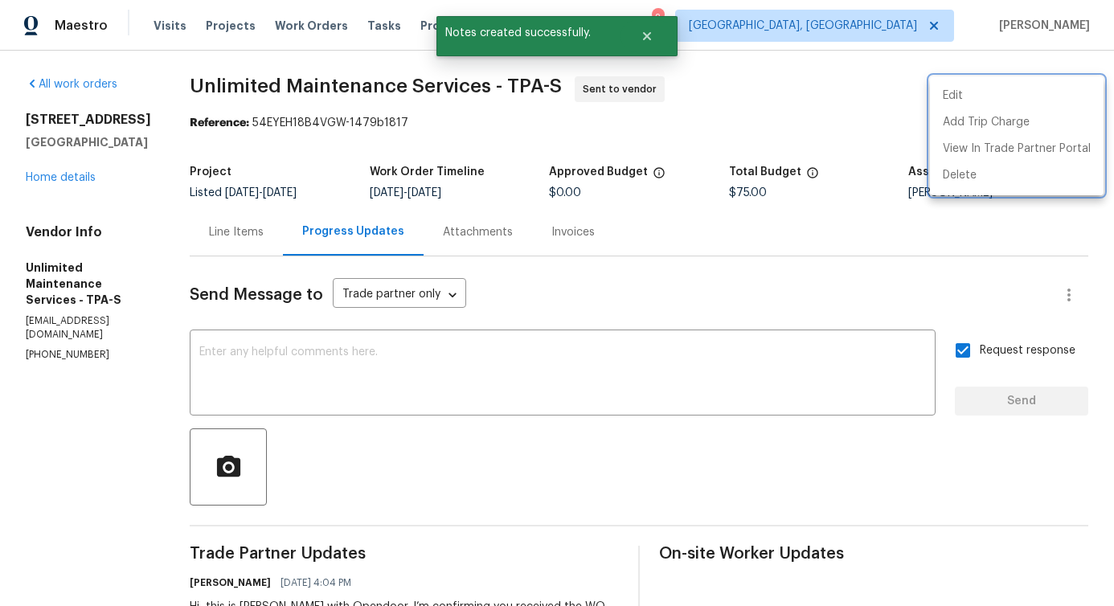
click at [462, 370] on div at bounding box center [557, 303] width 1114 height 606
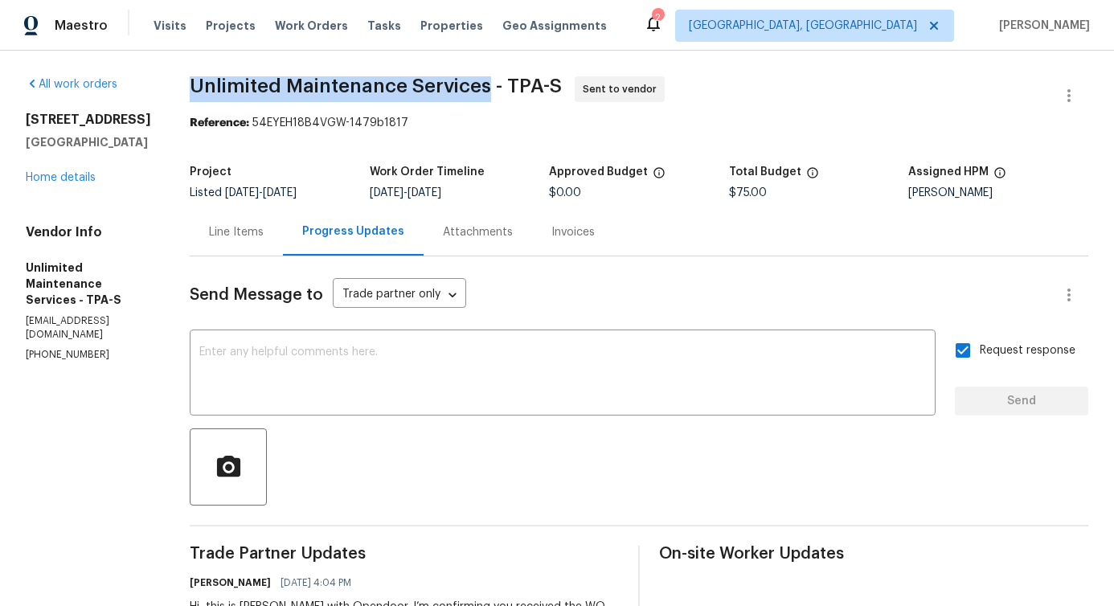
drag, startPoint x: 178, startPoint y: 88, endPoint x: 474, endPoint y: 80, distance: 295.9
click at [474, 80] on span "Unlimited Maintenance Services - TPA-S" at bounding box center [376, 85] width 372 height 19
copy span "Unlimited Maintenance Services"
click at [84, 183] on link "Home details" at bounding box center [61, 177] width 70 height 11
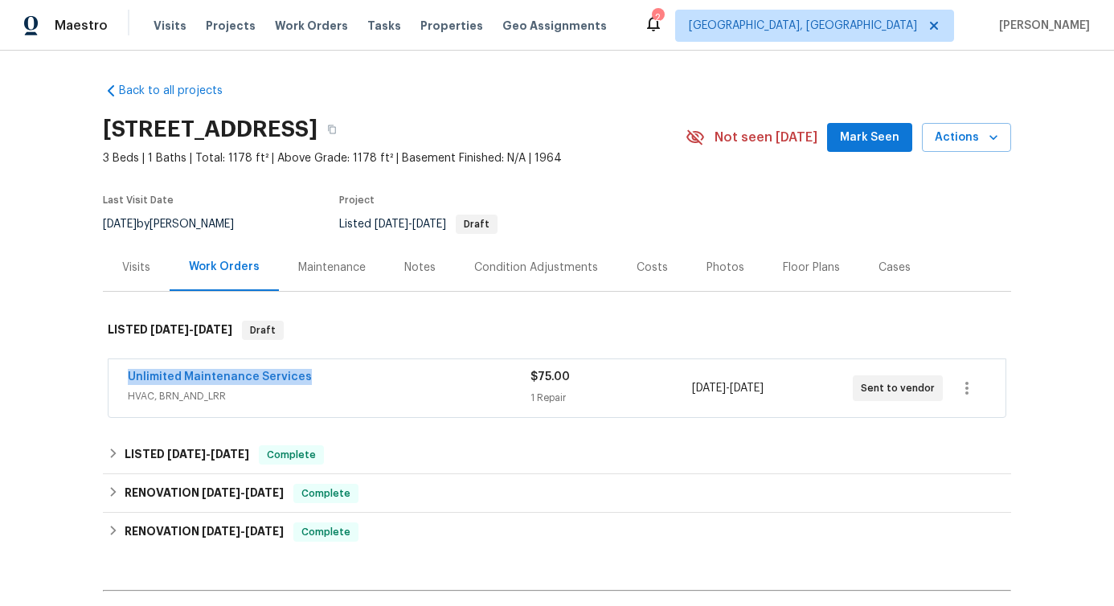
drag, startPoint x: 119, startPoint y: 380, endPoint x: 352, endPoint y: 380, distance: 233.1
click at [352, 380] on div "Unlimited Maintenance Services HVAC, BRN_AND_LRR $75.00 1 Repair [DATE] - [DATE…" at bounding box center [557, 388] width 897 height 58
copy link "Unlimited Maintenance Services"
